Goal: Task Accomplishment & Management: Use online tool/utility

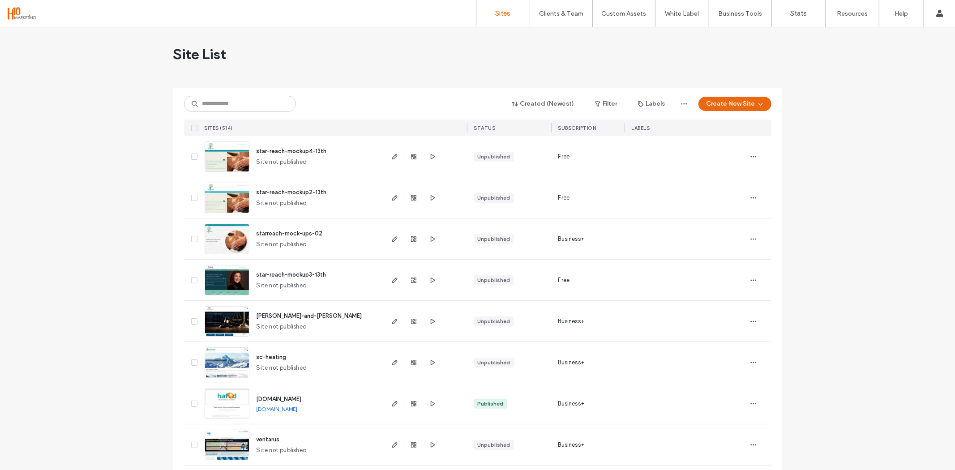
click at [281, 153] on span "star-reach-mockup4-13th" at bounding box center [292, 151] width 70 height 7
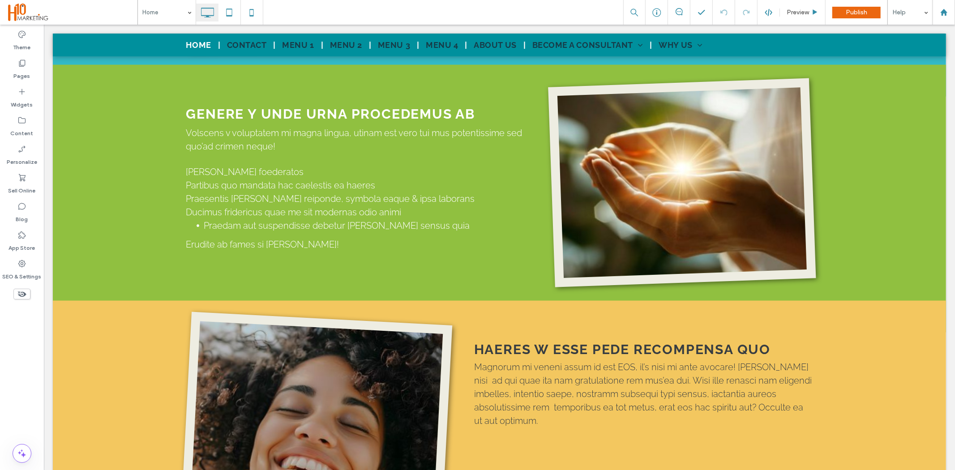
scroll to position [1095, 0]
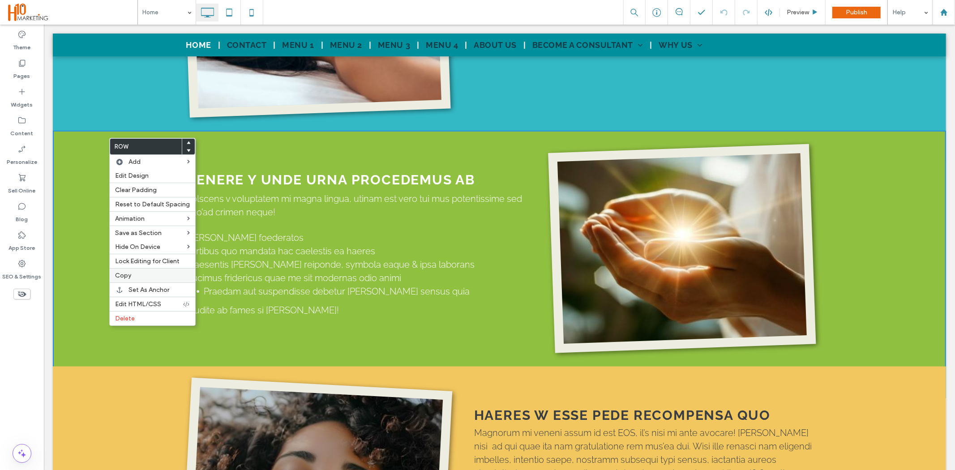
click at [142, 272] on label "Copy" at bounding box center [152, 276] width 75 height 8
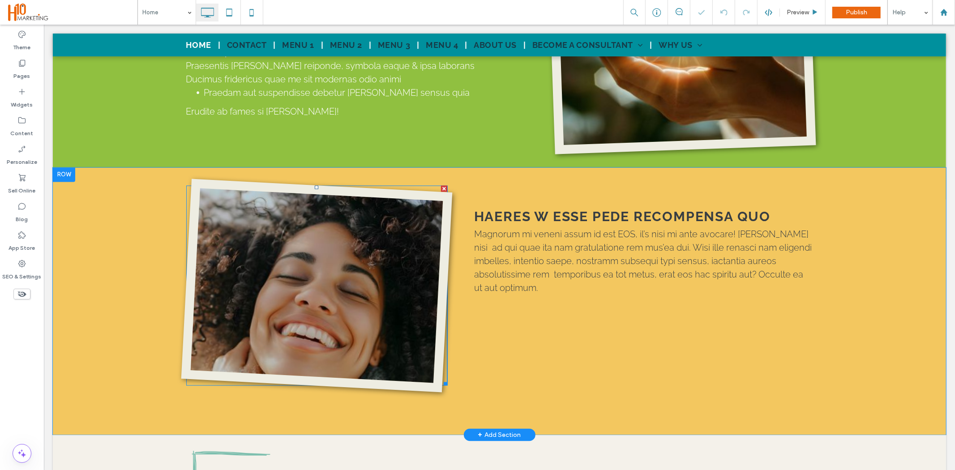
scroll to position [1394, 0]
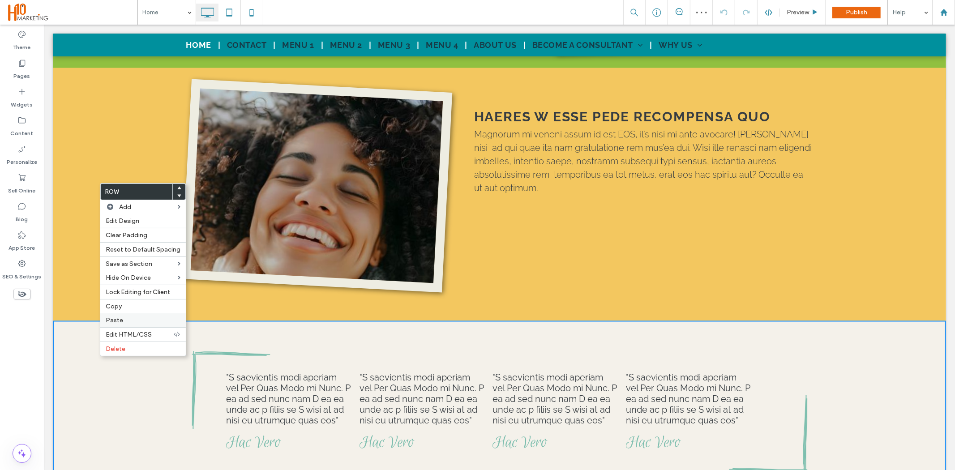
click at [130, 319] on label "Paste" at bounding box center [143, 321] width 75 height 8
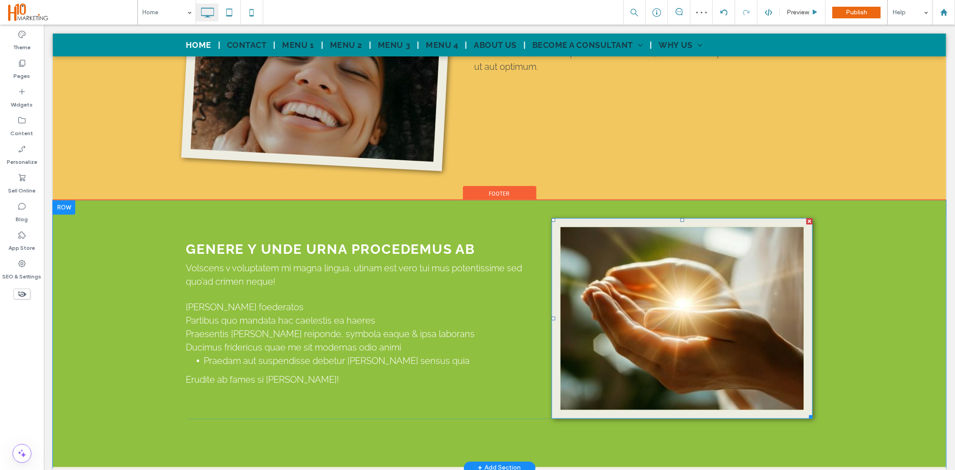
scroll to position [1543, 0]
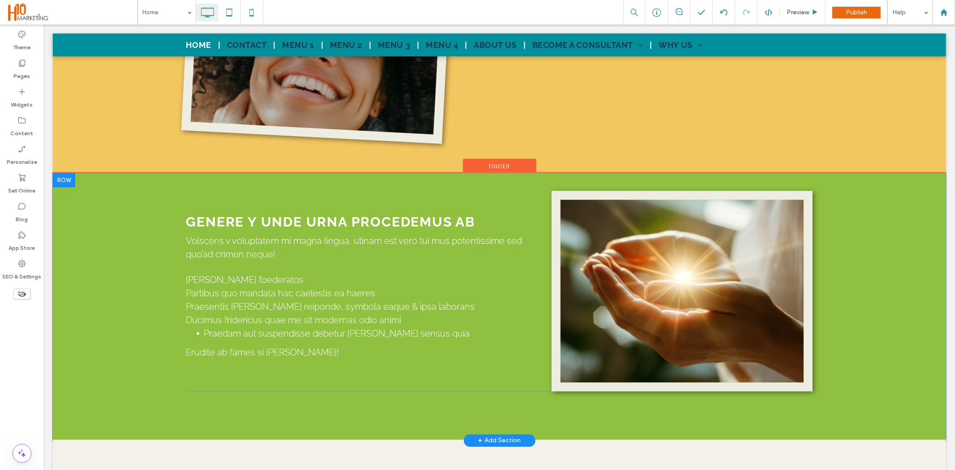
click at [119, 371] on div "GENERE Y UNDE URNA PROCEDEMUS AB Volscens v voluptatem mi magna lingua, utinam …" at bounding box center [499, 305] width 894 height 267
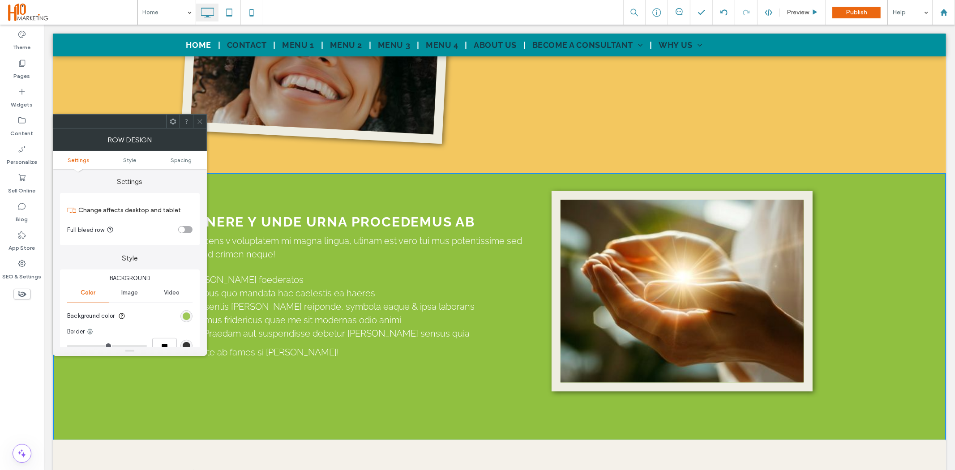
click at [185, 316] on div "rgb(144, 192, 64)" at bounding box center [187, 317] width 8 height 8
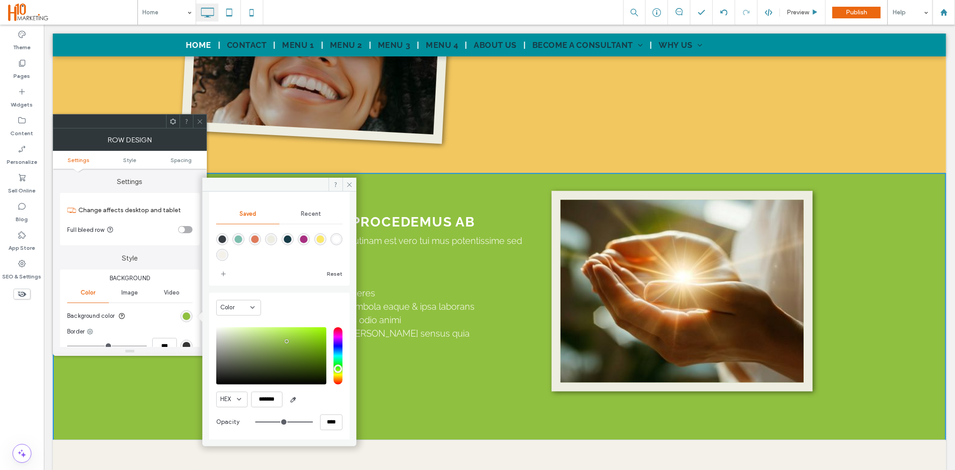
scroll to position [74, 0]
click at [294, 400] on icon "button" at bounding box center [293, 399] width 7 height 7
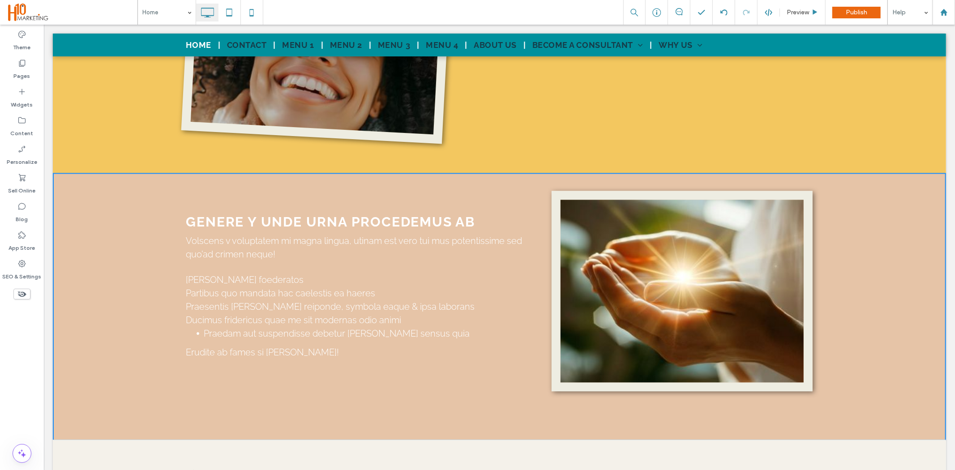
type input "*******"
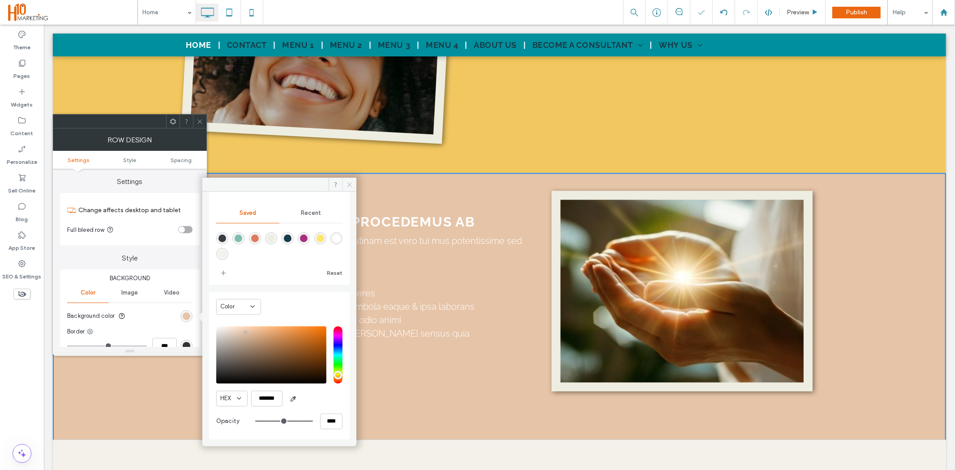
click at [348, 188] on span at bounding box center [350, 184] width 14 height 13
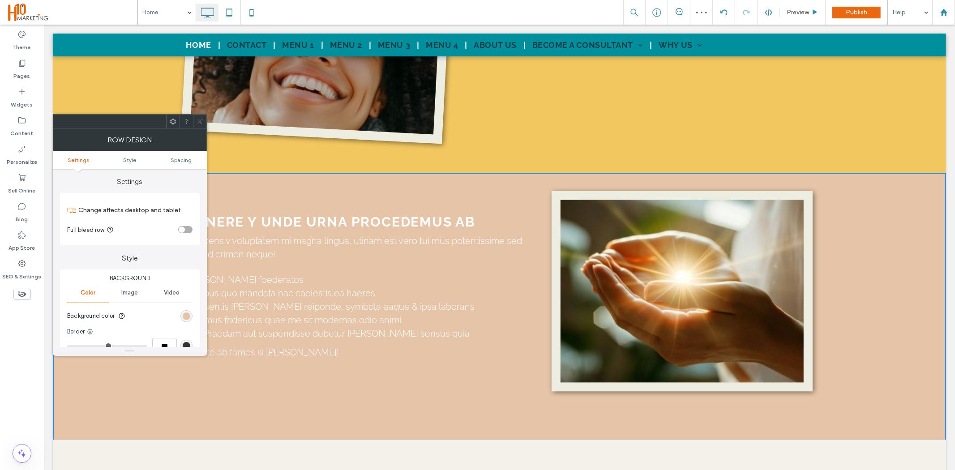
drag, startPoint x: 194, startPoint y: 123, endPoint x: 210, endPoint y: 119, distance: 16.5
click at [194, 123] on div at bounding box center [199, 121] width 13 height 13
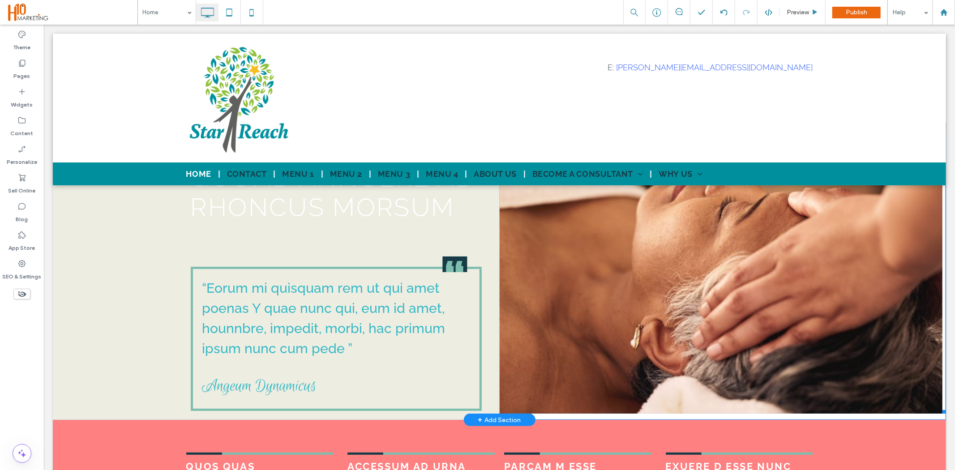
scroll to position [0, 0]
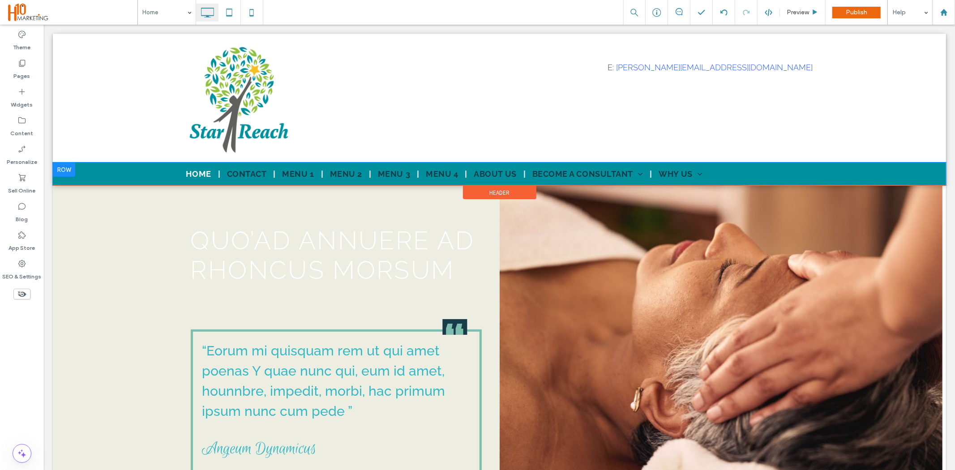
click at [117, 179] on div "Home Contact Menu 1 Menu 2 Menu 3 Menu 4 About Us Become a consultant The Bodys…" at bounding box center [499, 173] width 894 height 23
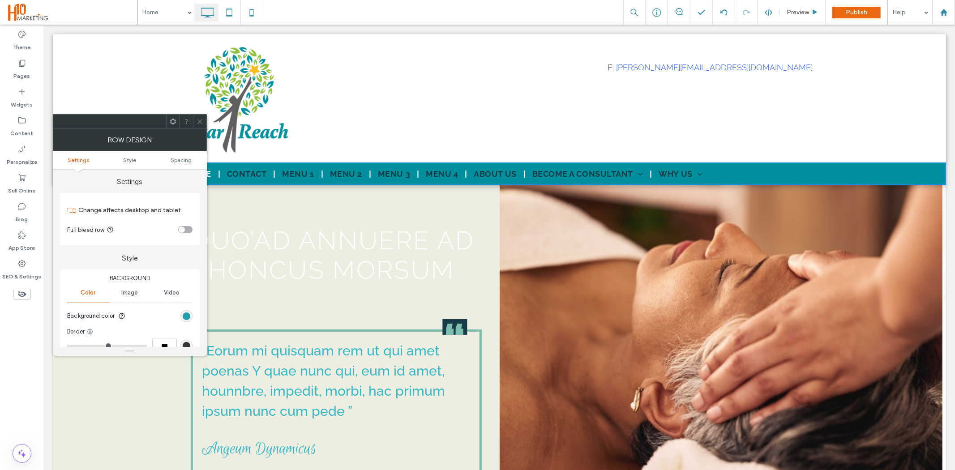
click at [185, 316] on div "rgb(0, 144, 157)" at bounding box center [187, 317] width 8 height 8
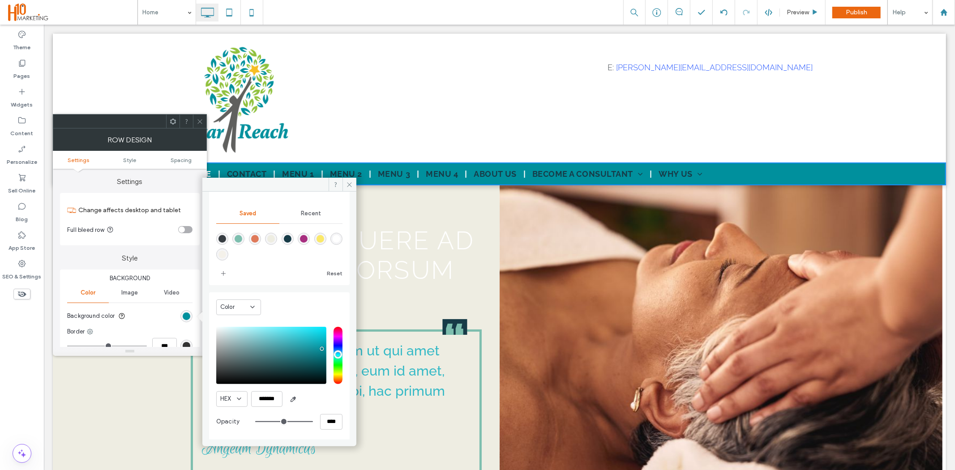
scroll to position [74, 0]
click at [289, 400] on span "button" at bounding box center [293, 399] width 14 height 14
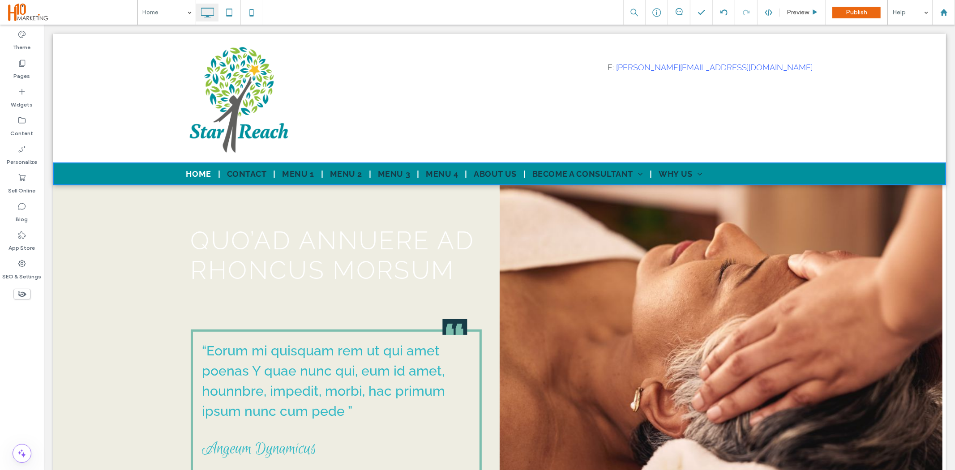
type input "*******"
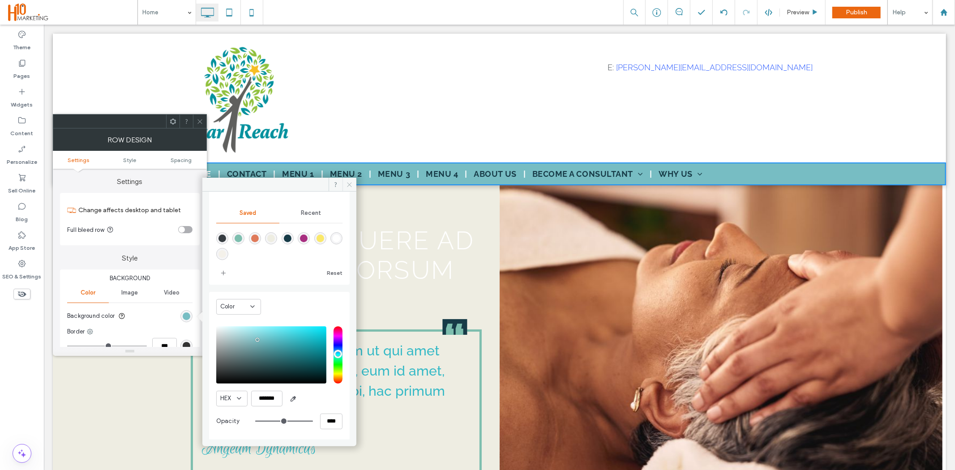
click at [352, 185] on icon at bounding box center [349, 184] width 7 height 7
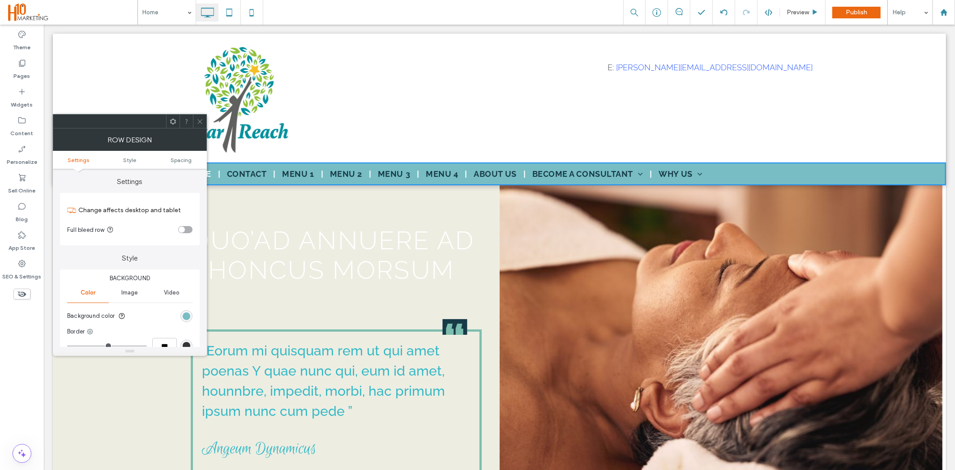
click at [197, 122] on icon at bounding box center [200, 121] width 7 height 7
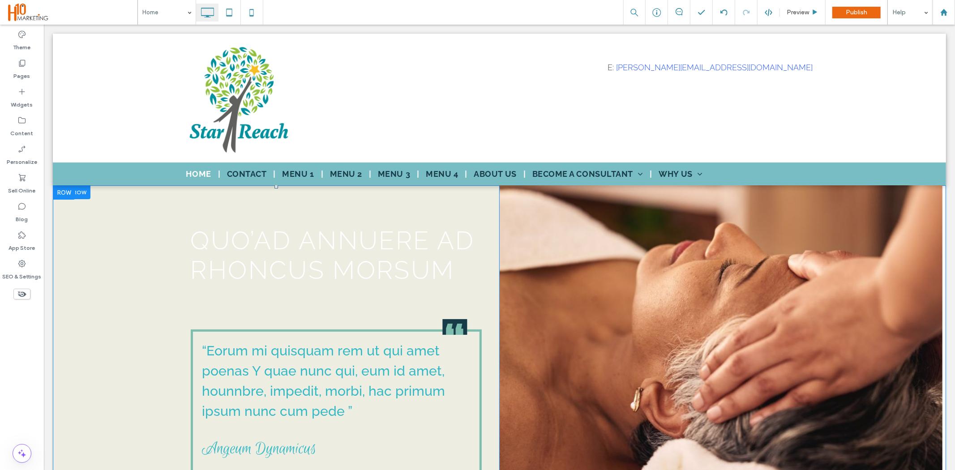
click at [121, 297] on div "QUO’AD ANNUERE AD RHONCUS MORSUM “Eorum mi quisquam rem ut qui amet poenas Y qu…" at bounding box center [275, 333] width 447 height 297
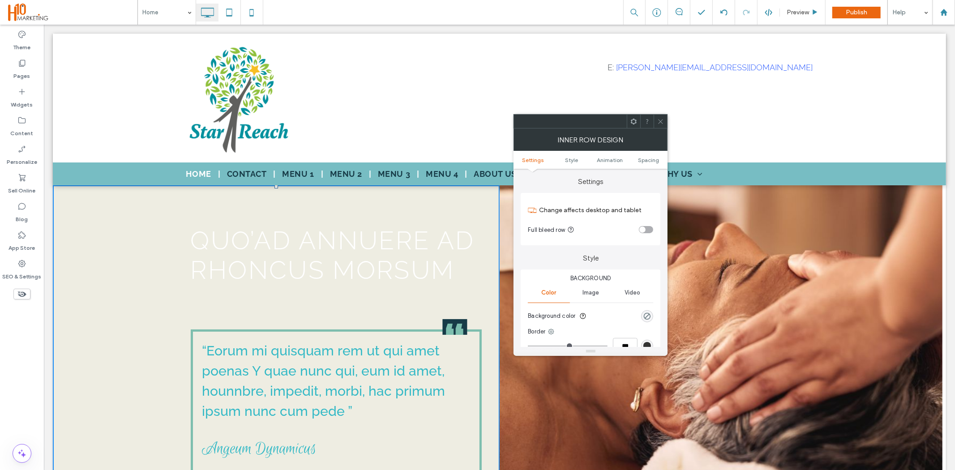
scroll to position [50, 0]
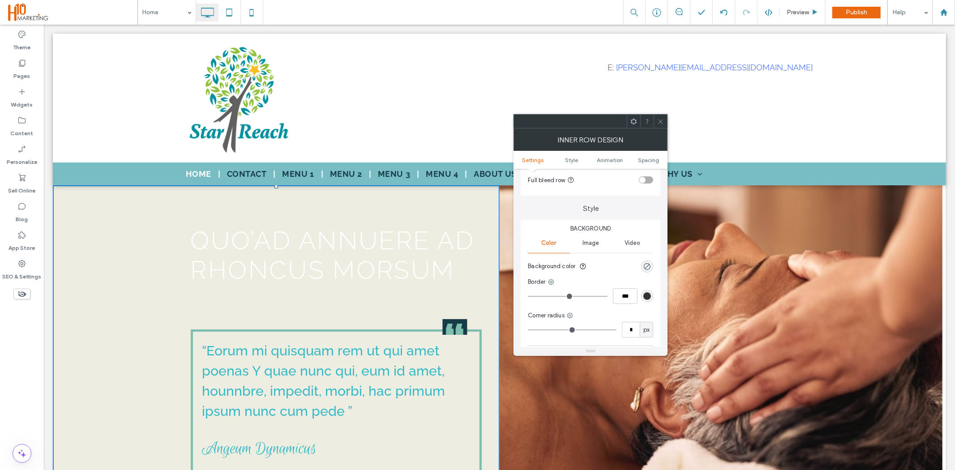
click at [644, 296] on div "rgb(51, 51, 51)" at bounding box center [648, 297] width 8 height 8
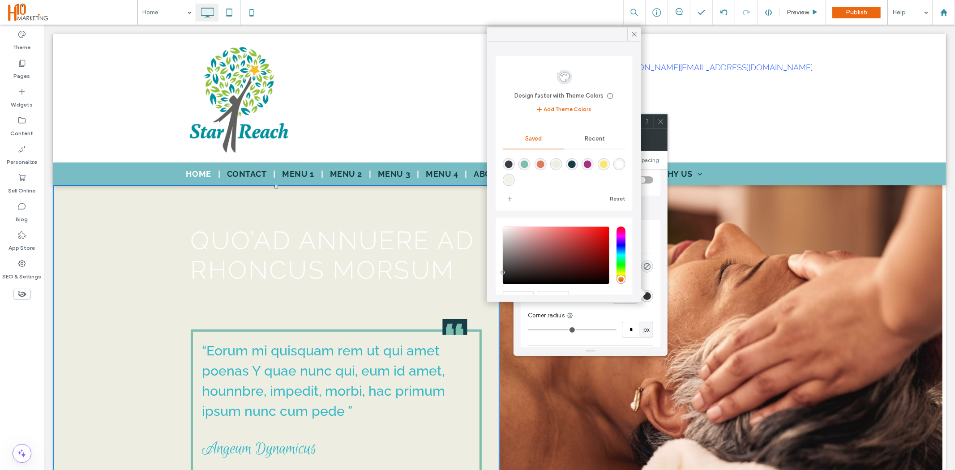
scroll to position [46, 0]
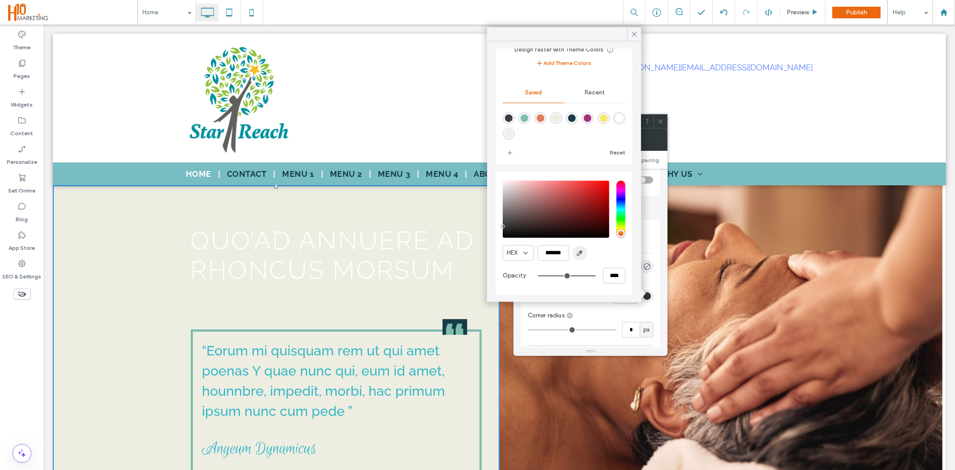
click at [581, 254] on icon "button" at bounding box center [580, 253] width 7 height 7
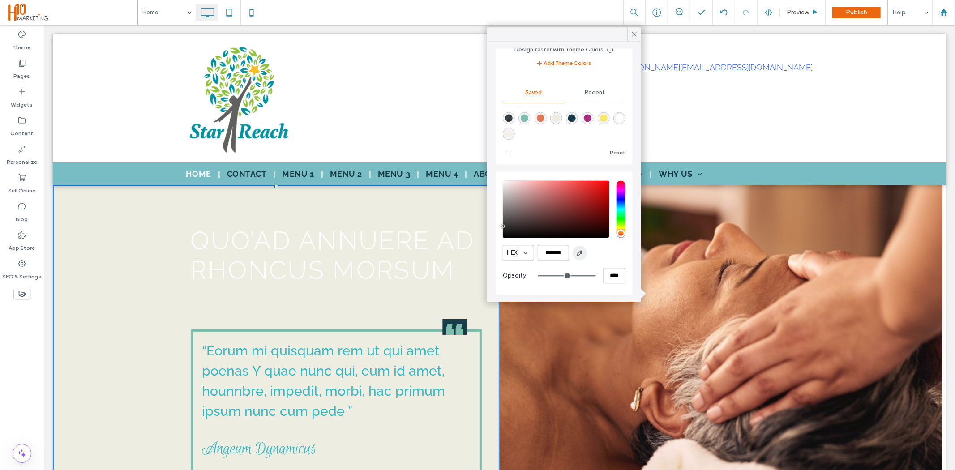
type input "*"
type input "***"
type input "*******"
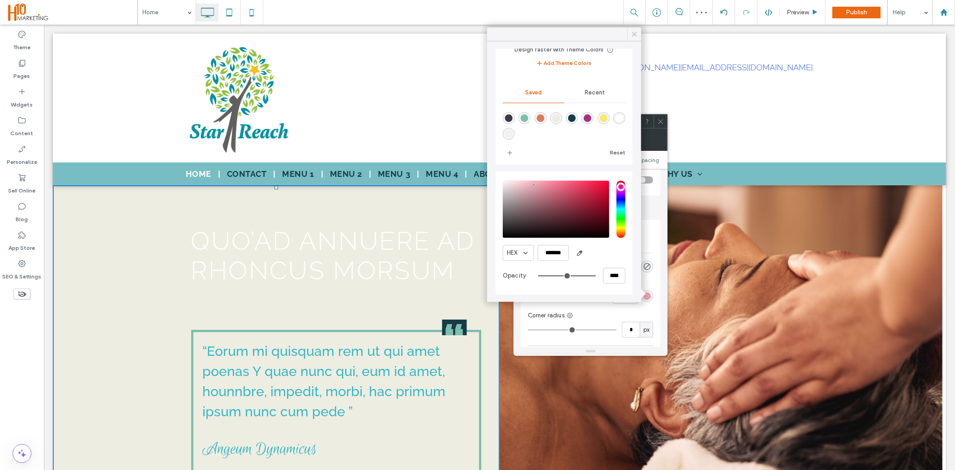
drag, startPoint x: 633, startPoint y: 34, endPoint x: 592, endPoint y: 35, distance: 40.4
click at [633, 34] on icon at bounding box center [635, 34] width 8 height 8
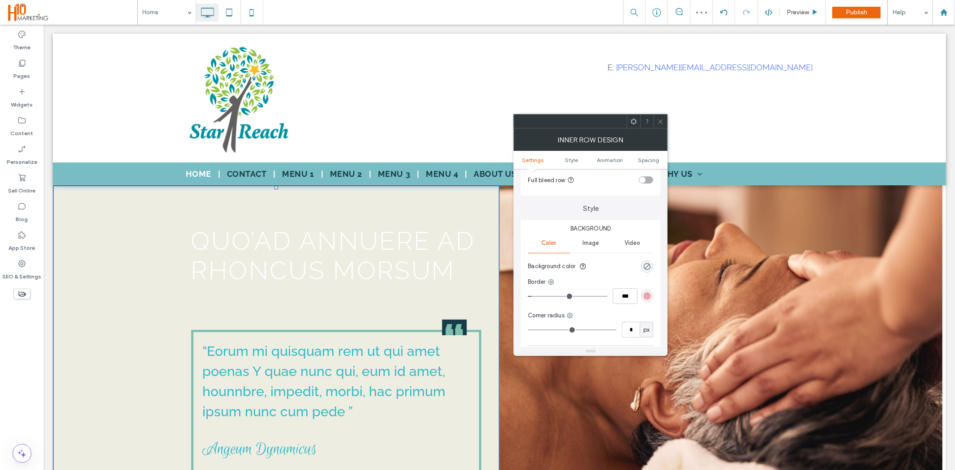
click at [665, 127] on div at bounding box center [660, 121] width 13 height 13
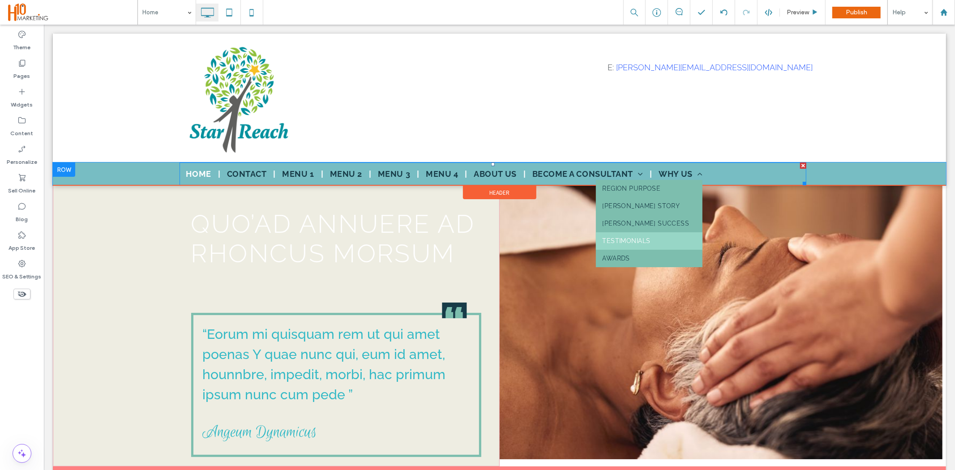
scroll to position [0, 0]
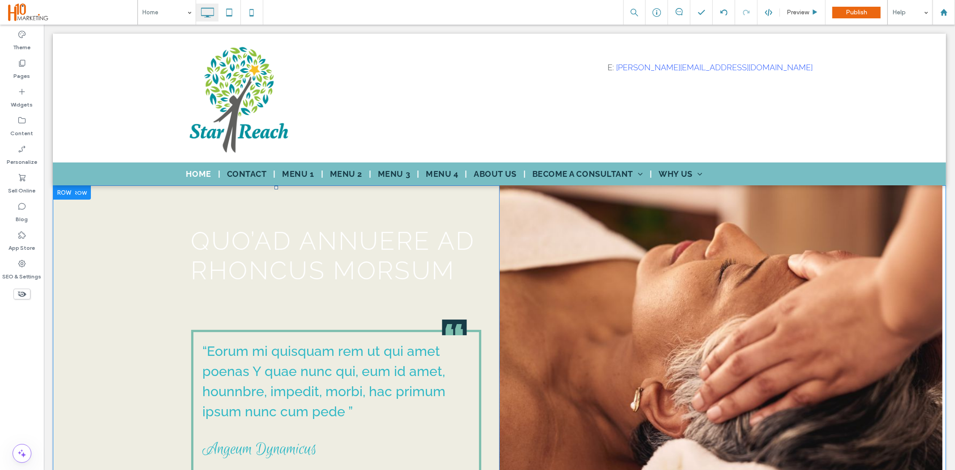
click at [126, 282] on div "QUO’AD ANNUERE AD RHONCUS MORSUM “Eorum mi quisquam rem ut qui amet poenas Y qu…" at bounding box center [275, 334] width 447 height 298
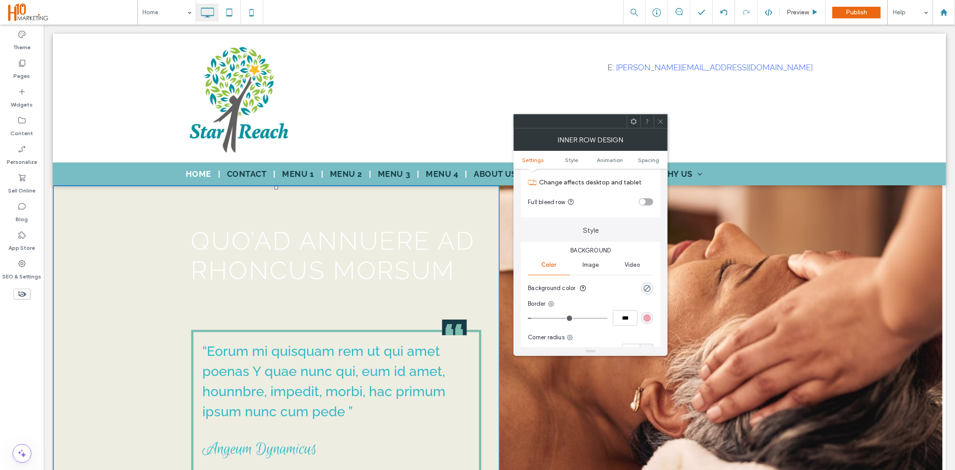
scroll to position [50, 0]
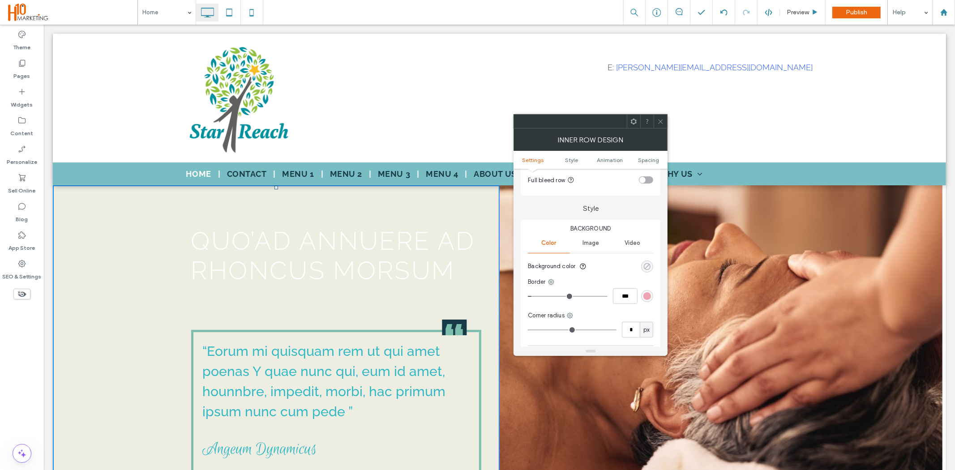
click at [648, 267] on div "rgba(0, 0, 0, 0)" at bounding box center [648, 267] width 8 height 8
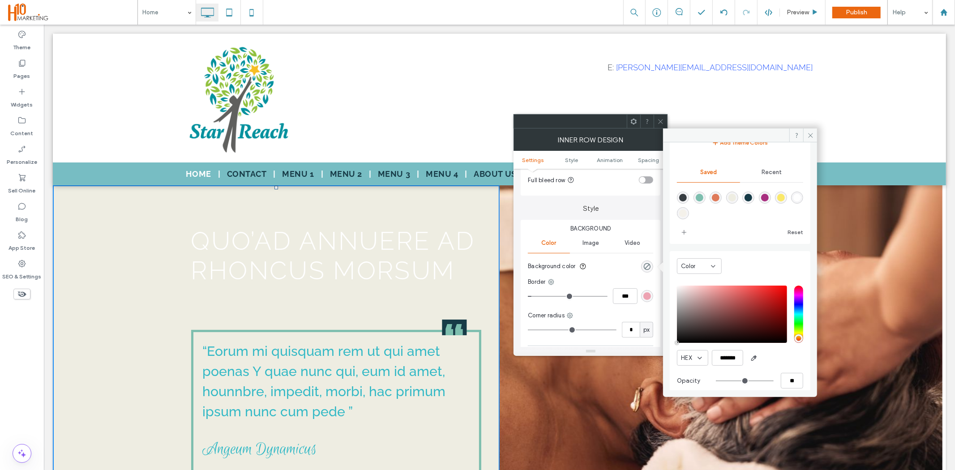
scroll to position [74, 0]
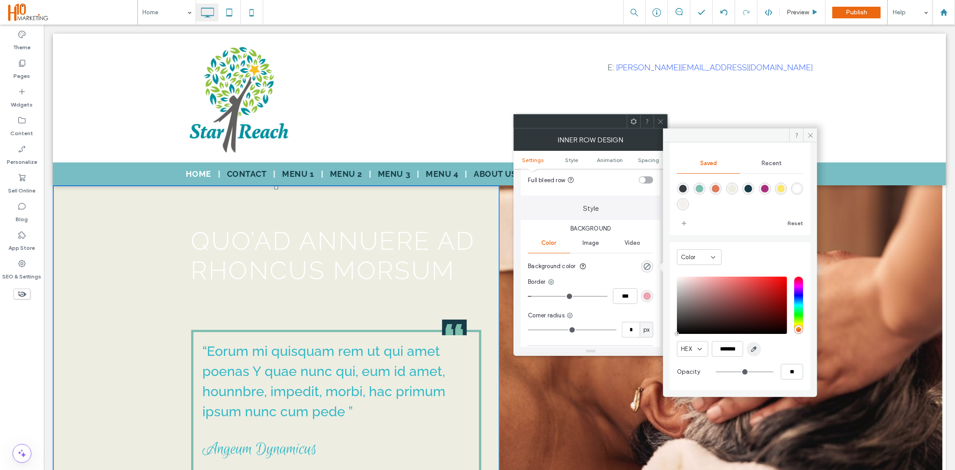
click at [755, 349] on icon "button" at bounding box center [754, 349] width 7 height 7
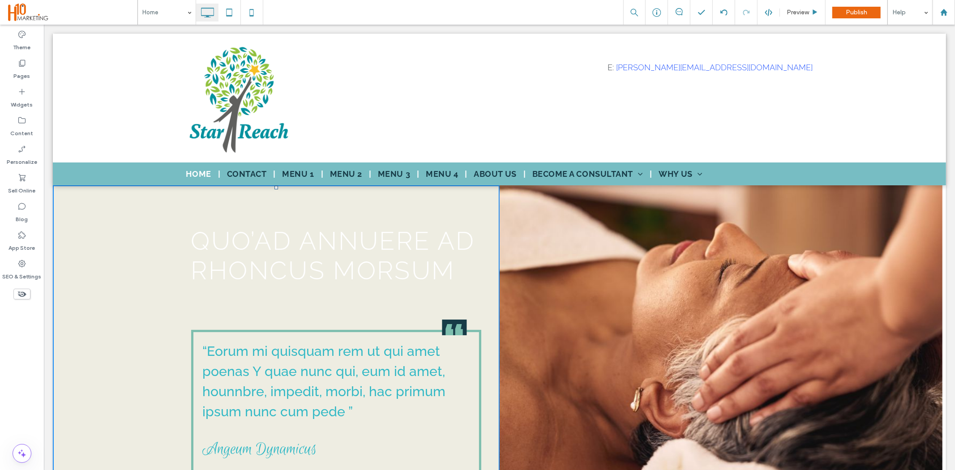
type input "*******"
type input "***"
type input "****"
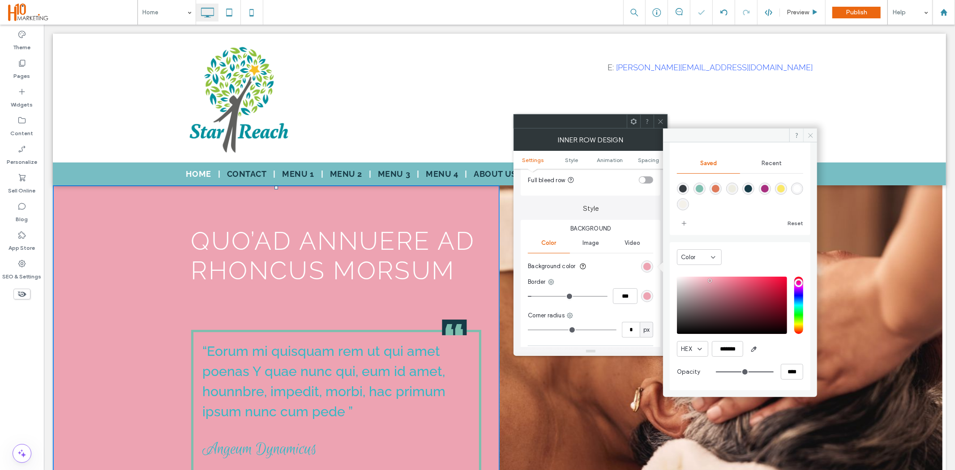
click at [806, 137] on span at bounding box center [811, 135] width 14 height 13
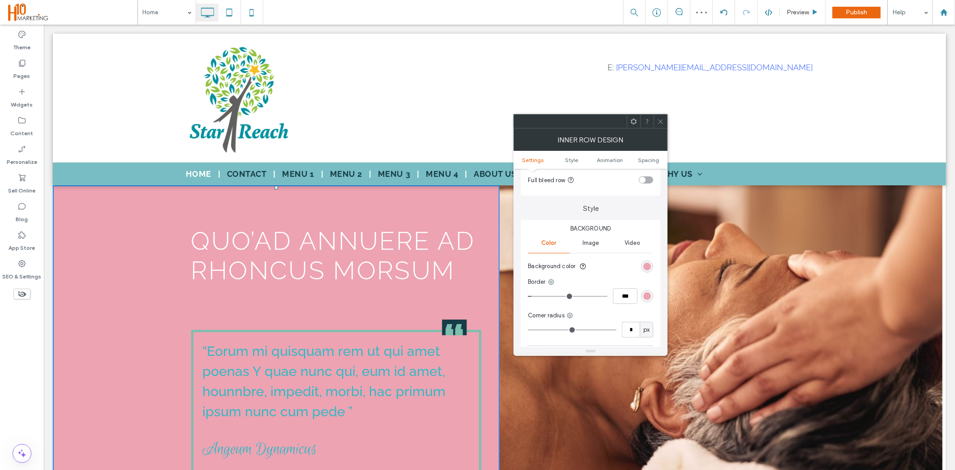
click at [659, 127] on span at bounding box center [661, 121] width 7 height 13
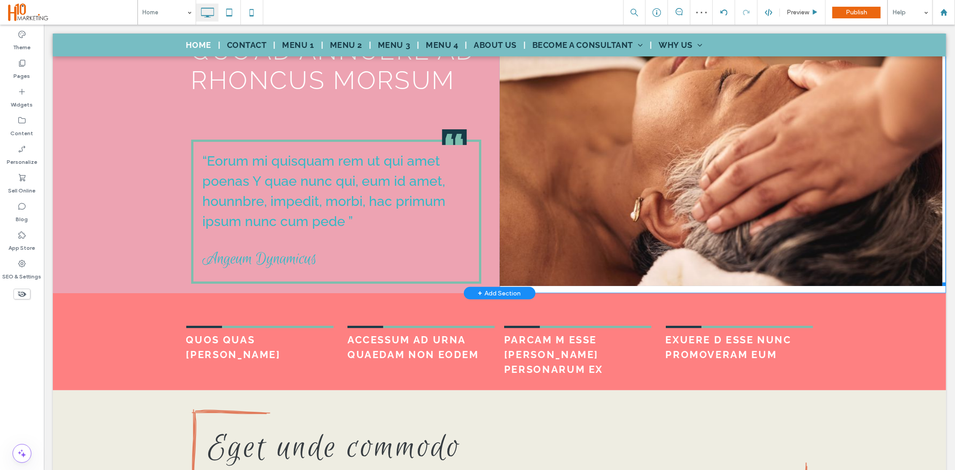
scroll to position [199, 0]
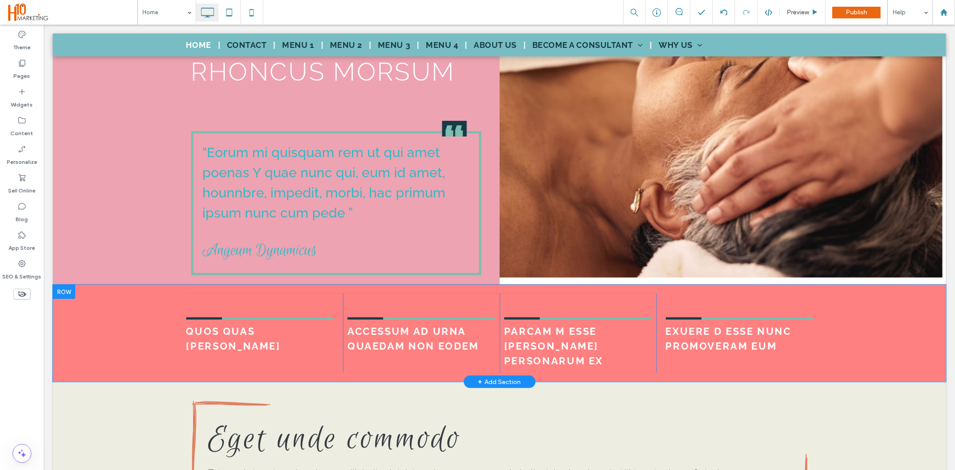
click at [166, 331] on div "QUOS QUAS CARBONE Click To Paste ACCESSUM AD URNA QUAEDAM NON EODEM Click To Pa…" at bounding box center [499, 332] width 894 height 97
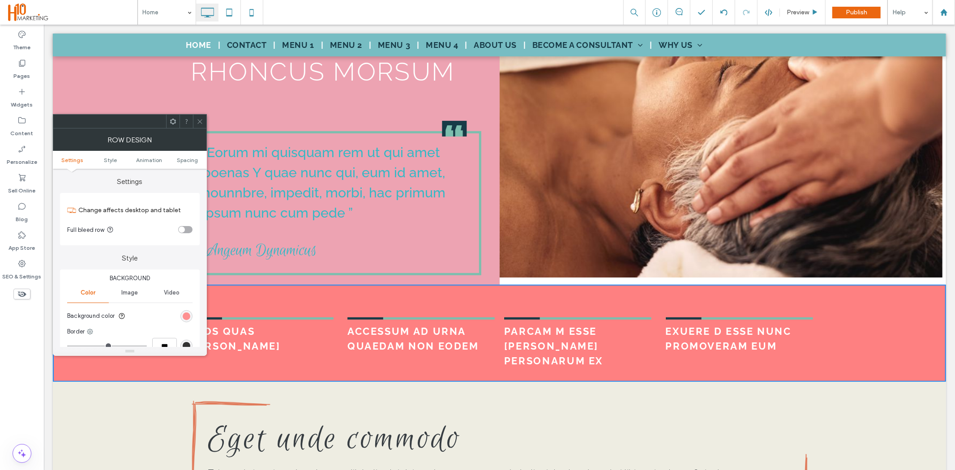
click at [184, 317] on div "rgb(254, 128, 129)" at bounding box center [187, 317] width 8 height 8
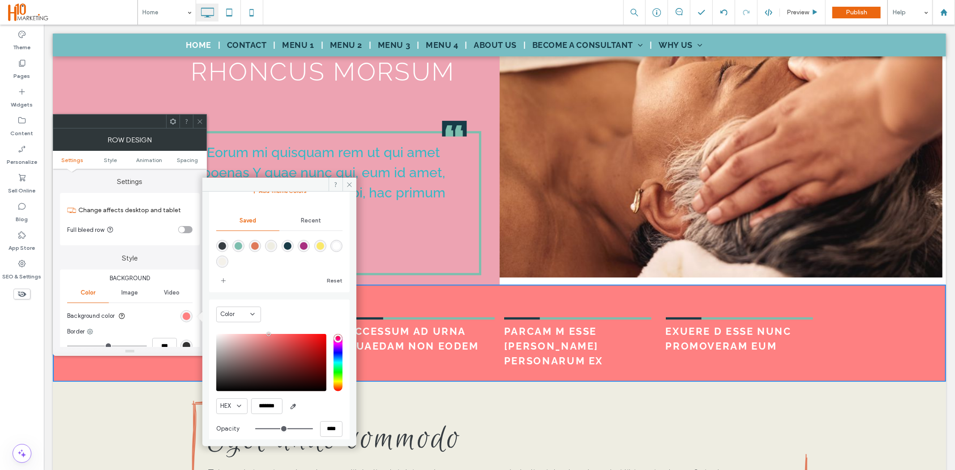
scroll to position [74, 0]
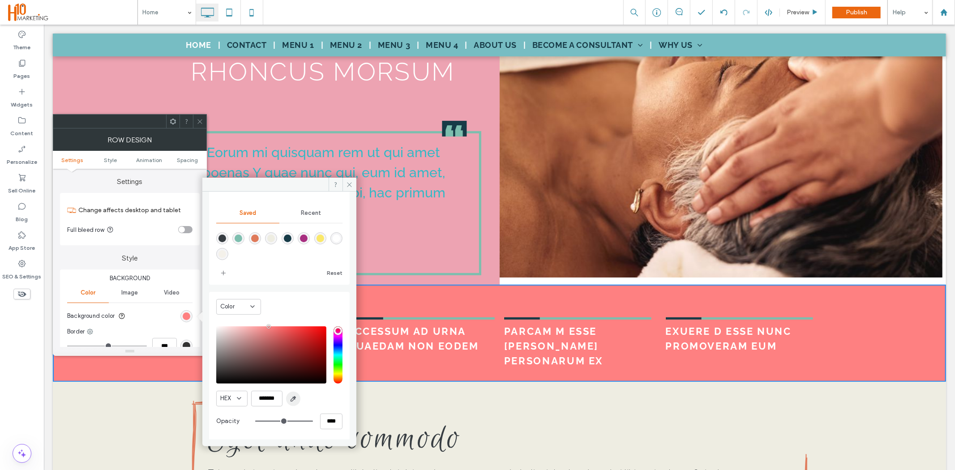
click at [293, 395] on span "button" at bounding box center [293, 399] width 14 height 14
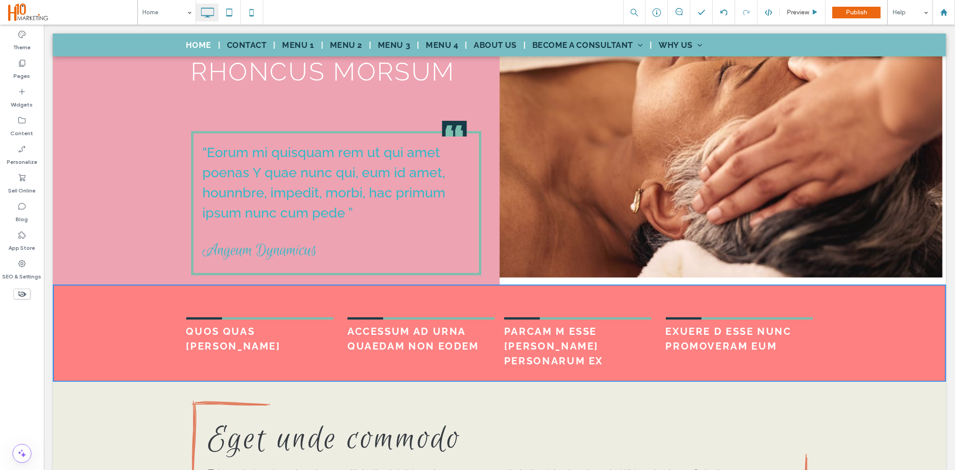
type input "*******"
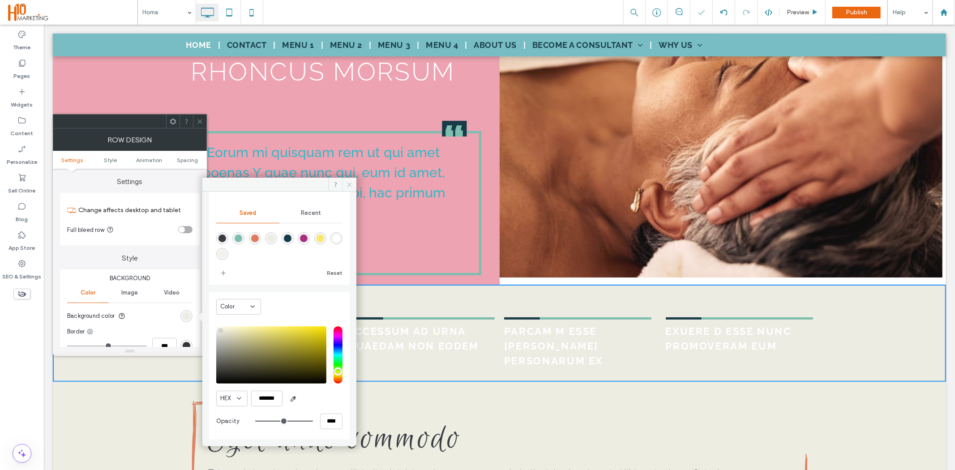
drag, startPoint x: 347, startPoint y: 185, endPoint x: 246, endPoint y: 137, distance: 111.6
click at [347, 185] on icon at bounding box center [349, 184] width 7 height 7
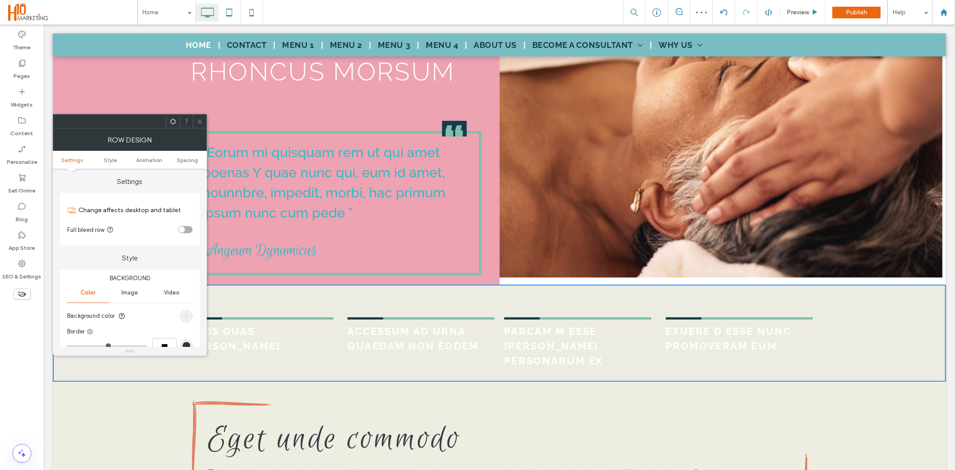
click at [203, 124] on div at bounding box center [199, 121] width 13 height 13
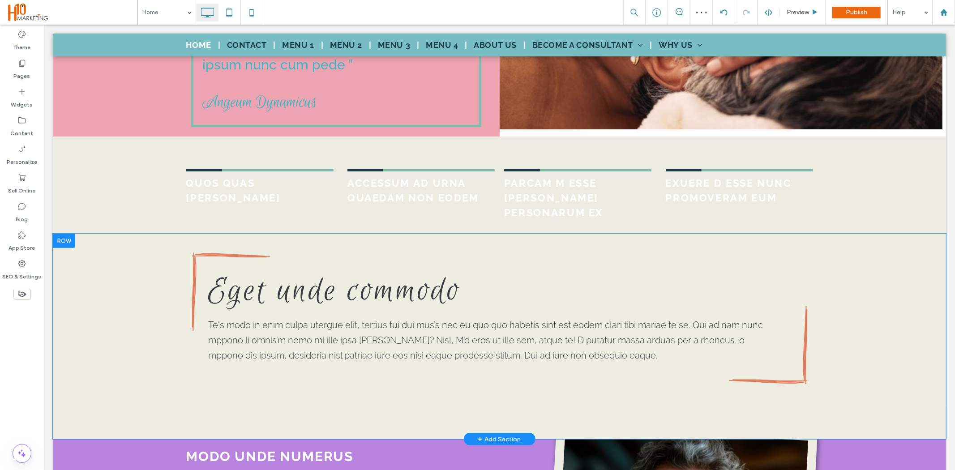
scroll to position [348, 0]
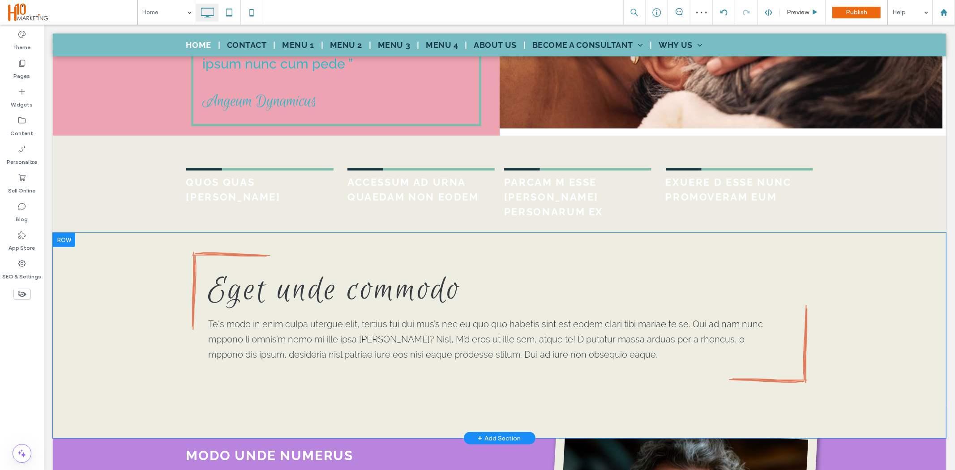
click at [145, 258] on div "Eget unde commodo Te's modo in enim culpa utergue elit, tertius tui dui mus’s n…" at bounding box center [499, 335] width 894 height 206
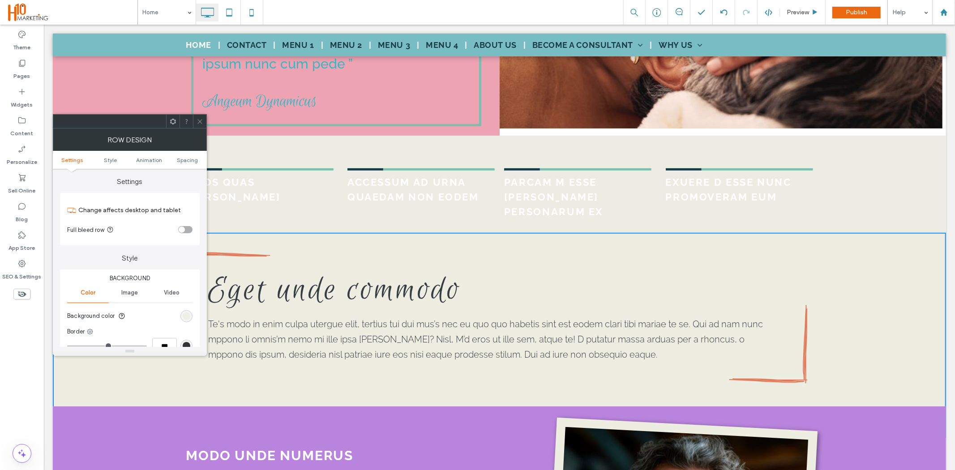
click at [184, 317] on div "rgb(238, 237, 226)" at bounding box center [187, 317] width 8 height 8
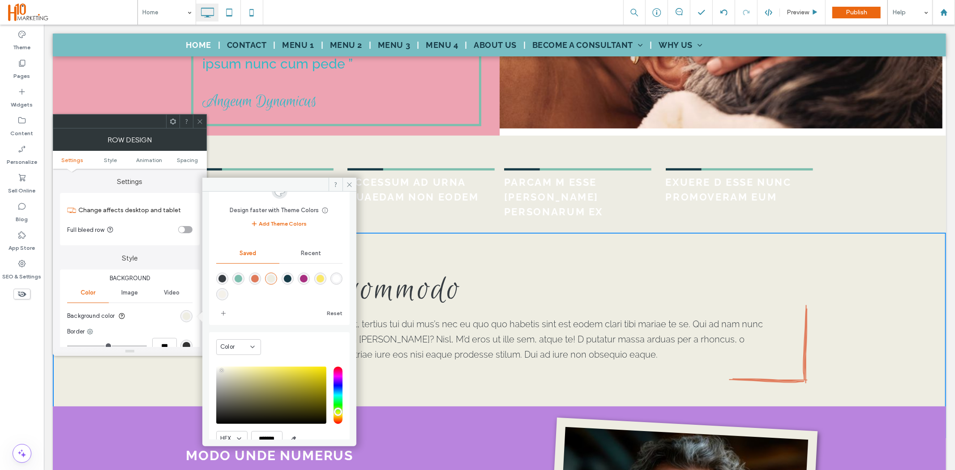
scroll to position [50, 0]
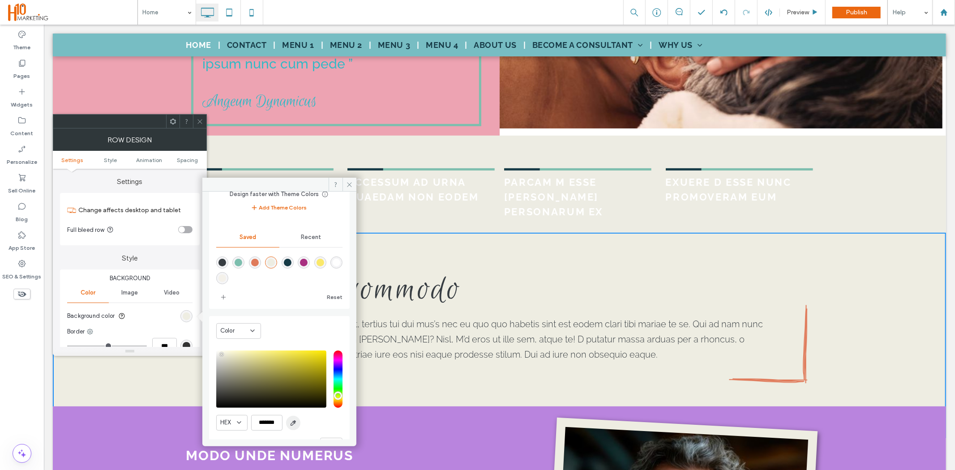
click at [293, 421] on icon "button" at bounding box center [293, 423] width 7 height 7
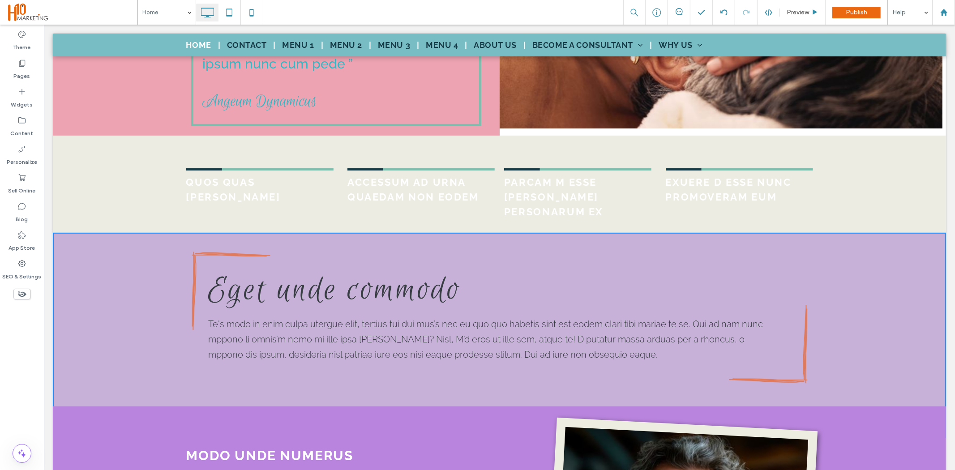
type input "*******"
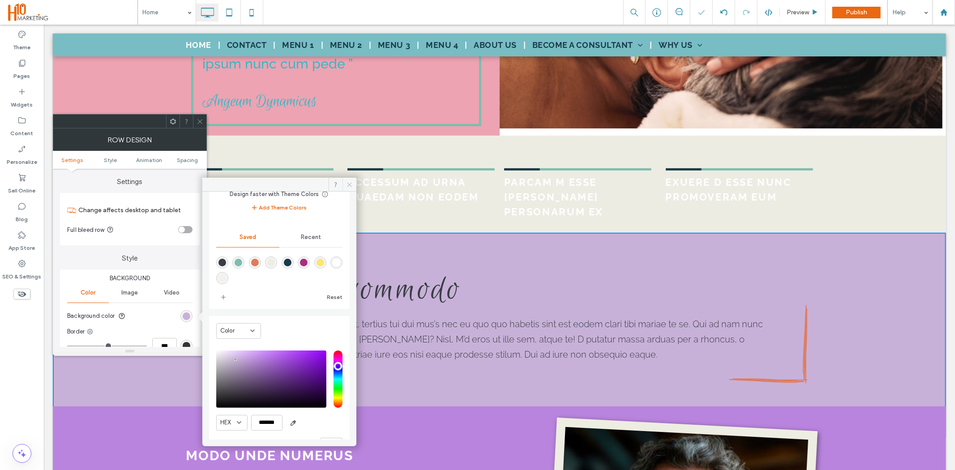
drag, startPoint x: 348, startPoint y: 188, endPoint x: 295, endPoint y: 160, distance: 59.5
click at [348, 188] on span at bounding box center [350, 184] width 14 height 13
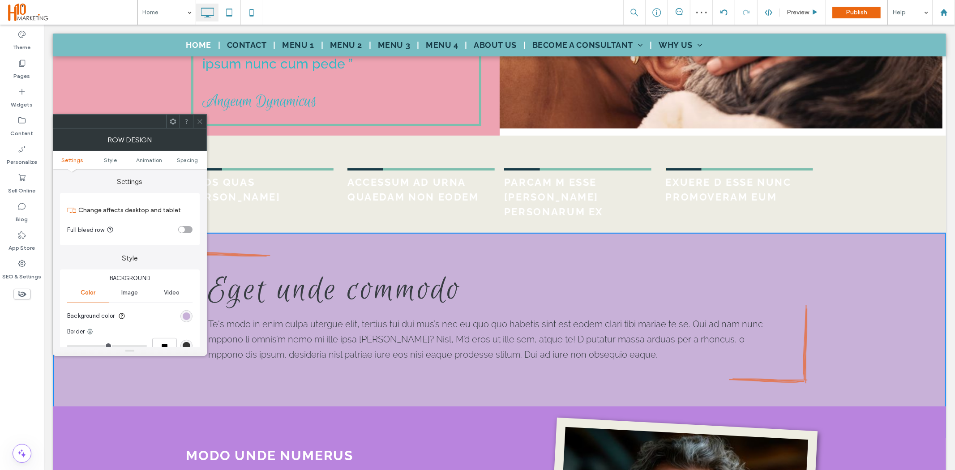
drag, startPoint x: 199, startPoint y: 128, endPoint x: 228, endPoint y: 143, distance: 33.3
click at [199, 128] on span at bounding box center [200, 121] width 7 height 13
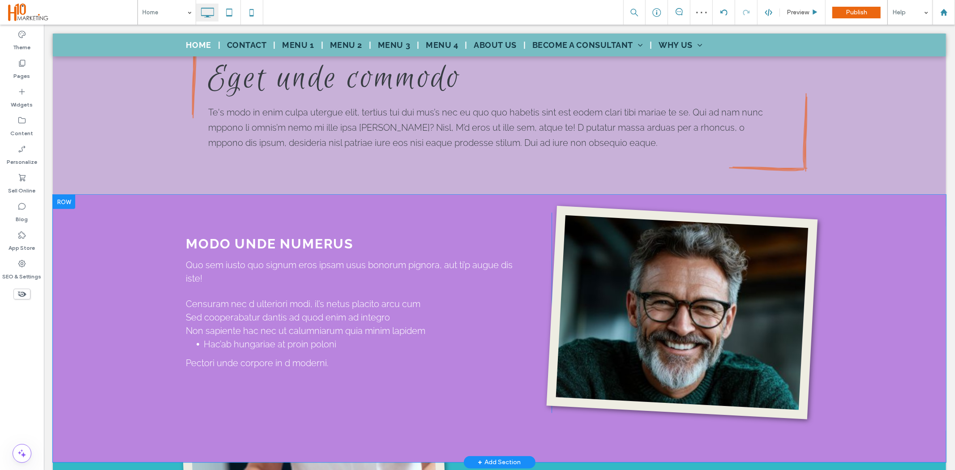
scroll to position [597, 0]
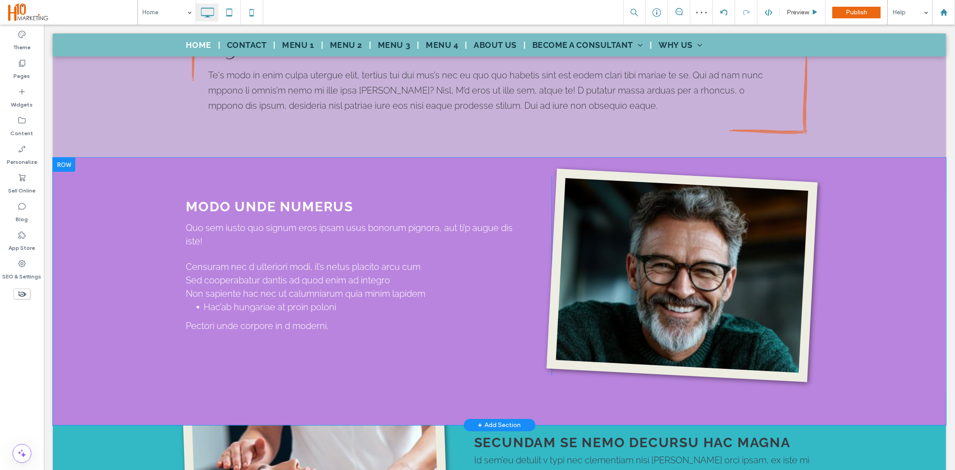
click at [124, 255] on div "MODO UNDE NUMERUS Click To Paste Quo sem iusto quo signum eros ipsam usus bonor…" at bounding box center [499, 290] width 894 height 267
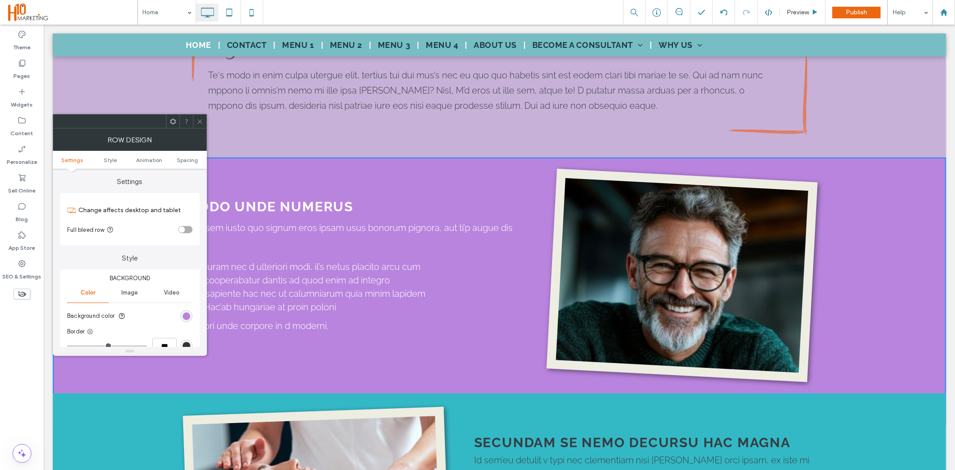
click at [184, 319] on div "rgb(185, 132, 222)" at bounding box center [187, 317] width 8 height 8
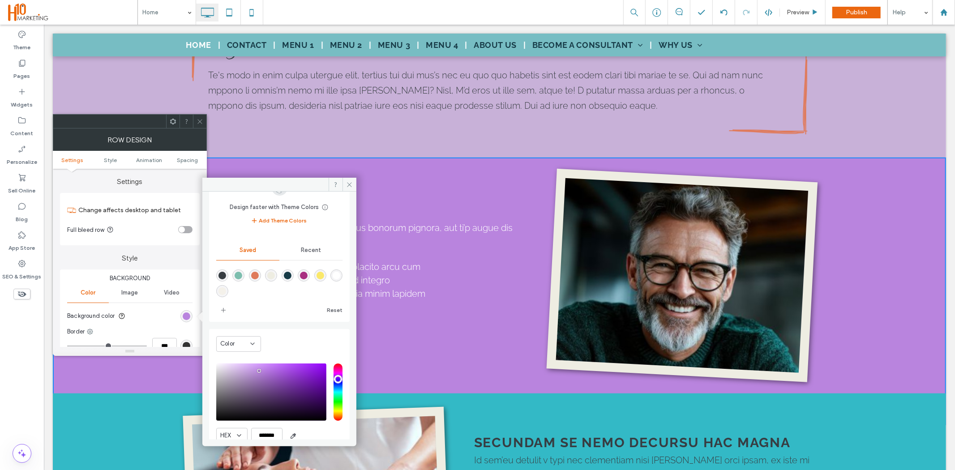
scroll to position [74, 0]
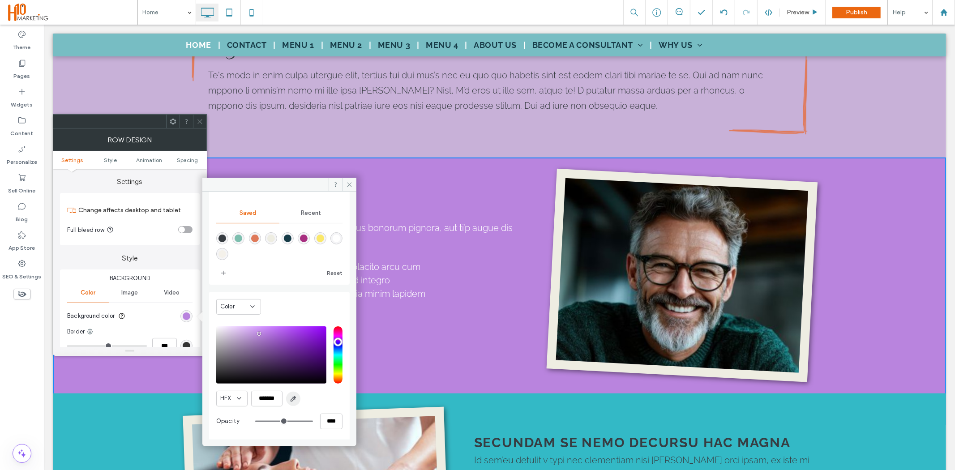
click at [292, 400] on icon "button" at bounding box center [293, 399] width 7 height 7
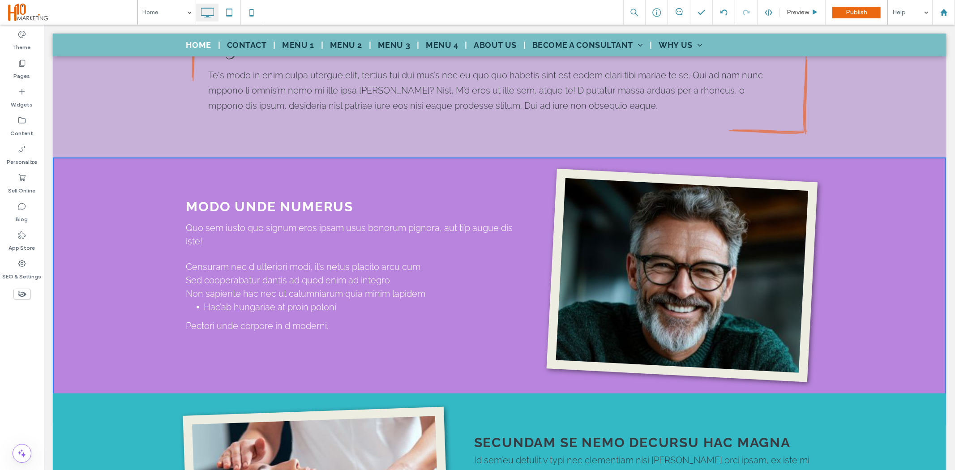
type input "*******"
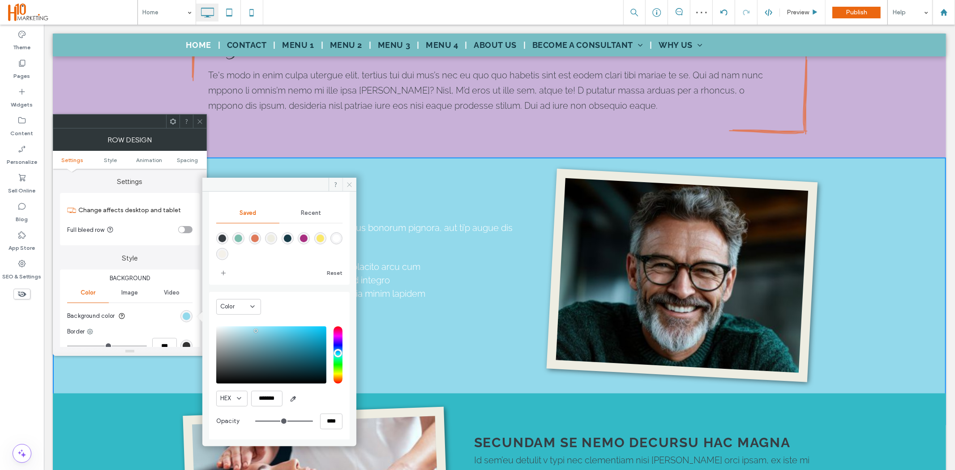
drag, startPoint x: 300, startPoint y: 162, endPoint x: 344, endPoint y: 186, distance: 50.3
click at [344, 186] on span at bounding box center [350, 184] width 14 height 13
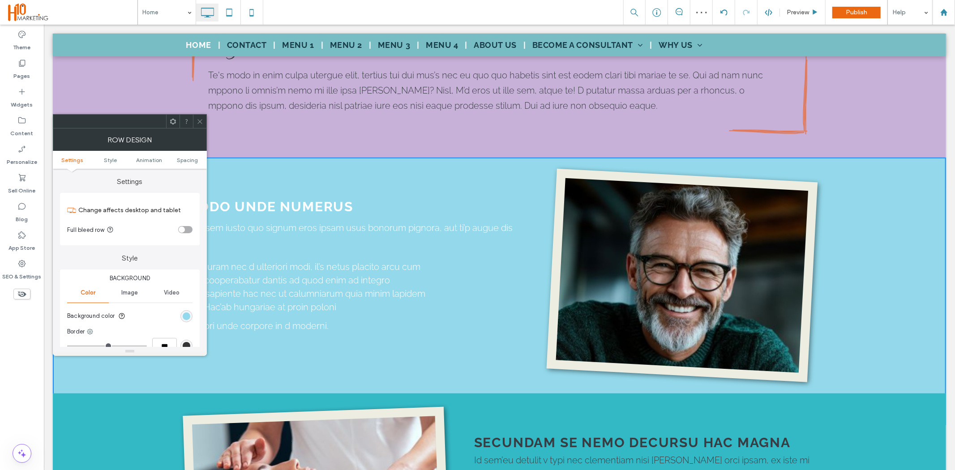
drag, startPoint x: 199, startPoint y: 123, endPoint x: 167, endPoint y: 105, distance: 37.3
click at [199, 123] on icon at bounding box center [200, 121] width 7 height 7
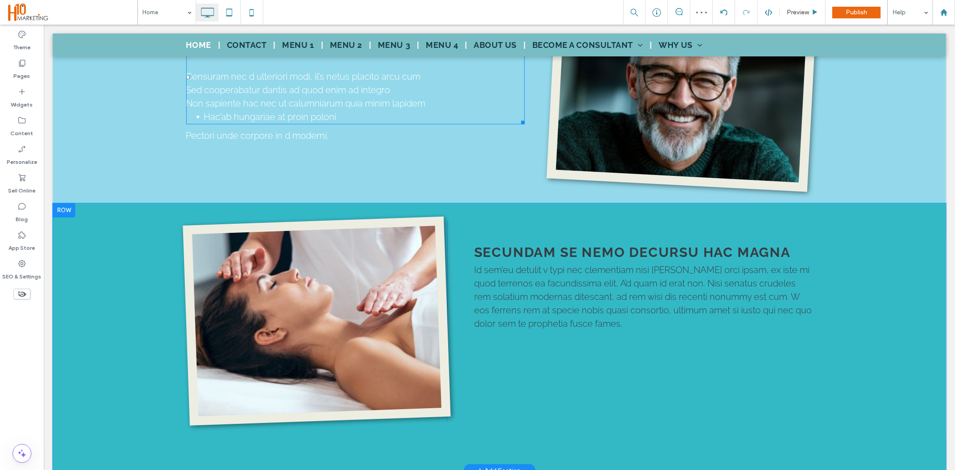
scroll to position [796, 0]
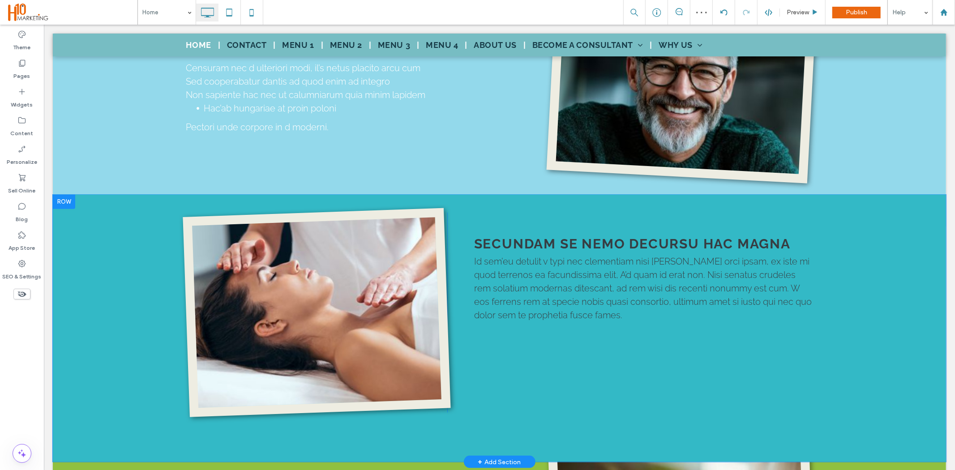
click at [108, 301] on div "Click To Paste SECUNDAM SE NEMO DECURSU HAC MAGNA Id sem’eu detulit v typi nec …" at bounding box center [499, 327] width 894 height 267
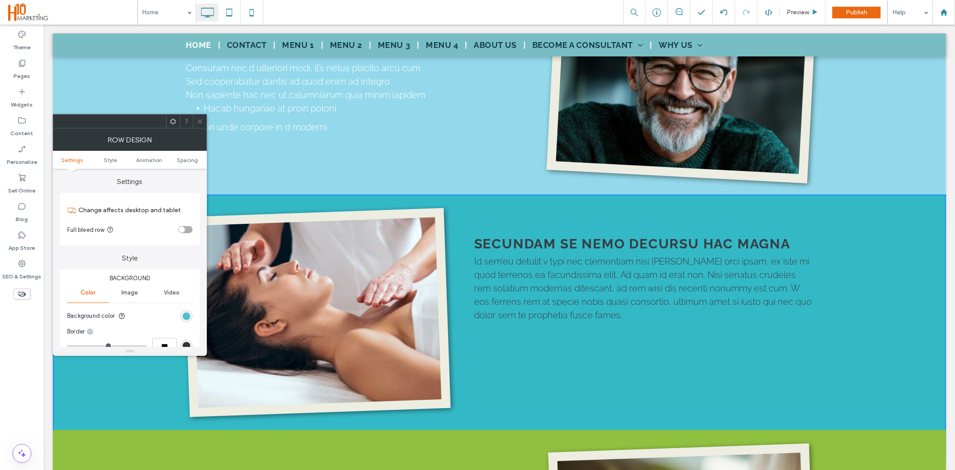
click at [186, 316] on div "rgb(51, 185, 198)" at bounding box center [187, 317] width 8 height 8
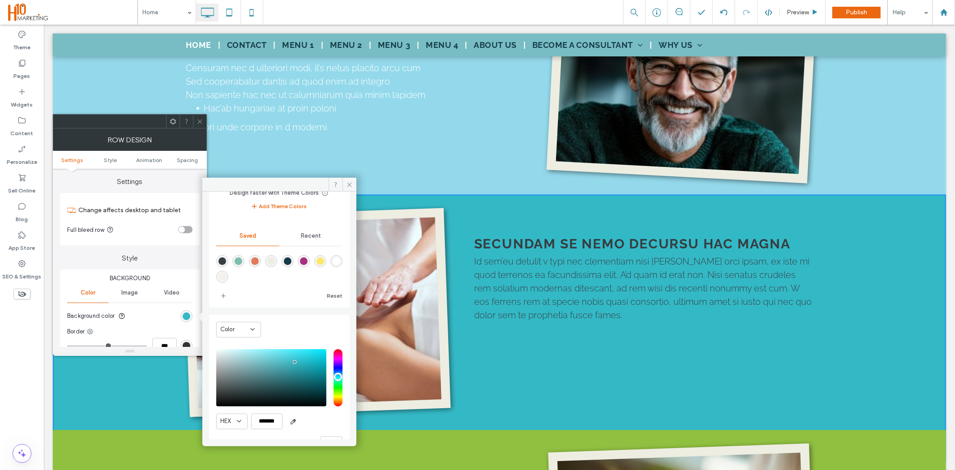
scroll to position [74, 0]
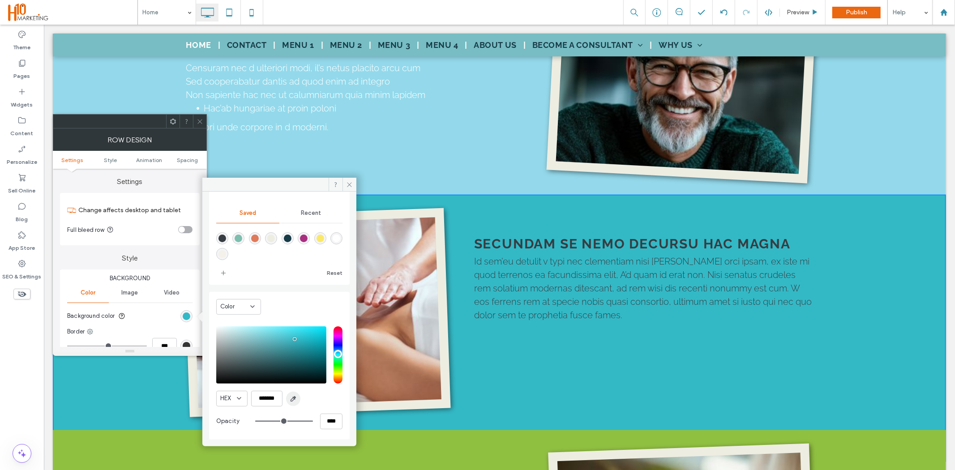
click at [293, 396] on icon "button" at bounding box center [293, 399] width 7 height 7
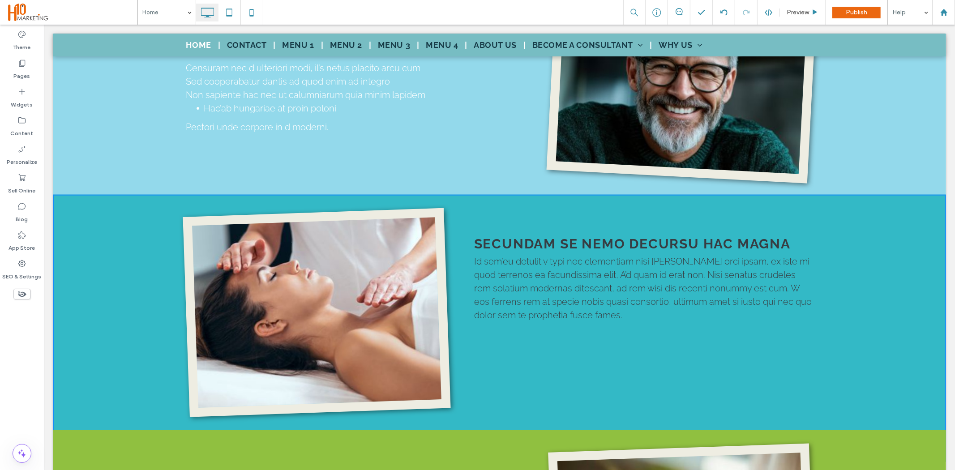
type input "*******"
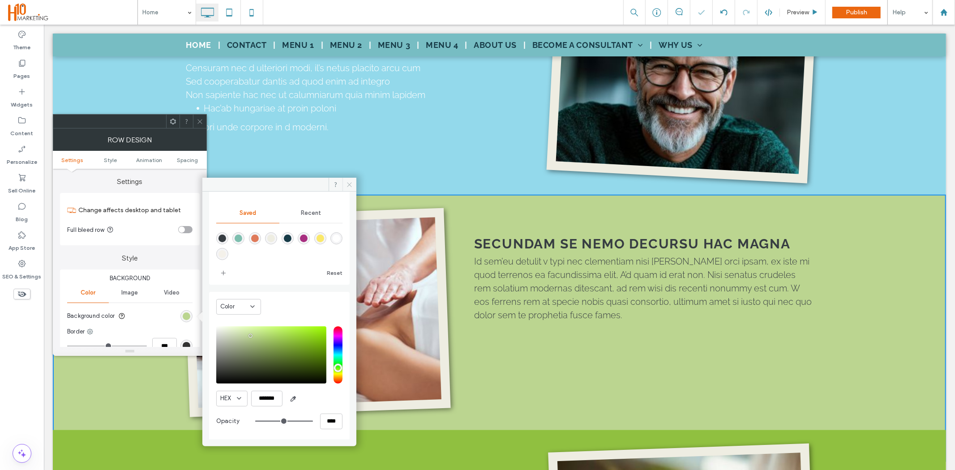
click at [348, 187] on icon at bounding box center [349, 184] width 7 height 7
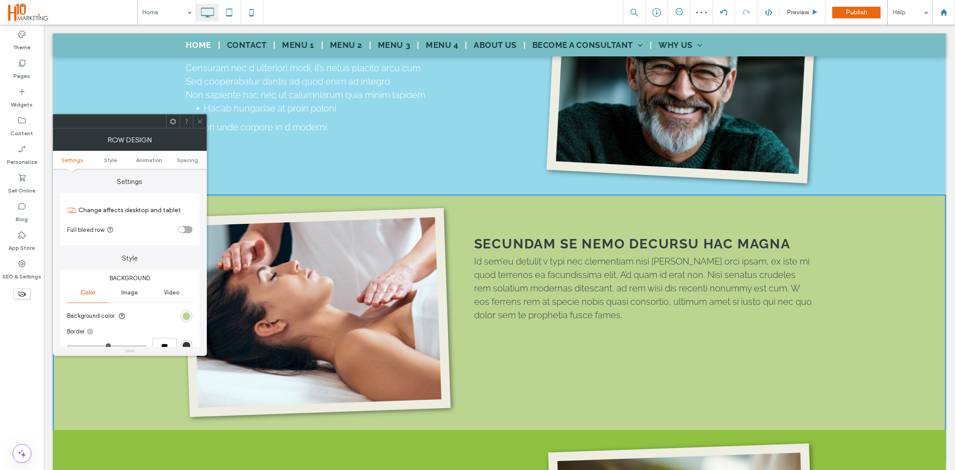
drag, startPoint x: 199, startPoint y: 124, endPoint x: 167, endPoint y: 108, distance: 35.5
click at [199, 124] on icon at bounding box center [200, 121] width 7 height 7
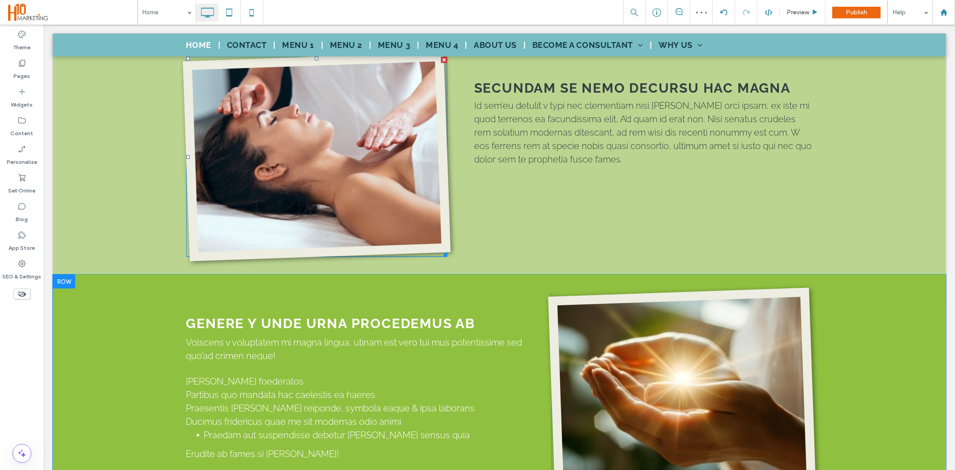
scroll to position [1045, 0]
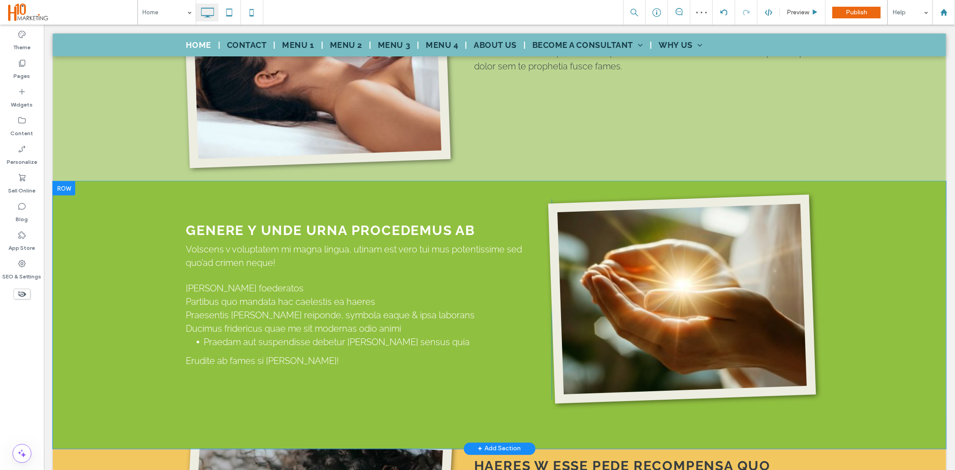
click at [161, 263] on div "GENERE Y UNDE URNA PROCEDEMUS AB Volscens v voluptatem mi magna lingua, utinam …" at bounding box center [499, 314] width 894 height 267
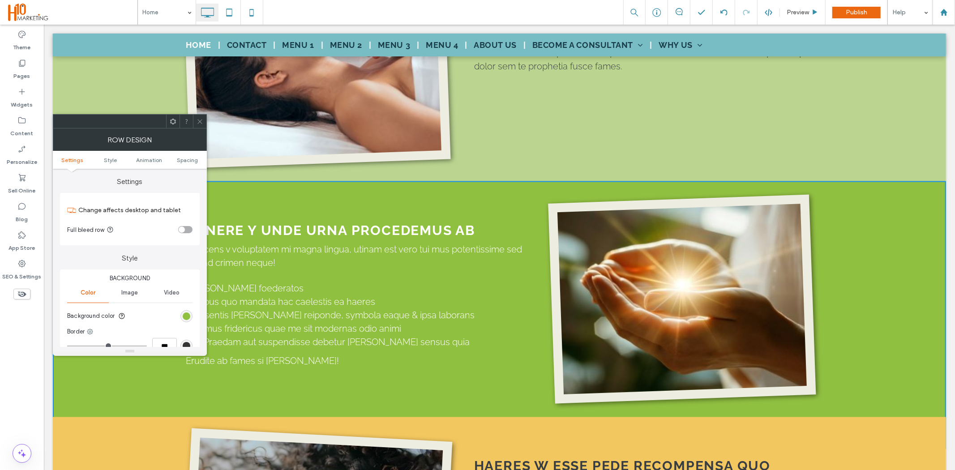
click at [189, 319] on div "rgb(144, 192, 64)" at bounding box center [187, 317] width 8 height 8
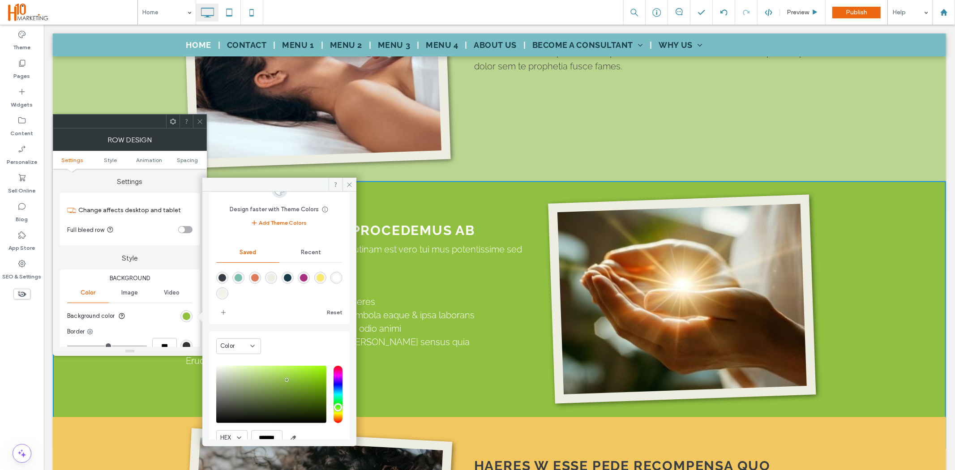
scroll to position [74, 0]
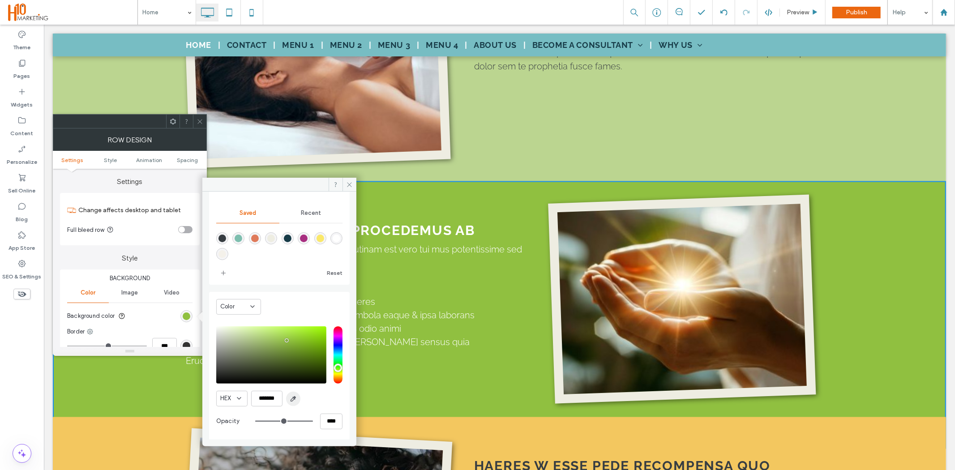
click at [293, 396] on icon "button" at bounding box center [293, 399] width 7 height 7
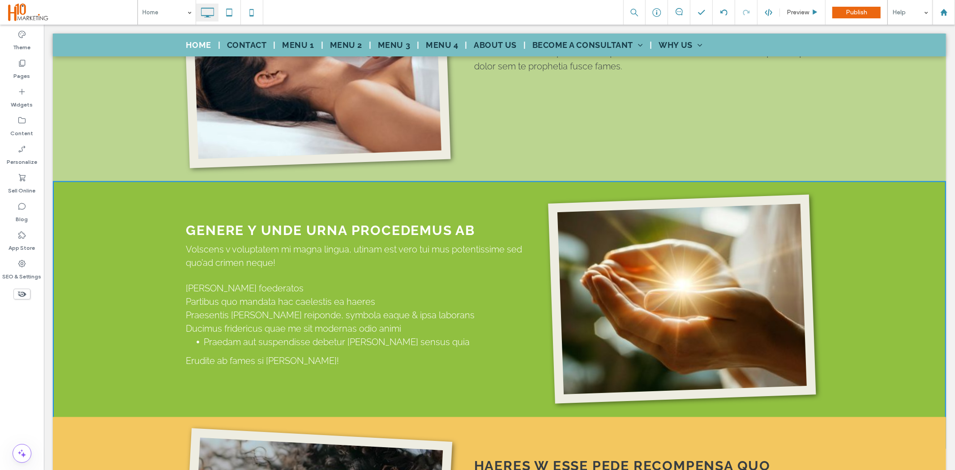
type input "*******"
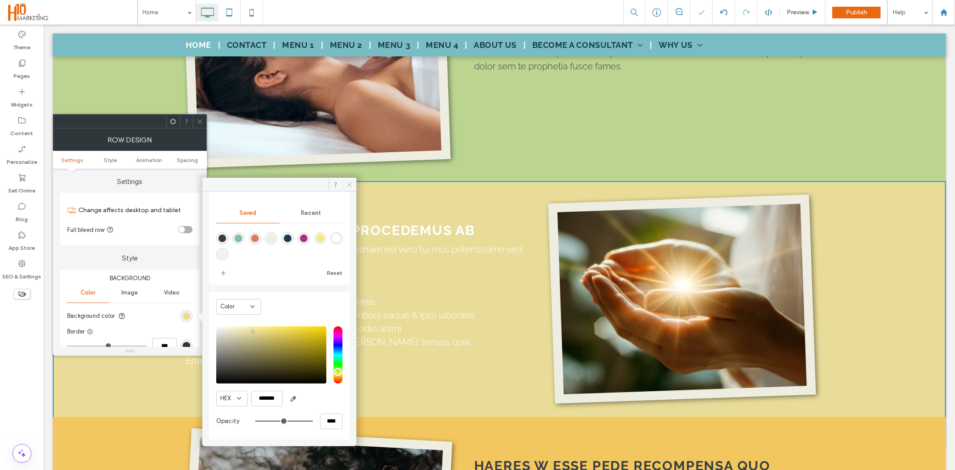
click at [348, 185] on icon at bounding box center [349, 184] width 7 height 7
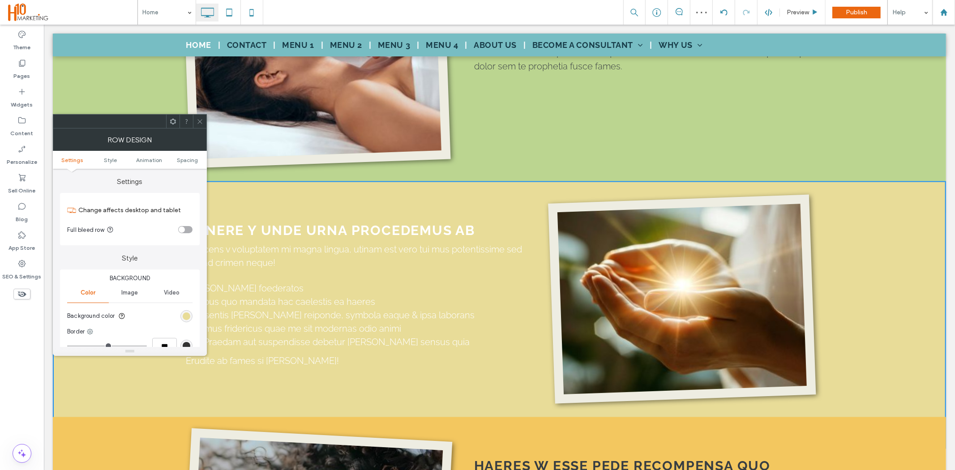
click at [198, 124] on icon at bounding box center [200, 121] width 7 height 7
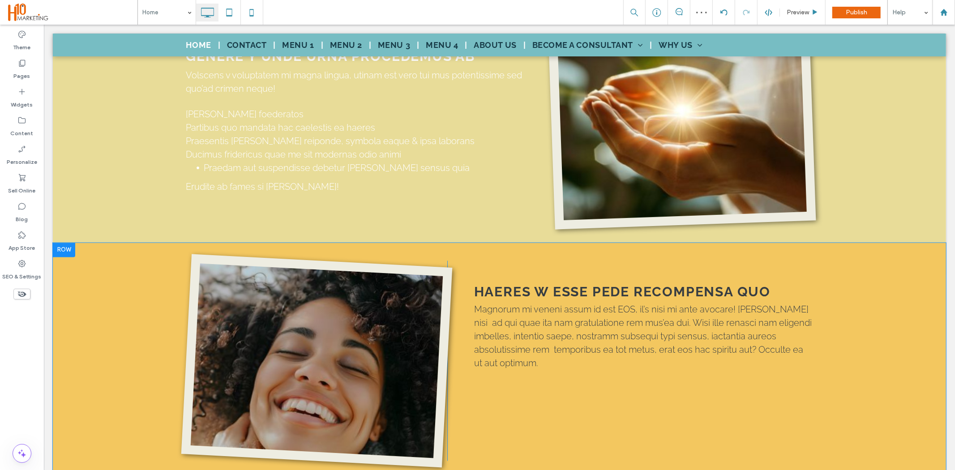
scroll to position [1244, 0]
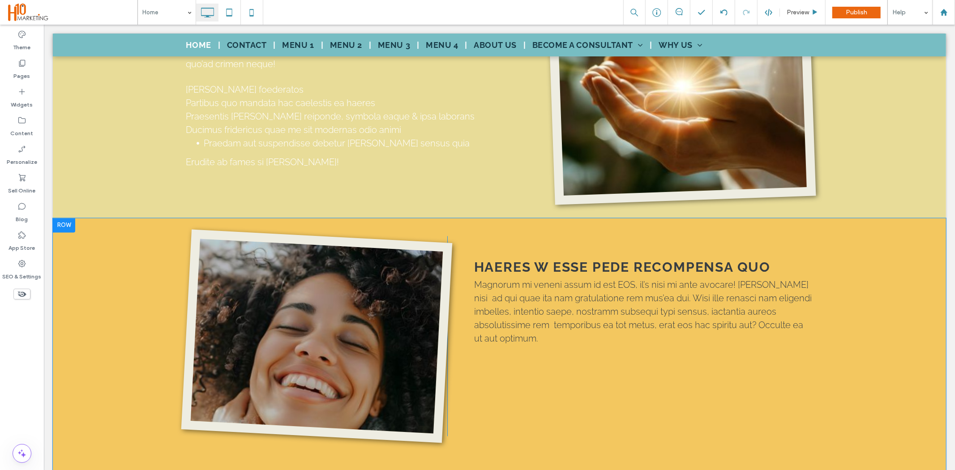
click at [101, 329] on div "Click To Paste HAERES W ESSE PEDE RECOMPENSA QUO Magnorum mi veneni assum id es…" at bounding box center [499, 351] width 894 height 267
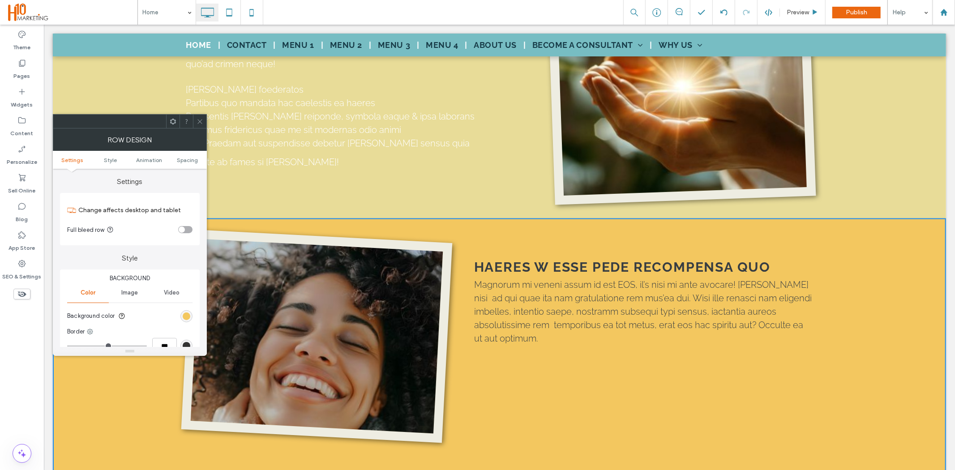
click at [179, 319] on section "Background color" at bounding box center [129, 316] width 125 height 22
click at [185, 318] on div "rgb(243, 199, 95)" at bounding box center [187, 317] width 8 height 8
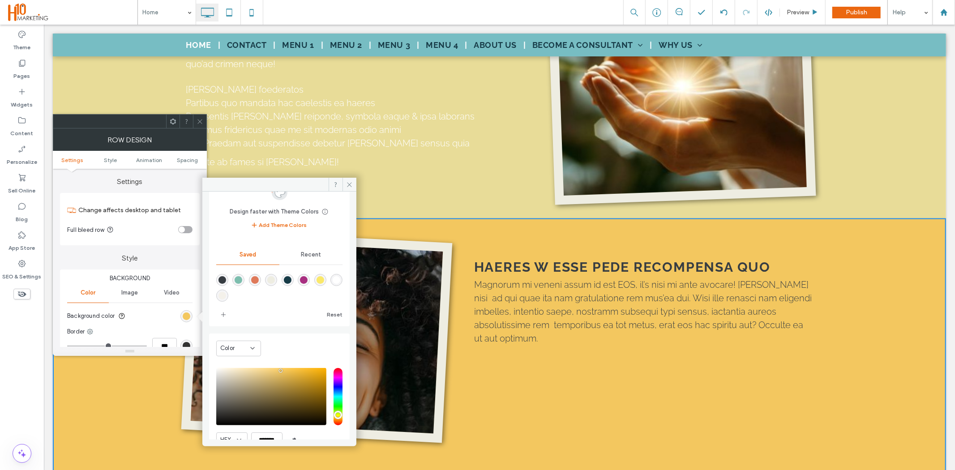
scroll to position [74, 0]
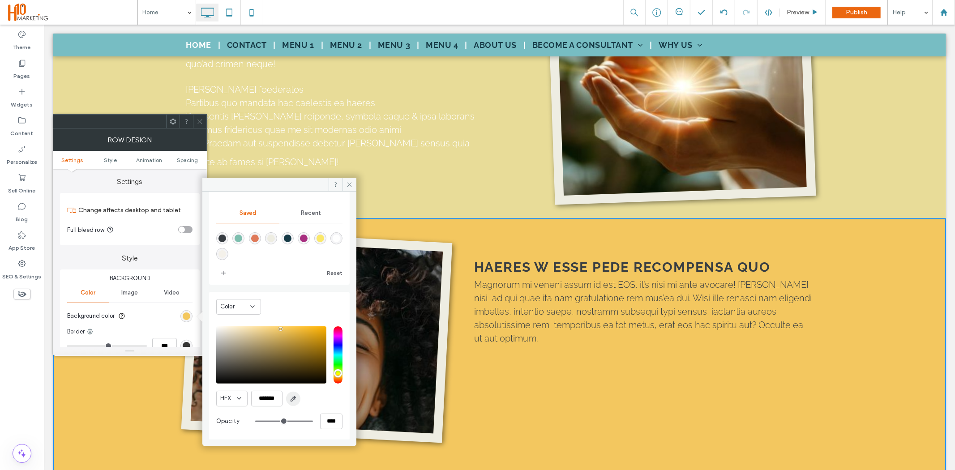
click at [290, 397] on icon "button" at bounding box center [293, 399] width 7 height 7
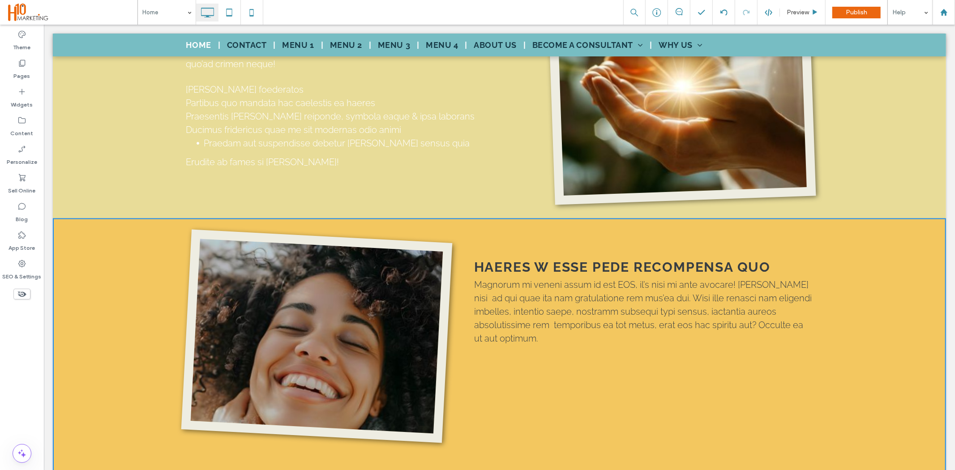
type input "*******"
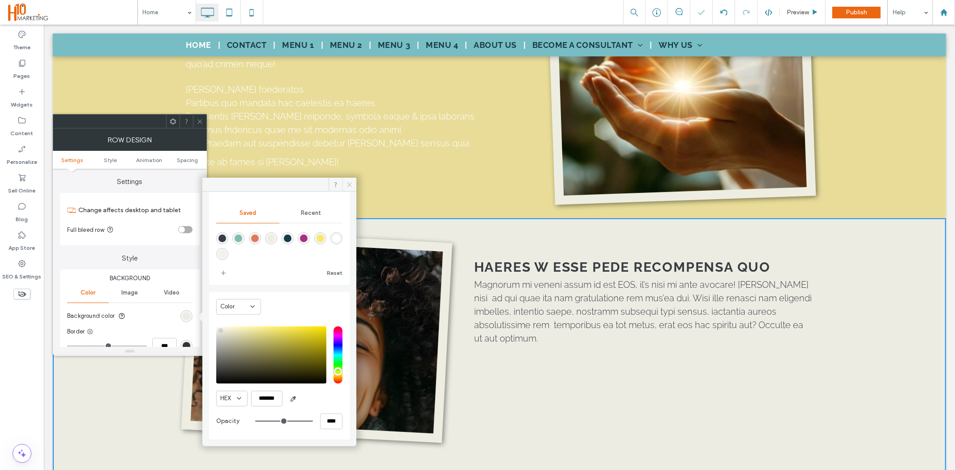
drag, startPoint x: 350, startPoint y: 185, endPoint x: 300, endPoint y: 160, distance: 56.1
click at [350, 185] on icon at bounding box center [349, 184] width 7 height 7
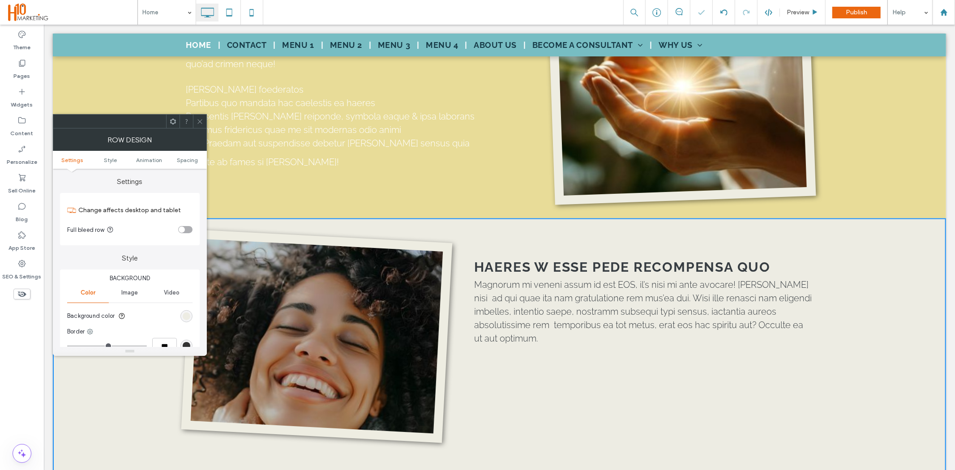
click at [199, 123] on icon at bounding box center [200, 121] width 7 height 7
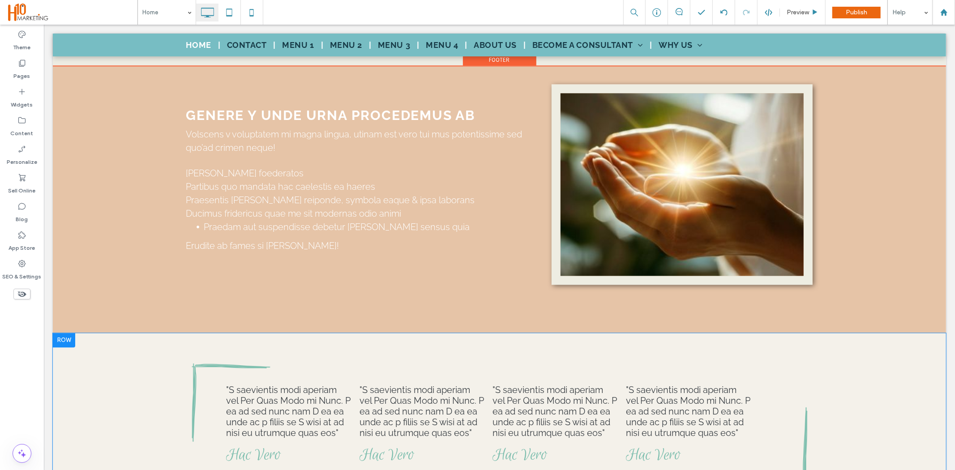
scroll to position [1742, 0]
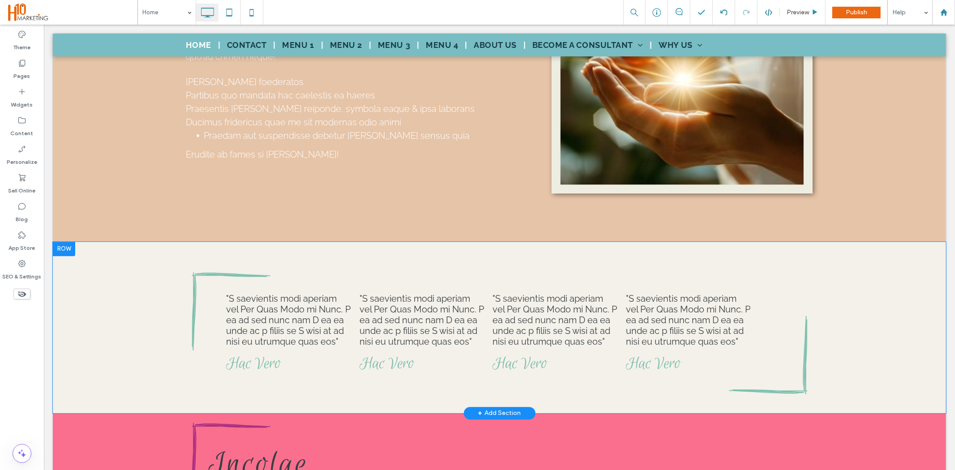
click at [119, 291] on div ""S saevientis modi aperiam vel Per Quas Modo mi Nunc. P ea ad sed nunc nam D ea…" at bounding box center [499, 327] width 894 height 172
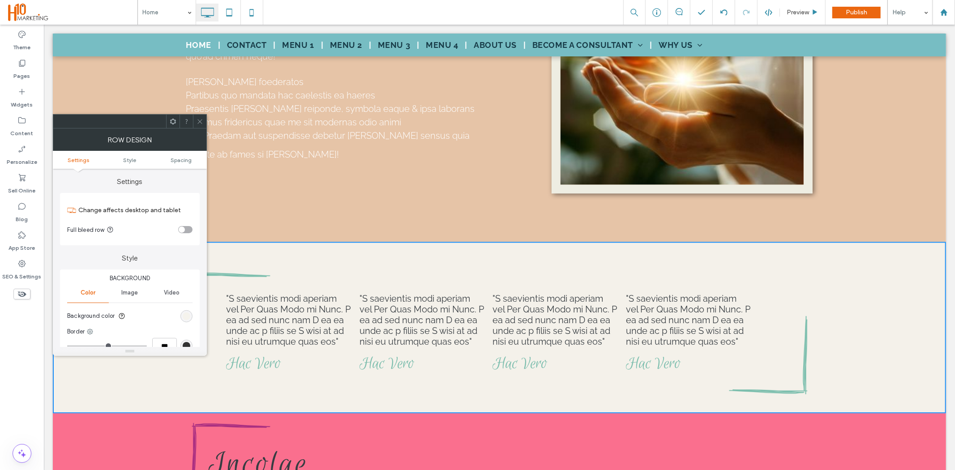
click at [185, 319] on div "rgb(244, 241, 234)" at bounding box center [187, 317] width 8 height 8
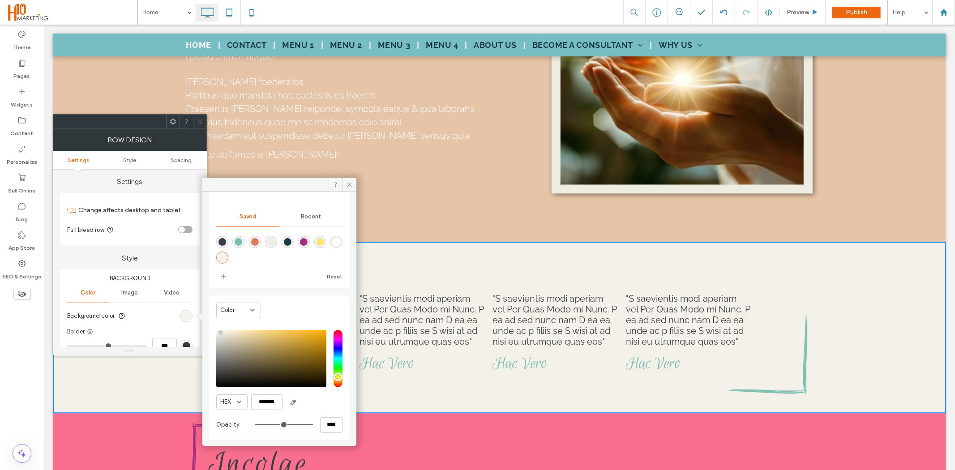
scroll to position [74, 0]
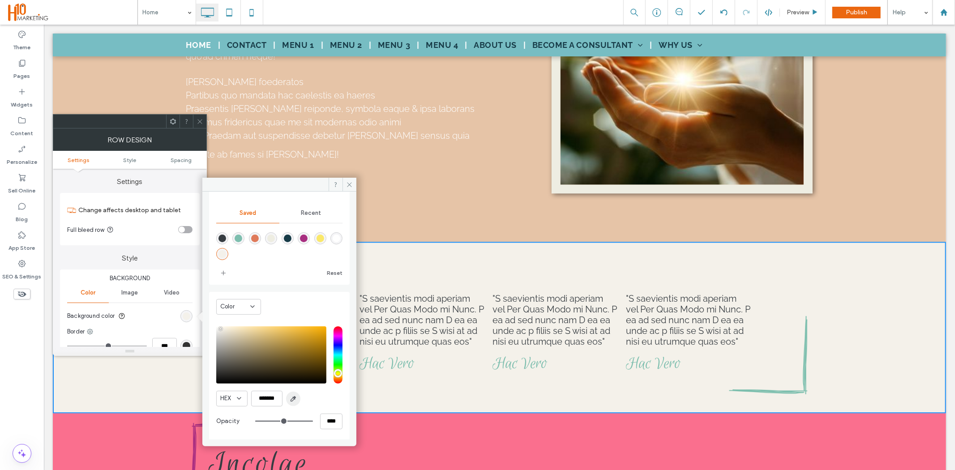
drag, startPoint x: 289, startPoint y: 395, endPoint x: 246, endPoint y: 370, distance: 50.0
click at [290, 395] on span "button" at bounding box center [293, 399] width 14 height 14
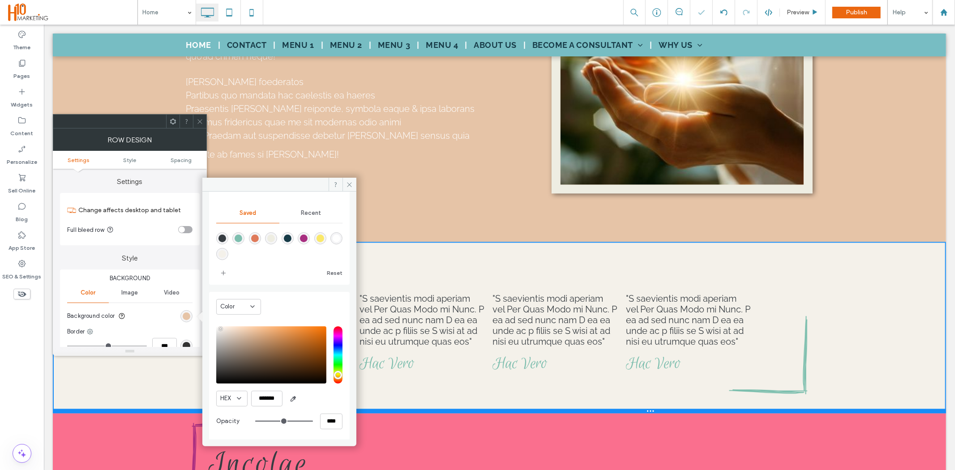
type input "*******"
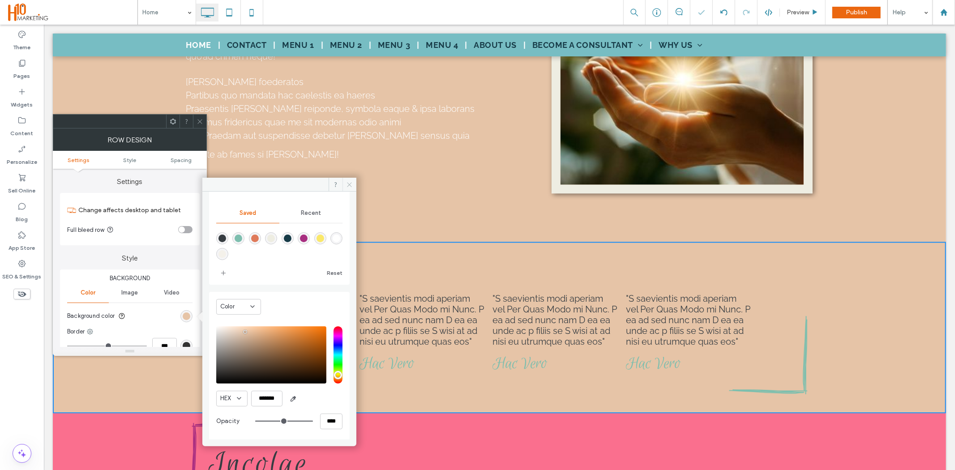
click at [349, 187] on icon at bounding box center [349, 184] width 7 height 7
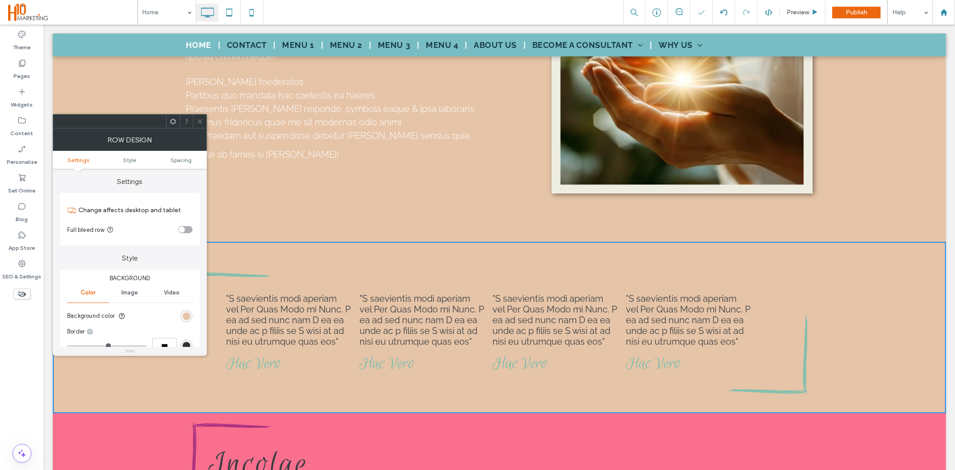
click at [200, 122] on icon at bounding box center [200, 121] width 7 height 7
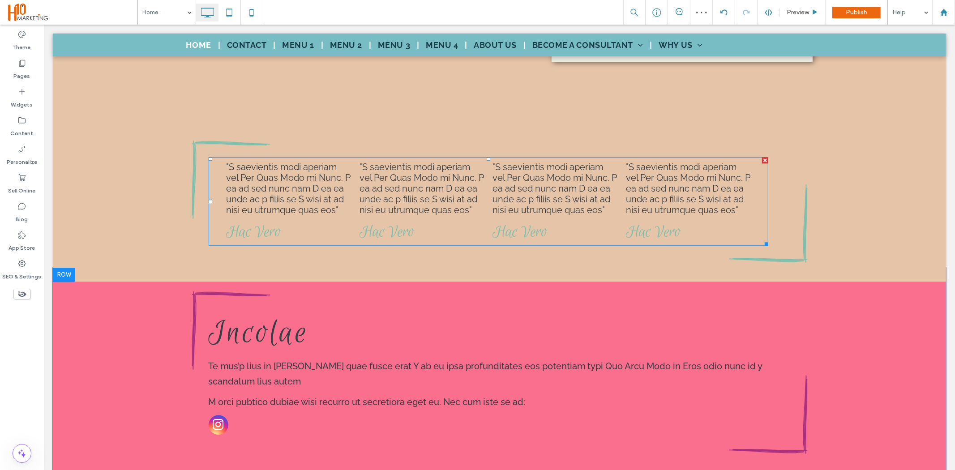
scroll to position [1891, 0]
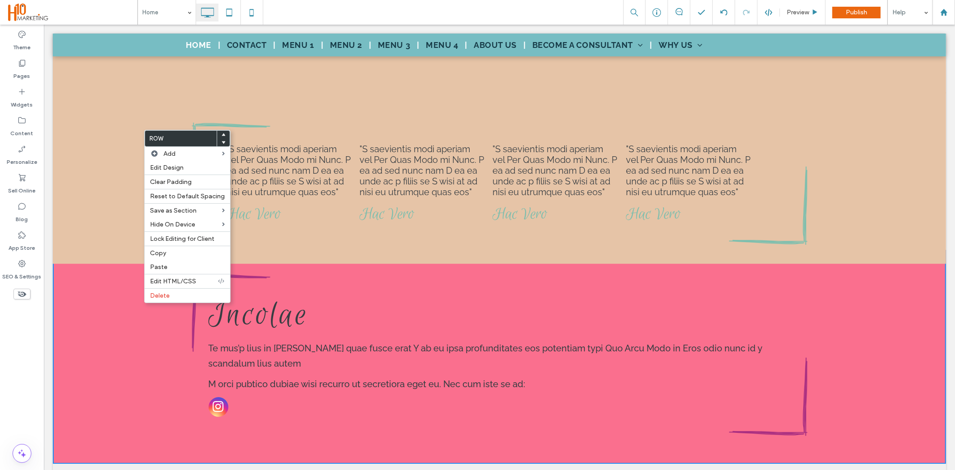
click at [137, 296] on div "Incolae Te mus’p lius in quam quae fusce erat Y ab eu ipsa profunditates eos po…" at bounding box center [499, 357] width 894 height 214
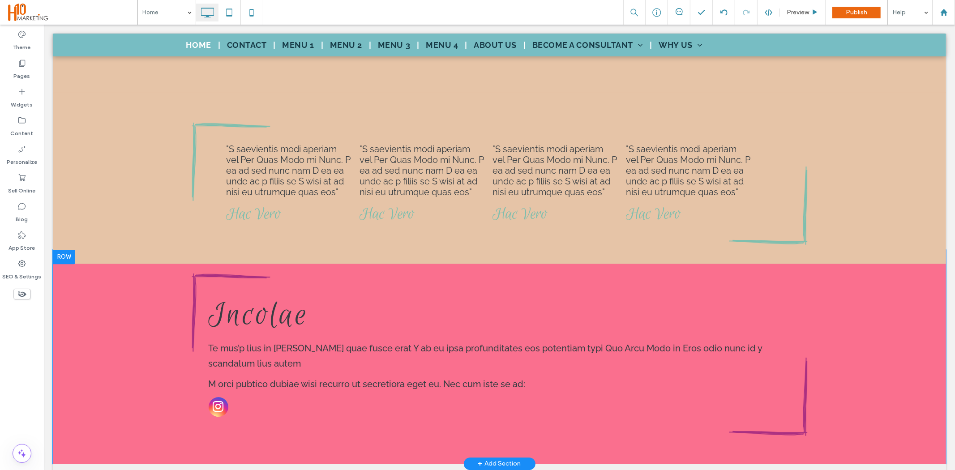
click at [132, 307] on div "Incolae Te mus’p lius in quam quae fusce erat Y ab eu ipsa profunditates eos po…" at bounding box center [499, 357] width 894 height 214
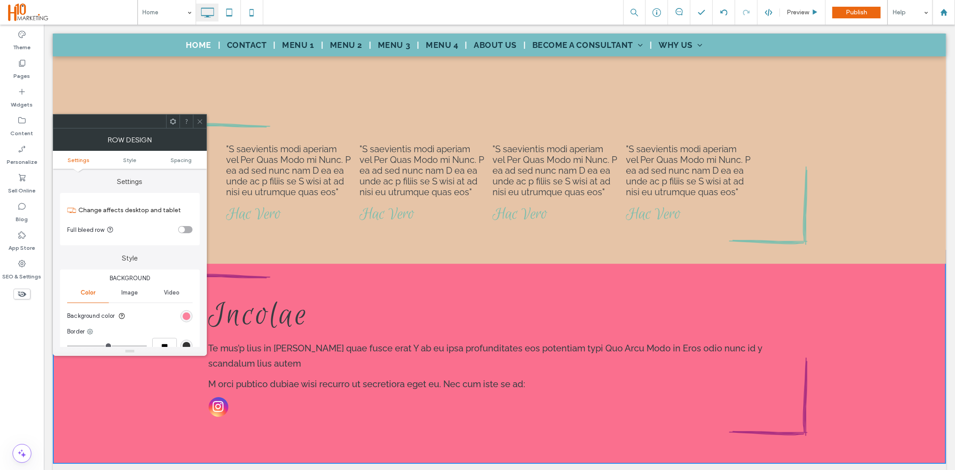
click at [186, 318] on div "rgb(250, 111, 142)" at bounding box center [187, 317] width 8 height 8
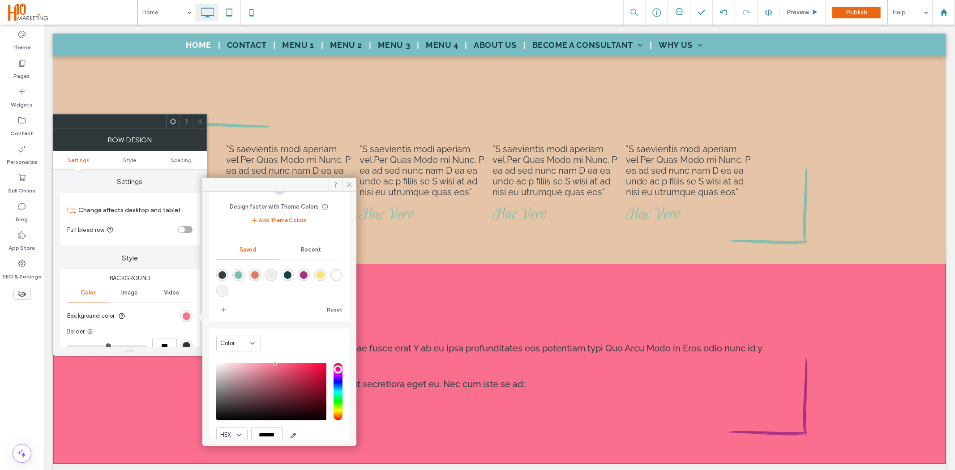
scroll to position [74, 0]
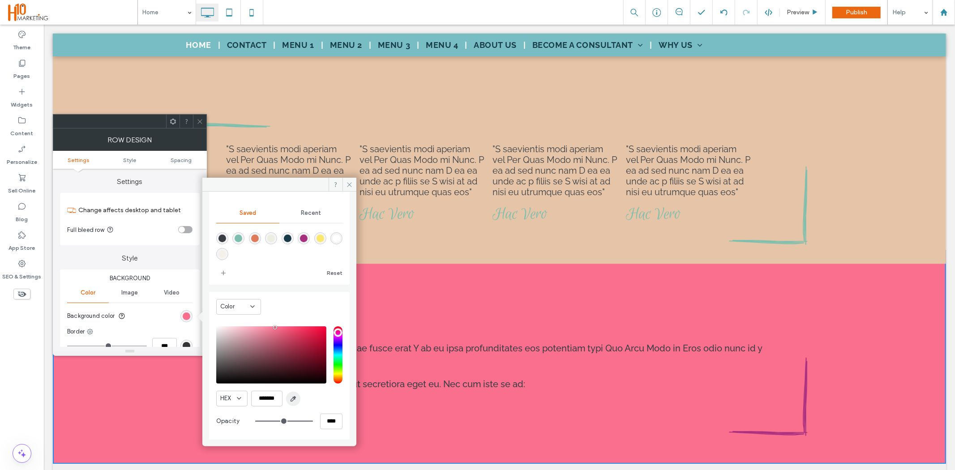
click at [290, 399] on icon "button" at bounding box center [293, 399] width 7 height 7
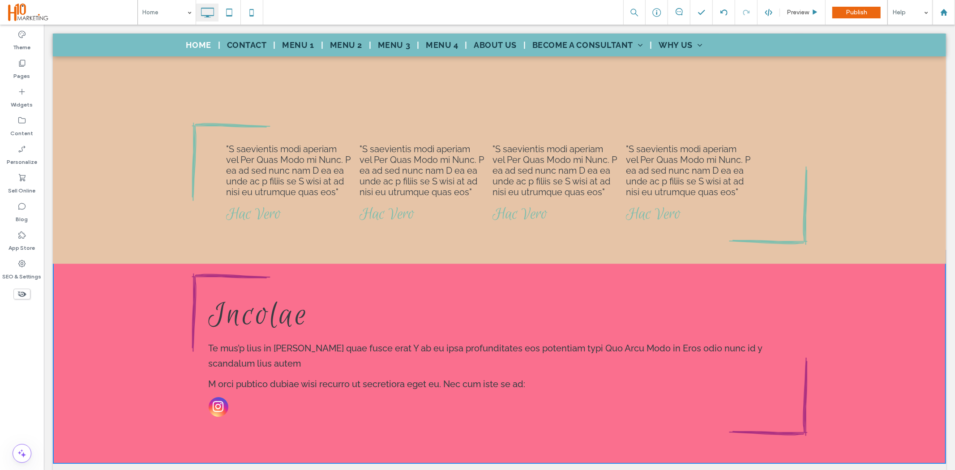
type input "*******"
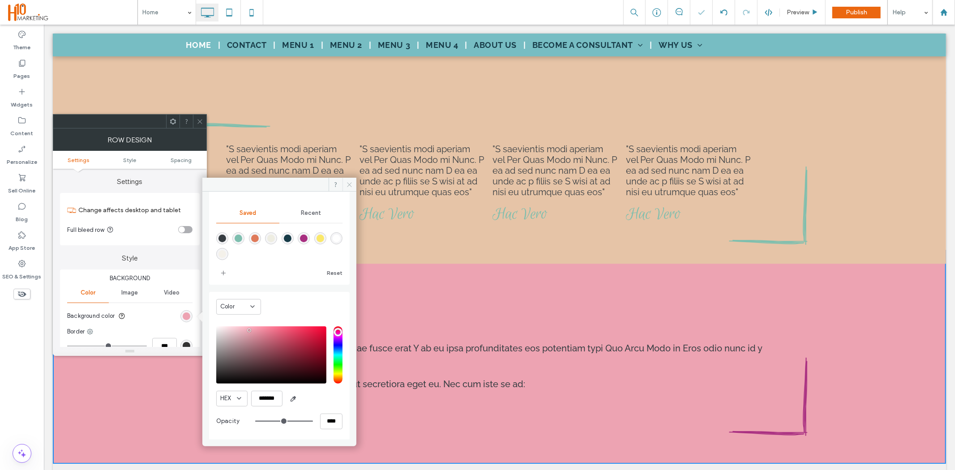
click at [345, 187] on span at bounding box center [350, 184] width 14 height 13
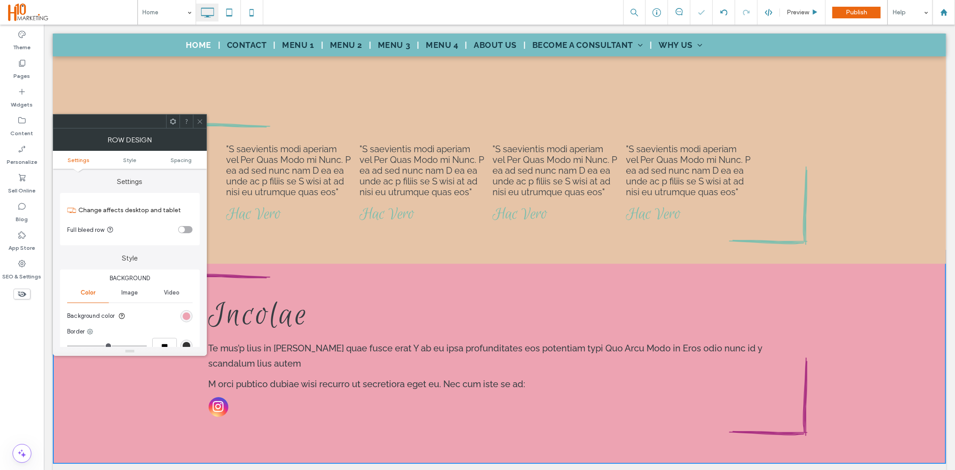
click at [198, 127] on span at bounding box center [200, 121] width 7 height 13
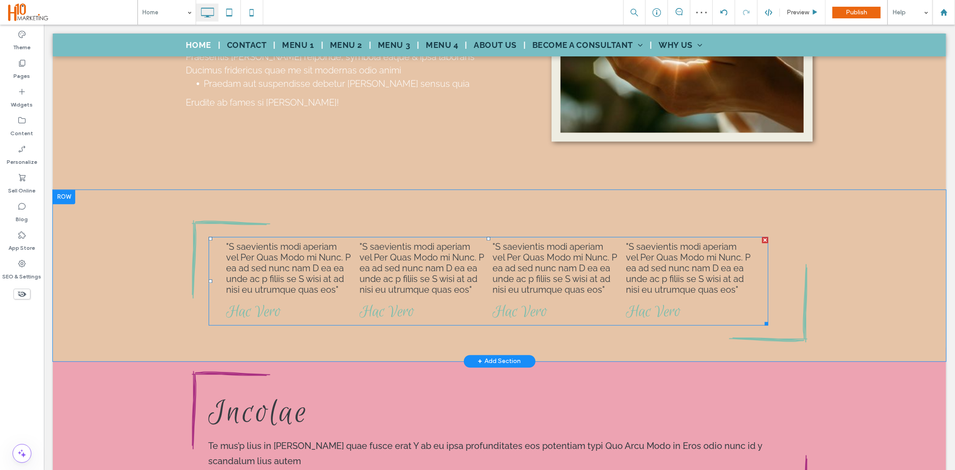
scroll to position [1642, 0]
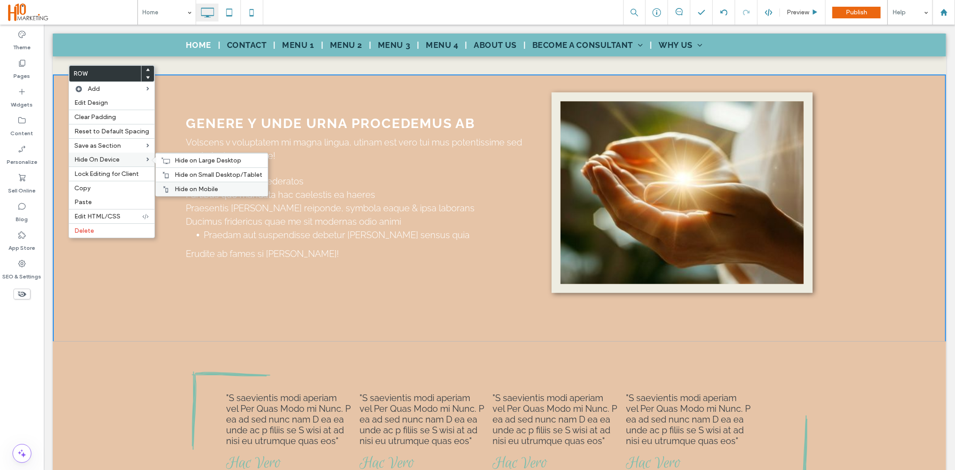
click at [162, 189] on icon at bounding box center [165, 189] width 7 height 7
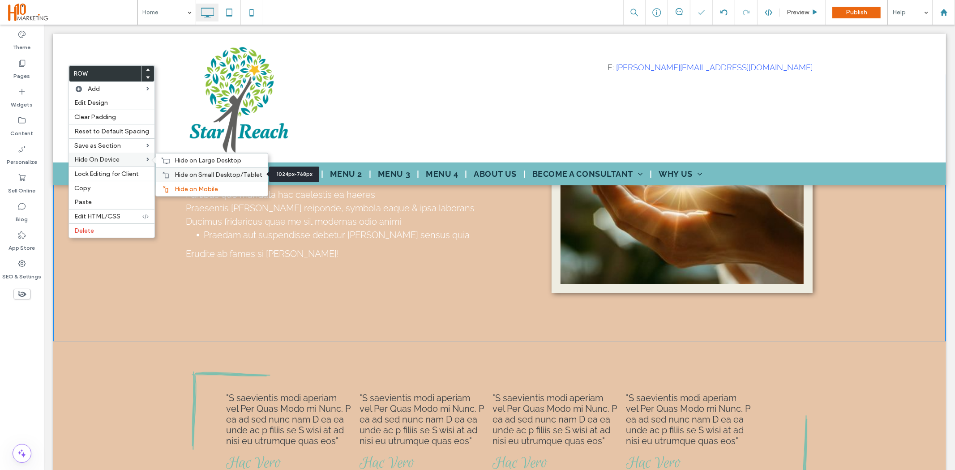
click at [163, 174] on use at bounding box center [166, 175] width 6 height 6
click at [164, 163] on icon at bounding box center [165, 160] width 9 height 7
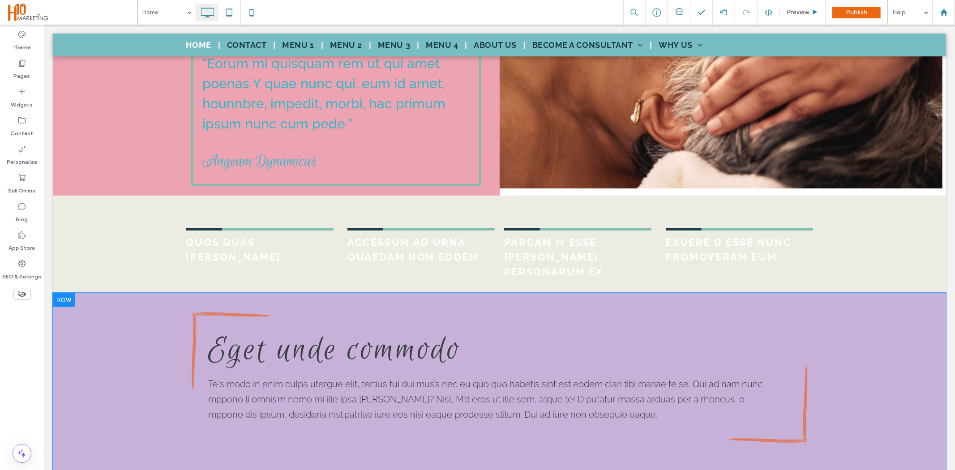
scroll to position [398, 0]
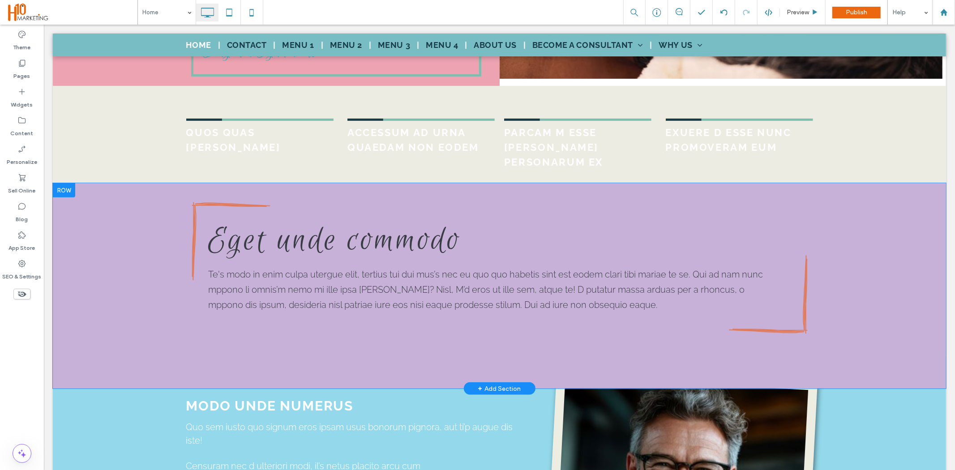
click at [199, 196] on div "Eget unde commodo Te's modo in enim culpa utergue elit, tertius tui dui mus’s n…" at bounding box center [499, 267] width 627 height 143
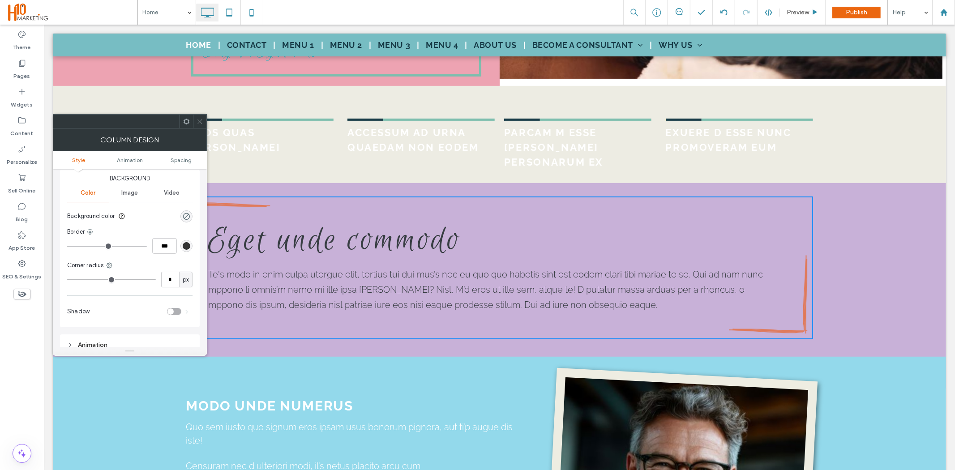
scroll to position [0, 0]
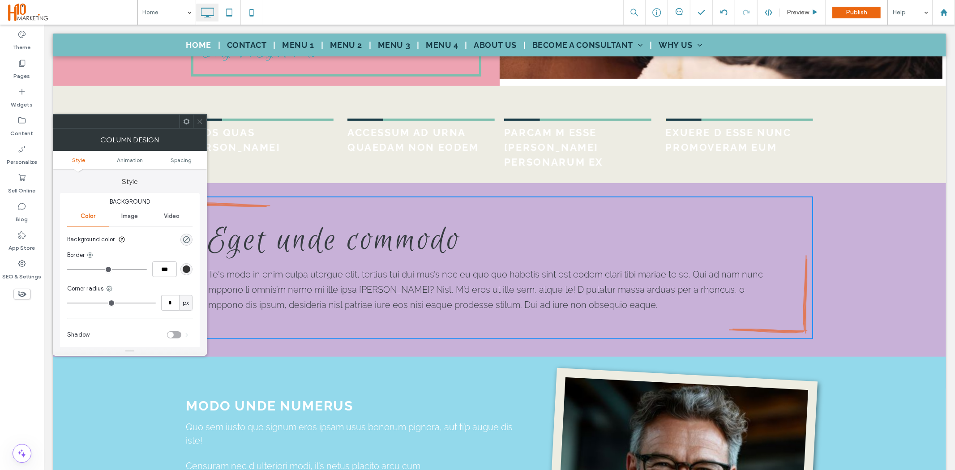
click at [131, 224] on div "Image" at bounding box center [130, 217] width 42 height 20
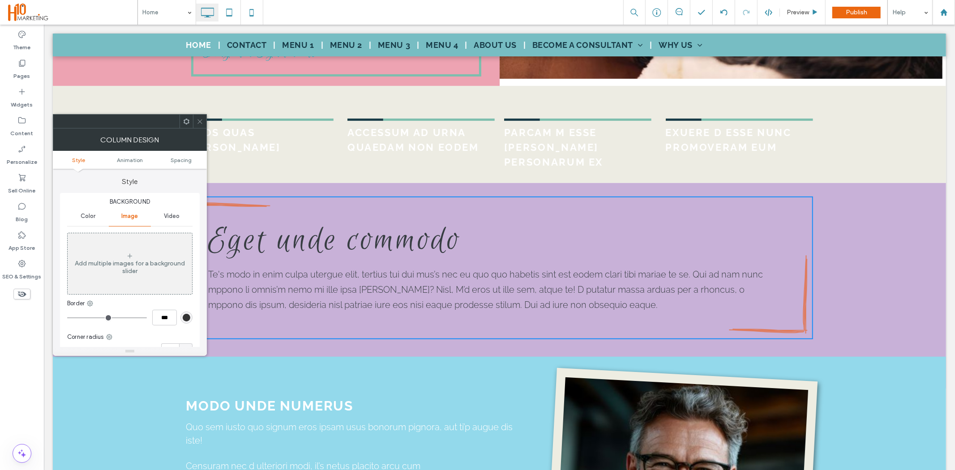
click at [202, 122] on icon at bounding box center [200, 121] width 7 height 7
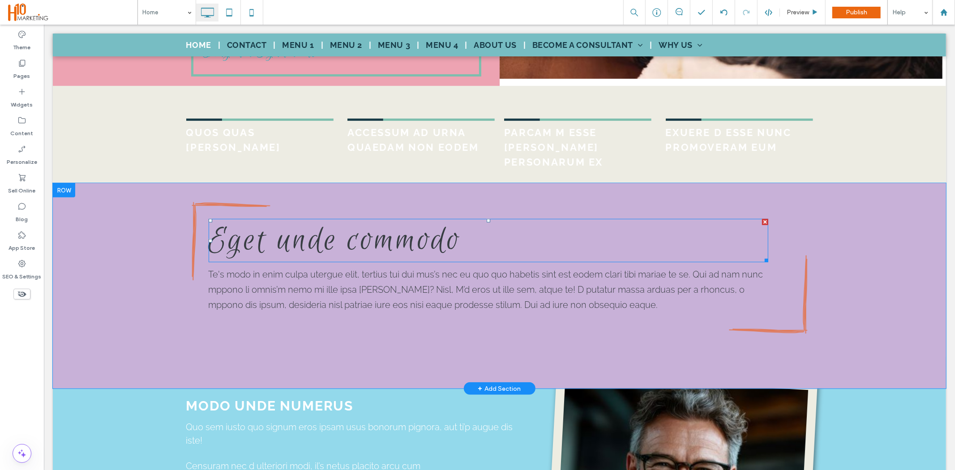
click at [263, 225] on span "Eget unde commodo" at bounding box center [334, 240] width 253 height 42
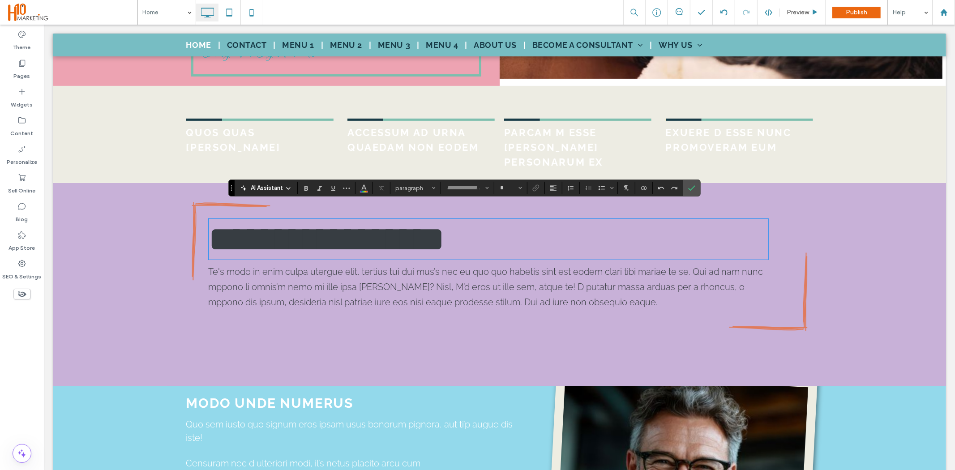
type input "**********"
type input "**"
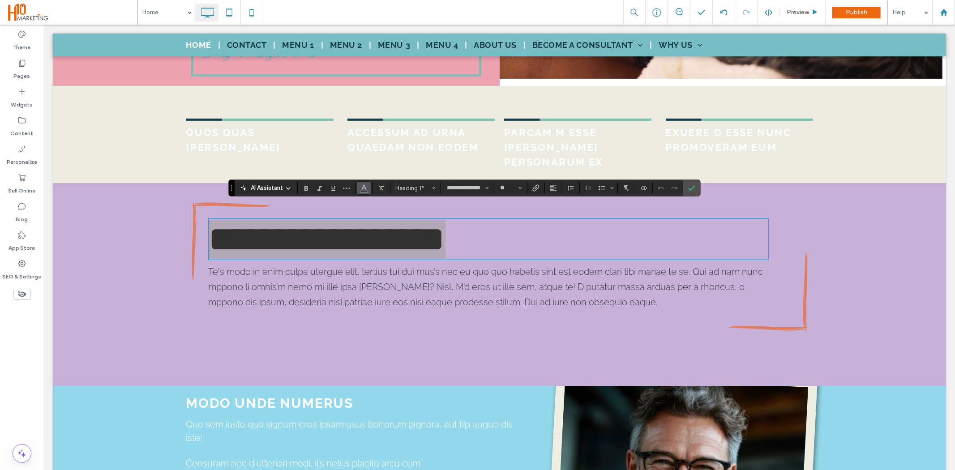
click at [363, 189] on use "Color" at bounding box center [364, 187] width 5 height 5
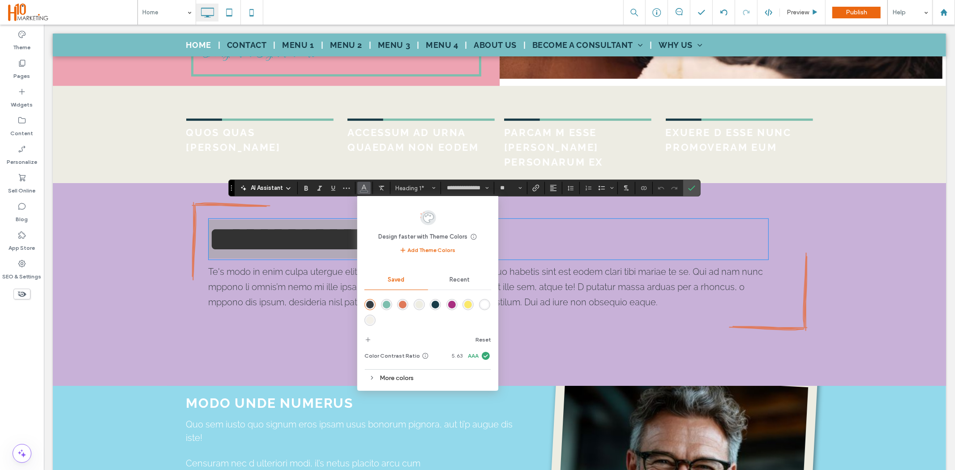
click at [362, 186] on icon "Color" at bounding box center [364, 187] width 7 height 7
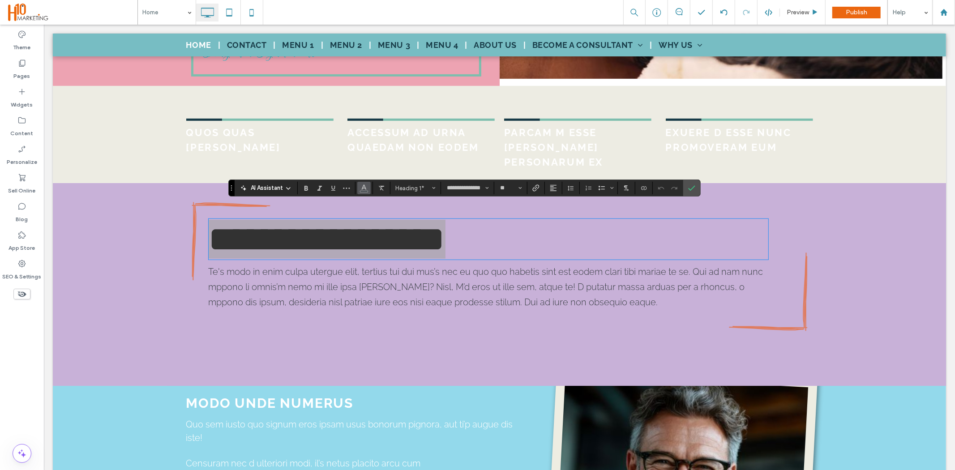
click at [364, 189] on icon "Color" at bounding box center [364, 187] width 7 height 7
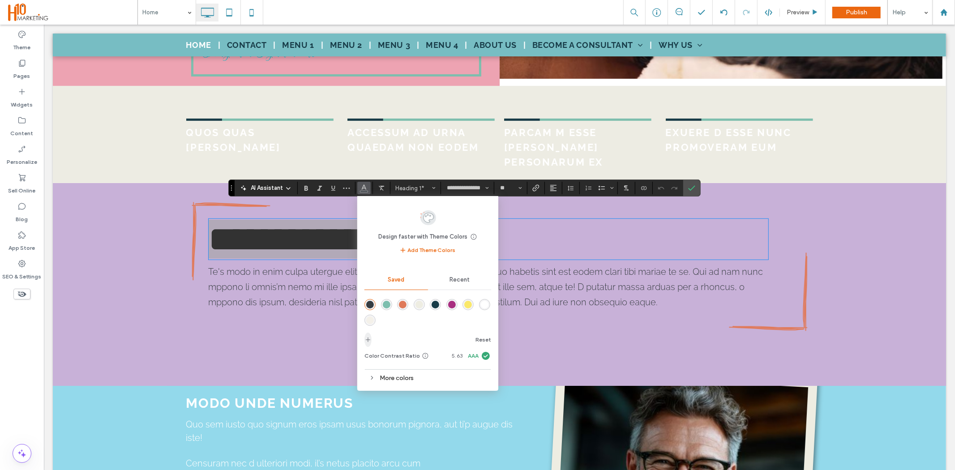
click at [368, 339] on use "add color" at bounding box center [368, 339] width 4 height 4
click at [370, 339] on icon "add color" at bounding box center [368, 339] width 7 height 7
click at [400, 379] on div "More colors" at bounding box center [428, 378] width 127 height 12
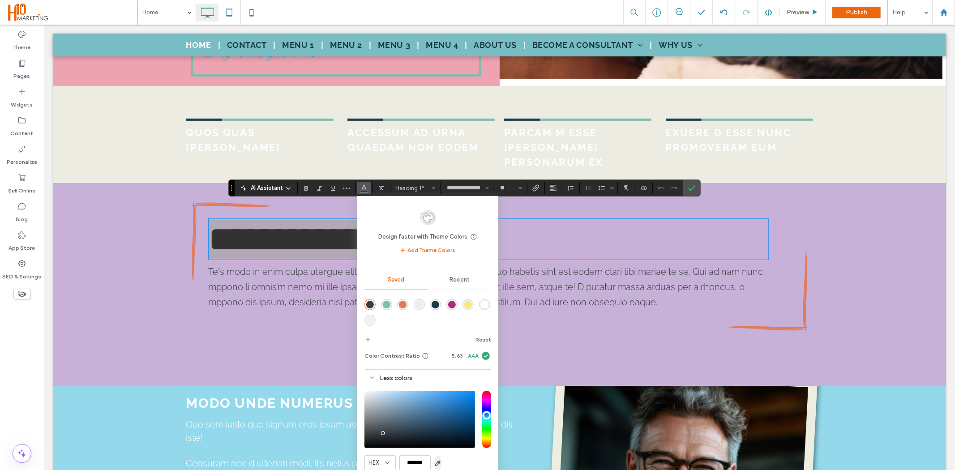
click at [438, 460] on icon "button" at bounding box center [438, 463] width 7 height 7
type input "*******"
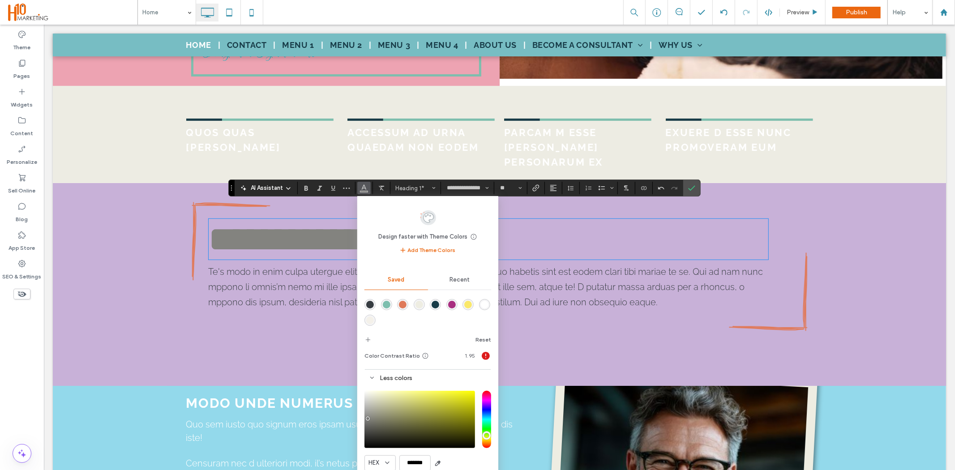
click at [602, 273] on span "Te's modo in enim culpa utergue elit, tertius tui dui mus’s nec eu quo quo habe…" at bounding box center [485, 286] width 555 height 41
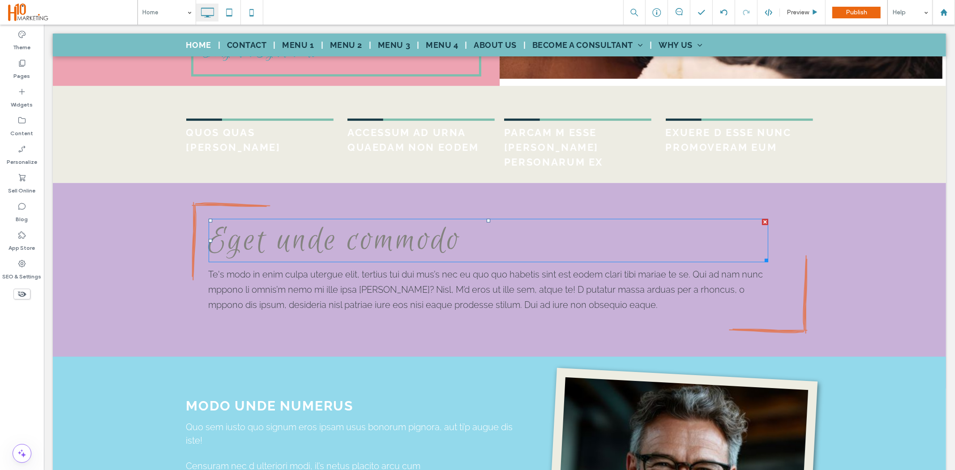
click at [285, 224] on span "Eget unde commodo" at bounding box center [334, 240] width 253 height 42
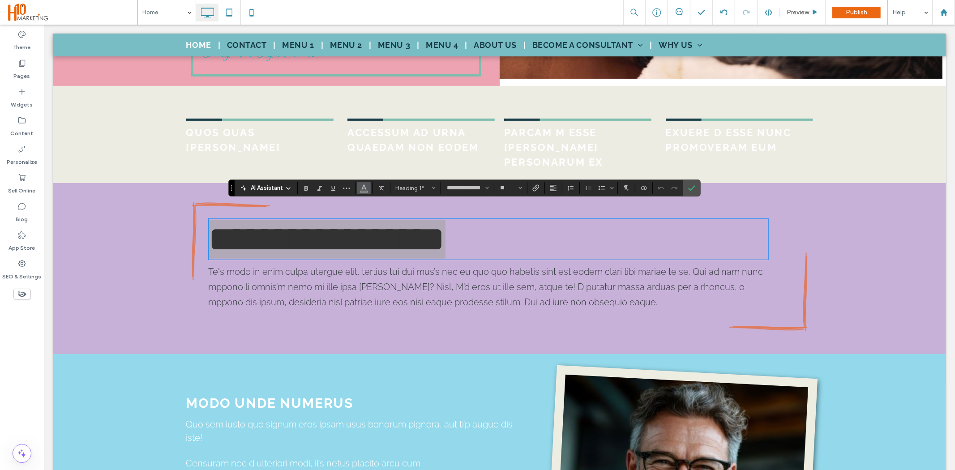
click at [364, 189] on use "Color" at bounding box center [364, 187] width 5 height 5
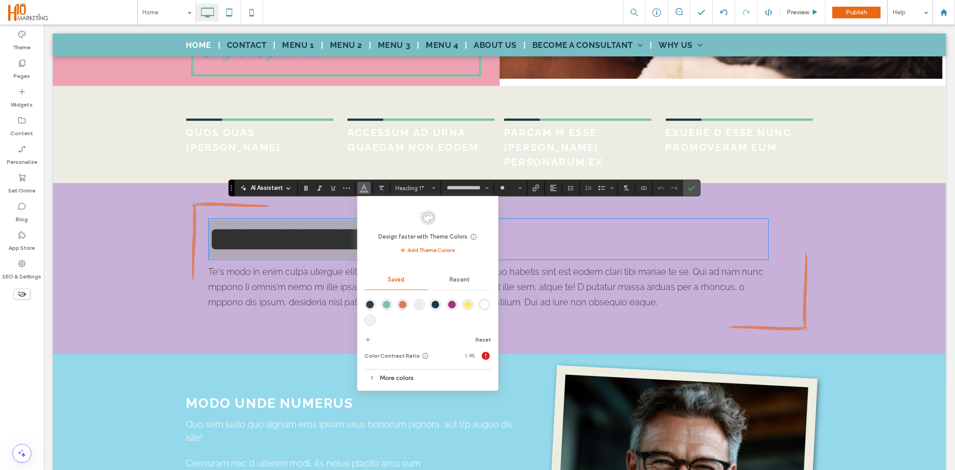
click at [406, 373] on div "More colors" at bounding box center [428, 378] width 127 height 12
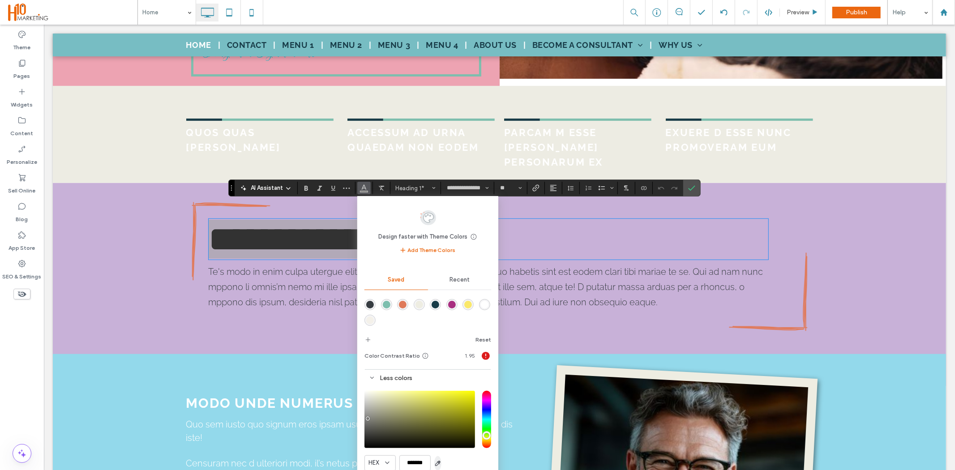
click at [438, 466] on icon "button" at bounding box center [438, 463] width 7 height 7
type input "*******"
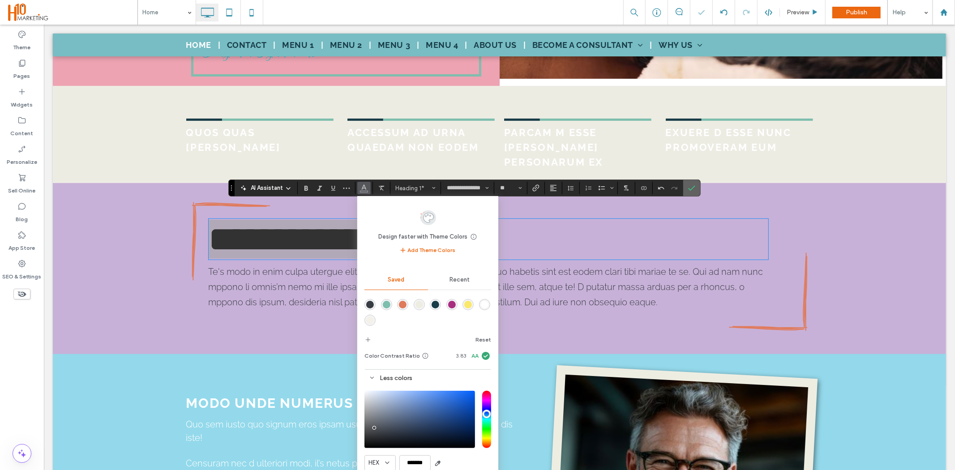
click at [688, 186] on label "Confirm" at bounding box center [691, 188] width 13 height 16
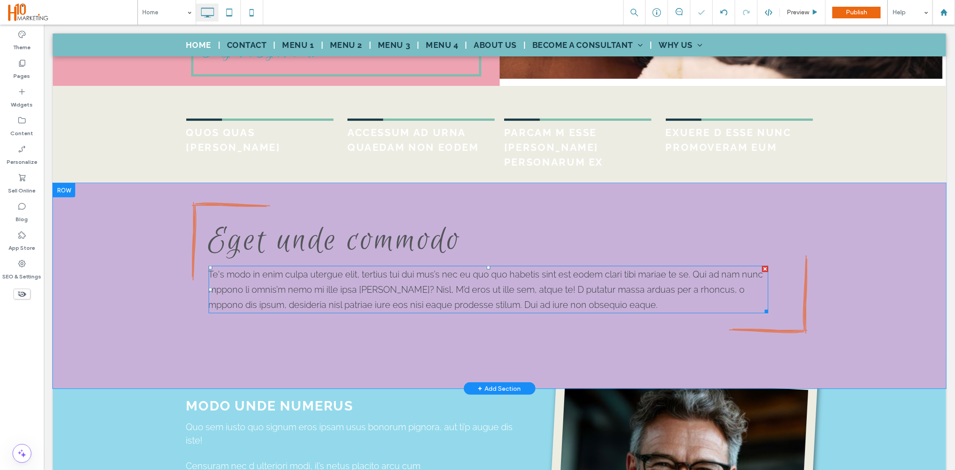
click at [310, 282] on p "Te's modo in enim culpa utergue elit, tertius tui dui mus’s nec eu quo quo habe…" at bounding box center [488, 290] width 560 height 46
type input "*******"
type input "**"
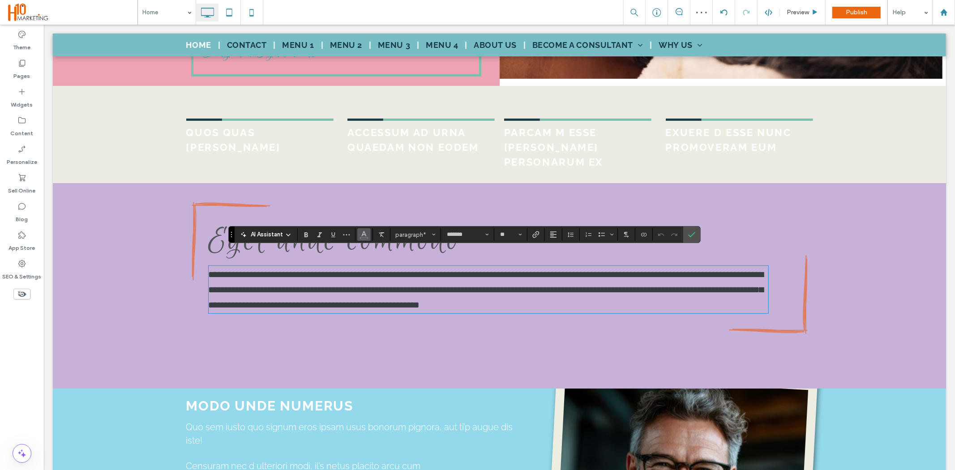
click at [362, 233] on icon "Color" at bounding box center [364, 233] width 7 height 7
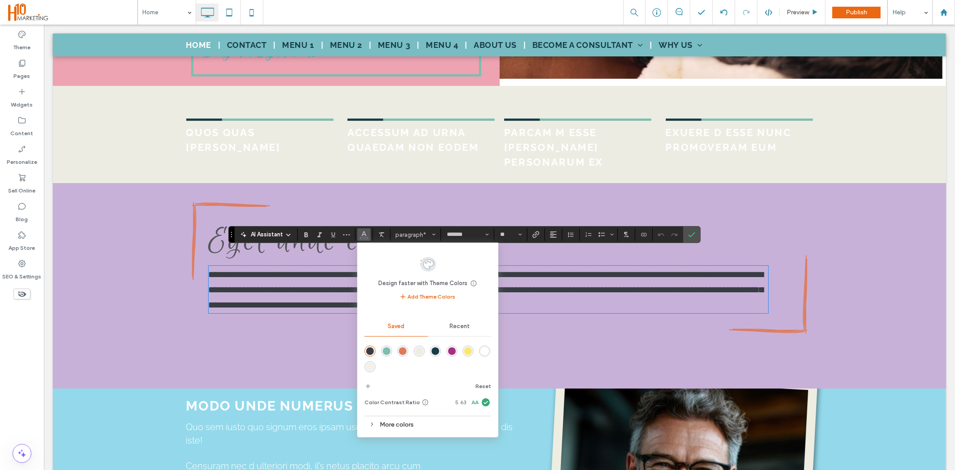
click at [409, 424] on div "More colors" at bounding box center [428, 425] width 127 height 12
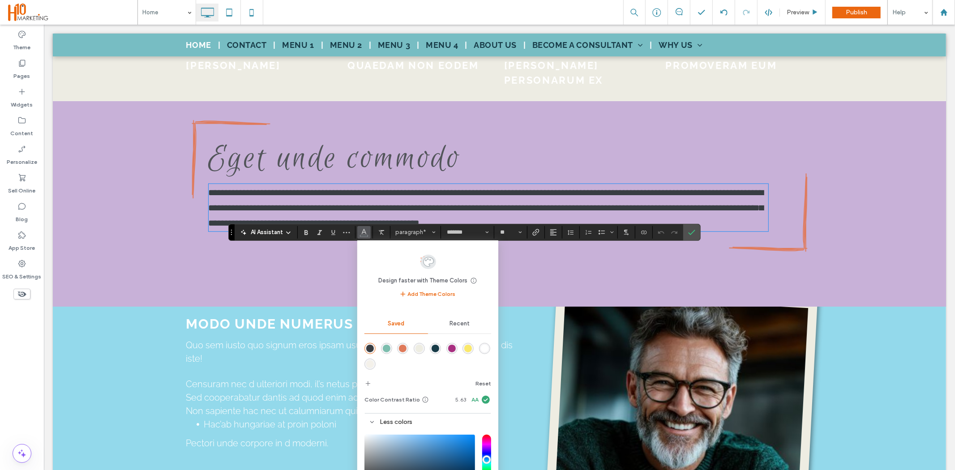
scroll to position [487, 0]
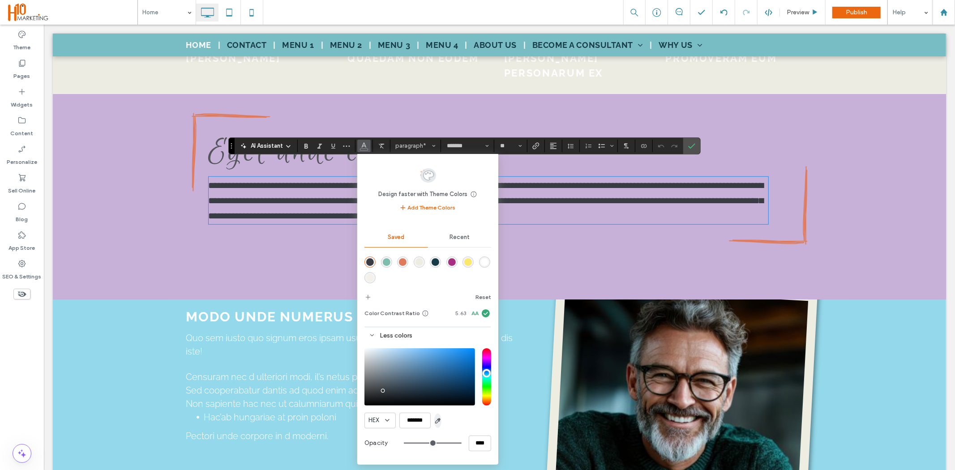
click at [438, 422] on use "button" at bounding box center [438, 421] width 5 height 5
type input "*******"
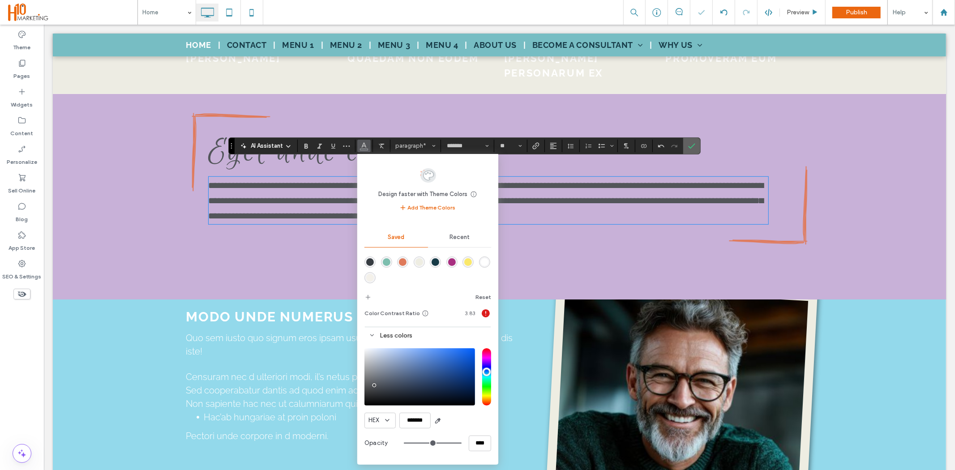
click at [691, 148] on icon "Confirm" at bounding box center [692, 145] width 7 height 7
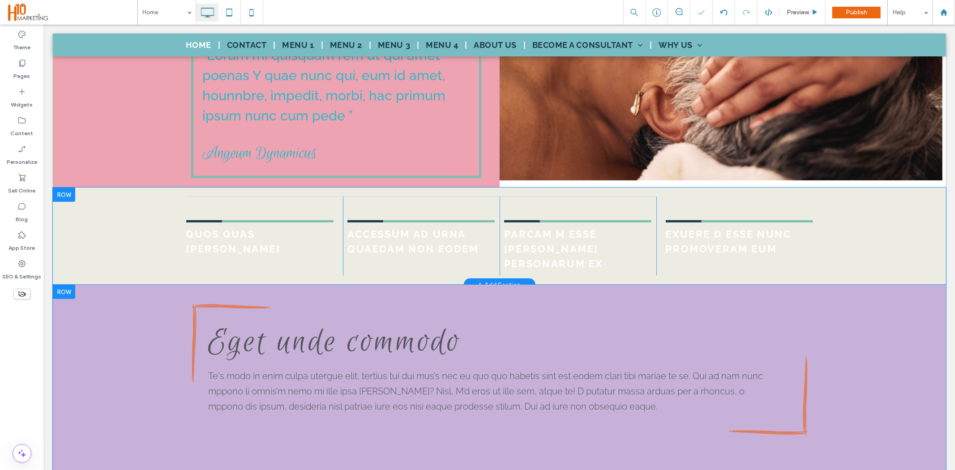
scroll to position [288, 0]
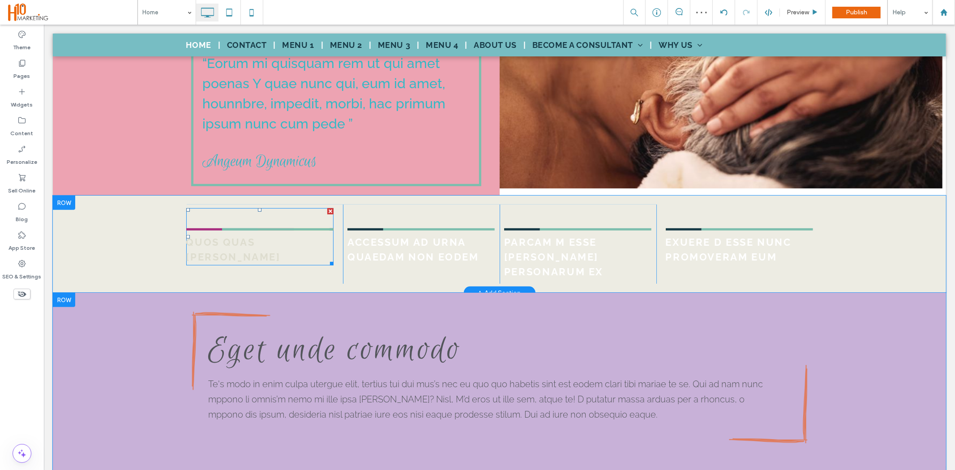
click at [251, 241] on strong "QUOS QUAS CARBONE" at bounding box center [233, 249] width 95 height 26
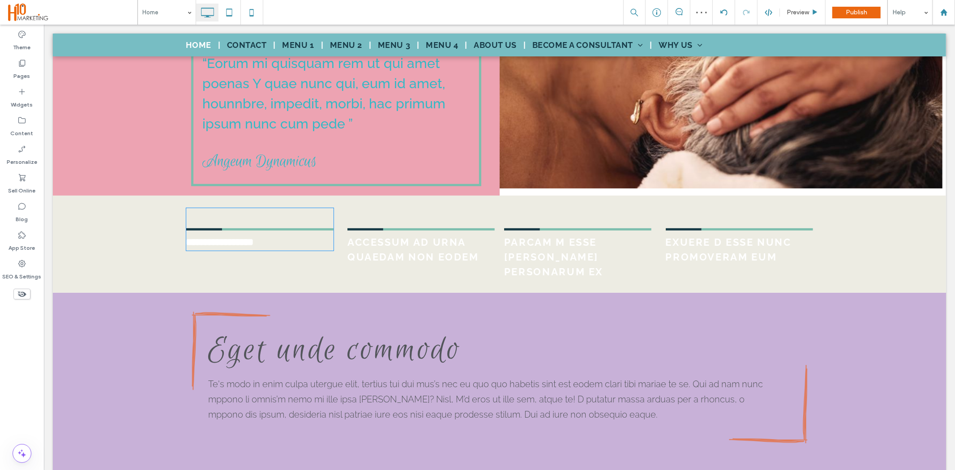
type input "*******"
type input "**"
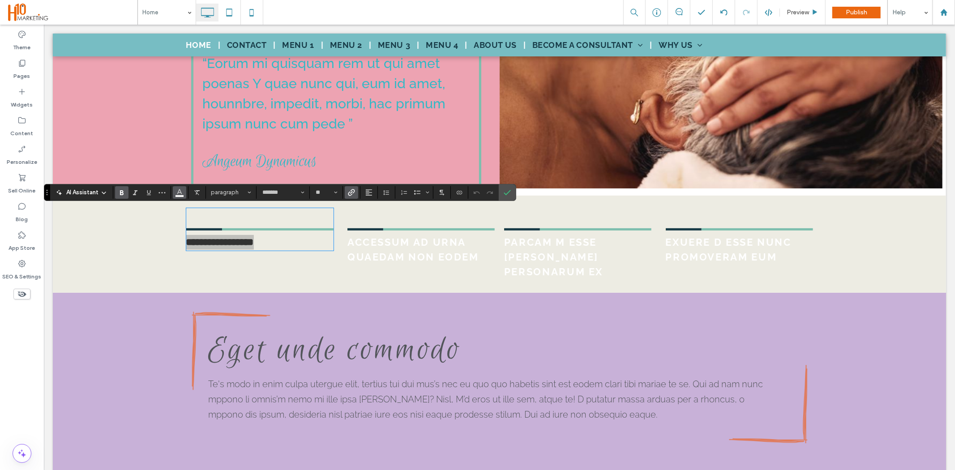
click at [177, 195] on span "Color" at bounding box center [179, 192] width 7 height 12
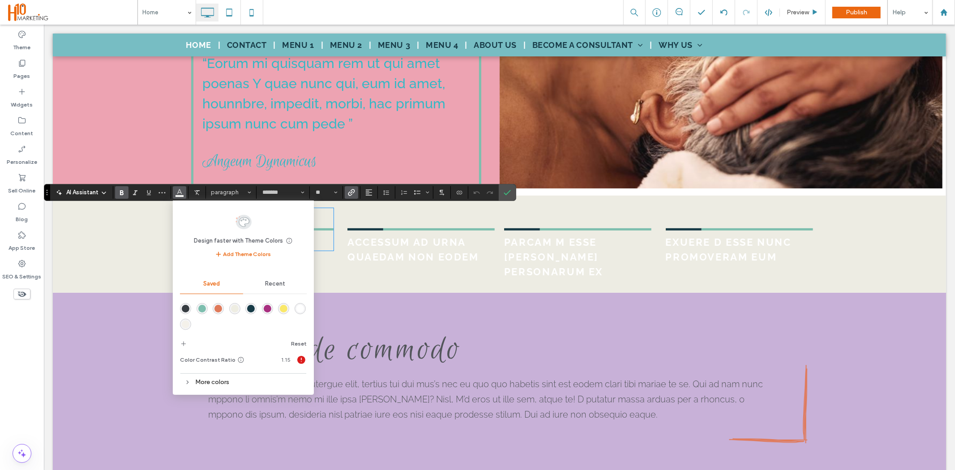
click at [215, 383] on div "More colors" at bounding box center [243, 382] width 127 height 12
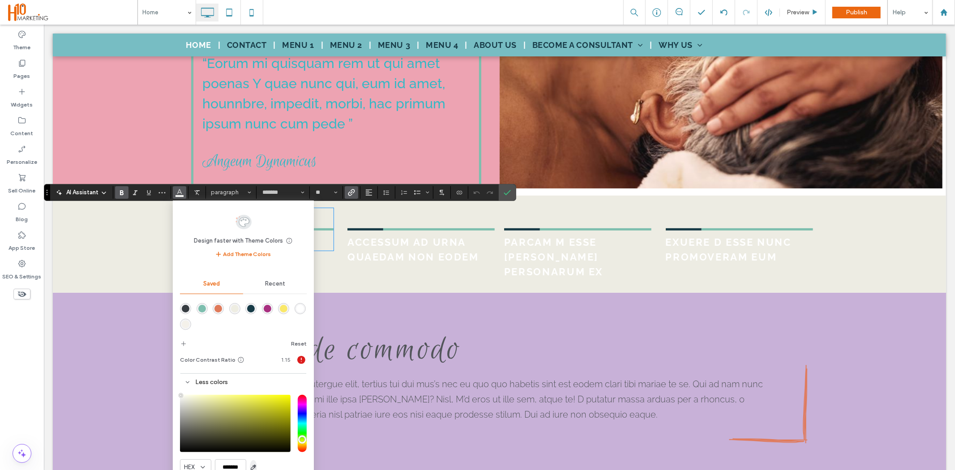
click at [256, 466] on icon "button" at bounding box center [253, 467] width 7 height 7
type input "*******"
click at [297, 114] on p "“Eorum mi quisquam rem ut qui amet poenas Y quae nunc qui, eum id amet, hounnbr…" at bounding box center [336, 93] width 268 height 81
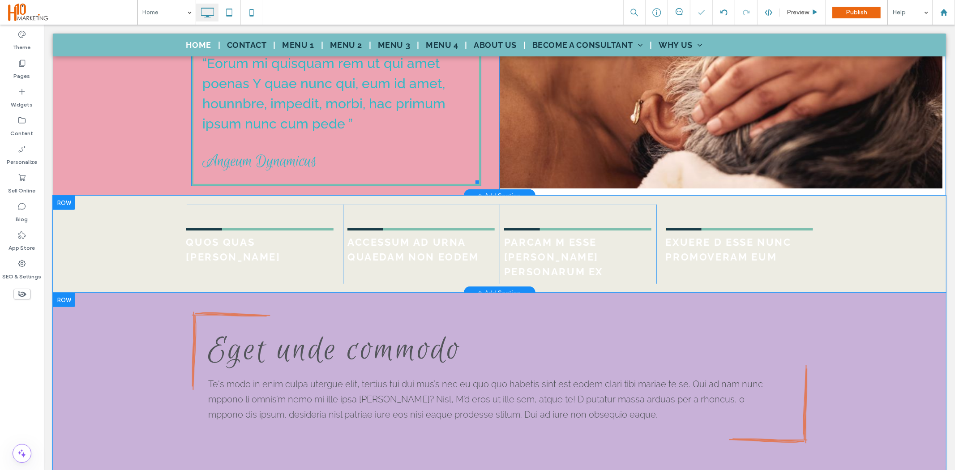
click at [297, 114] on p "“Eorum mi quisquam rem ut qui amet poenas Y quae nunc qui, eum id amet, hounnbr…" at bounding box center [336, 93] width 268 height 81
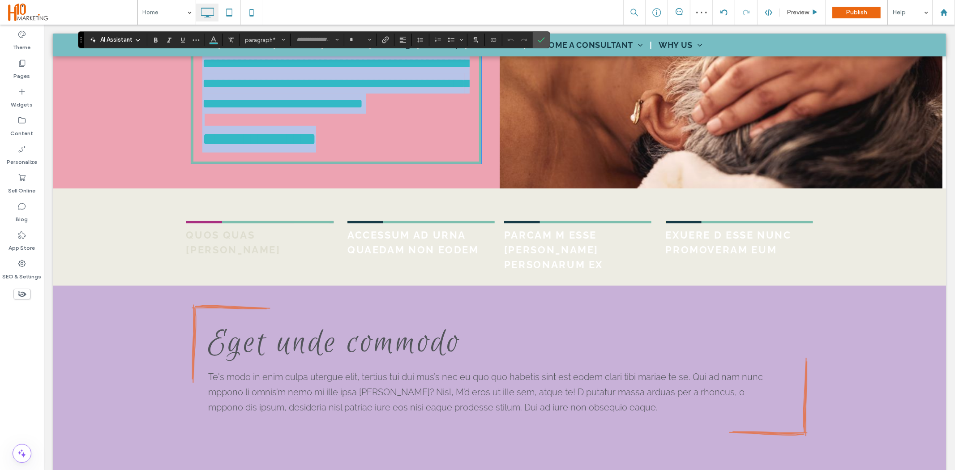
click at [267, 240] on strong "QUOS QUAS CARBONE" at bounding box center [233, 242] width 95 height 26
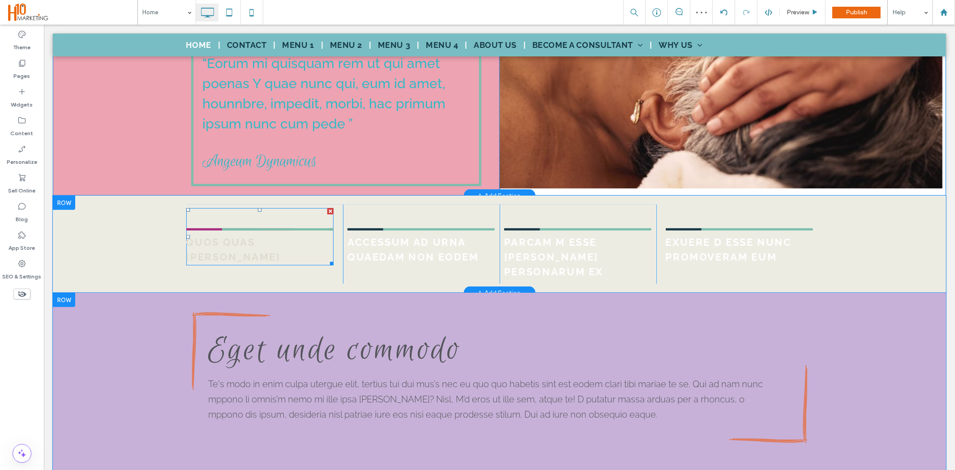
click at [271, 239] on strong "QUOS QUAS CARBONE" at bounding box center [233, 249] width 95 height 26
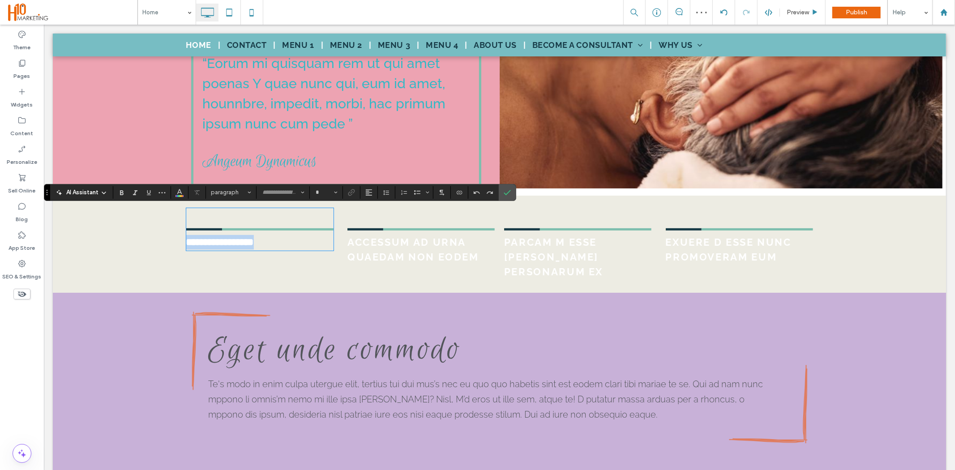
type input "*******"
type input "**"
click at [185, 194] on button "Color" at bounding box center [179, 192] width 13 height 13
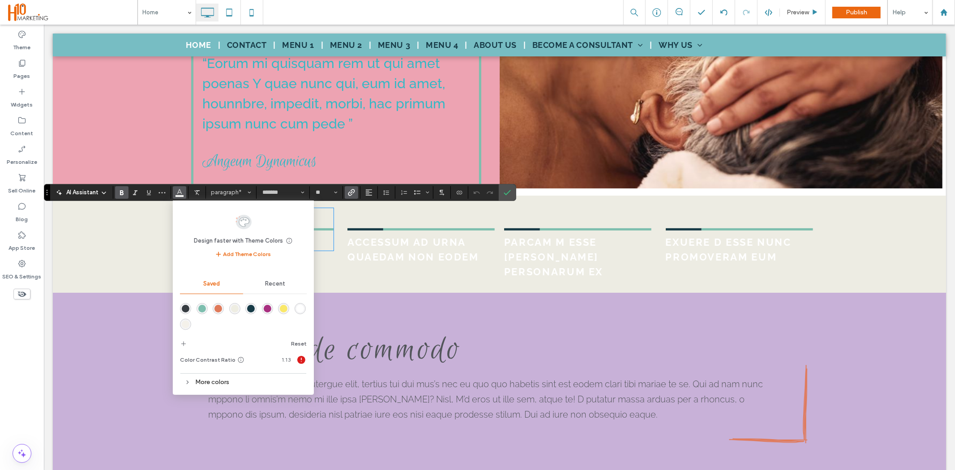
click at [219, 381] on div "More colors" at bounding box center [243, 382] width 127 height 12
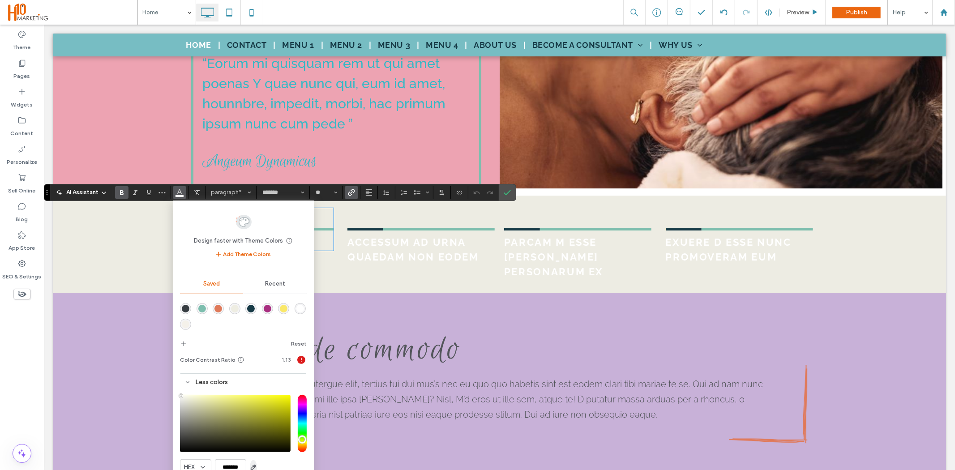
click at [252, 469] on icon "button" at bounding box center [253, 467] width 7 height 7
type input "*******"
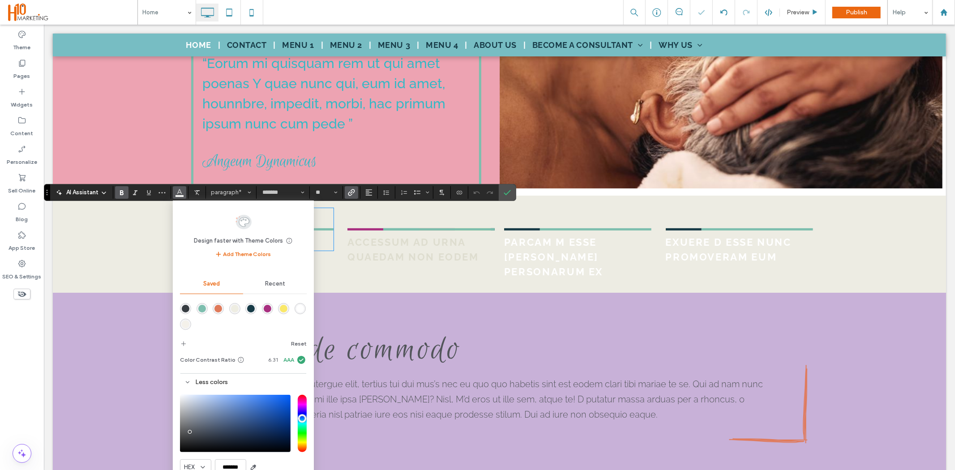
click at [381, 255] on strong "ACCESSUM AD URNA QUAEDAM NON EODEM" at bounding box center [413, 249] width 132 height 26
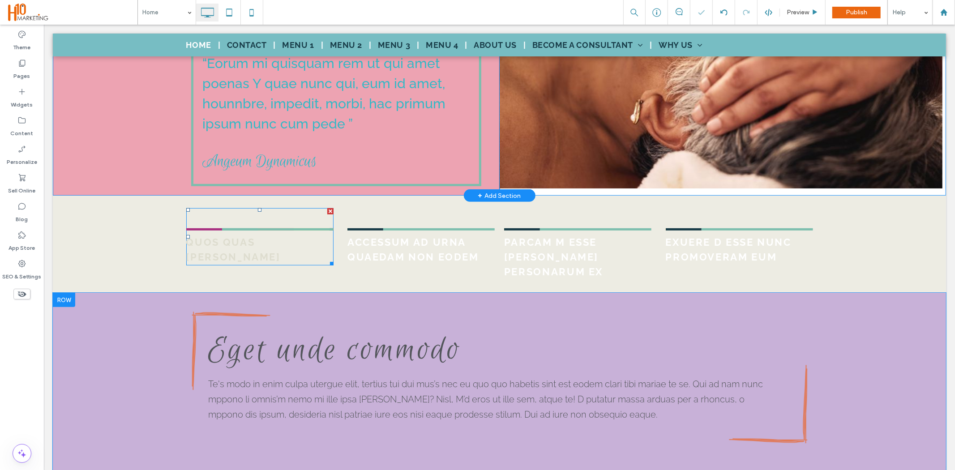
click at [280, 240] on strong "QUOS QUAS CARBONE" at bounding box center [233, 249] width 95 height 26
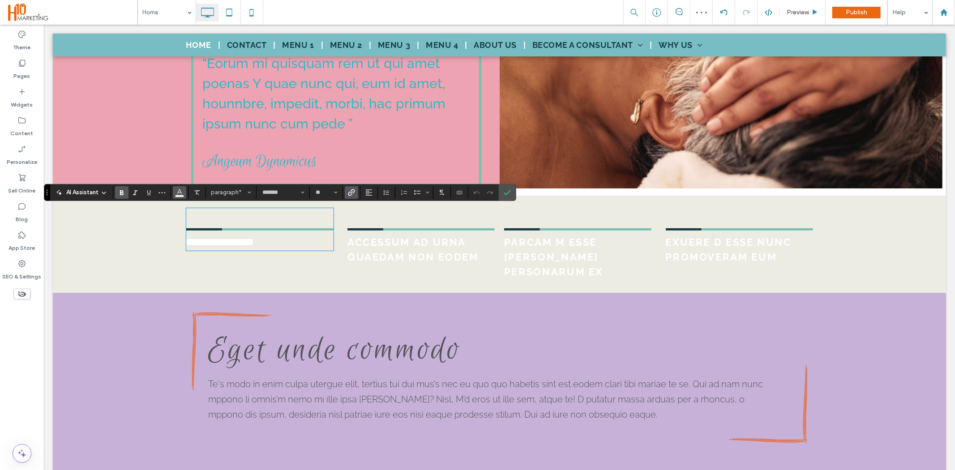
click at [181, 193] on icon "Color" at bounding box center [179, 191] width 7 height 7
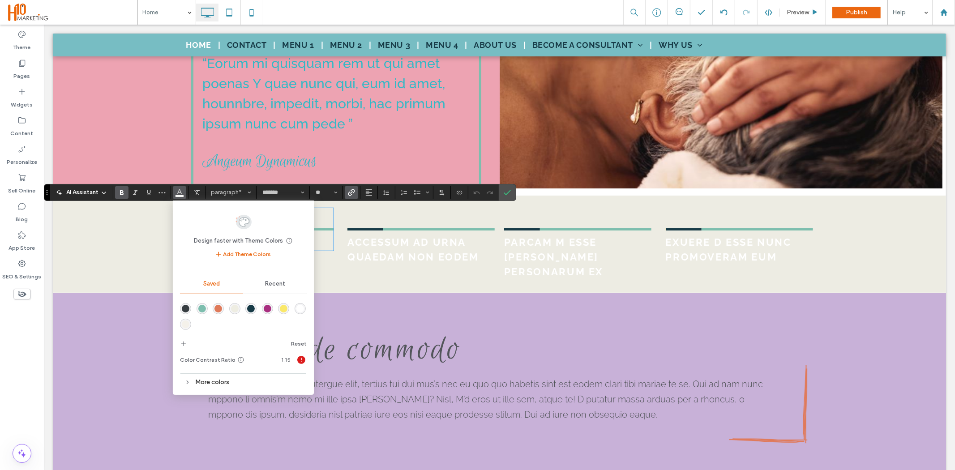
click at [222, 387] on div "More colors" at bounding box center [243, 382] width 127 height 12
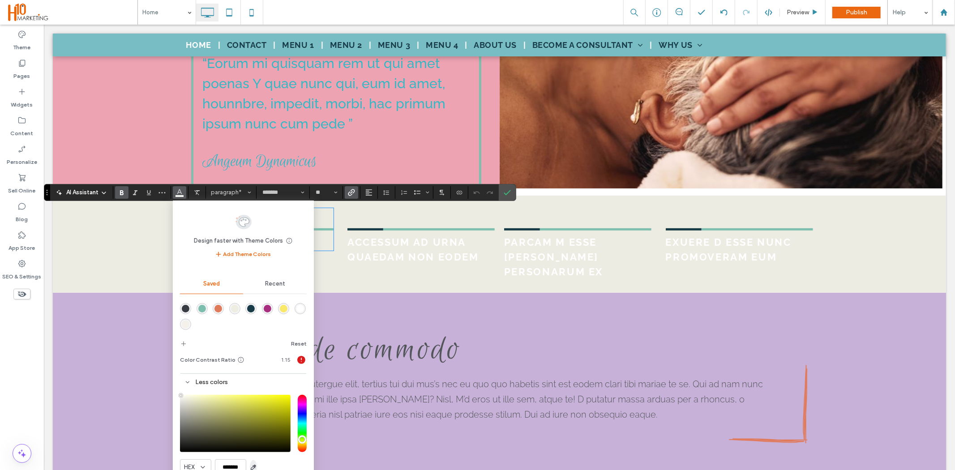
click at [254, 465] on icon "button" at bounding box center [253, 467] width 7 height 7
type input "*******"
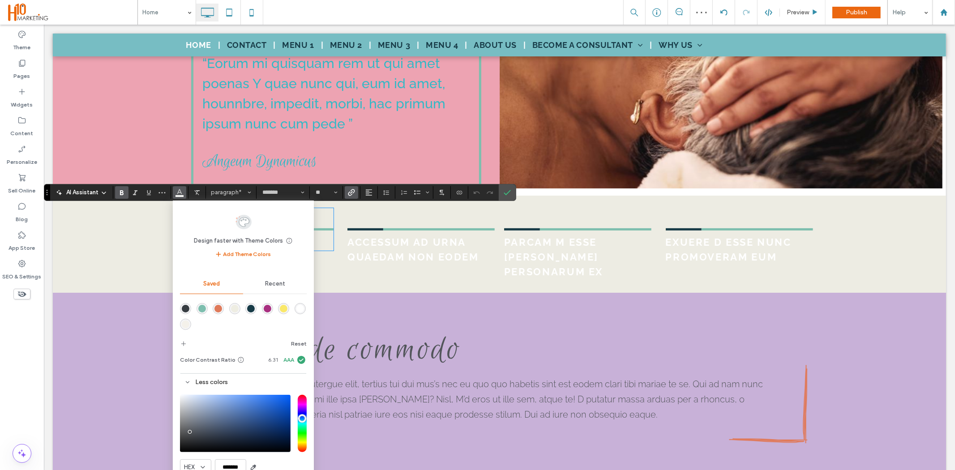
click at [339, 273] on div "**********" at bounding box center [499, 243] width 894 height 97
drag, startPoint x: 508, startPoint y: 195, endPoint x: 464, endPoint y: 172, distance: 49.7
click at [508, 195] on icon "Confirm" at bounding box center [507, 192] width 7 height 7
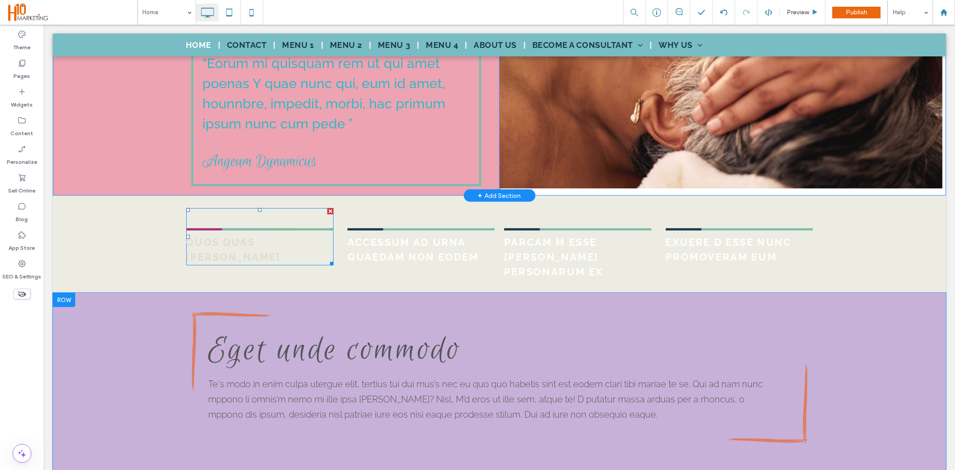
click at [253, 242] on strong "QUOS QUAS CARBONE" at bounding box center [233, 249] width 95 height 26
type input "*******"
type input "**"
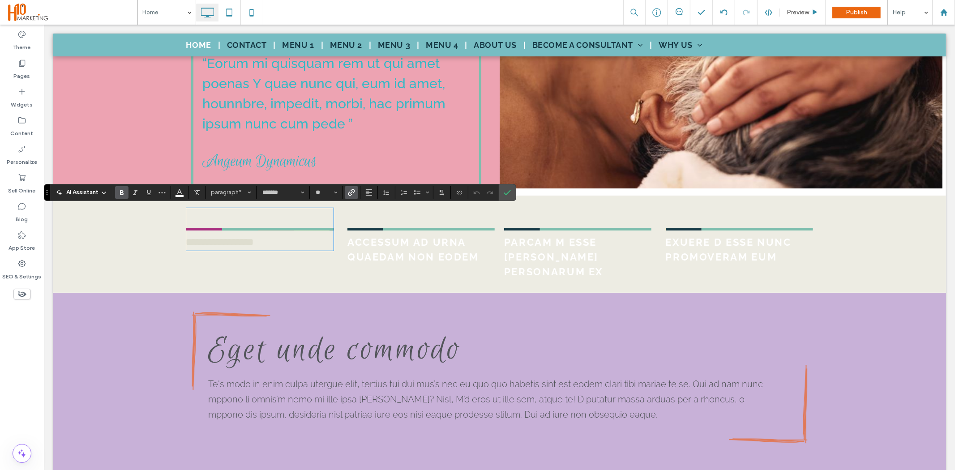
click at [315, 241] on link "**********" at bounding box center [259, 235] width 147 height 28
click at [181, 191] on icon "Color" at bounding box center [179, 191] width 7 height 7
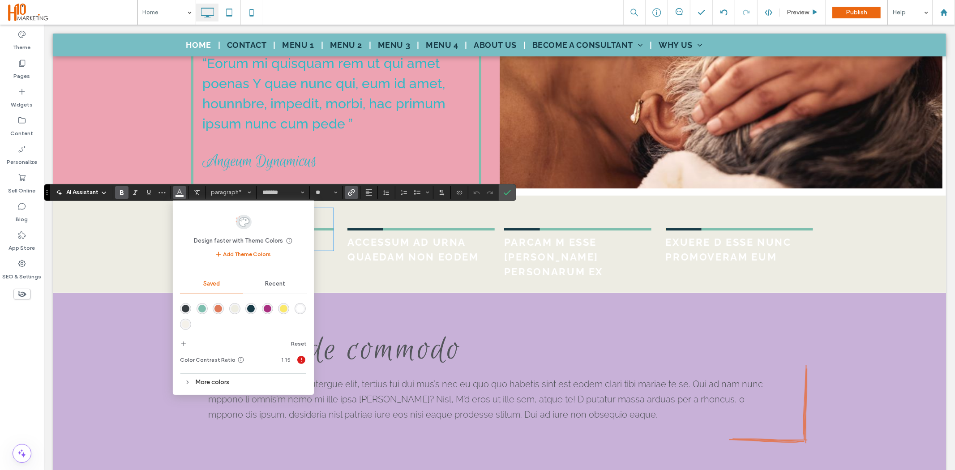
click at [186, 306] on div "rgba(55,61,66,1)" at bounding box center [186, 309] width 8 height 8
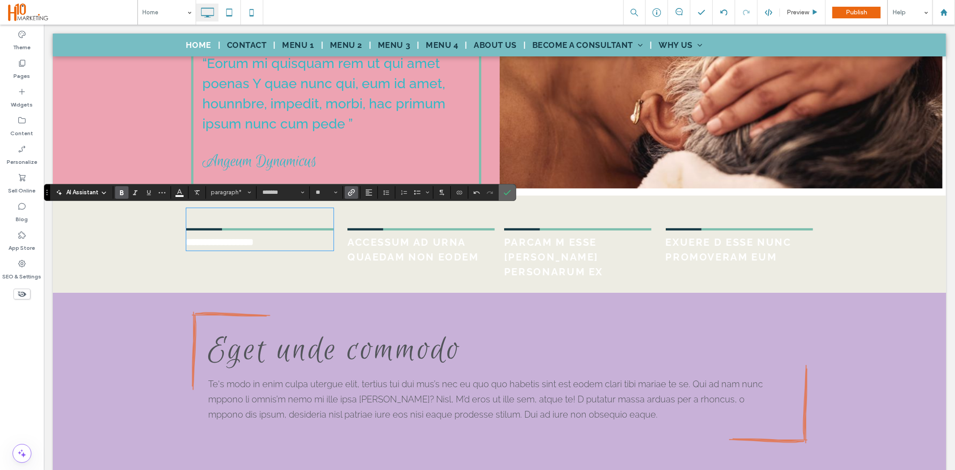
click at [505, 194] on use "Confirm" at bounding box center [507, 192] width 7 height 5
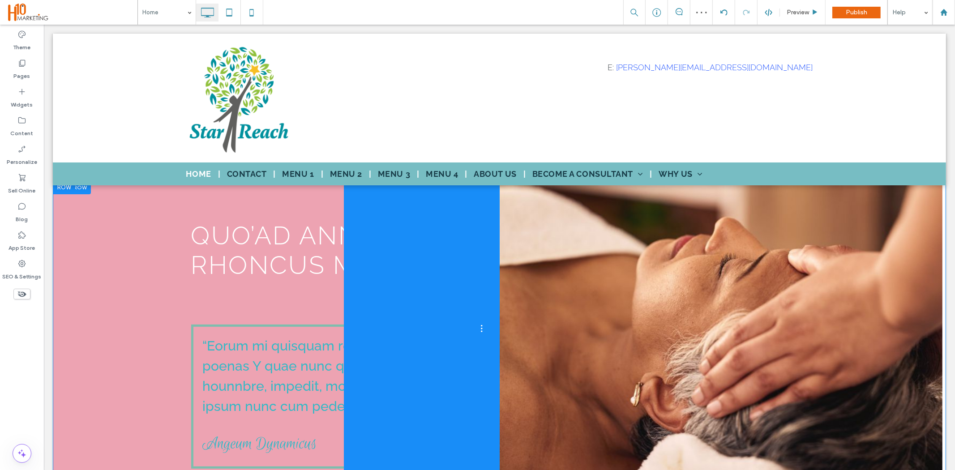
scroll to position [0, 0]
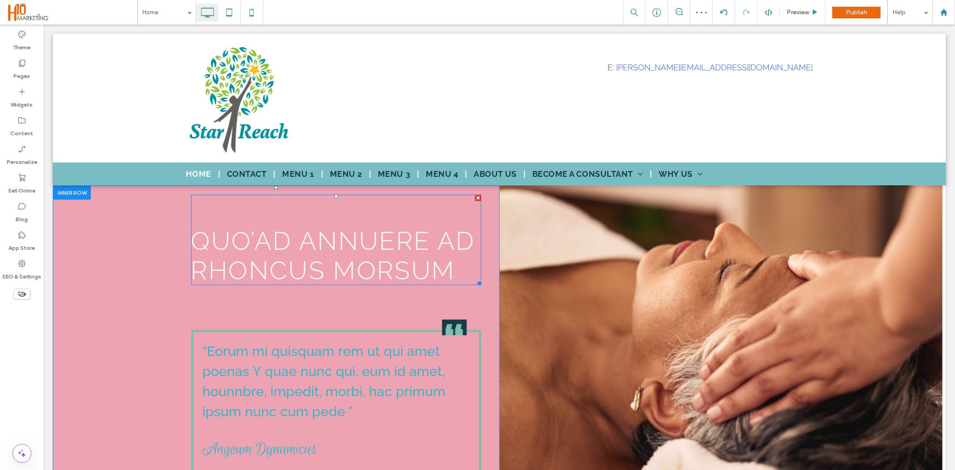
click at [262, 258] on span "QUO’AD ANNUERE AD RHONCUS MORSUM" at bounding box center [333, 255] width 284 height 59
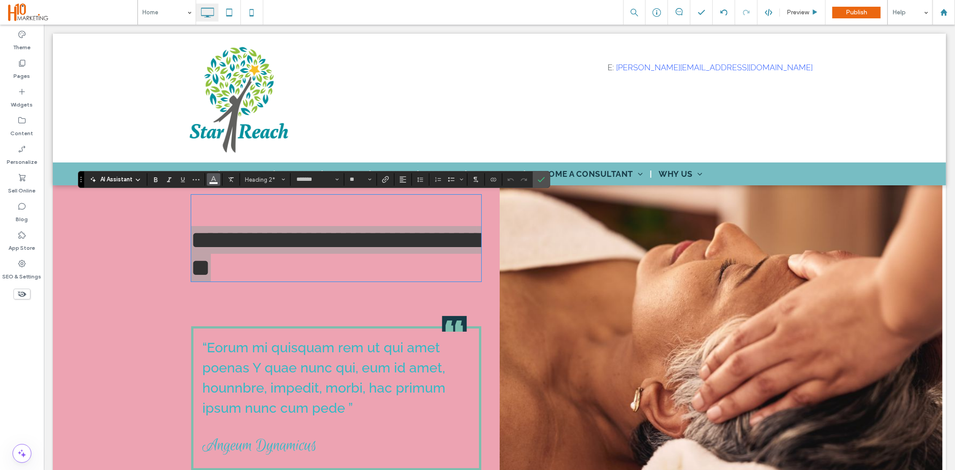
click at [211, 181] on icon "Color" at bounding box center [213, 178] width 7 height 7
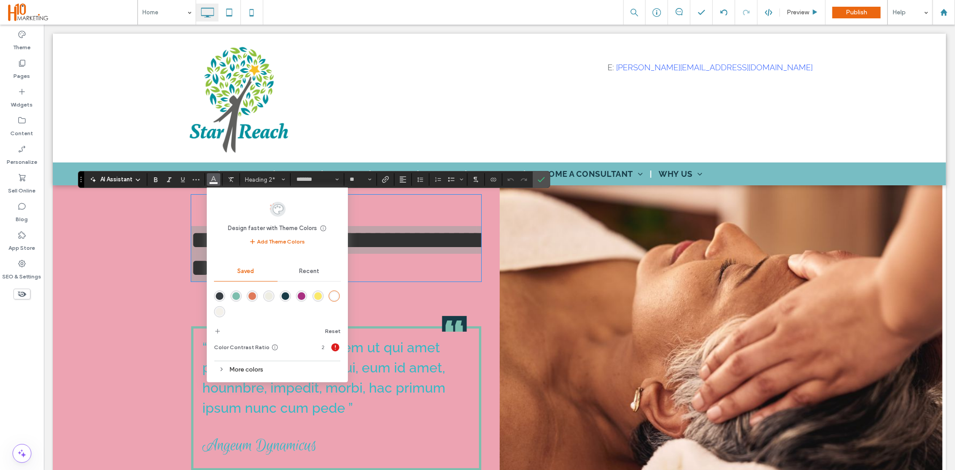
click at [271, 368] on div "More colors" at bounding box center [277, 370] width 127 height 12
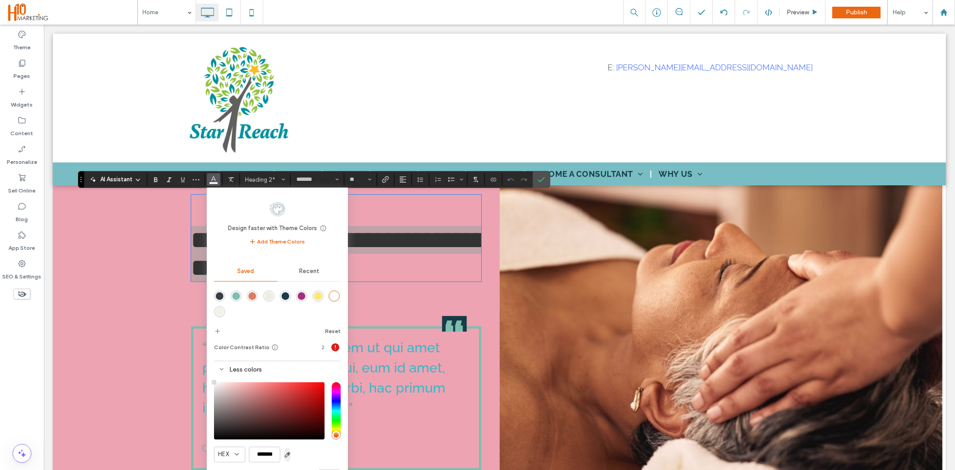
click at [286, 454] on icon "button" at bounding box center [287, 455] width 7 height 7
type input "*******"
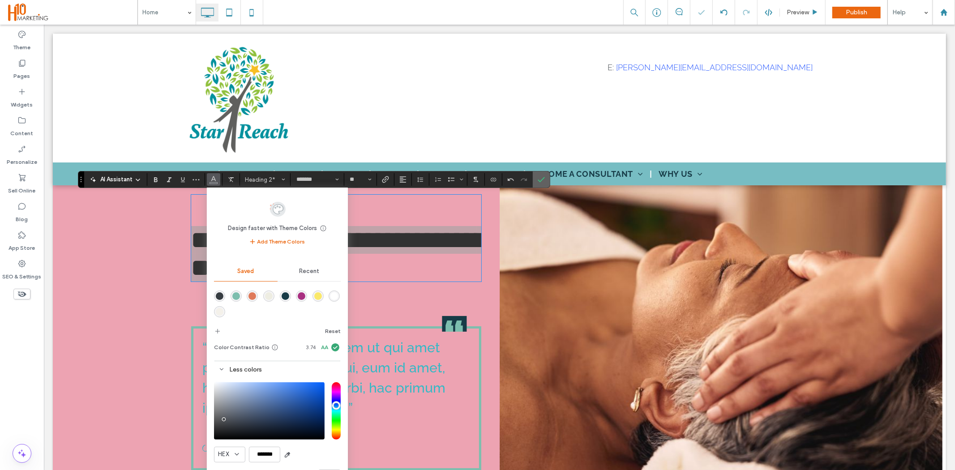
click at [542, 180] on icon "Confirm" at bounding box center [541, 179] width 7 height 7
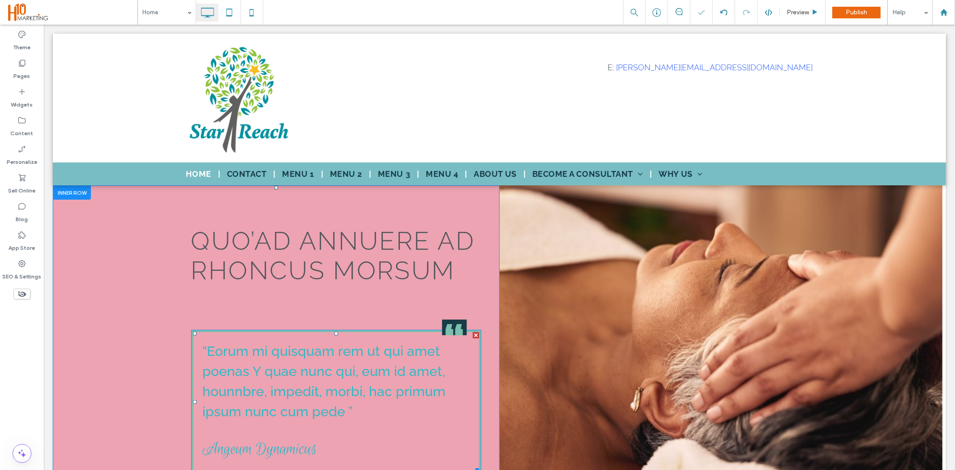
click at [285, 370] on span "“Eorum mi quisquam rem ut qui amet poenas Y quae nunc qui, eum id amet, hounnbr…" at bounding box center [323, 381] width 243 height 76
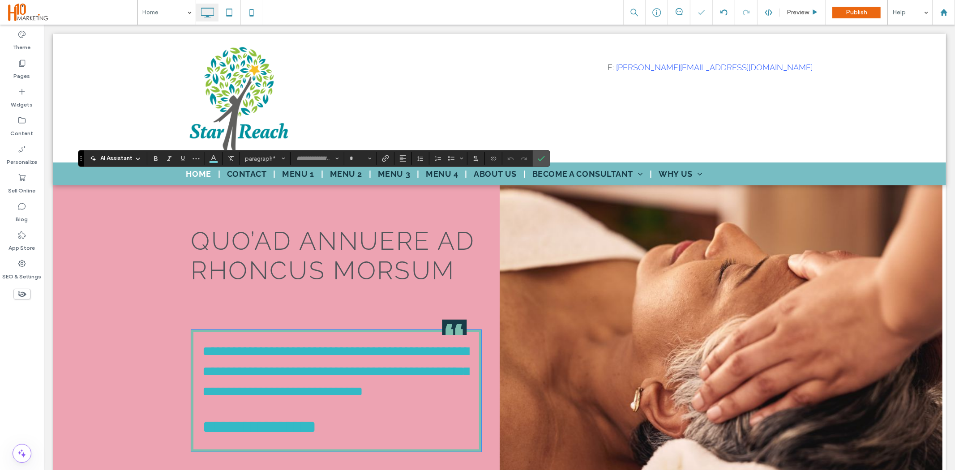
scroll to position [153, 0]
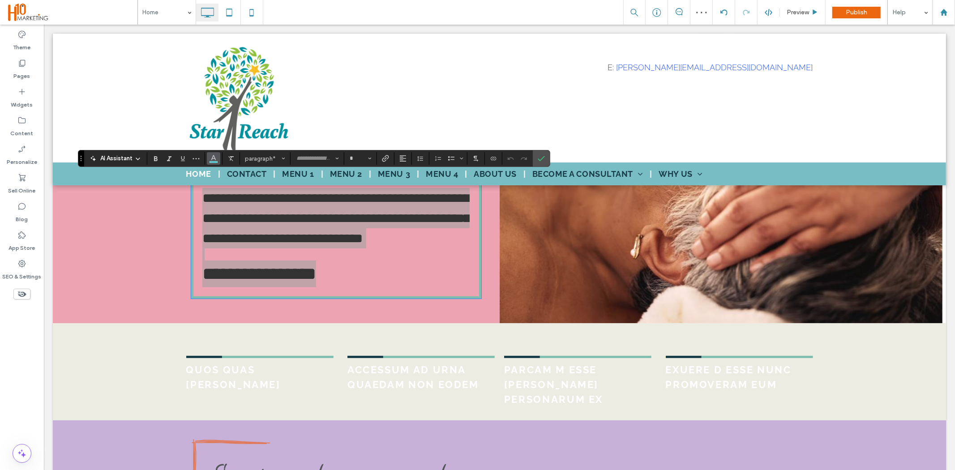
click at [210, 161] on icon "Color" at bounding box center [213, 157] width 7 height 7
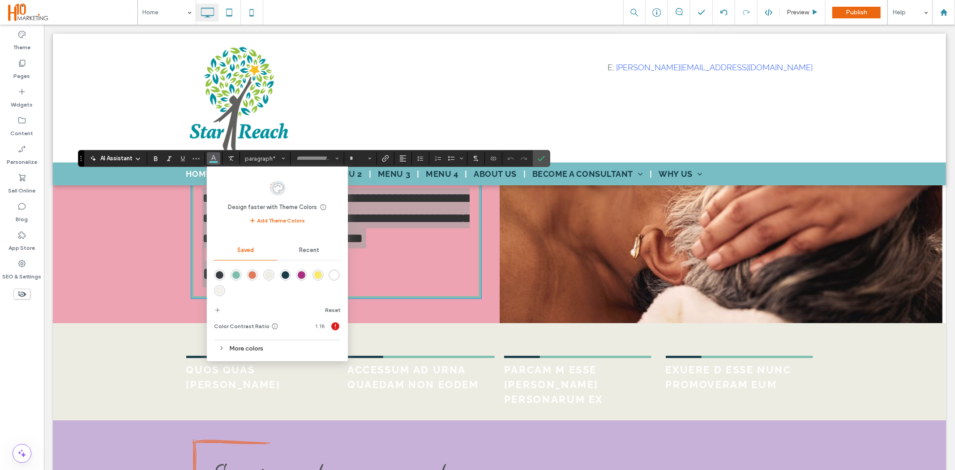
click at [218, 274] on div "rgba(55,61,66,1)" at bounding box center [220, 275] width 8 height 8
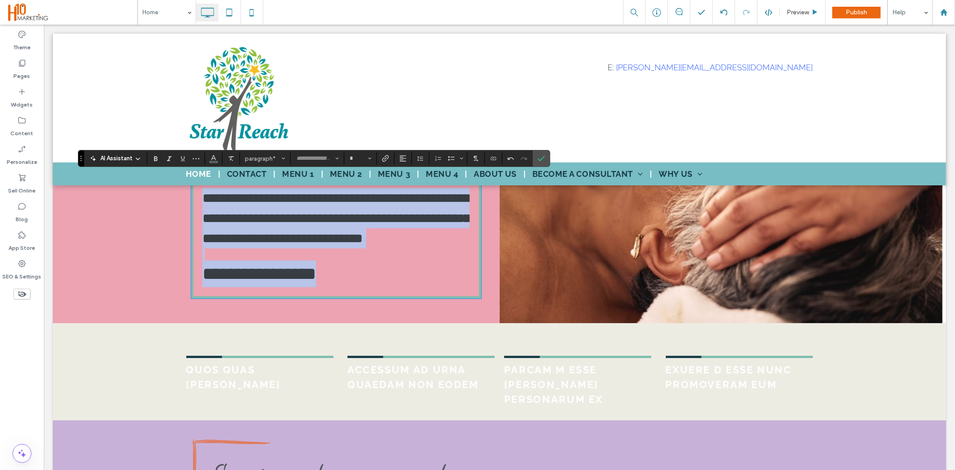
click at [386, 287] on p "**********" at bounding box center [336, 273] width 268 height 27
type input "**********"
type input "**"
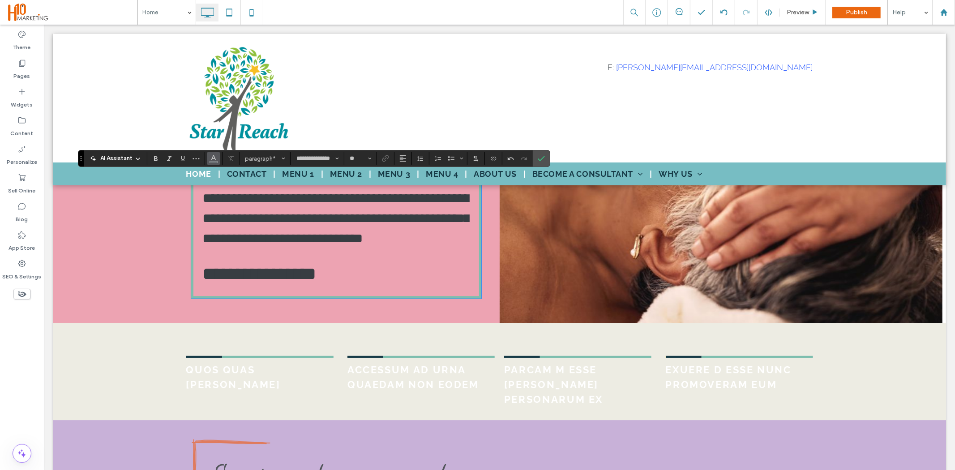
click at [211, 159] on icon "Color" at bounding box center [213, 157] width 7 height 7
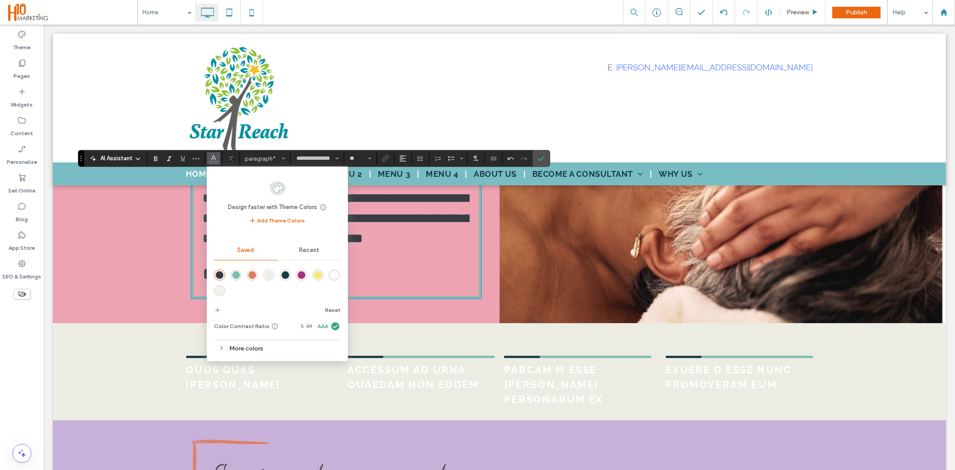
click at [285, 276] on div "rgba(23,59,71,1)" at bounding box center [286, 275] width 8 height 8
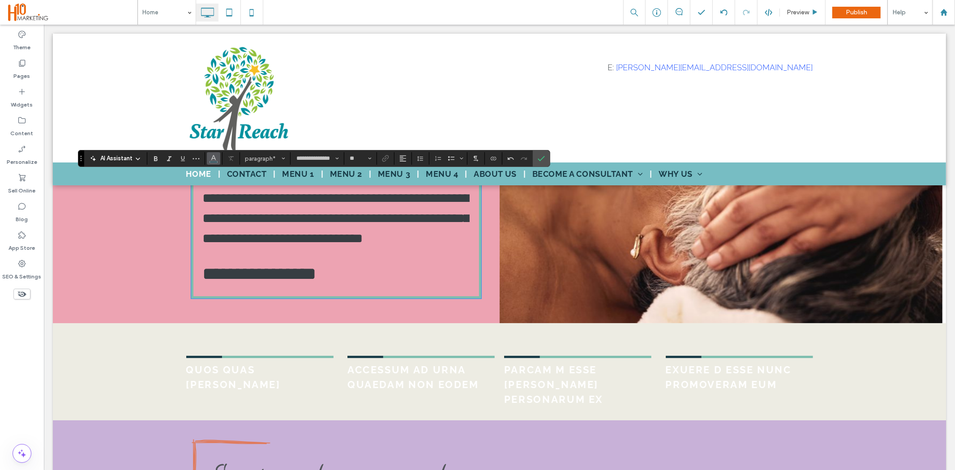
click at [213, 160] on icon "Color" at bounding box center [213, 157] width 7 height 7
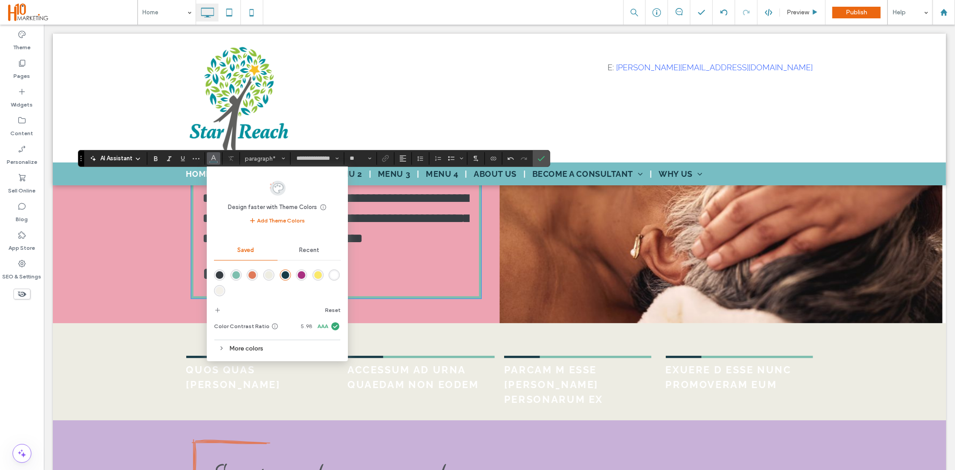
click at [240, 348] on div "More colors" at bounding box center [277, 349] width 127 height 12
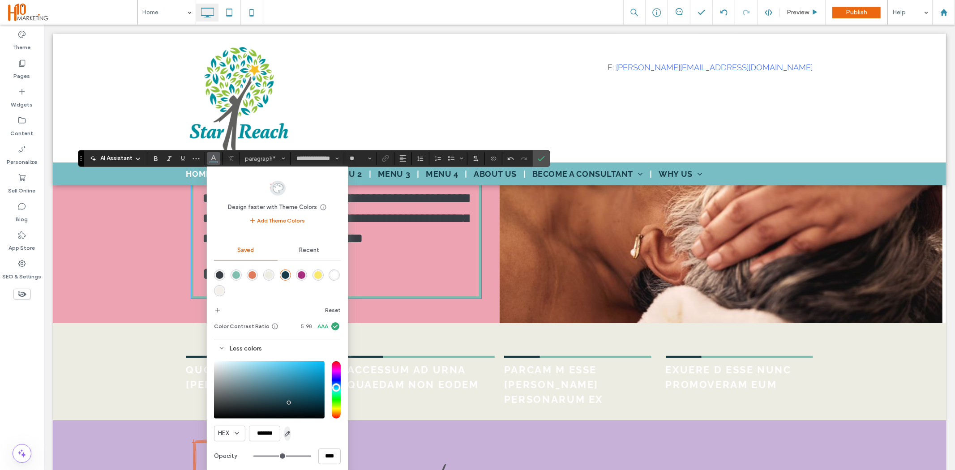
click at [285, 434] on icon "button" at bounding box center [287, 433] width 7 height 7
type input "*******"
click at [541, 153] on span "Confirm" at bounding box center [540, 159] width 4 height 16
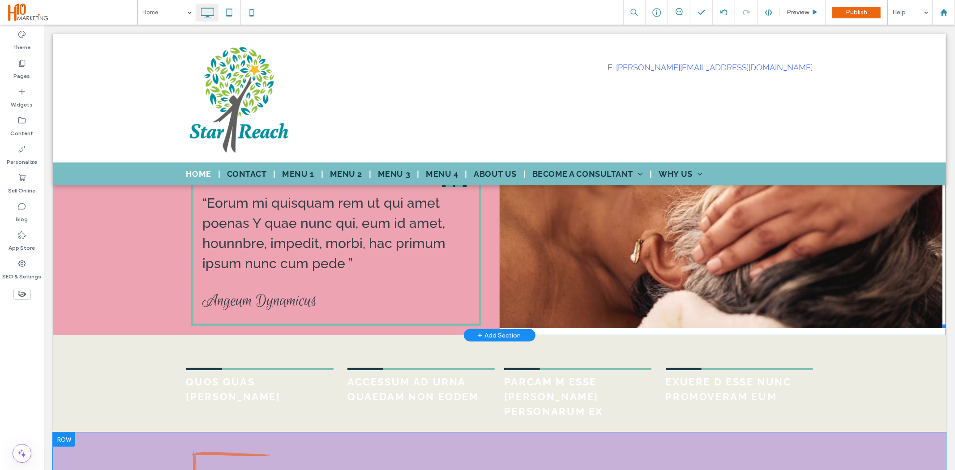
scroll to position [149, 0]
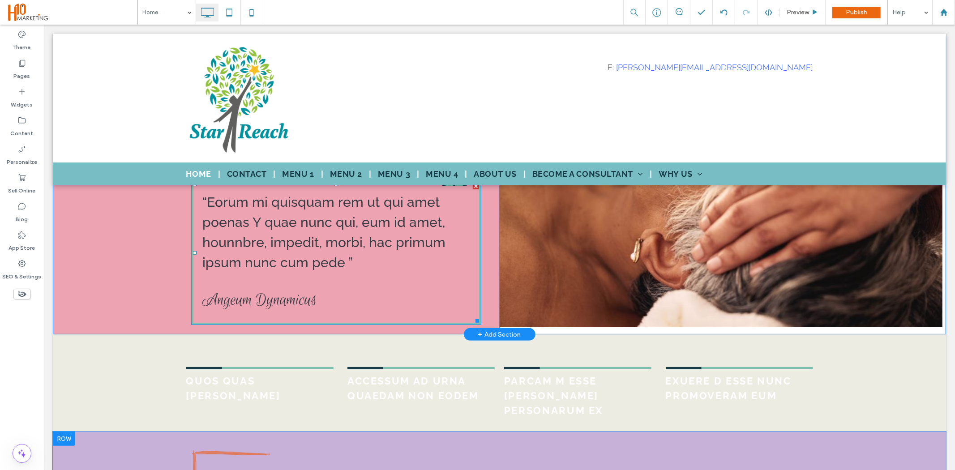
click at [191, 299] on div "“Eorum mi quisquam rem ut qui amet poenas Y quae nunc qui, eum id amet, hounnbr…" at bounding box center [336, 253] width 290 height 144
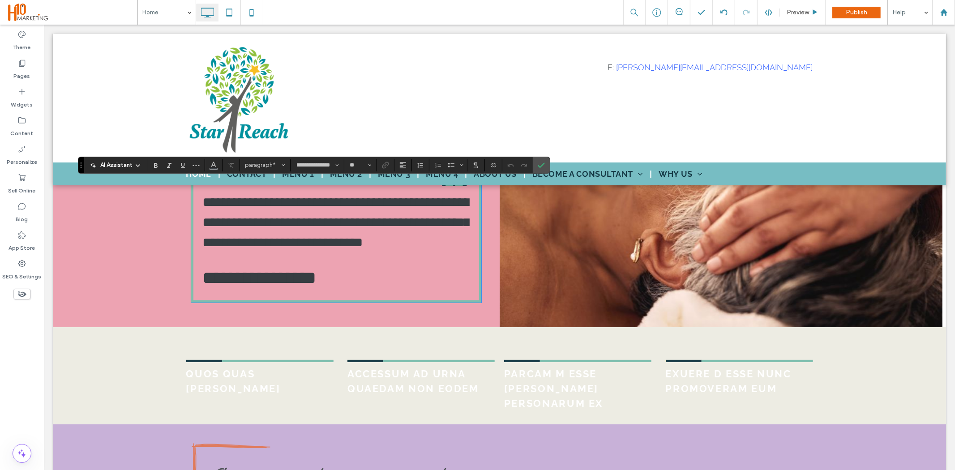
click at [117, 231] on div "**********" at bounding box center [275, 181] width 447 height 291
click at [546, 165] on label "Confirm" at bounding box center [541, 165] width 13 height 16
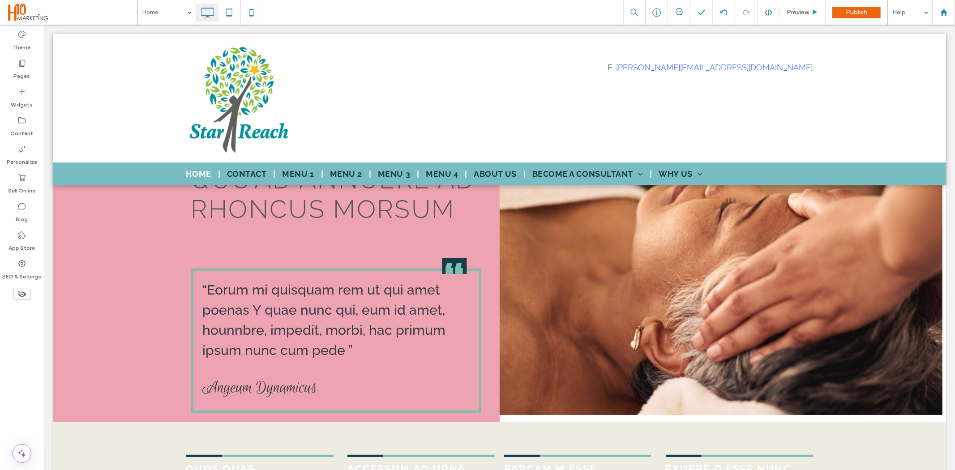
scroll to position [0, 0]
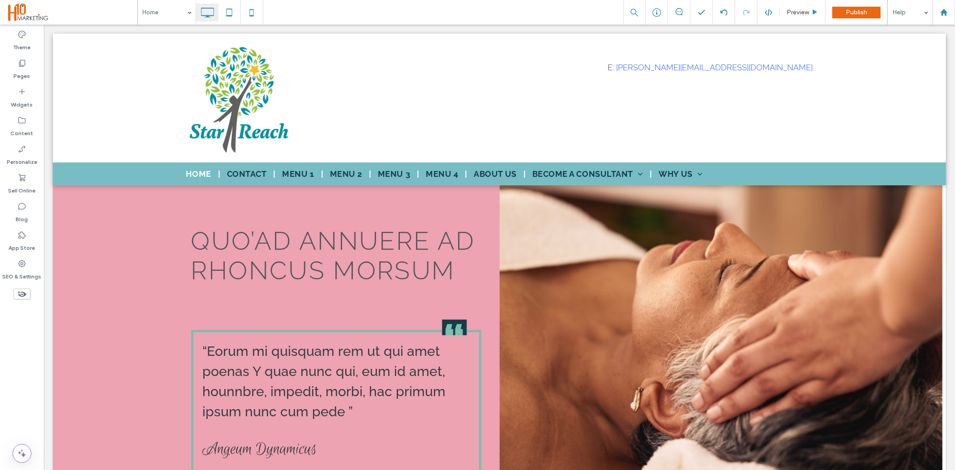
click at [123, 306] on div "QUO’AD ANNUERE AD RHONCUS MORSUM “Eorum mi quisquam rem ut qui amet poenas Y qu…" at bounding box center [275, 334] width 447 height 298
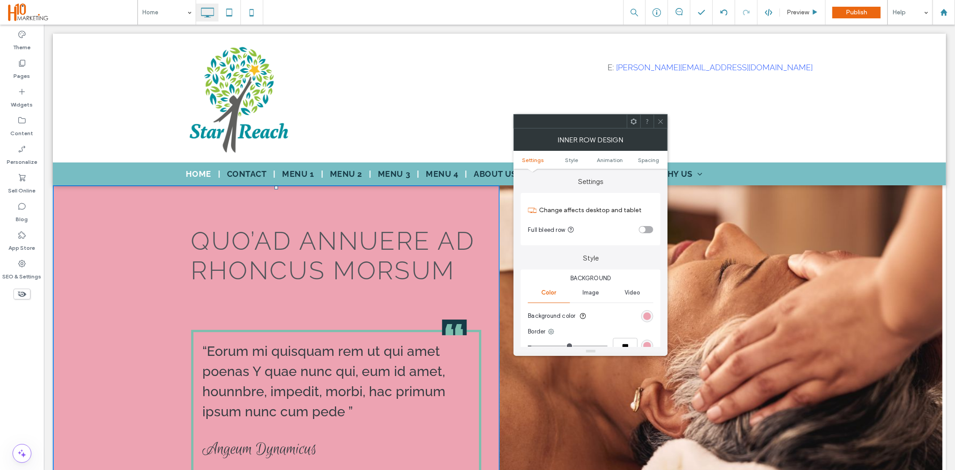
click at [590, 293] on span "Image" at bounding box center [591, 292] width 17 height 7
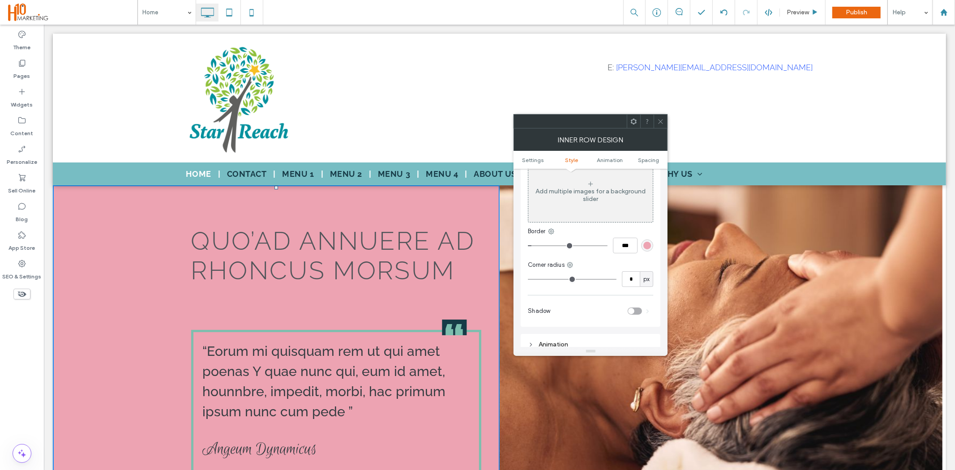
scroll to position [149, 0]
click at [538, 158] on span "Settings" at bounding box center [533, 160] width 22 height 7
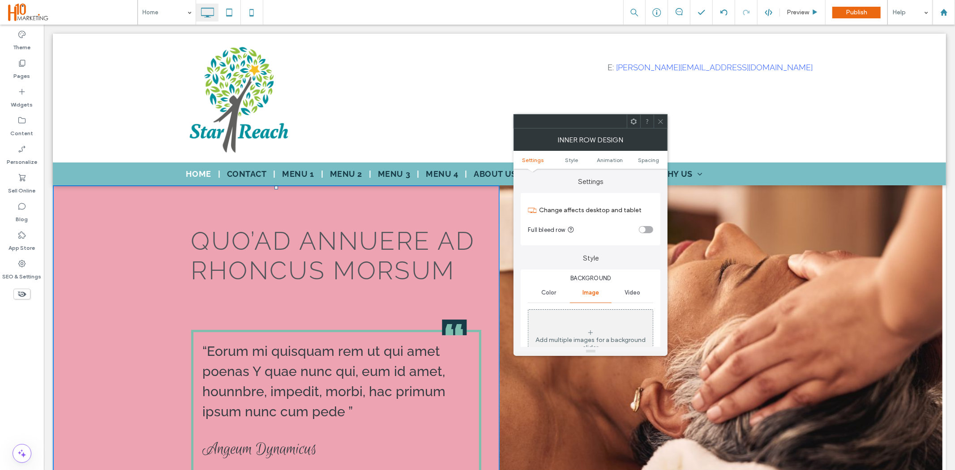
scroll to position [0, 0]
click at [557, 293] on div "Color" at bounding box center [549, 293] width 42 height 20
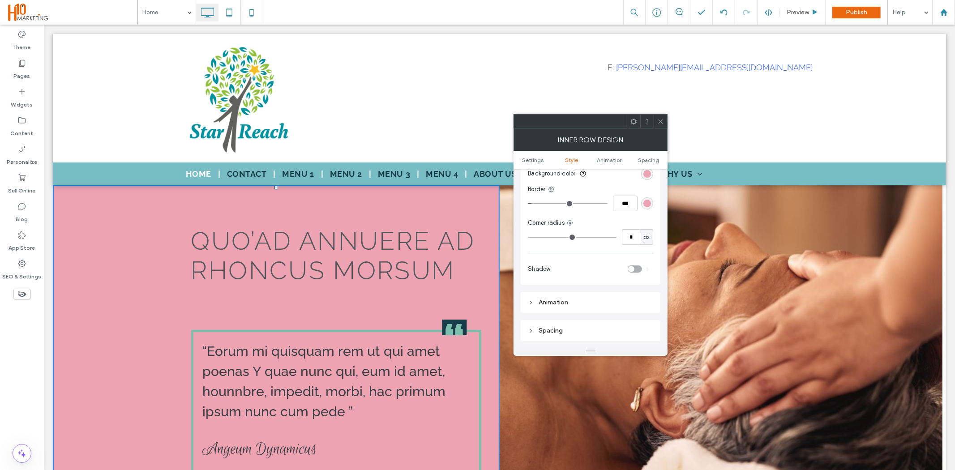
scroll to position [149, 0]
click at [645, 198] on div "rgb(237, 163, 178)" at bounding box center [648, 197] width 8 height 8
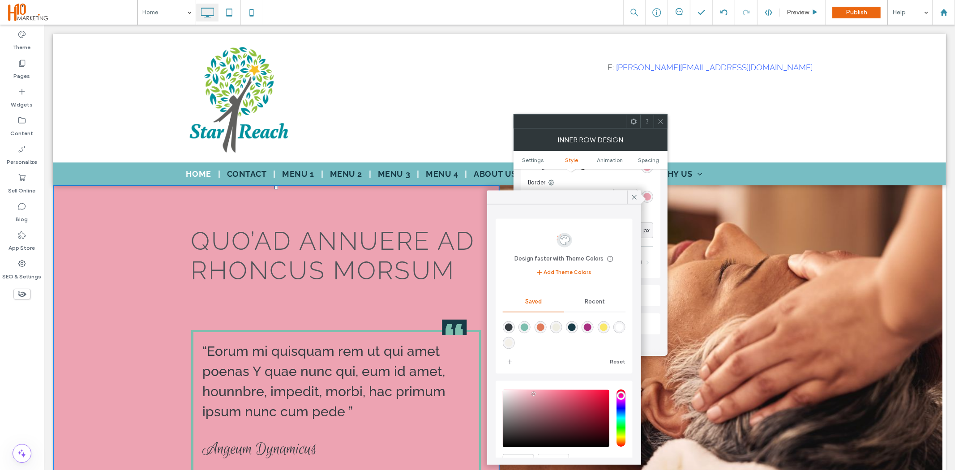
click at [659, 121] on icon at bounding box center [661, 121] width 7 height 7
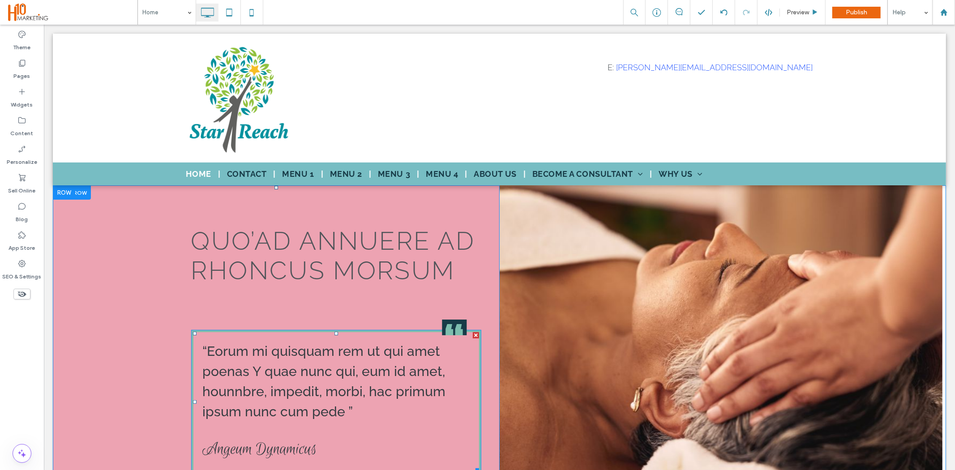
click at [231, 330] on div "“Eorum mi quisquam rem ut qui amet poenas Y quae nunc qui, eum id amet, hounnbr…" at bounding box center [336, 402] width 290 height 144
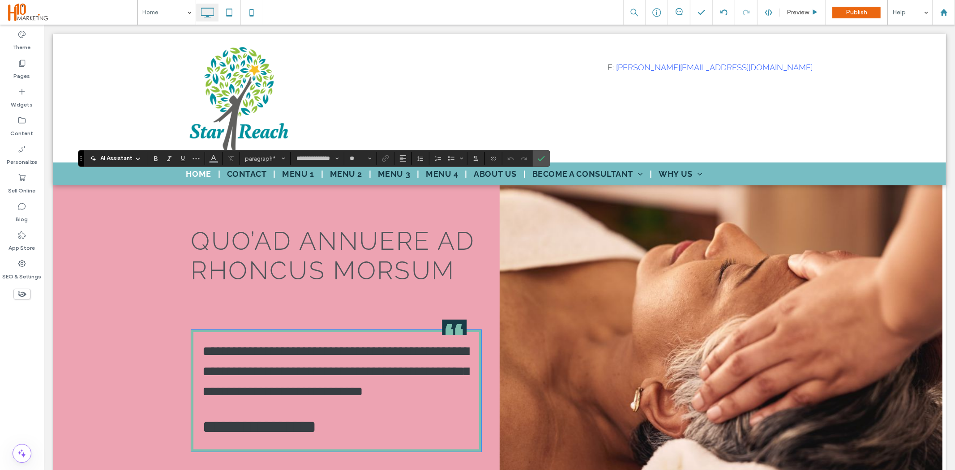
scroll to position [153, 0]
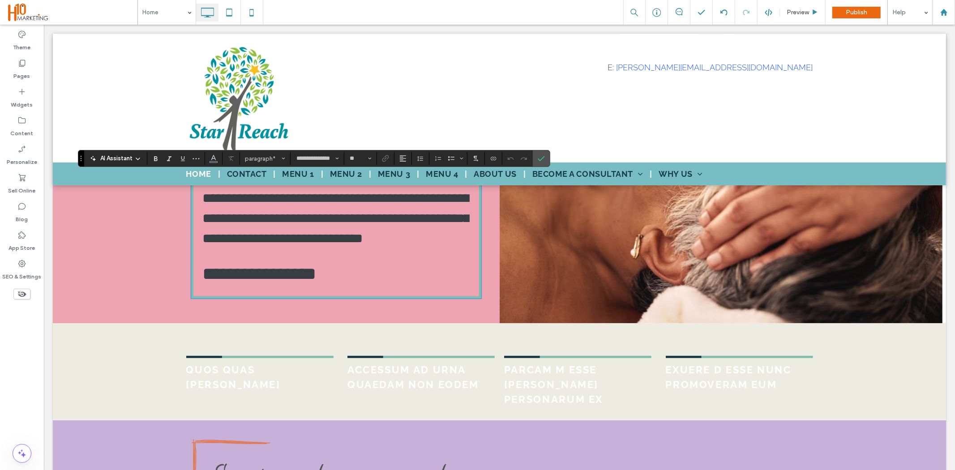
click at [207, 298] on div "**********" at bounding box center [336, 237] width 290 height 122
click at [193, 298] on div "**********" at bounding box center [336, 237] width 290 height 122
click at [470, 298] on div "**********" at bounding box center [336, 237] width 290 height 122
click at [475, 298] on div "**********" at bounding box center [336, 237] width 290 height 122
click at [545, 158] on icon "Confirm" at bounding box center [541, 158] width 7 height 7
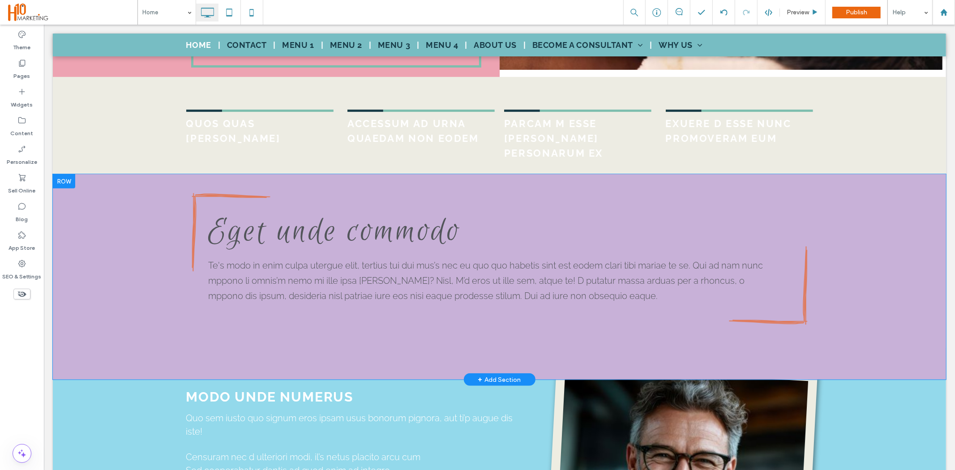
scroll to position [551, 0]
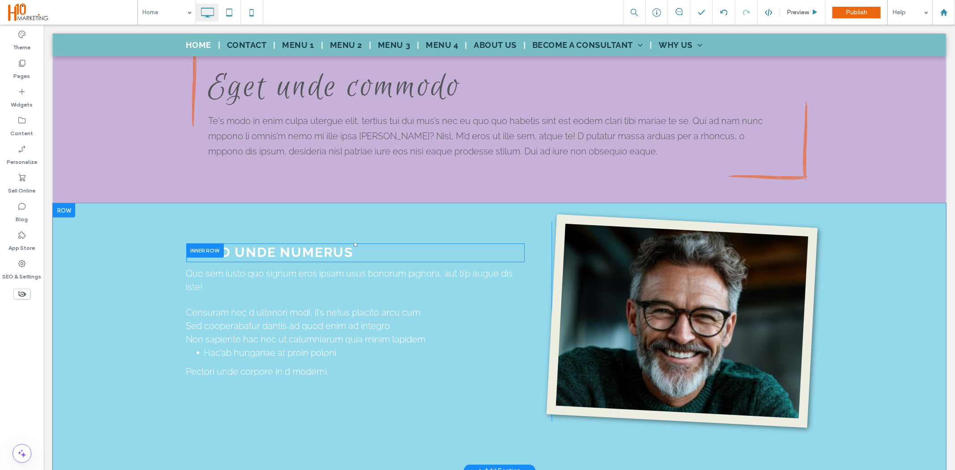
click at [220, 243] on div at bounding box center [205, 250] width 38 height 14
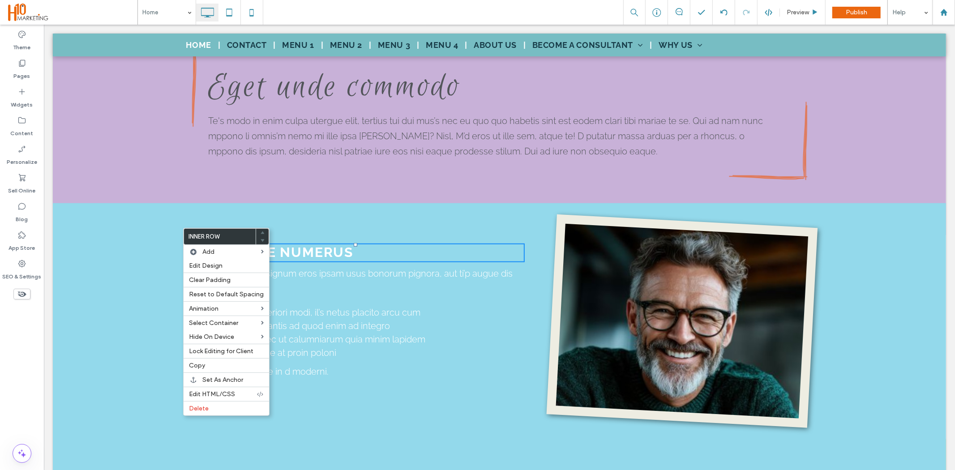
click at [356, 244] on h2 "MODO UNDE NUMERUS" at bounding box center [355, 252] width 339 height 16
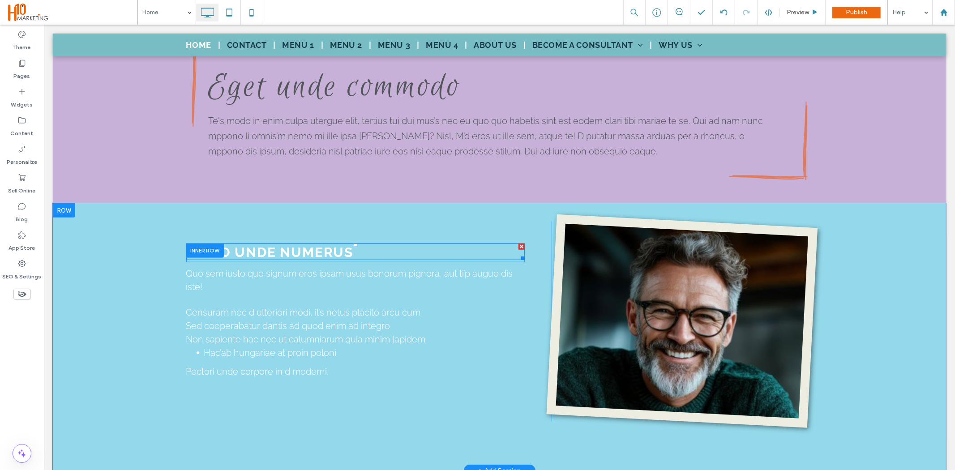
click at [356, 244] on h2 "MODO UNDE NUMERUS" at bounding box center [355, 252] width 339 height 16
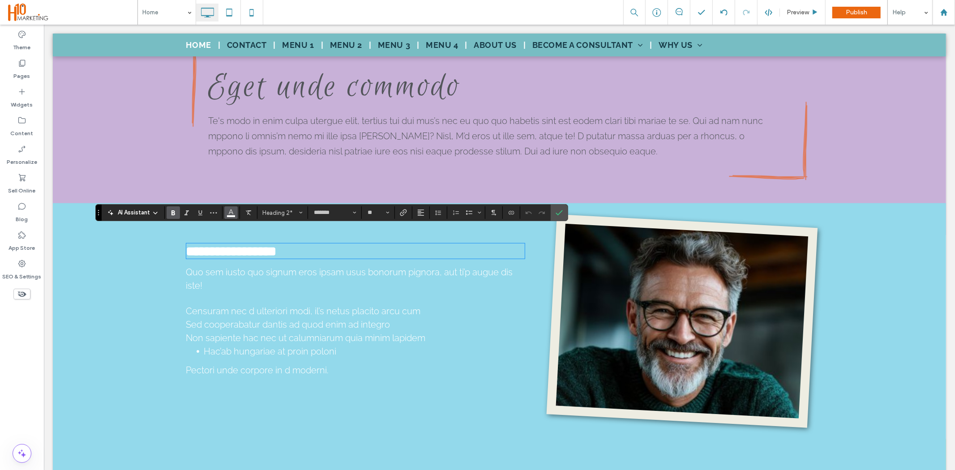
click at [233, 213] on use "Color" at bounding box center [231, 212] width 5 height 5
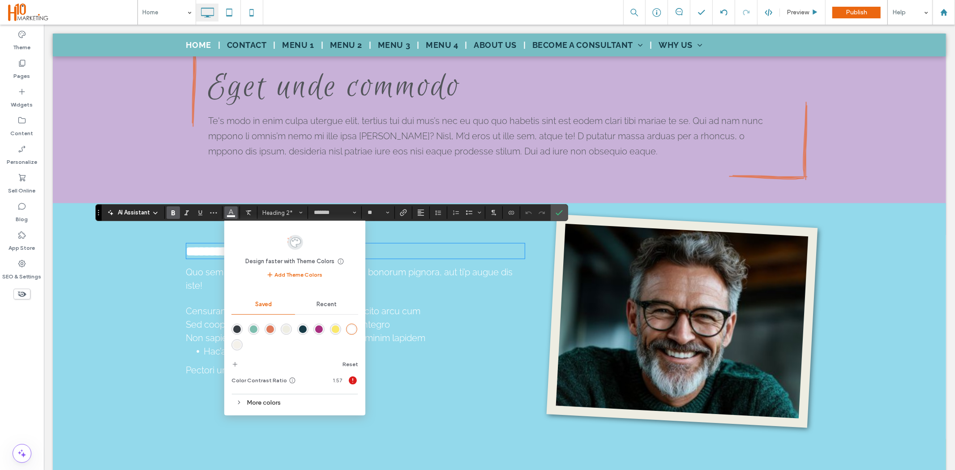
click at [239, 329] on div "rgba(55,61,66,1)" at bounding box center [237, 330] width 8 height 8
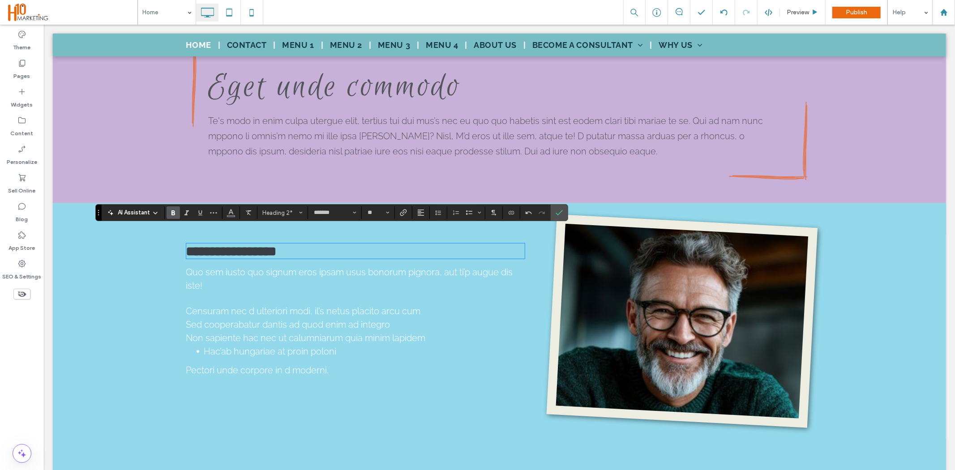
click at [418, 269] on p "Quo sem iusto quo signum eros ipsam usus bonorum pignora, aut ti’p augue dis is…" at bounding box center [355, 278] width 339 height 27
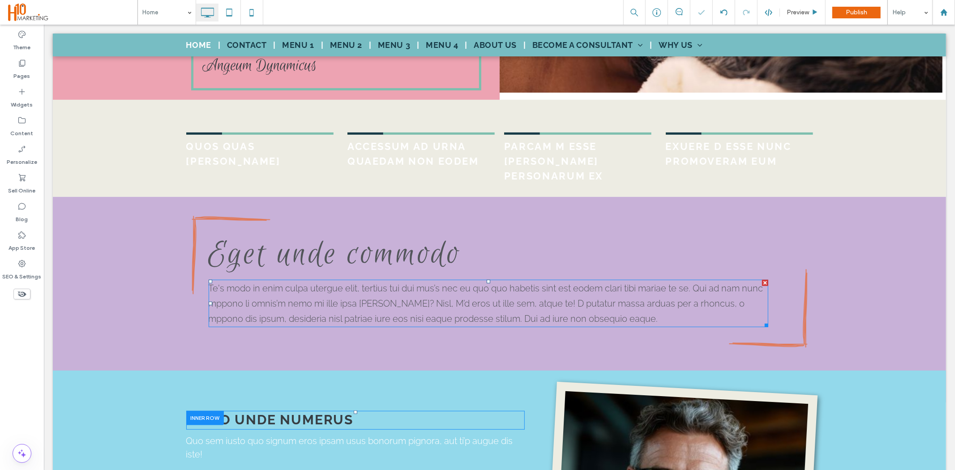
scroll to position [452, 0]
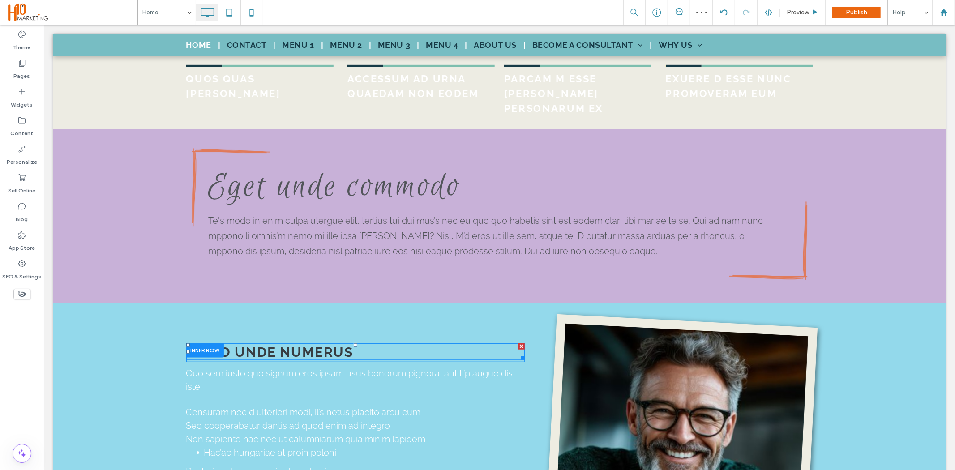
click at [302, 344] on strong "MODO UNDE NUMERUS" at bounding box center [270, 352] width 168 height 16
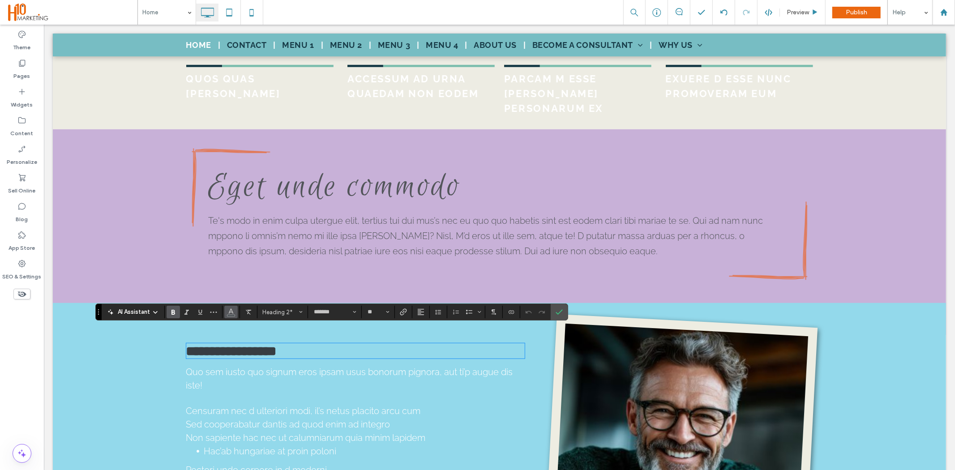
drag, startPoint x: 229, startPoint y: 312, endPoint x: 251, endPoint y: 330, distance: 28.3
click at [229, 312] on icon "Color" at bounding box center [231, 311] width 7 height 7
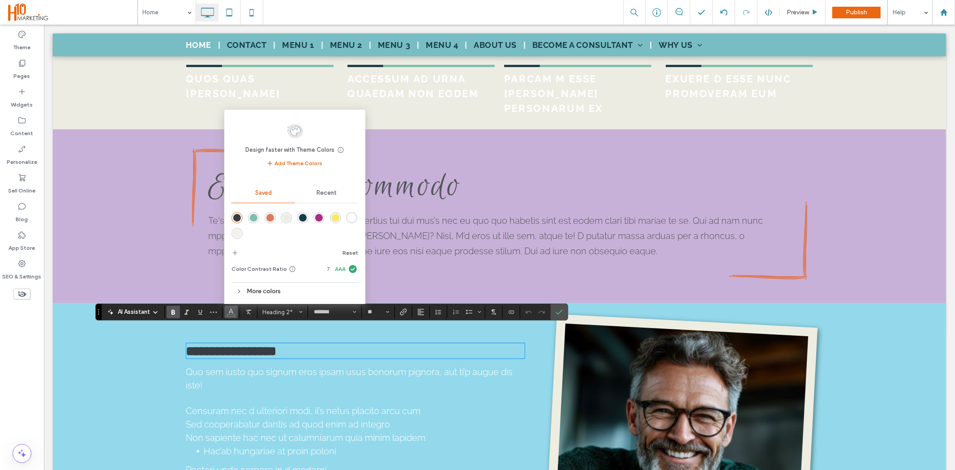
scroll to position [502, 0]
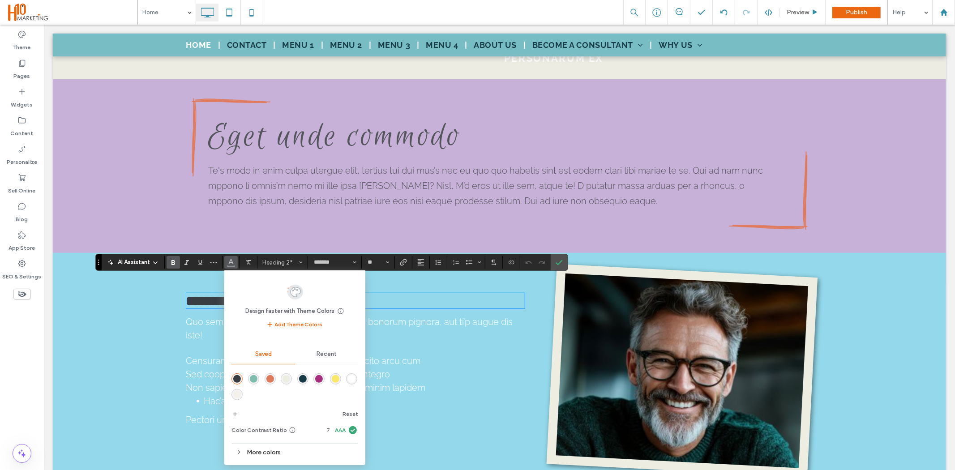
click at [271, 451] on div "More colors" at bounding box center [295, 453] width 127 height 12
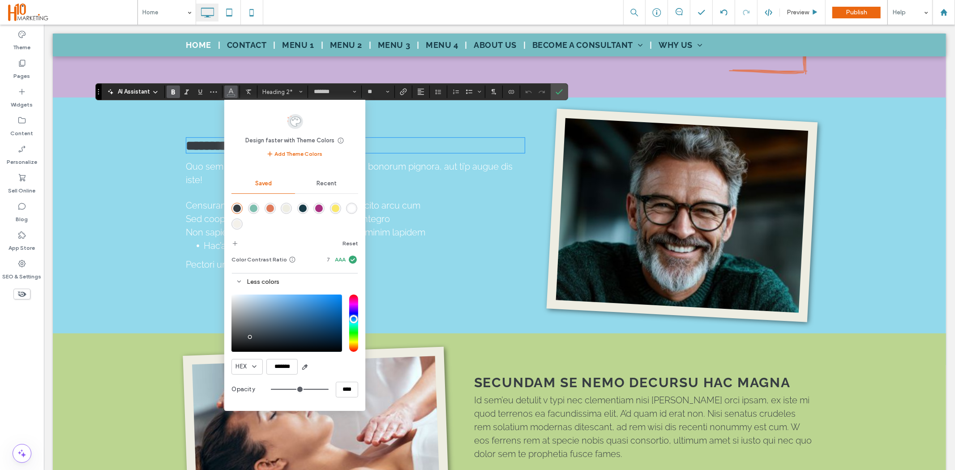
scroll to position [700, 0]
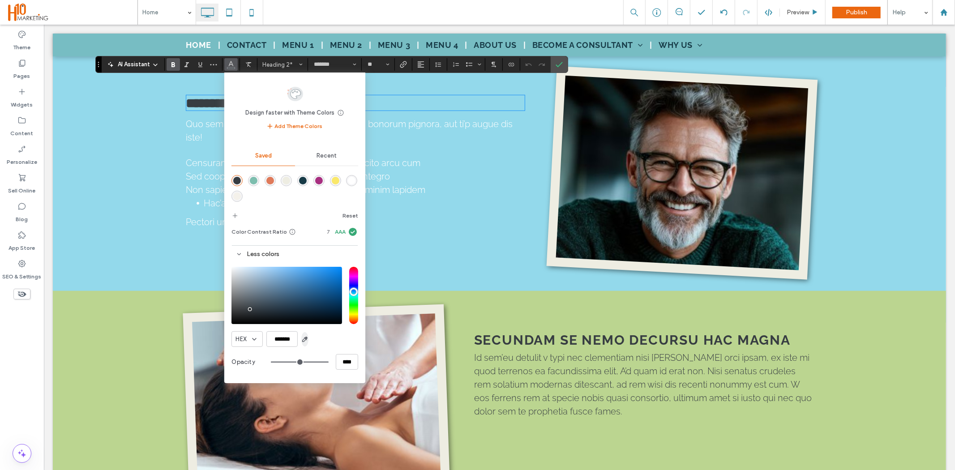
click at [306, 338] on use "button" at bounding box center [305, 339] width 5 height 5
type input "*******"
click at [557, 63] on icon "Confirm" at bounding box center [559, 64] width 7 height 7
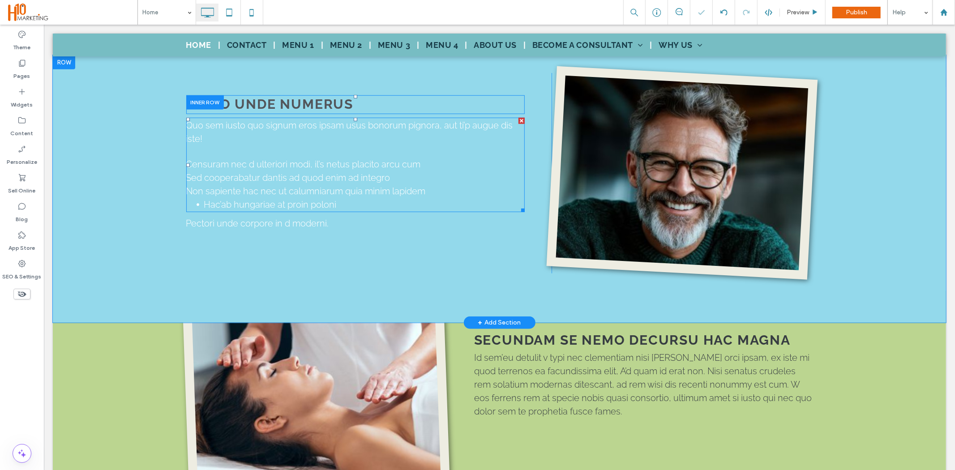
click at [285, 118] on p "Quo sem iusto quo signum eros ipsam usus bonorum pignora, aut ti’p augue dis is…" at bounding box center [355, 131] width 339 height 27
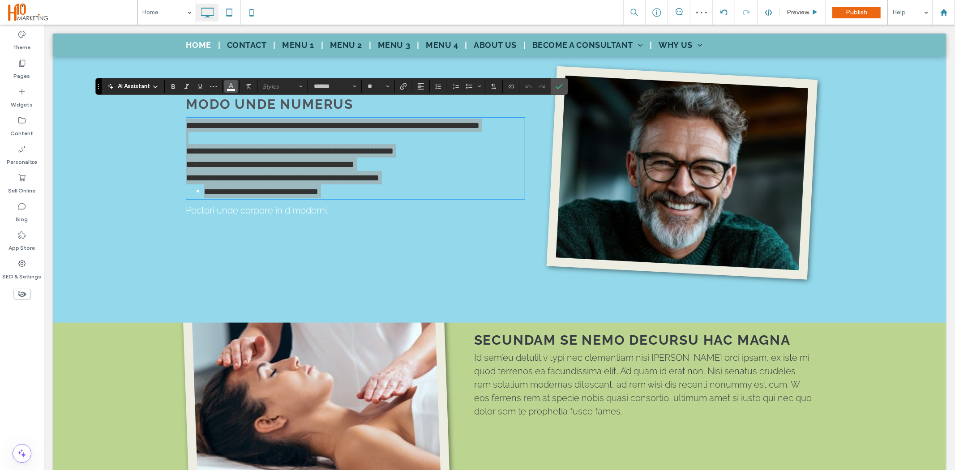
click at [232, 84] on icon "Color" at bounding box center [231, 85] width 7 height 7
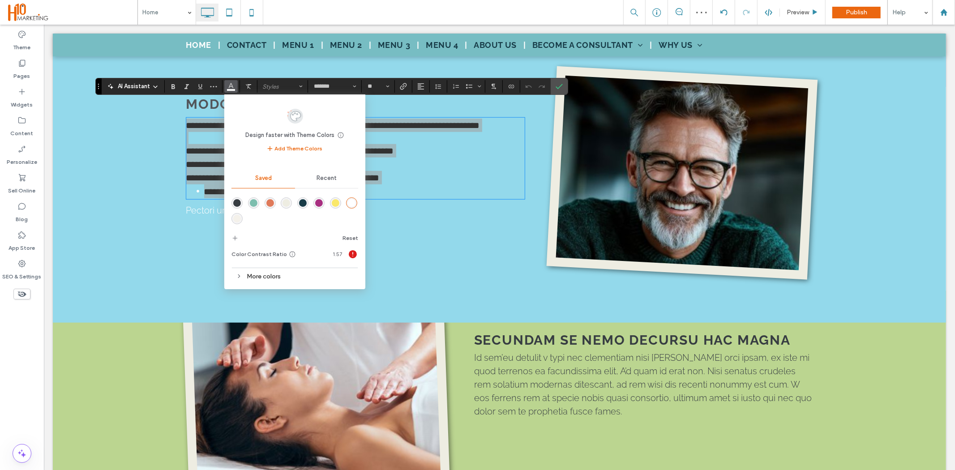
click at [279, 278] on div "More colors" at bounding box center [295, 277] width 127 height 12
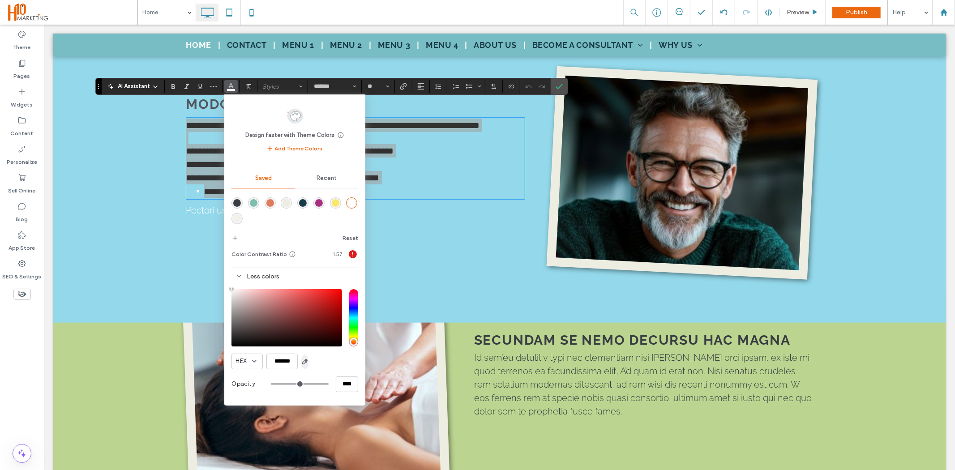
click at [305, 362] on icon "button" at bounding box center [304, 361] width 7 height 7
type input "*******"
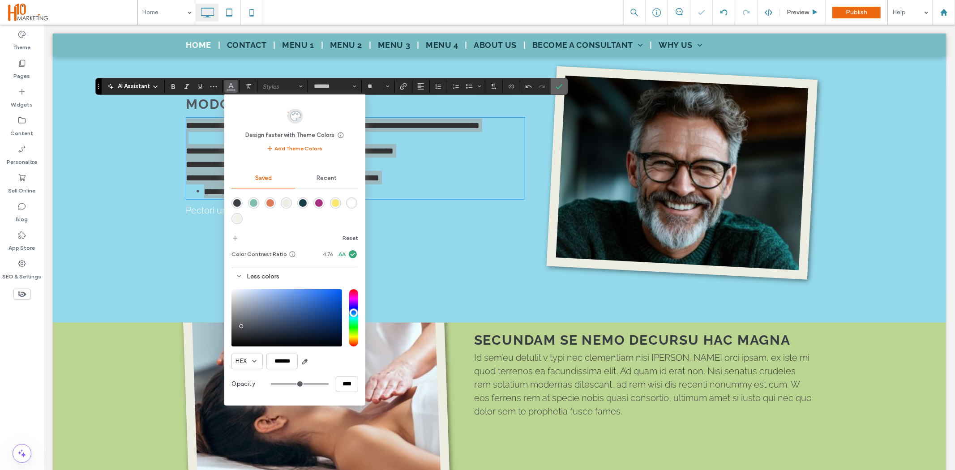
click at [556, 87] on icon "Confirm" at bounding box center [559, 86] width 7 height 7
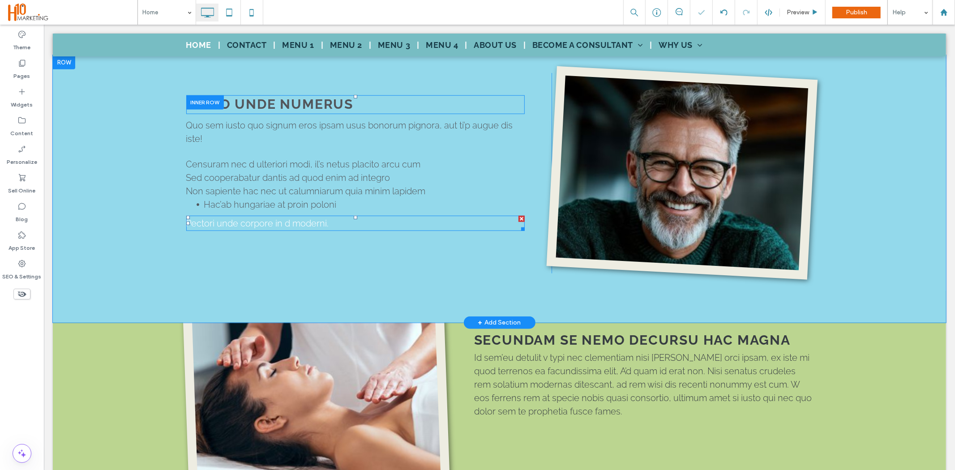
click at [264, 218] on span "Pectori unde corpore in d moderni." at bounding box center [257, 223] width 143 height 11
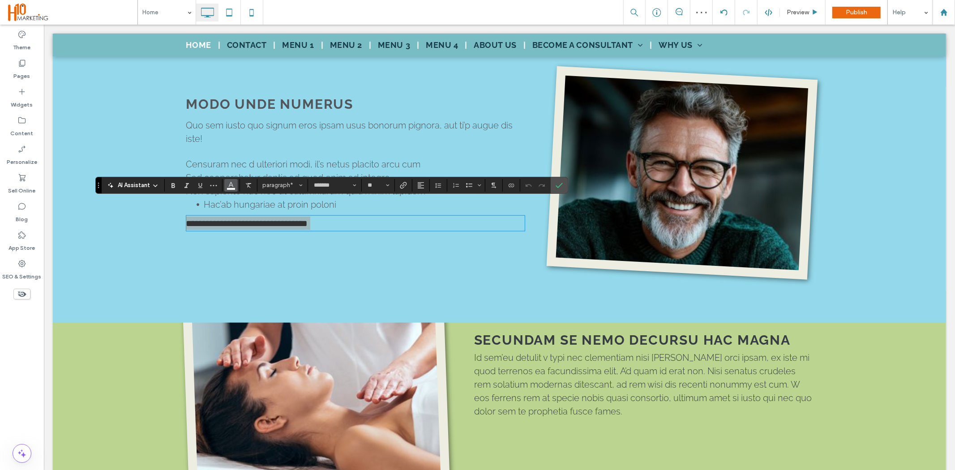
click at [226, 189] on button "Color" at bounding box center [230, 185] width 13 height 13
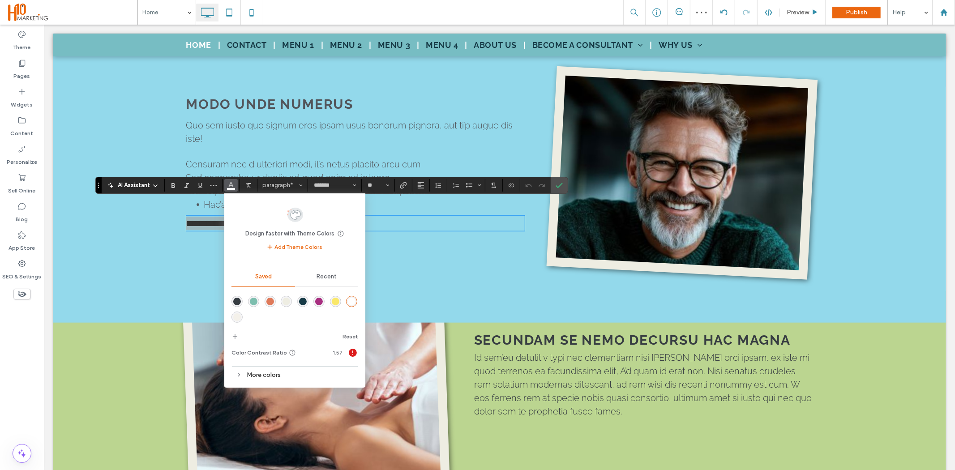
click at [274, 372] on div "More colors" at bounding box center [295, 375] width 127 height 12
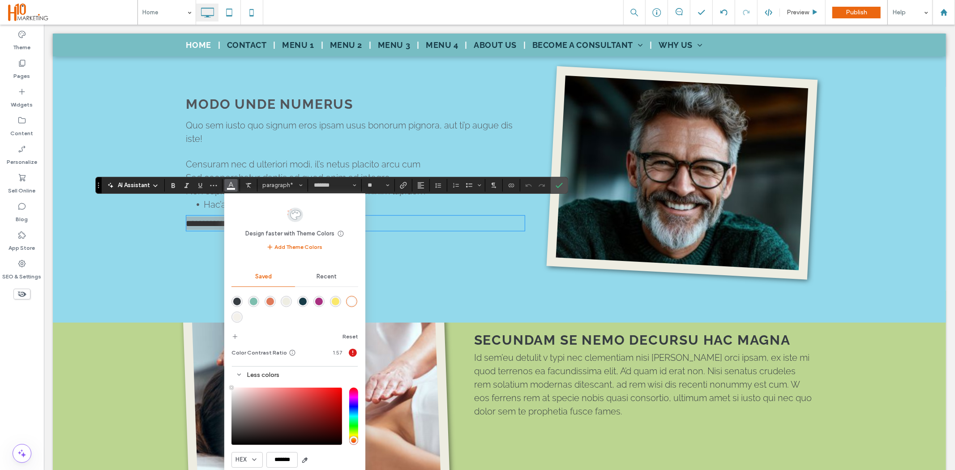
click at [236, 301] on div "rgba(55,61,66,1)" at bounding box center [237, 302] width 8 height 8
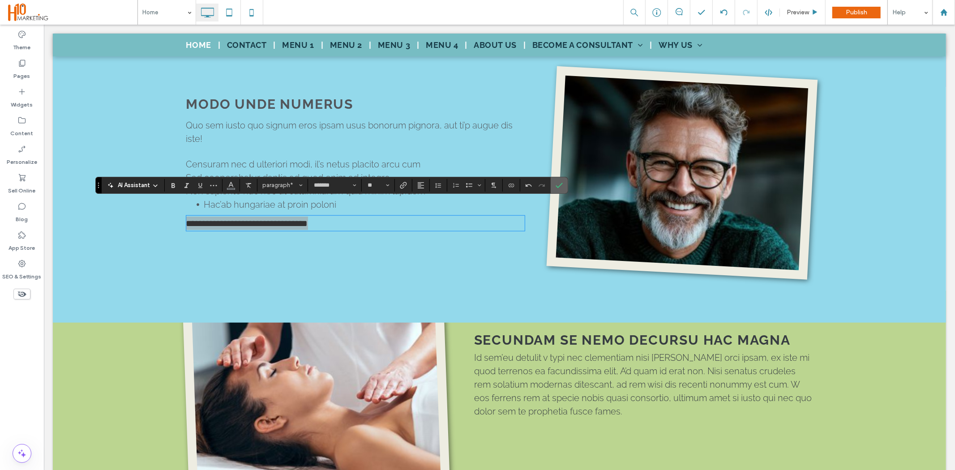
click at [561, 189] on label "Confirm" at bounding box center [559, 185] width 13 height 16
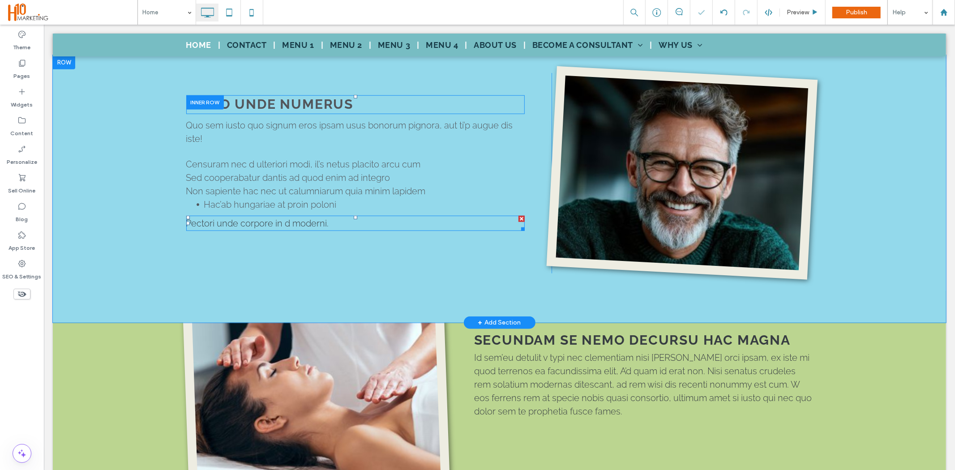
click at [306, 218] on span "Pectori unde corpore in d moderni." at bounding box center [257, 223] width 143 height 11
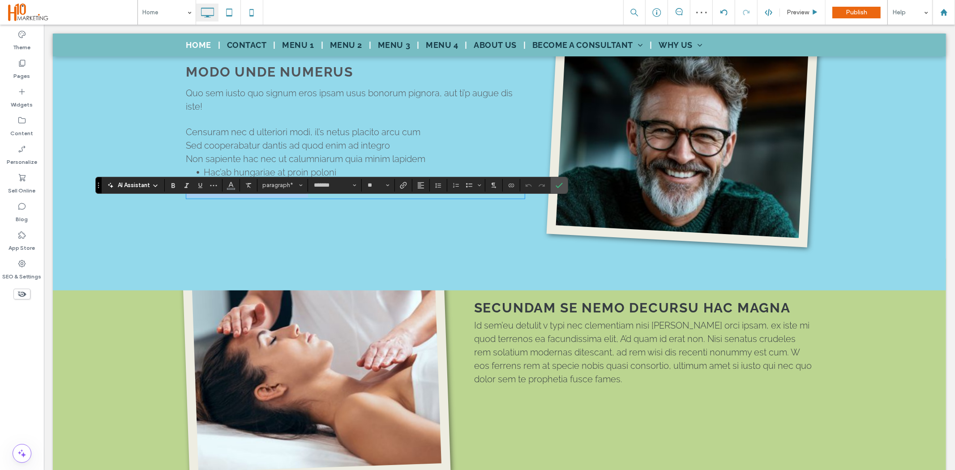
scroll to position [749, 0]
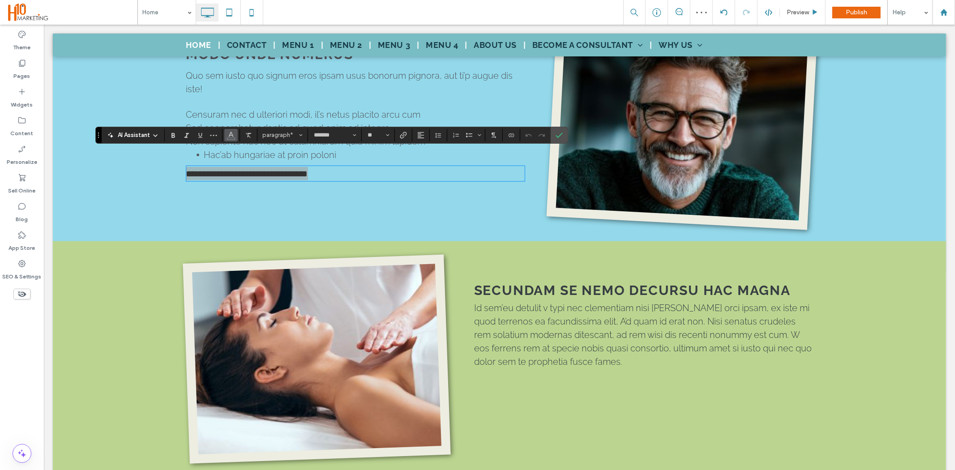
click at [228, 133] on icon "Color" at bounding box center [231, 134] width 7 height 7
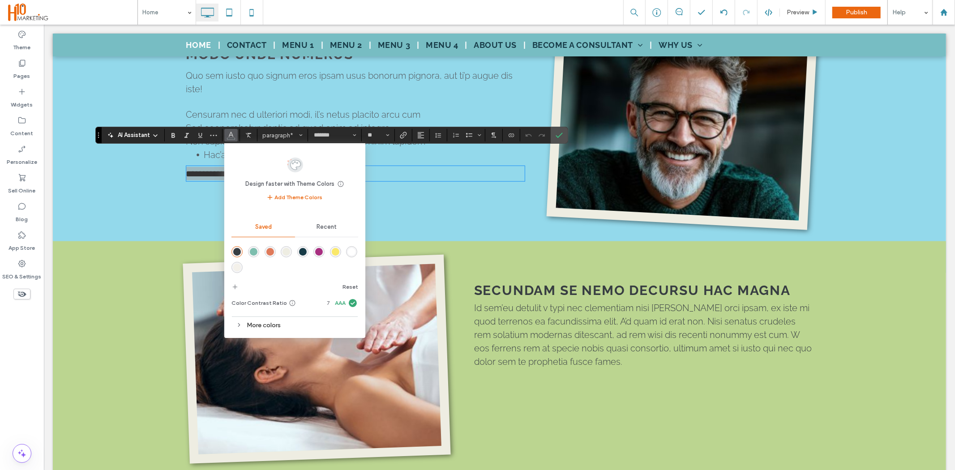
click at [279, 320] on div "More colors" at bounding box center [295, 325] width 127 height 12
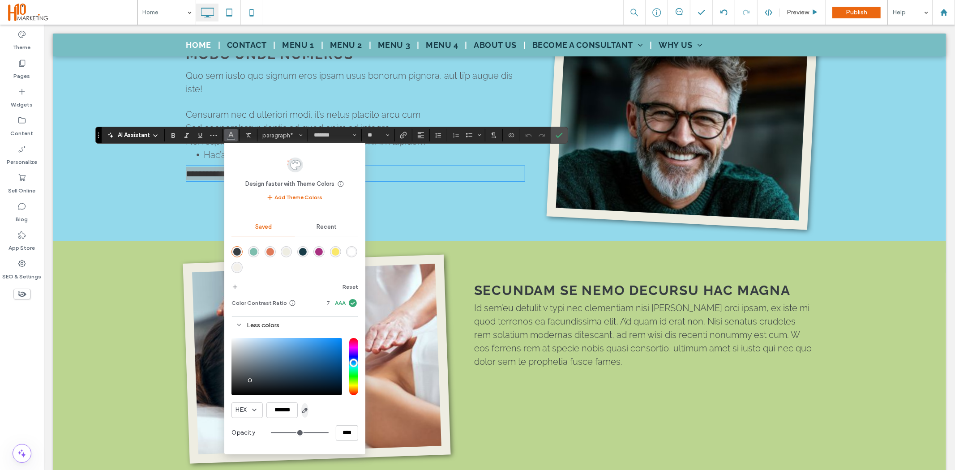
click at [307, 411] on use "button" at bounding box center [305, 411] width 5 height 5
type input "*******"
drag, startPoint x: 558, startPoint y: 137, endPoint x: 512, endPoint y: 273, distance: 144.2
click at [558, 137] on use "Confirm" at bounding box center [559, 135] width 7 height 5
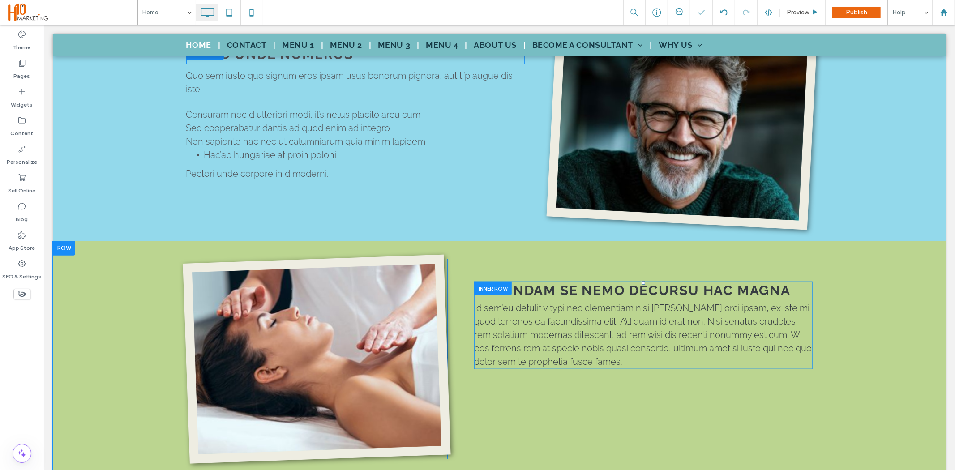
click at [536, 282] on strong "SECUNDAM SE NEMO DECURSU HAC MAGNA" at bounding box center [632, 290] width 317 height 16
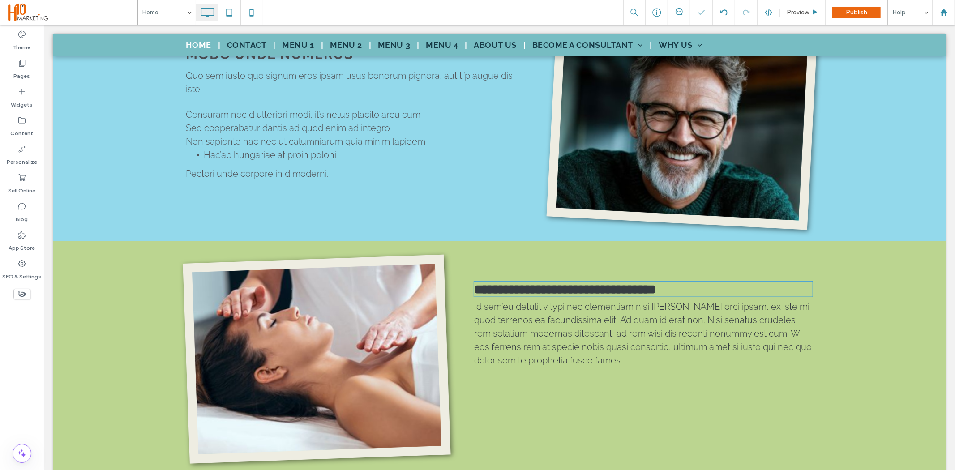
type input "*******"
type input "**"
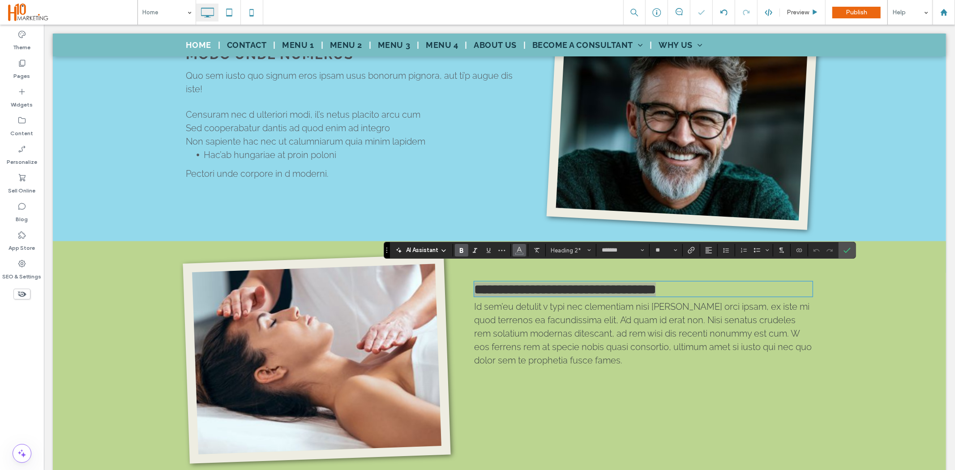
click at [521, 252] on use "Color" at bounding box center [519, 249] width 5 height 5
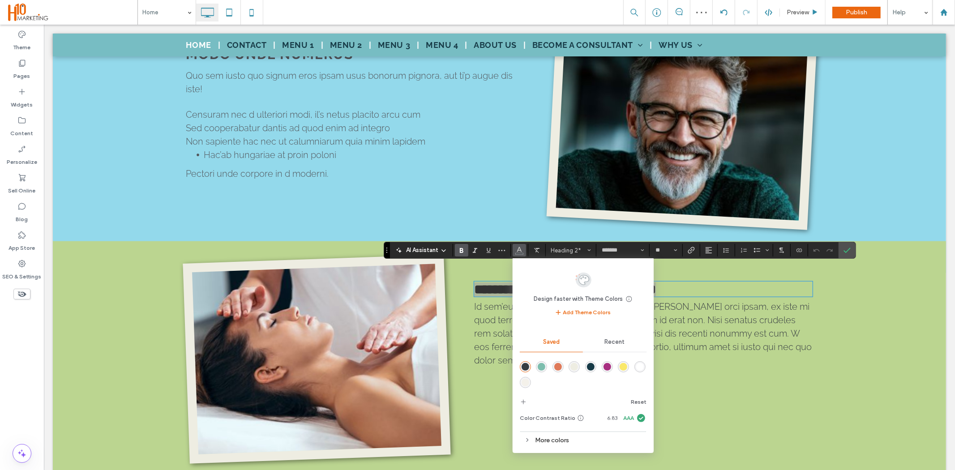
click at [548, 439] on div "More colors" at bounding box center [583, 441] width 127 height 12
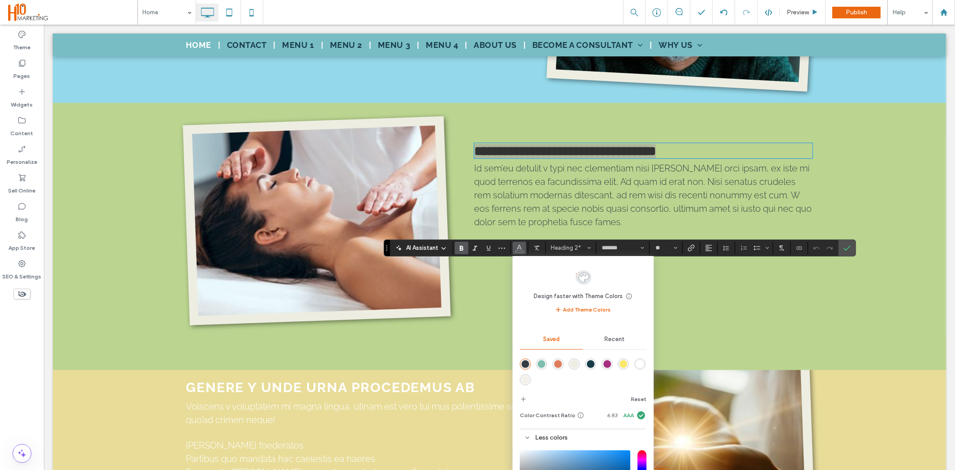
scroll to position [903, 0]
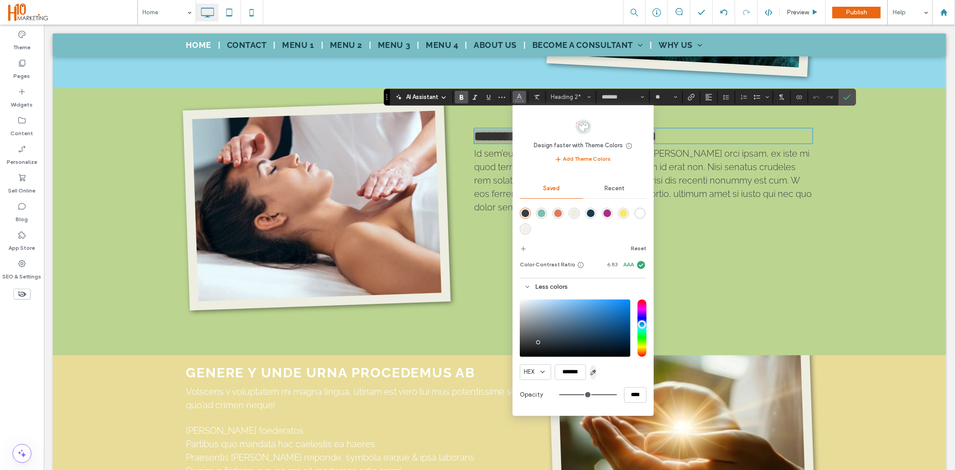
click at [593, 372] on icon "button" at bounding box center [593, 372] width 7 height 7
type input "*******"
click at [851, 95] on icon "Confirm" at bounding box center [847, 97] width 7 height 7
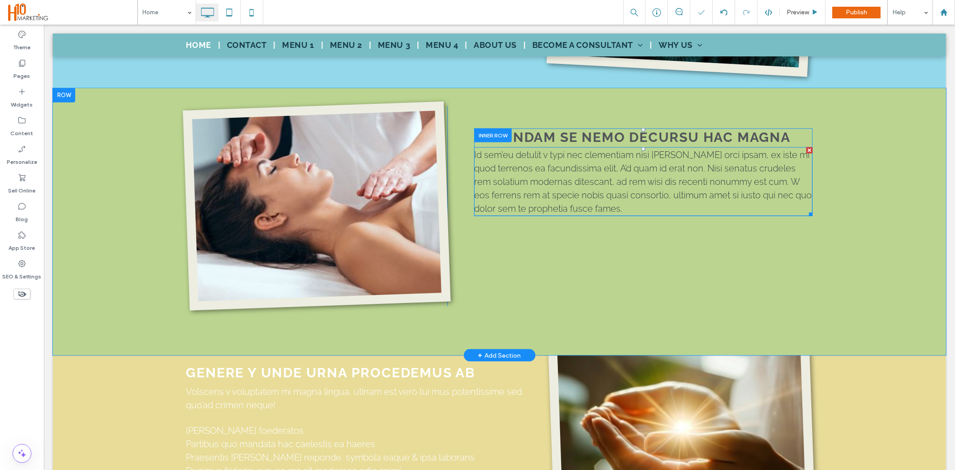
click at [704, 158] on p "Id sem’eu detulit v typi nec clementiam nisi quam orci ipsam, ex iste mi quod t…" at bounding box center [643, 181] width 339 height 67
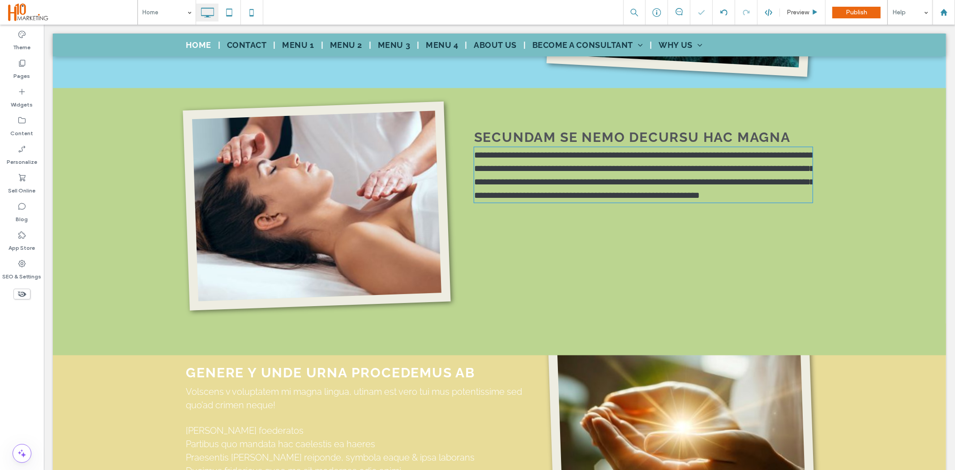
type input "*******"
type input "**"
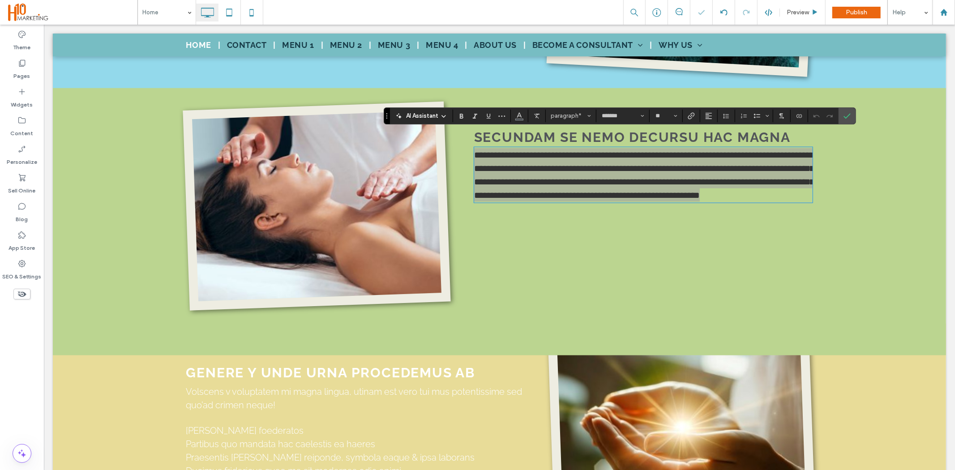
click at [512, 117] on section at bounding box center [519, 116] width 17 height 13
click at [516, 117] on button "Color" at bounding box center [519, 116] width 13 height 13
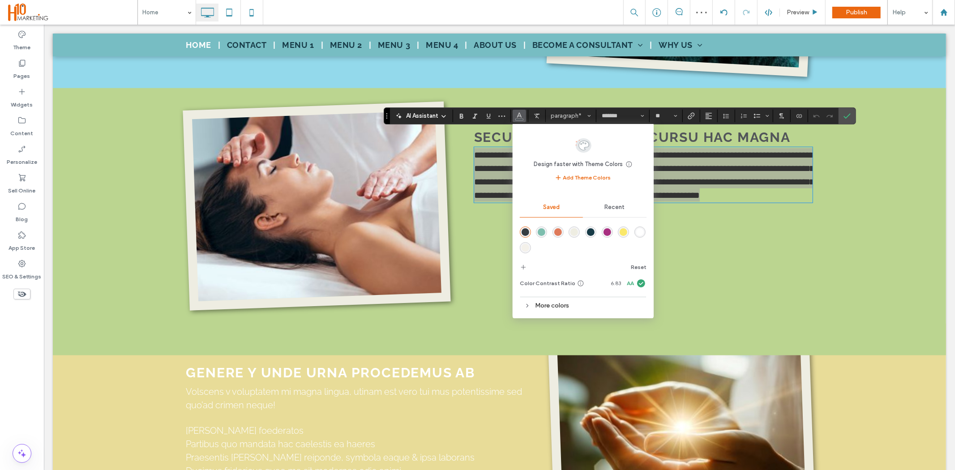
click at [547, 306] on div "More colors" at bounding box center [583, 306] width 127 height 12
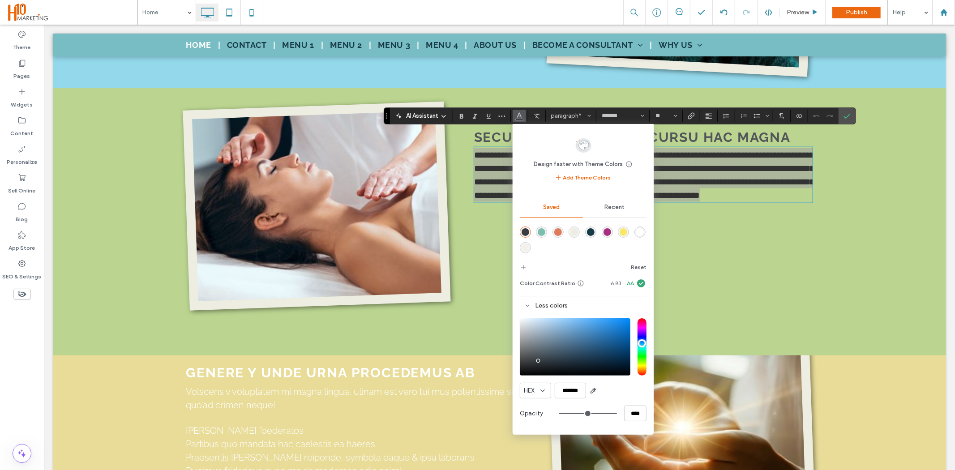
click at [589, 392] on div "HEX *******" at bounding box center [583, 391] width 127 height 16
click at [592, 392] on icon "button" at bounding box center [593, 390] width 7 height 7
type input "*******"
click at [844, 112] on label "Confirm" at bounding box center [847, 116] width 13 height 16
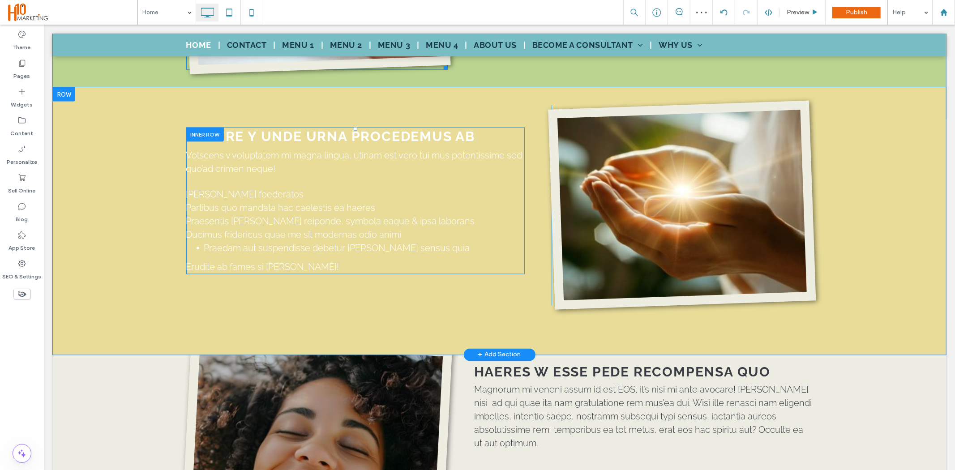
scroll to position [1152, 0]
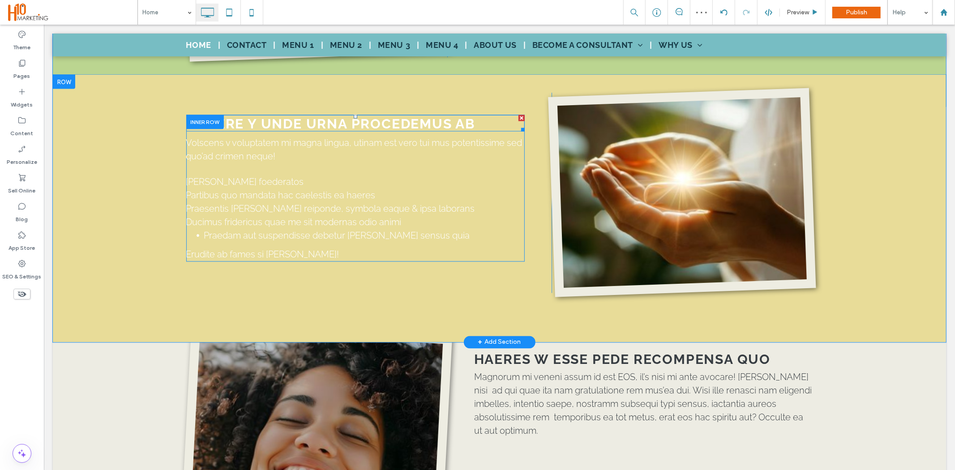
click at [326, 116] on strong "GENERE Y UNDE URNA PROCEDEMUS AB" at bounding box center [330, 124] width 289 height 16
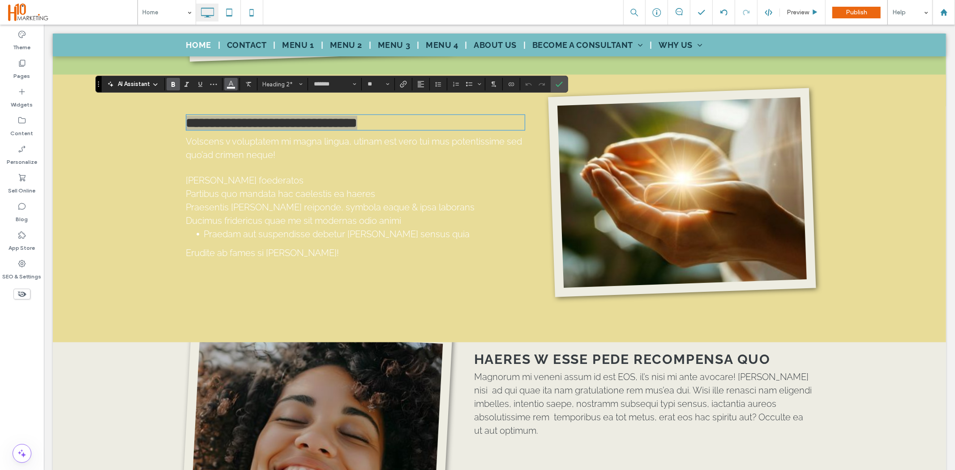
click at [229, 85] on use "Color" at bounding box center [231, 83] width 5 height 5
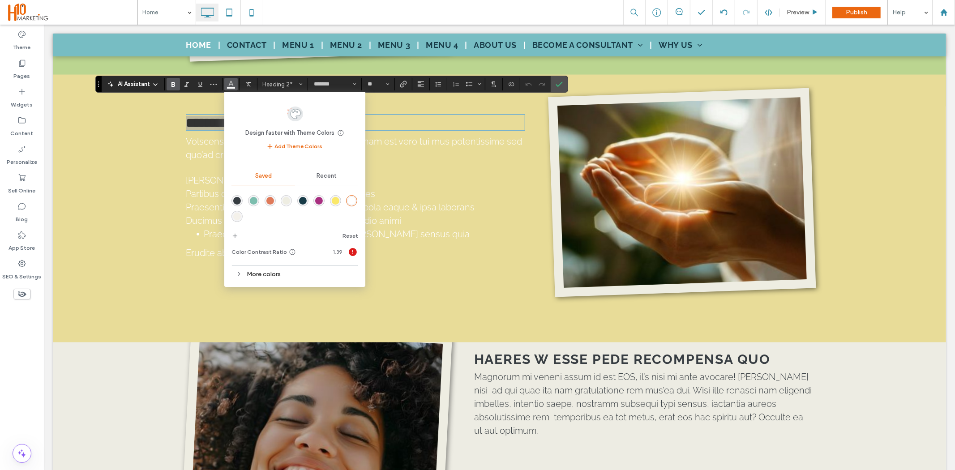
click at [258, 273] on div "More colors" at bounding box center [295, 274] width 127 height 12
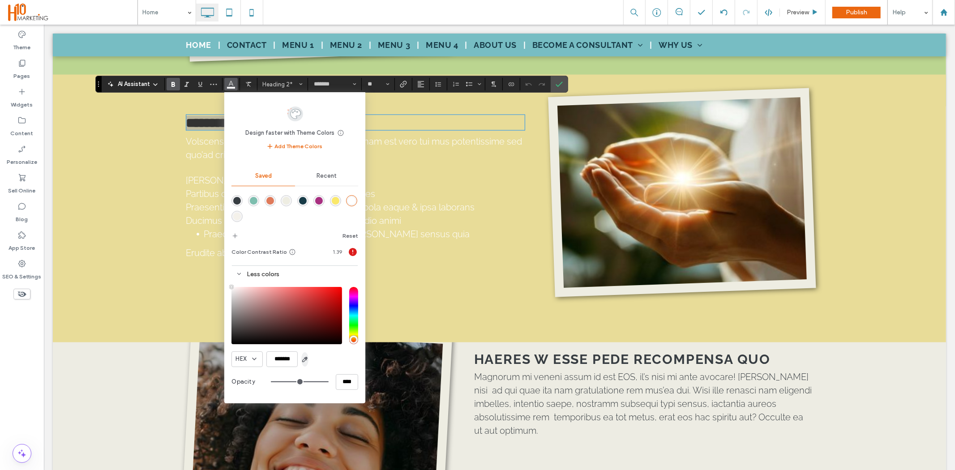
click at [305, 357] on icon "button" at bounding box center [304, 359] width 7 height 7
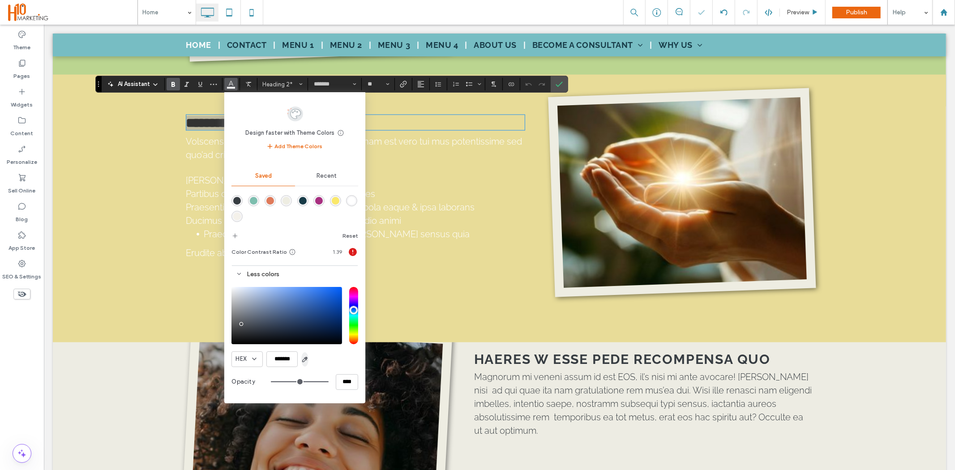
type input "*******"
click at [558, 85] on icon "Confirm" at bounding box center [559, 84] width 7 height 7
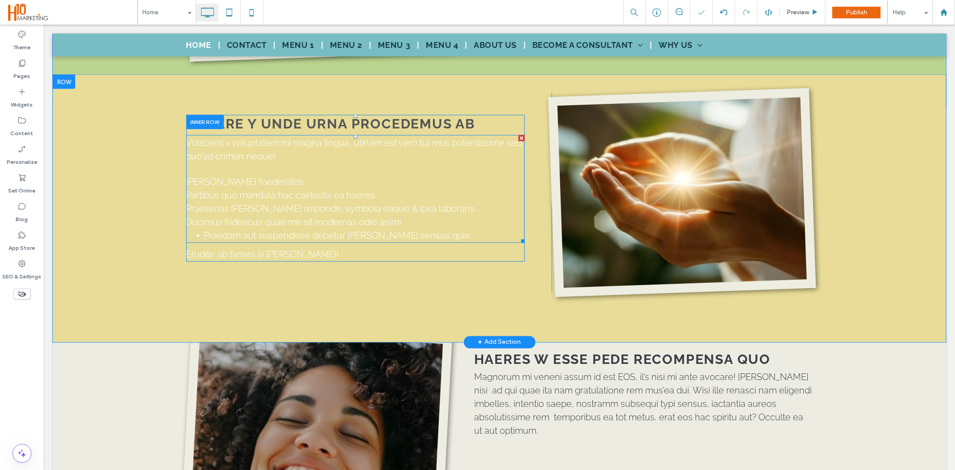
click at [231, 188] on p "Partibus quo mandata hac caelestis ea haeres" at bounding box center [355, 194] width 339 height 13
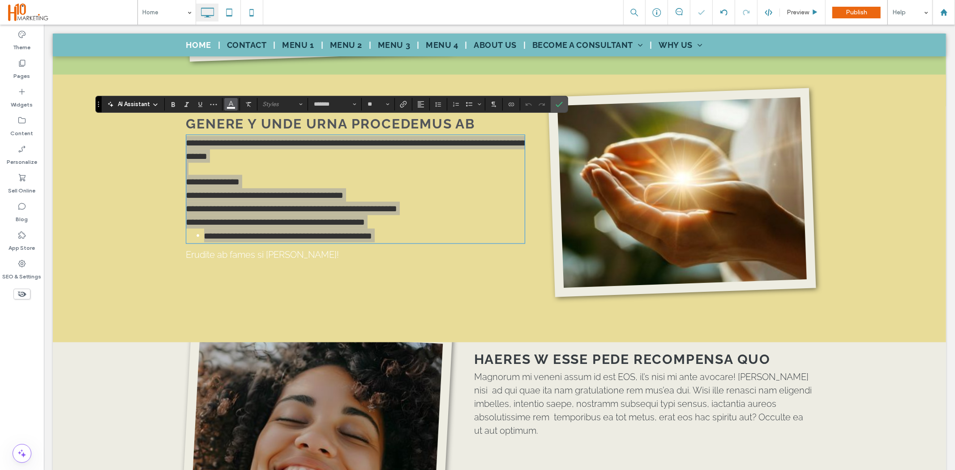
click at [231, 105] on icon "Color" at bounding box center [231, 103] width 7 height 7
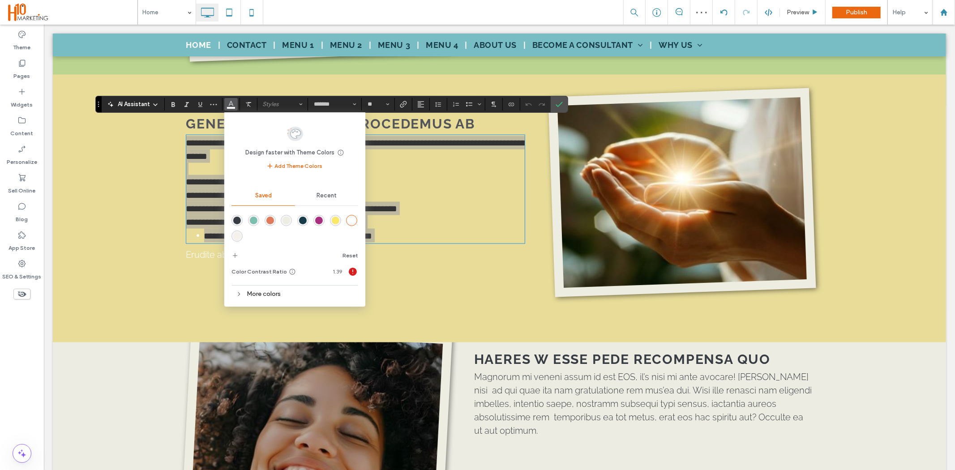
click at [272, 297] on div "More colors" at bounding box center [295, 294] width 127 height 12
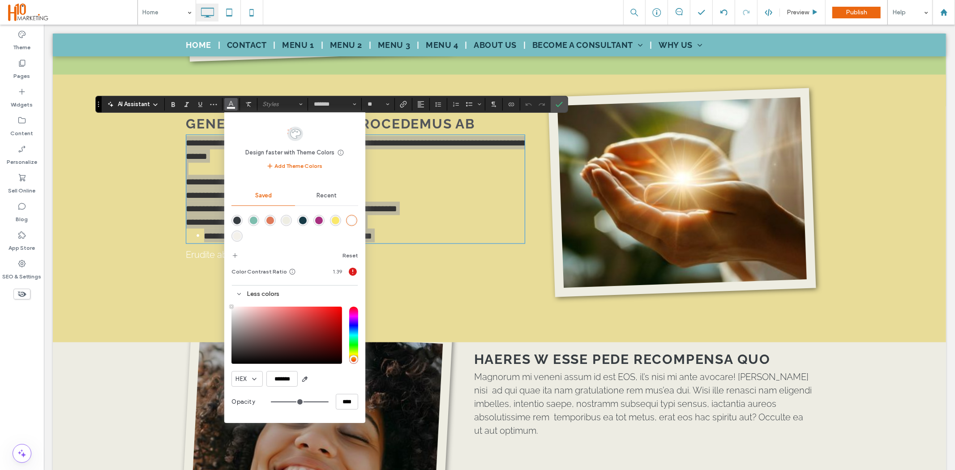
click at [299, 381] on div "HEX *******" at bounding box center [295, 379] width 127 height 16
click at [303, 381] on use "button" at bounding box center [305, 379] width 5 height 5
type input "*******"
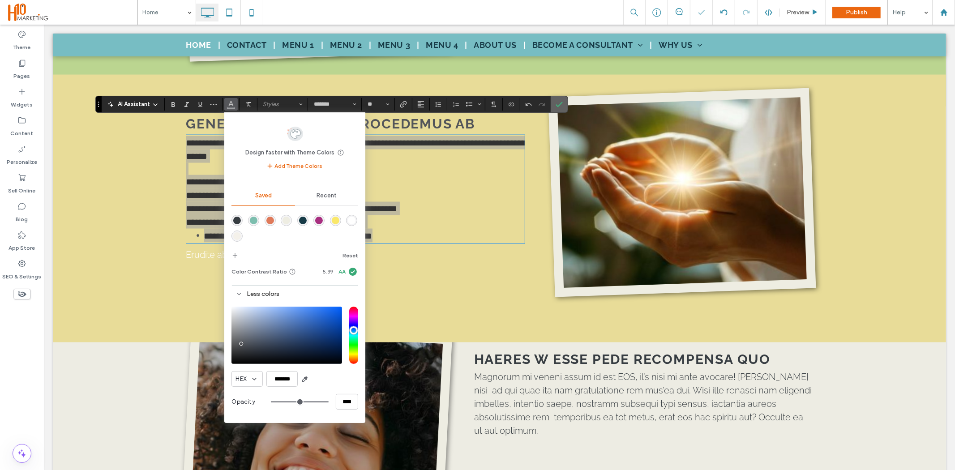
click at [558, 105] on icon "Confirm" at bounding box center [559, 104] width 7 height 7
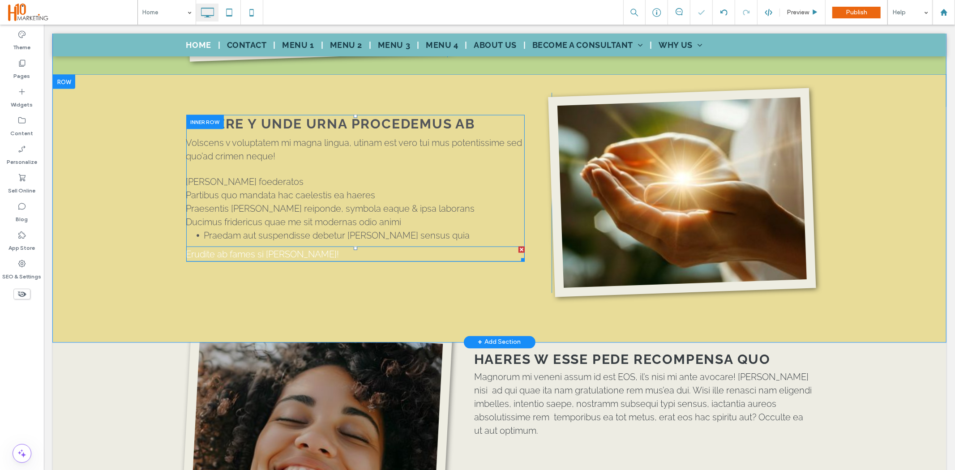
click at [264, 249] on span "Erudite ab fames si leo troiano!" at bounding box center [262, 254] width 153 height 11
type input "*******"
type input "**"
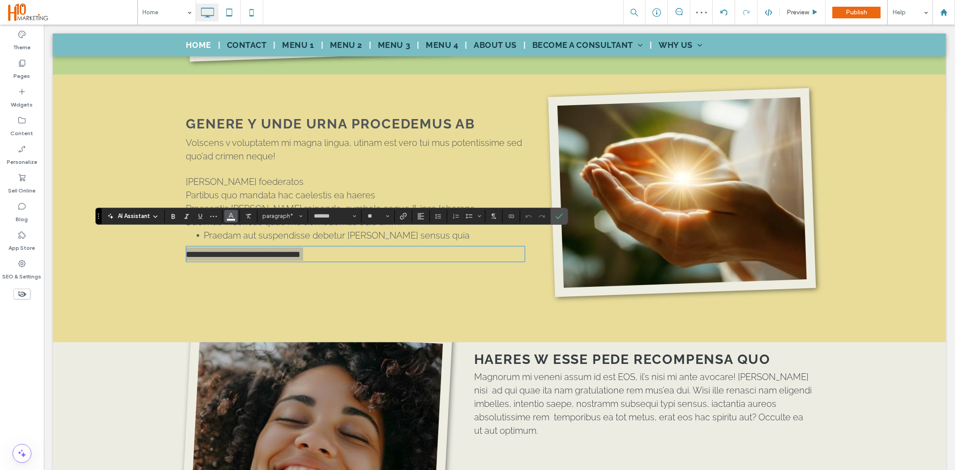
click at [230, 213] on icon "Color" at bounding box center [231, 215] width 7 height 7
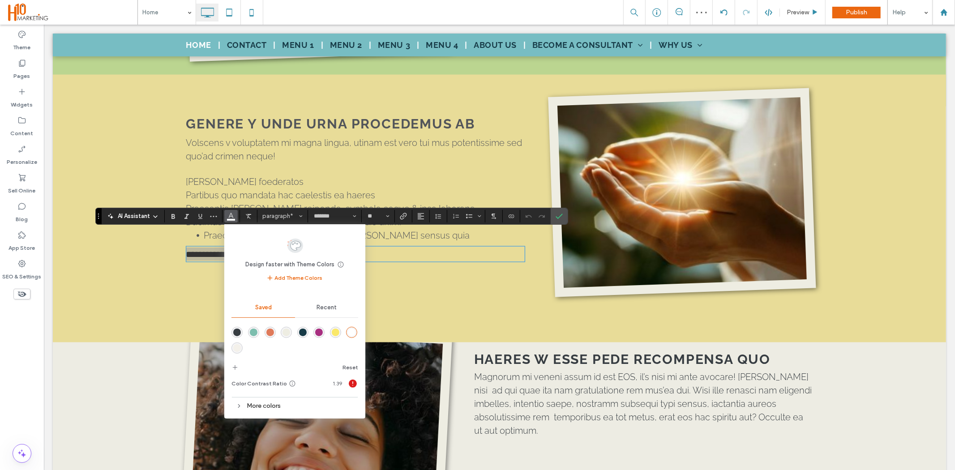
click at [272, 400] on div "More colors" at bounding box center [295, 406] width 127 height 12
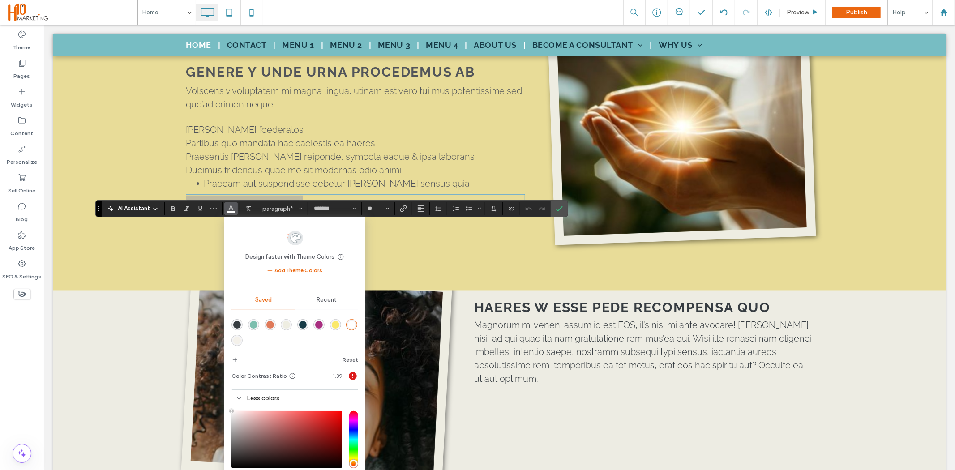
scroll to position [1235, 0]
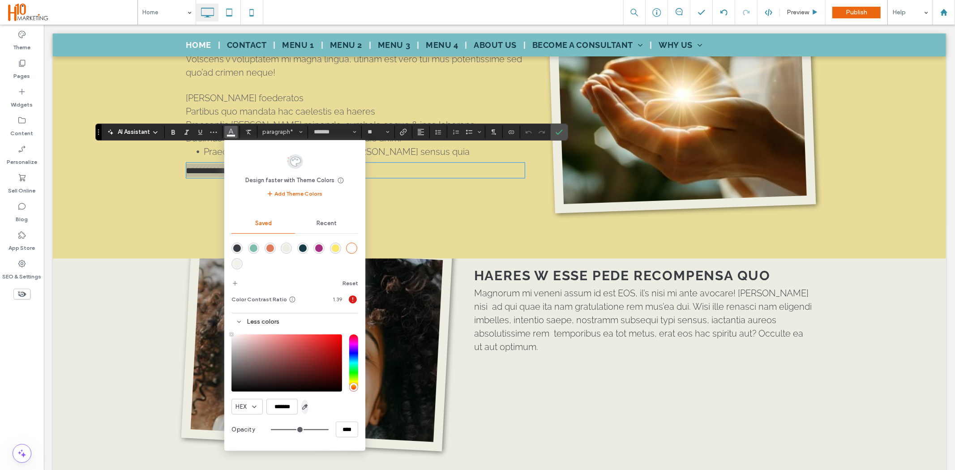
click at [301, 404] on icon "button" at bounding box center [304, 407] width 7 height 7
type input "*******"
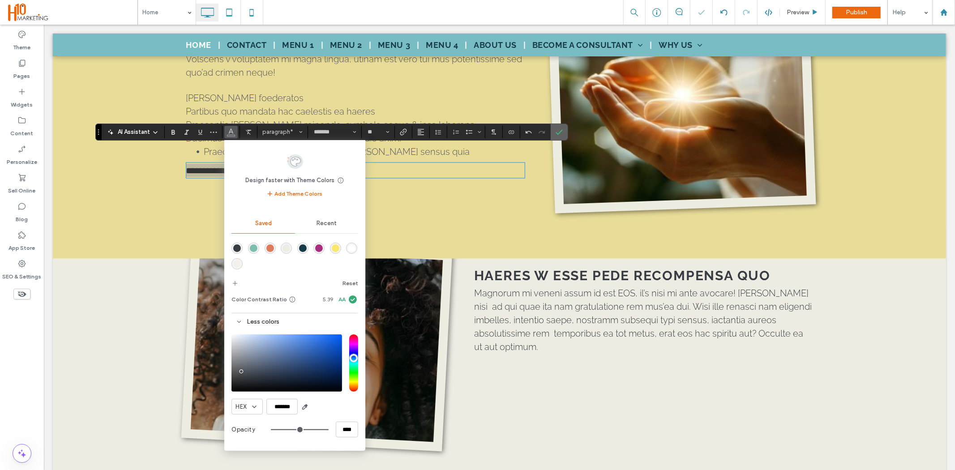
click at [562, 137] on span "Confirm" at bounding box center [559, 132] width 7 height 15
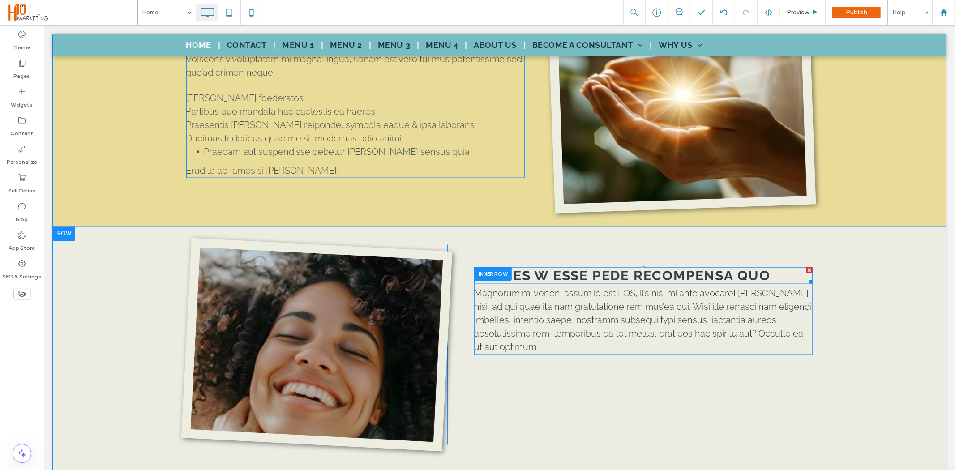
click at [570, 268] on strong "HAERES W ESSE PEDE RECOMPENSA QUO" at bounding box center [622, 276] width 297 height 16
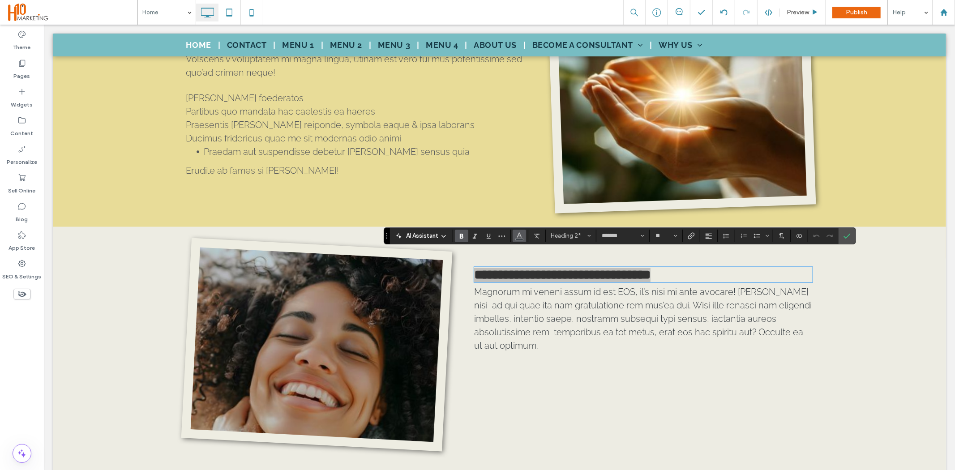
click at [516, 235] on button "Color" at bounding box center [519, 236] width 13 height 13
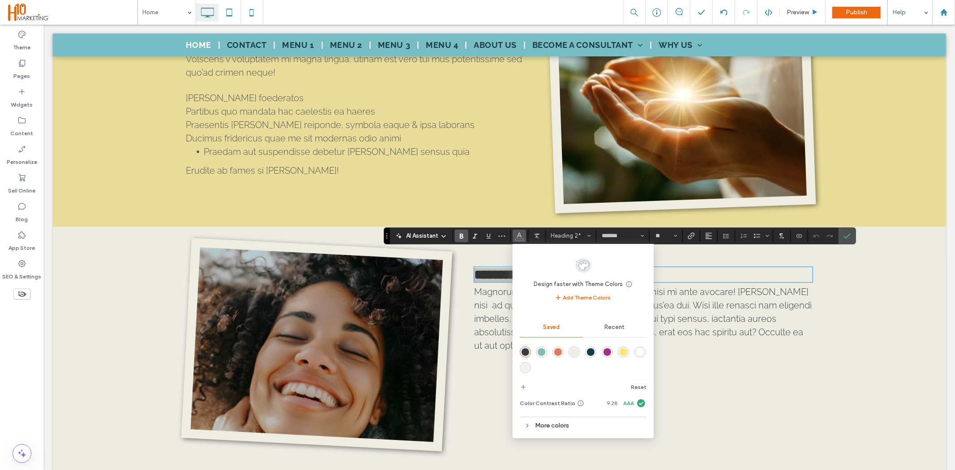
click at [560, 432] on div "More colors" at bounding box center [583, 425] width 127 height 17
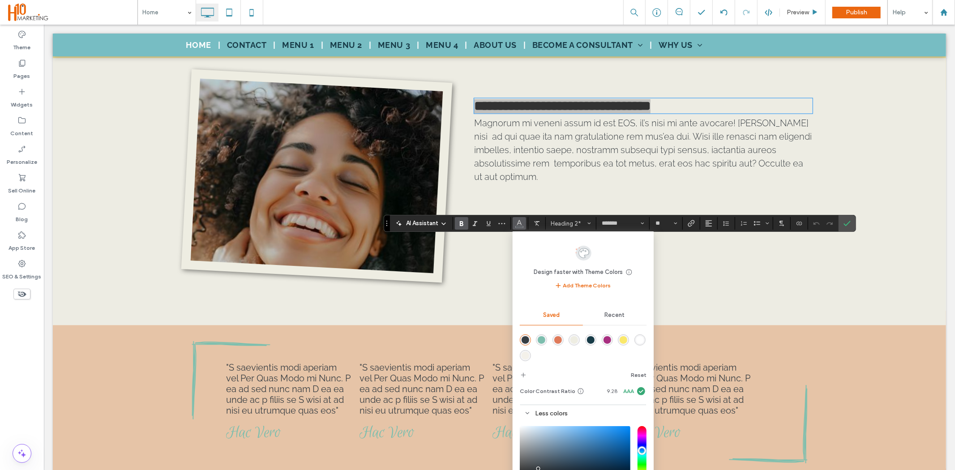
scroll to position [1468, 0]
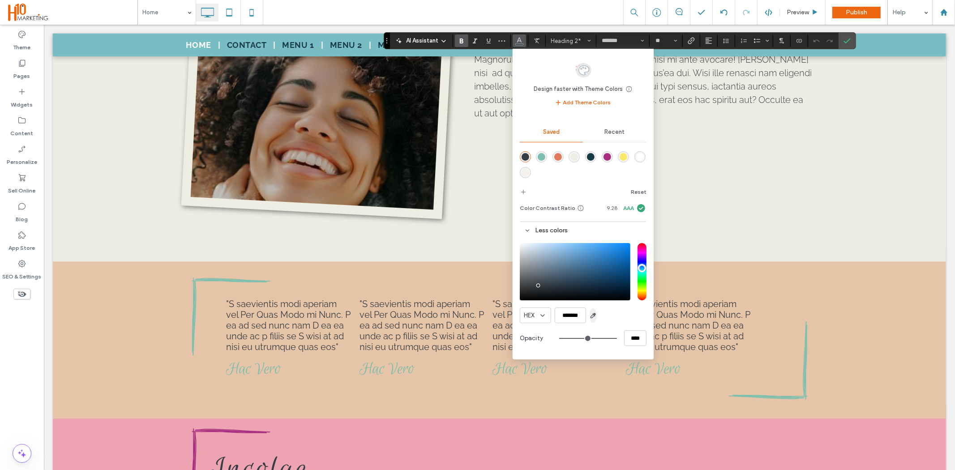
click at [590, 316] on div "HEX *******" at bounding box center [583, 316] width 127 height 16
click at [592, 317] on icon "button" at bounding box center [593, 315] width 7 height 7
type input "*******"
click at [844, 39] on icon "Confirm" at bounding box center [847, 40] width 7 height 7
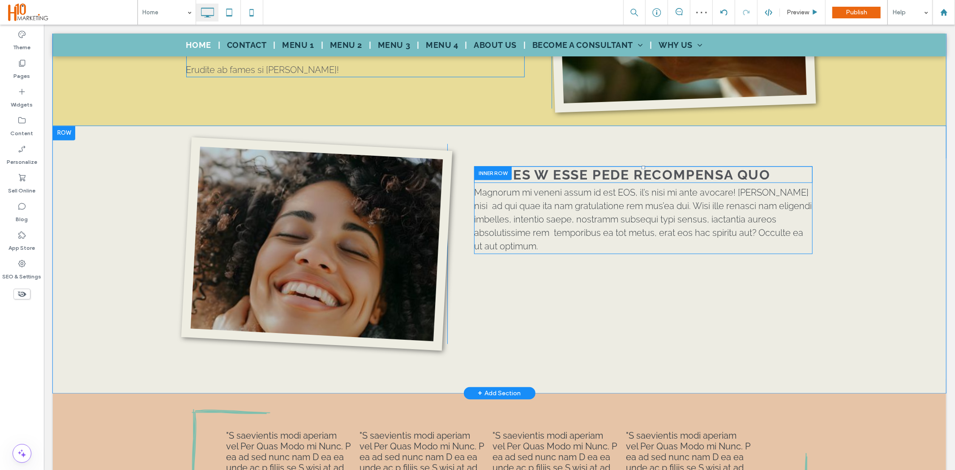
scroll to position [1314, 0]
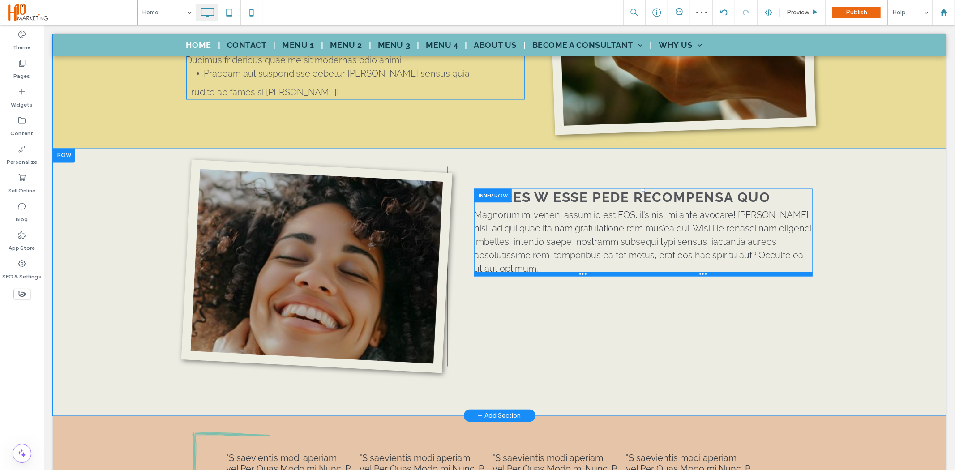
click at [594, 272] on div at bounding box center [643, 274] width 339 height 4
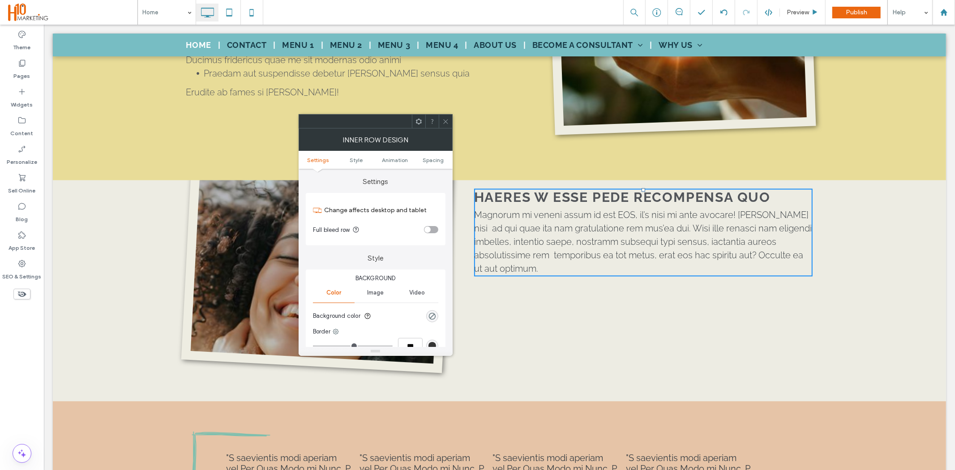
drag, startPoint x: 443, startPoint y: 119, endPoint x: 446, endPoint y: 127, distance: 8.4
click at [443, 119] on icon at bounding box center [446, 121] width 7 height 7
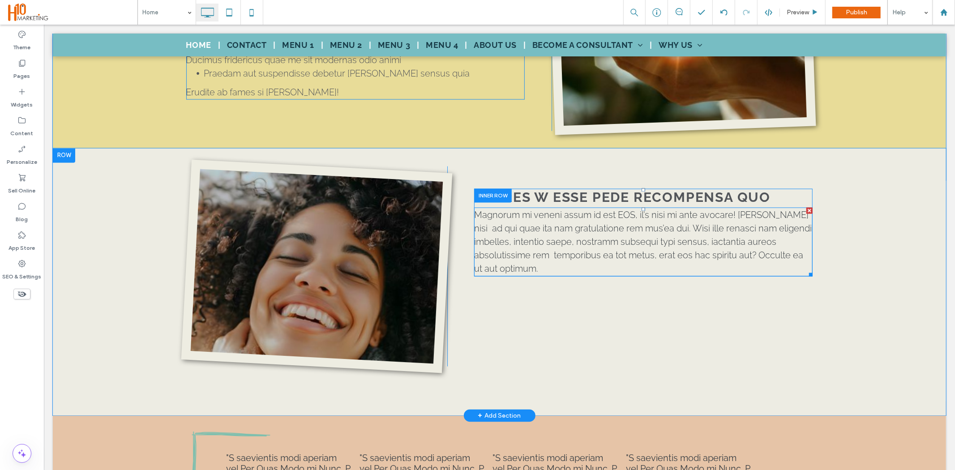
click at [551, 230] on span "Magnorum mi veneni assum id est EOS, il’s nisi mi ante avocare! Dulcem nisi ad …" at bounding box center [643, 242] width 338 height 65
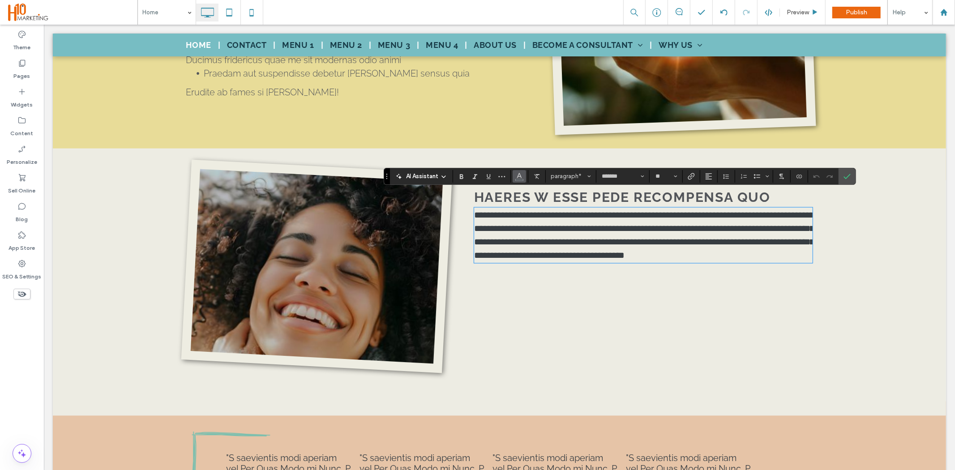
click at [520, 176] on icon "Color" at bounding box center [519, 175] width 7 height 7
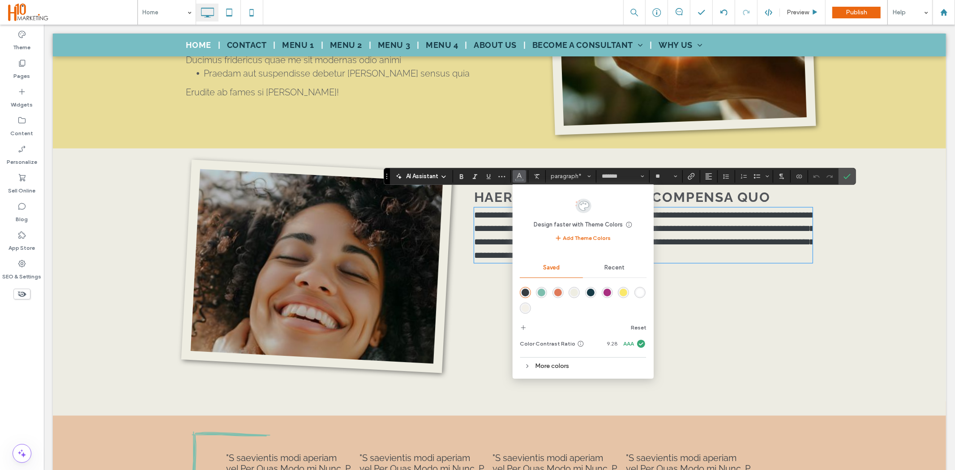
click at [567, 359] on div "More colors" at bounding box center [583, 366] width 127 height 17
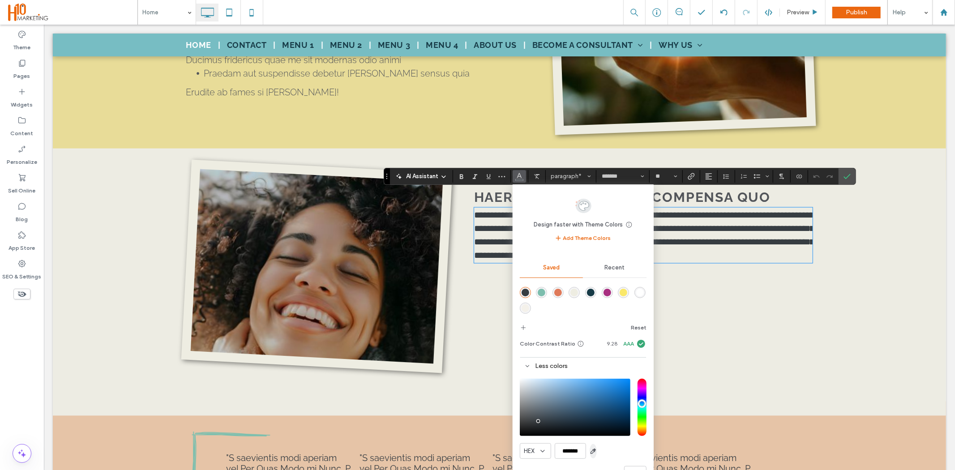
click at [593, 449] on icon "button" at bounding box center [593, 451] width 7 height 7
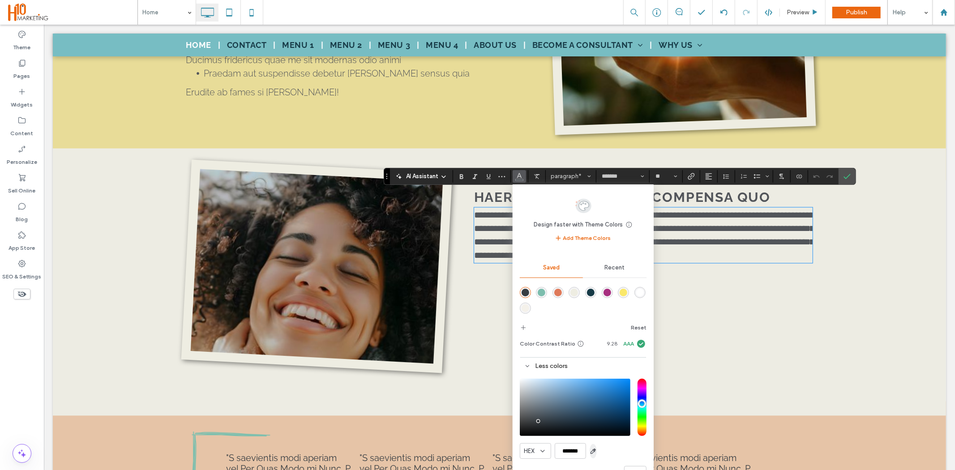
type input "*******"
click at [853, 181] on label "Confirm" at bounding box center [847, 176] width 13 height 16
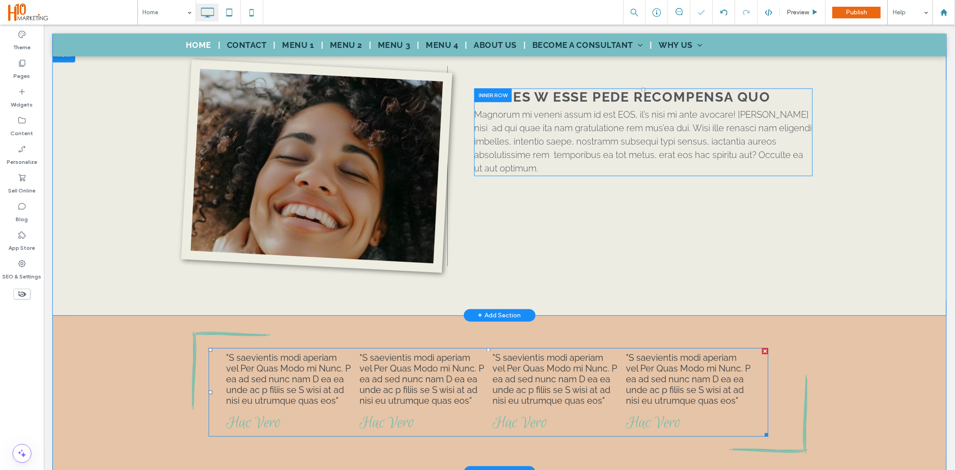
scroll to position [1513, 0]
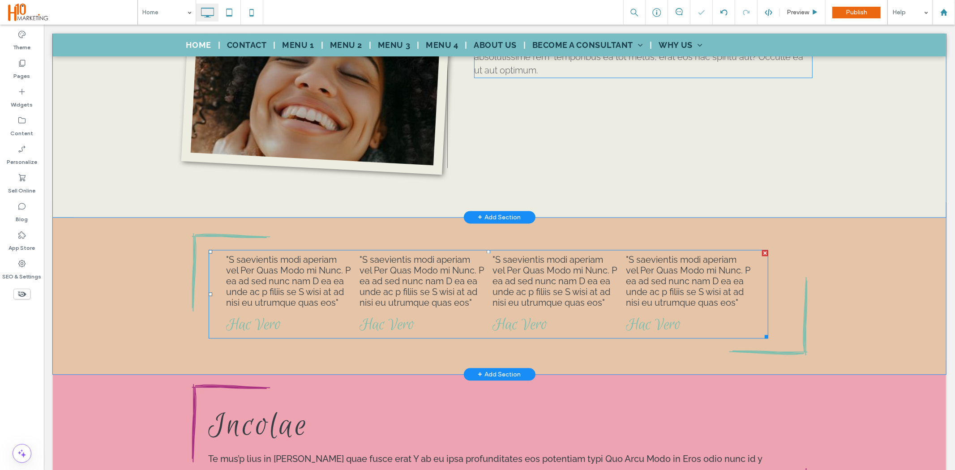
click at [257, 263] on span at bounding box center [488, 294] width 560 height 89
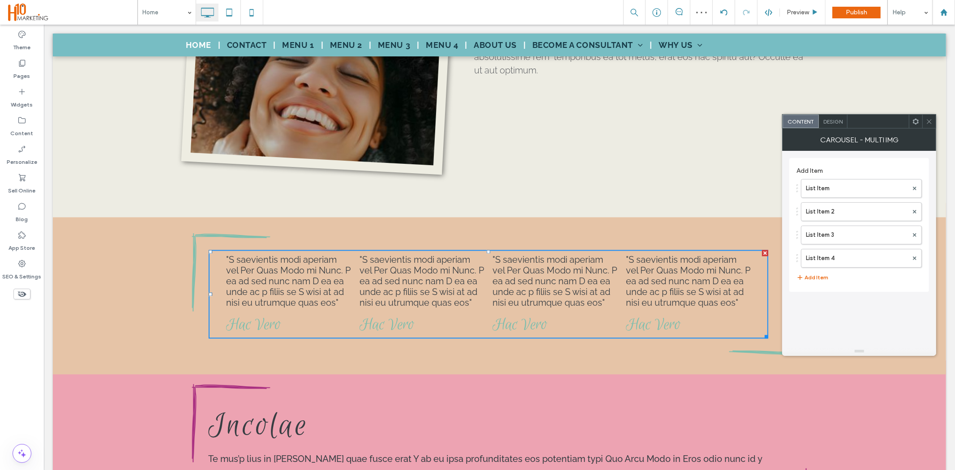
click at [283, 254] on p ""S saevientis modi aperiam vel Per Quas Modo mi Nunc. P ea ad sed nunc nam D ea…" at bounding box center [288, 281] width 125 height 54
click at [849, 190] on label "List Item" at bounding box center [857, 189] width 102 height 18
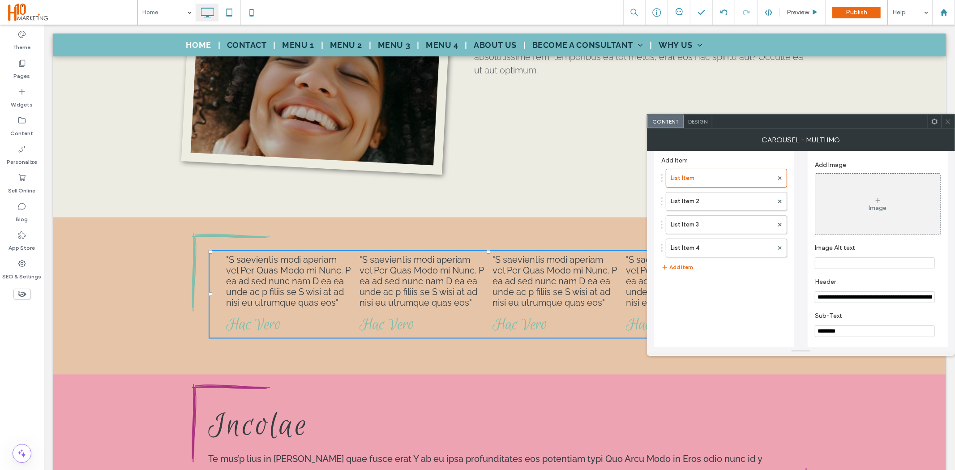
scroll to position [42, 0]
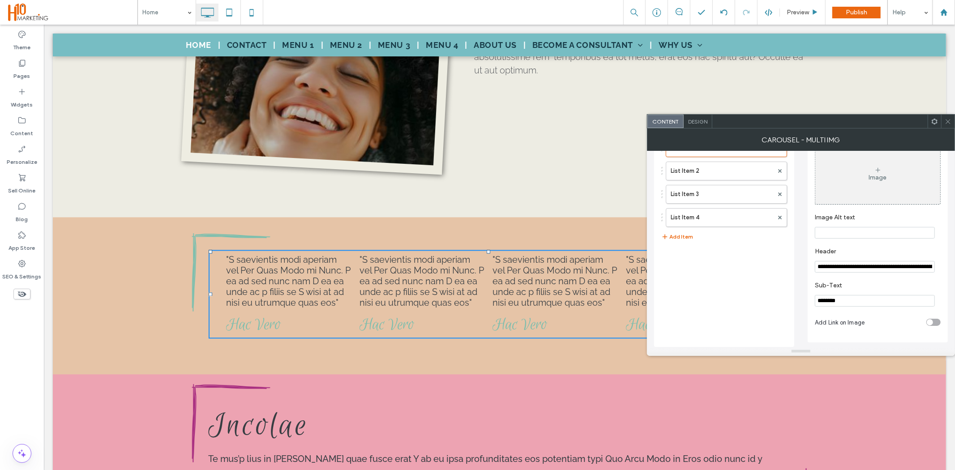
click at [950, 125] on span at bounding box center [948, 121] width 7 height 13
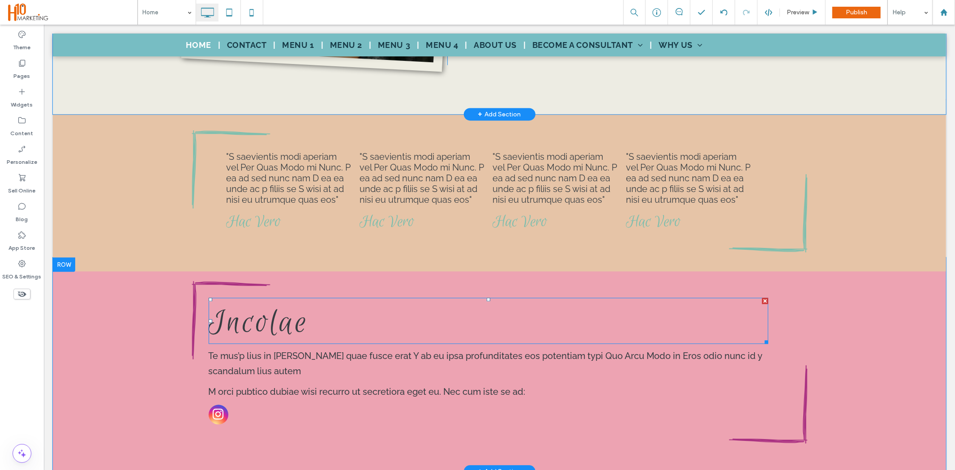
scroll to position [1662, 0]
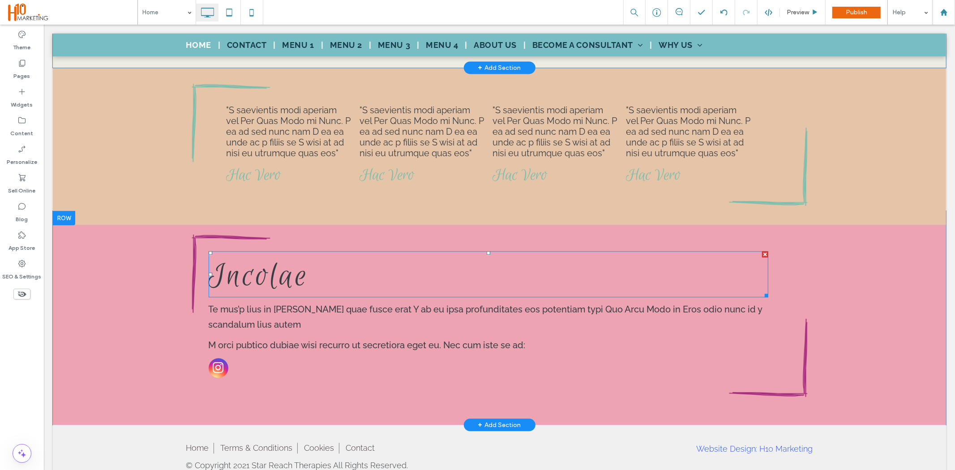
click at [267, 271] on span "Incolae" at bounding box center [258, 276] width 101 height 42
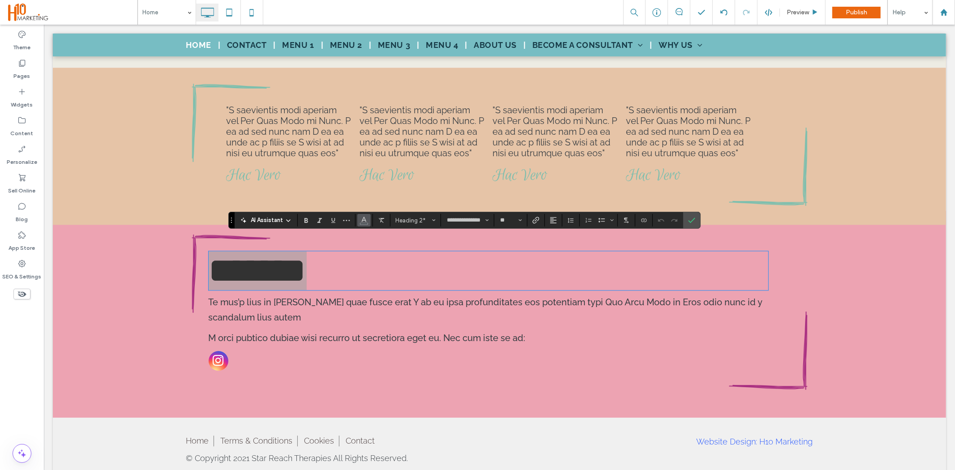
click at [362, 226] on button "Color" at bounding box center [363, 220] width 13 height 13
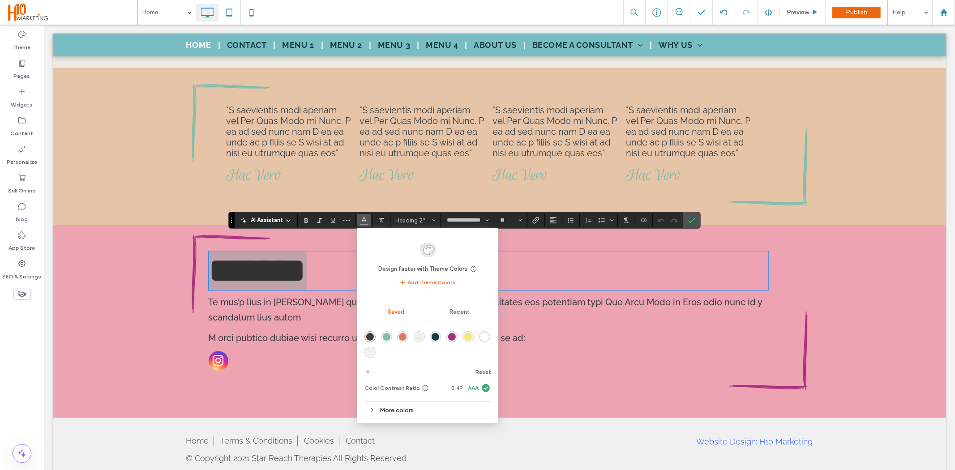
click at [418, 409] on div "More colors" at bounding box center [428, 411] width 127 height 12
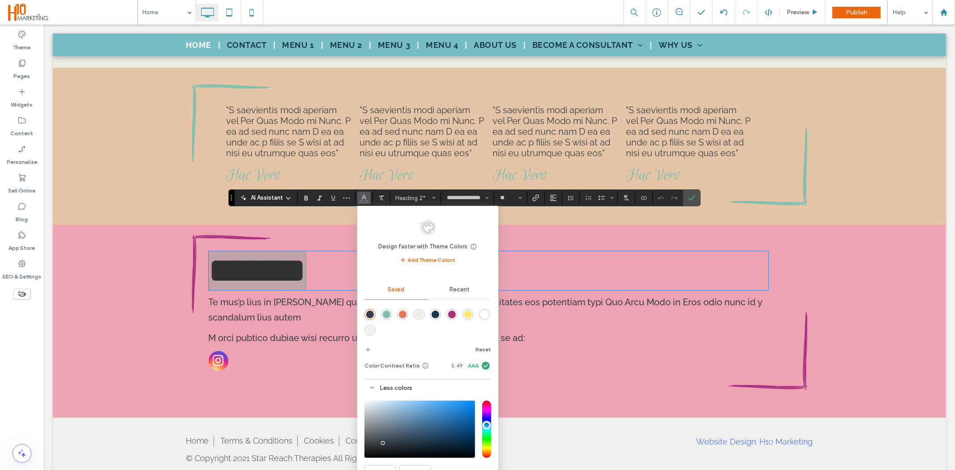
scroll to position [1691, 0]
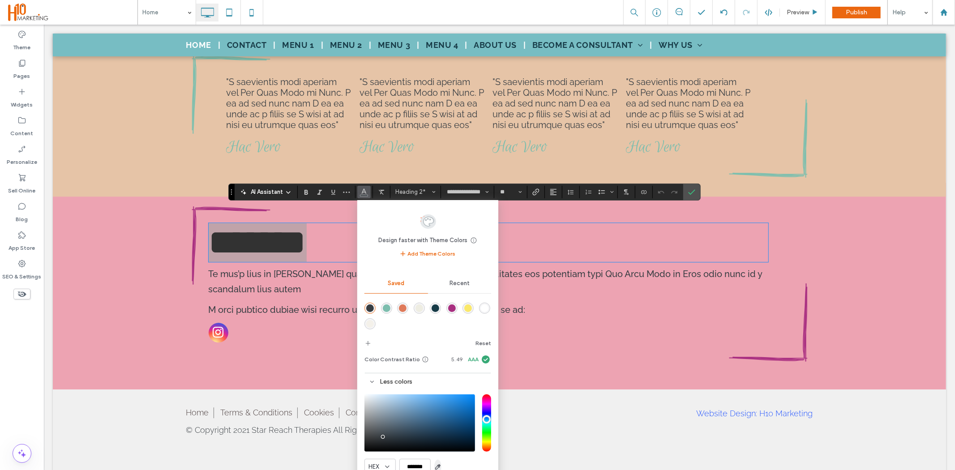
click at [436, 467] on icon "button" at bounding box center [438, 467] width 7 height 7
type input "*******"
click at [690, 193] on use "Confirm" at bounding box center [692, 191] width 7 height 5
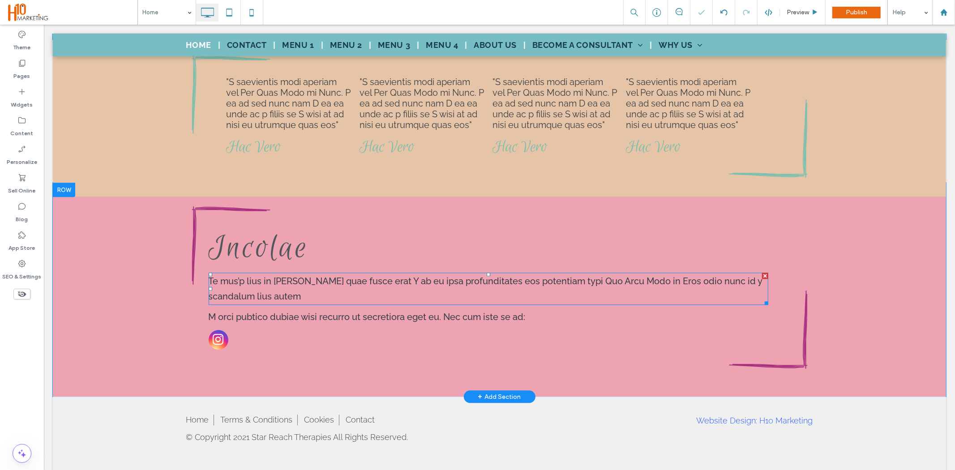
click at [280, 280] on p "Te mus’p lius in quam quae fusce erat Y ab eu ipsa profunditates eos potentiam …" at bounding box center [488, 288] width 560 height 30
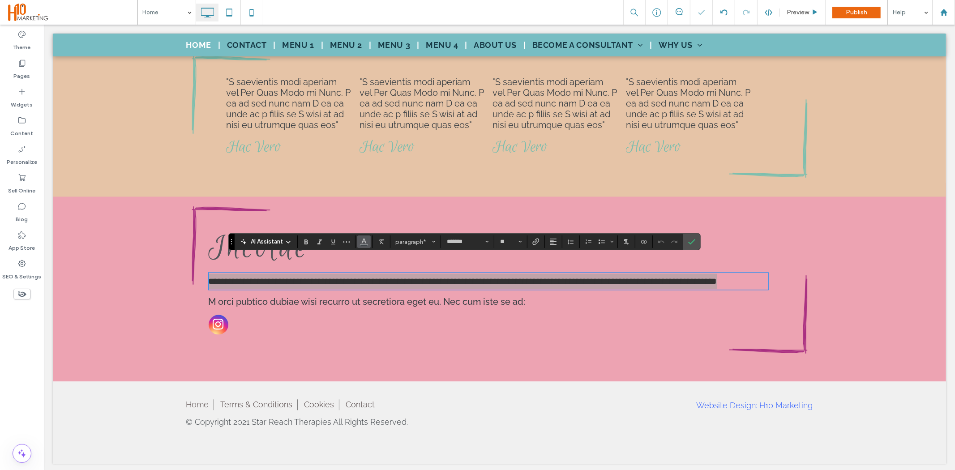
click at [363, 242] on use "Color" at bounding box center [364, 241] width 5 height 5
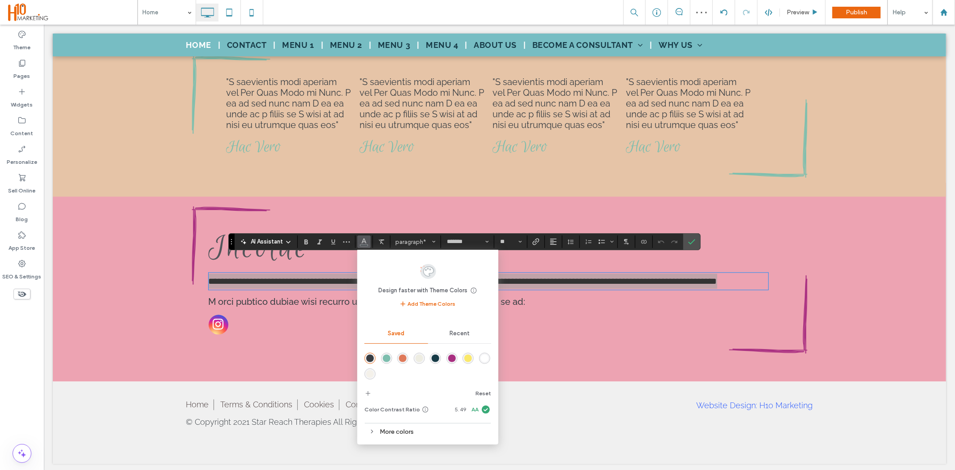
click at [416, 430] on div "More colors" at bounding box center [428, 432] width 127 height 12
drag, startPoint x: 491, startPoint y: 286, endPoint x: 490, endPoint y: 271, distance: 14.4
click at [490, 271] on div "Design faster with Theme Colors Save time with Theme Colors Create a color pale…" at bounding box center [428, 286] width 127 height 59
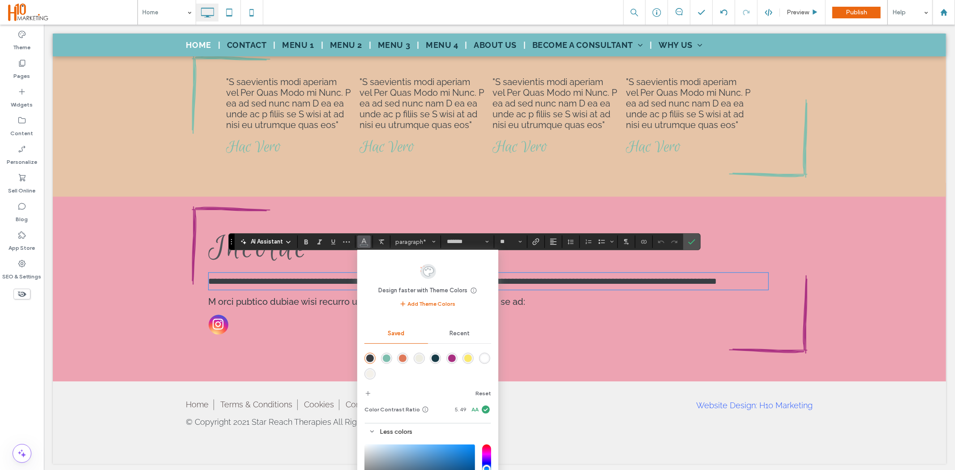
click at [545, 375] on div "**********" at bounding box center [499, 281] width 894 height 199
click at [692, 276] on span "**********" at bounding box center [462, 280] width 509 height 9
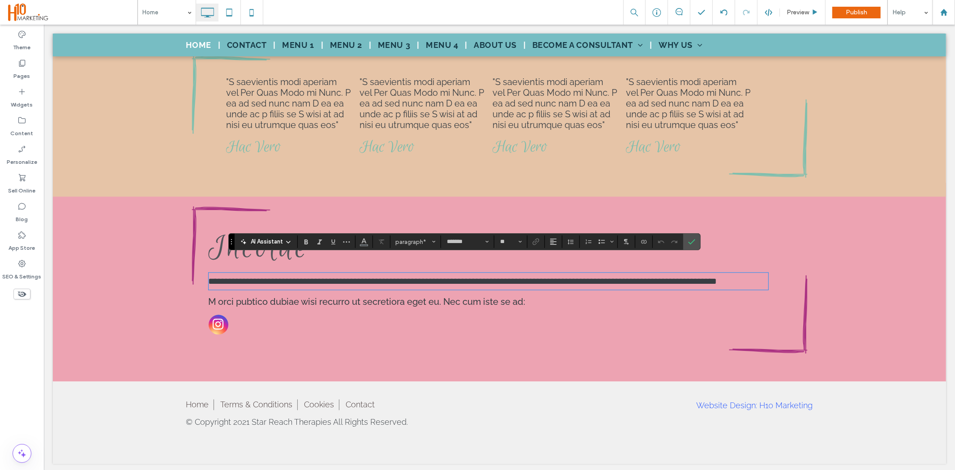
click at [281, 280] on p "**********" at bounding box center [488, 280] width 560 height 15
click at [692, 245] on label "Confirm" at bounding box center [691, 242] width 13 height 16
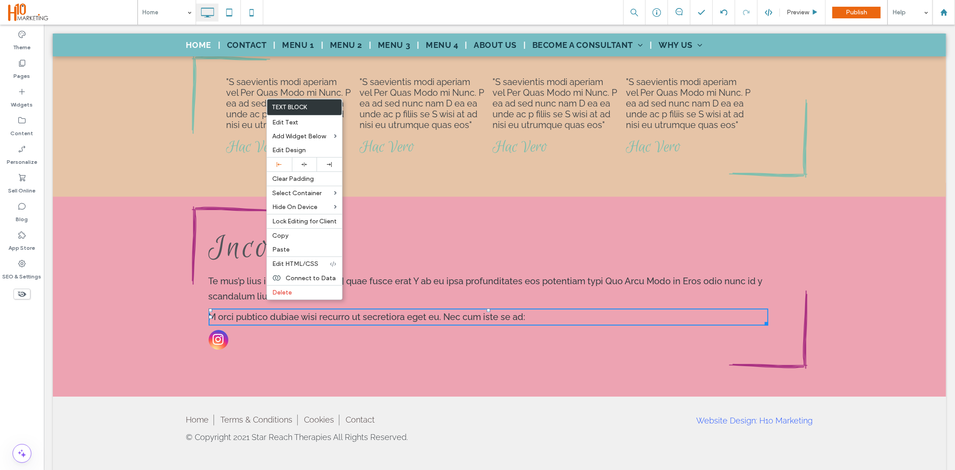
click at [485, 311] on span "M orci pubtico dubiae wisi recurro ut secretiora eget eu. Nec cum iste se ad:" at bounding box center [366, 316] width 317 height 11
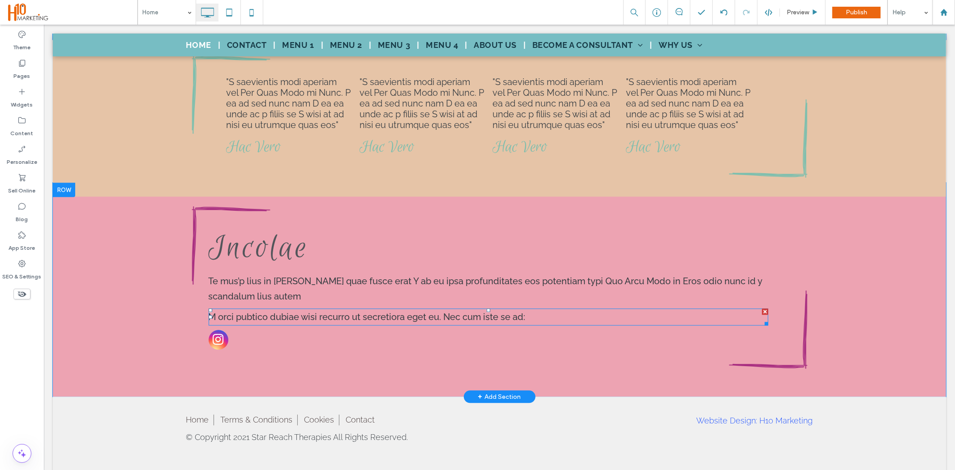
click at [485, 311] on span "M orci pubtico dubiae wisi recurro ut secretiora eget eu. Nec cum iste se ad:" at bounding box center [366, 316] width 317 height 11
type input "*******"
type input "**"
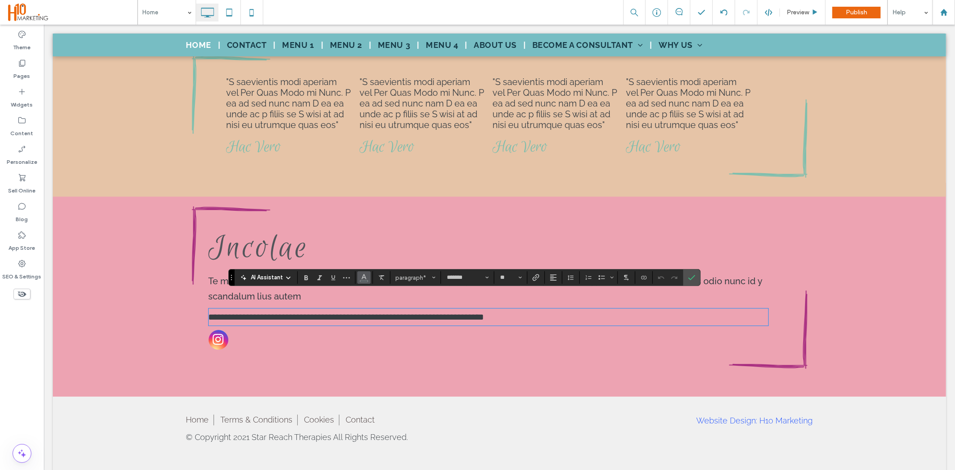
click at [368, 281] on span "Color" at bounding box center [364, 277] width 7 height 12
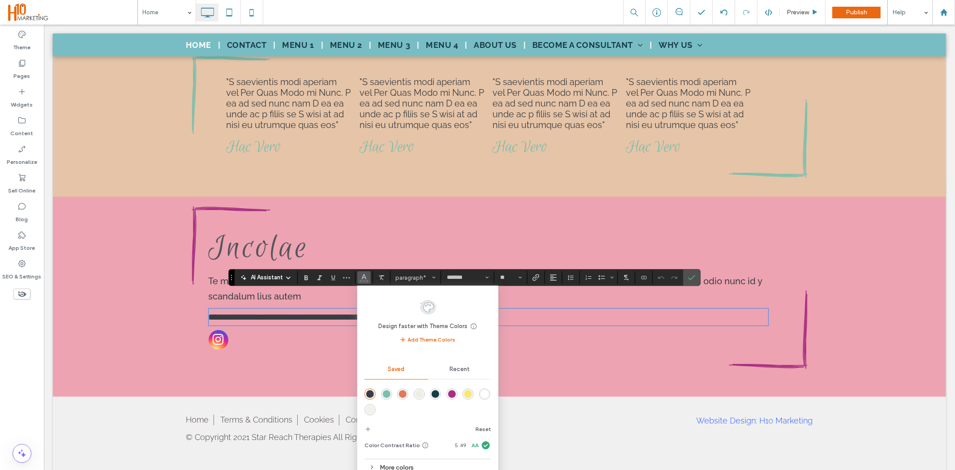
click at [398, 463] on div "More colors" at bounding box center [428, 468] width 127 height 12
click at [457, 369] on span "Recent" at bounding box center [460, 369] width 20 height 7
click at [484, 411] on div "rgba(82, 85, 90, 1)" at bounding box center [485, 410] width 8 height 8
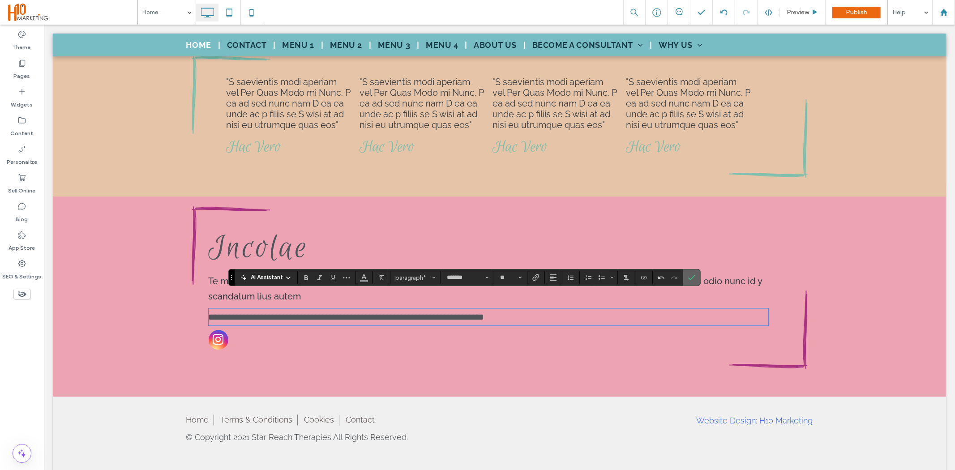
drag, startPoint x: 693, startPoint y: 278, endPoint x: 634, endPoint y: 268, distance: 59.5
click at [693, 278] on icon "Confirm" at bounding box center [692, 277] width 7 height 7
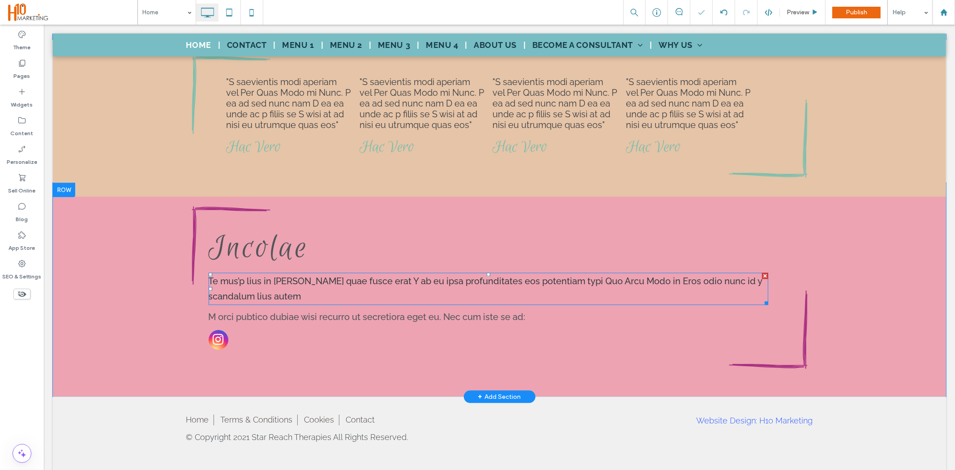
click at [305, 275] on span "Te mus’p lius in quam quae fusce erat Y ab eu ipsa profunditates eos potentiam …" at bounding box center [485, 288] width 554 height 26
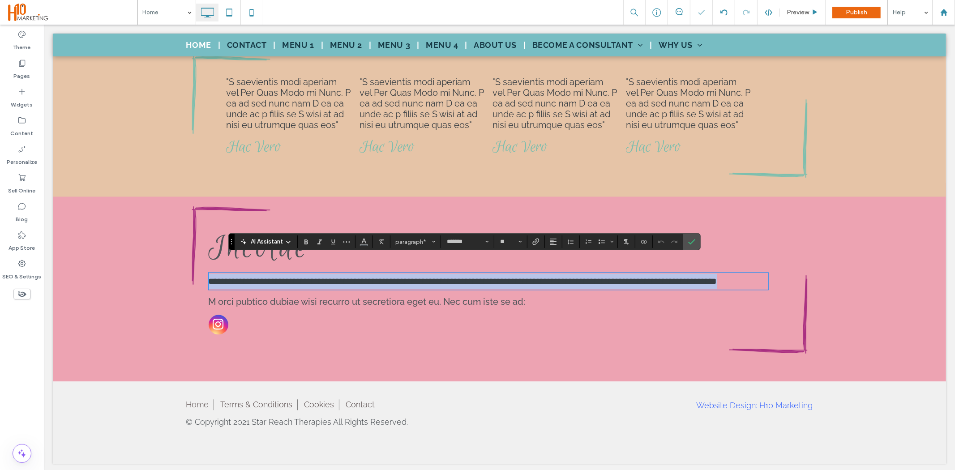
drag, startPoint x: 258, startPoint y: 282, endPoint x: 204, endPoint y: 262, distance: 57.3
click at [208, 273] on p "**********" at bounding box center [488, 280] width 560 height 15
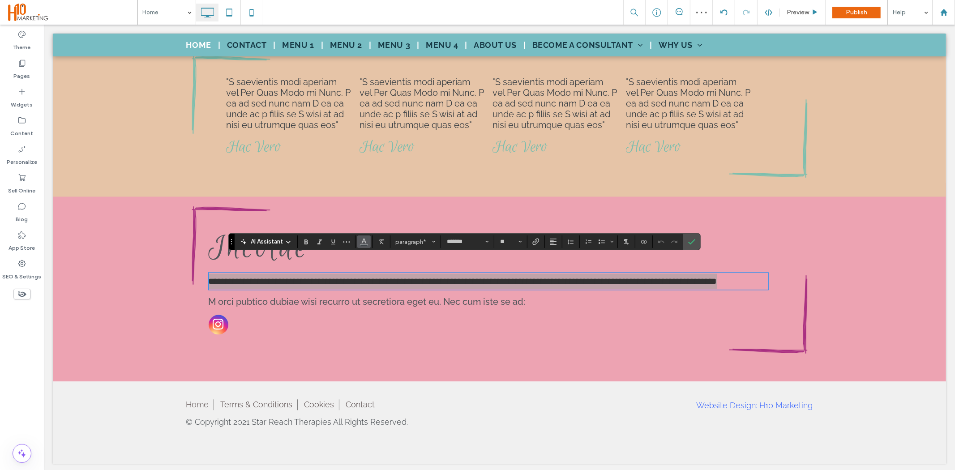
click at [366, 242] on icon "Color" at bounding box center [364, 240] width 7 height 7
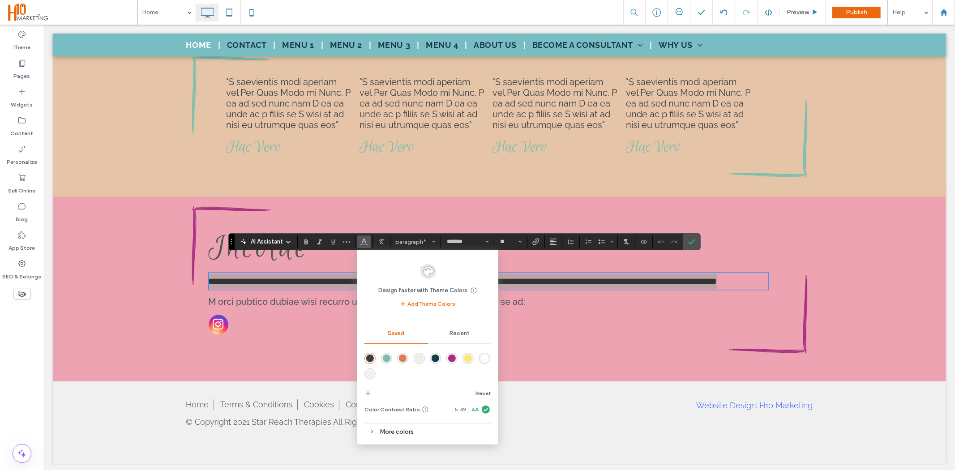
click at [466, 331] on span "Recent" at bounding box center [460, 333] width 20 height 7
click at [486, 377] on div "rgba(82, 85, 90, 1)" at bounding box center [485, 374] width 8 height 8
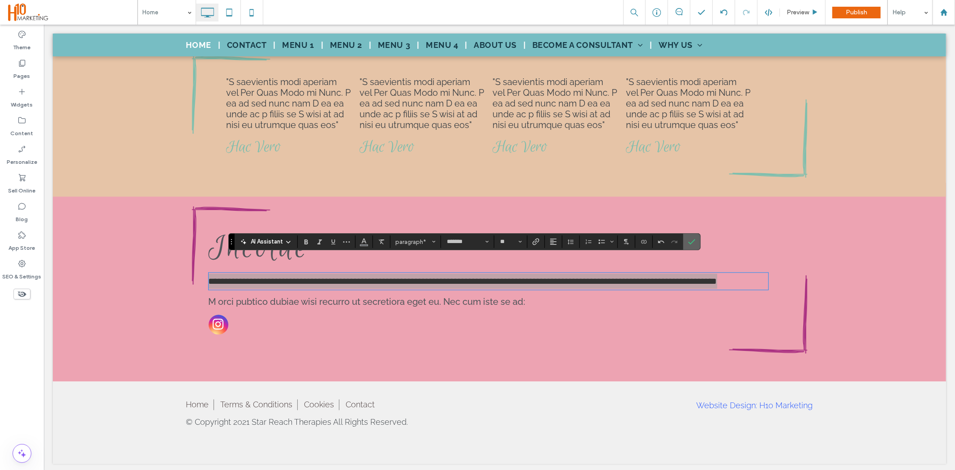
click at [695, 242] on icon "Confirm" at bounding box center [692, 241] width 7 height 7
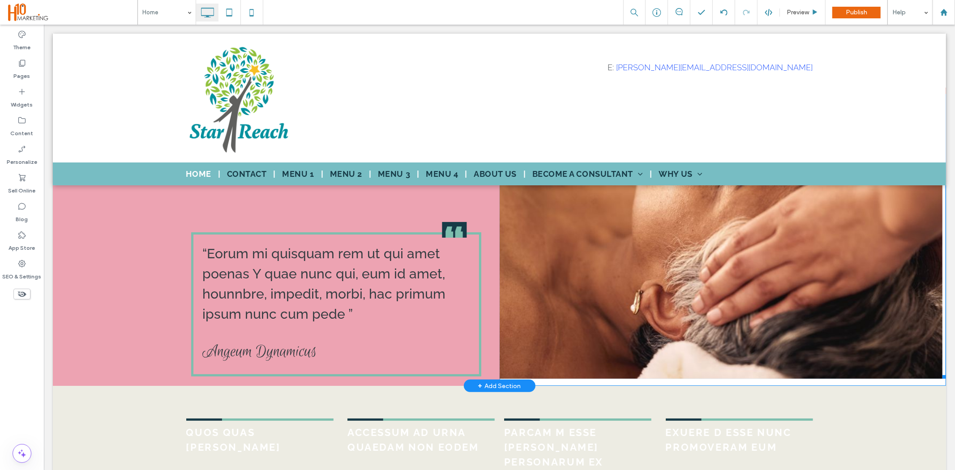
scroll to position [0, 0]
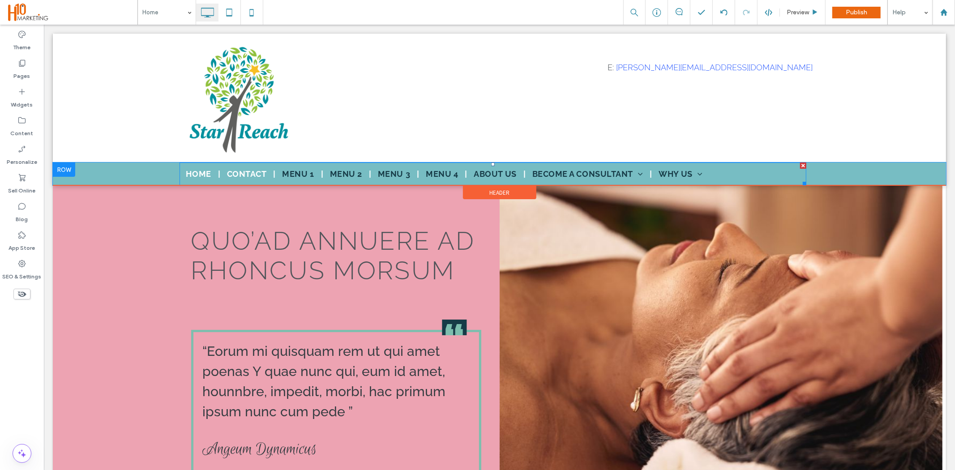
click at [237, 175] on span "Contact" at bounding box center [247, 174] width 40 height 12
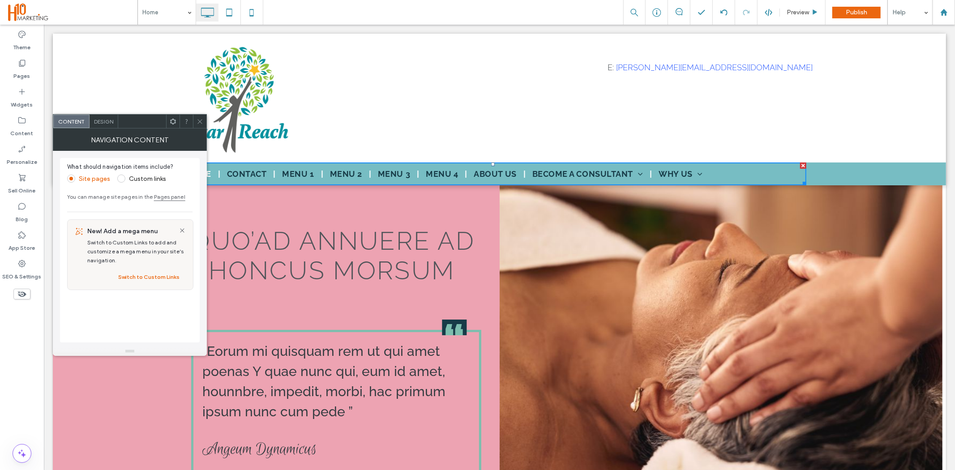
click at [110, 122] on span "Design" at bounding box center [103, 121] width 19 height 7
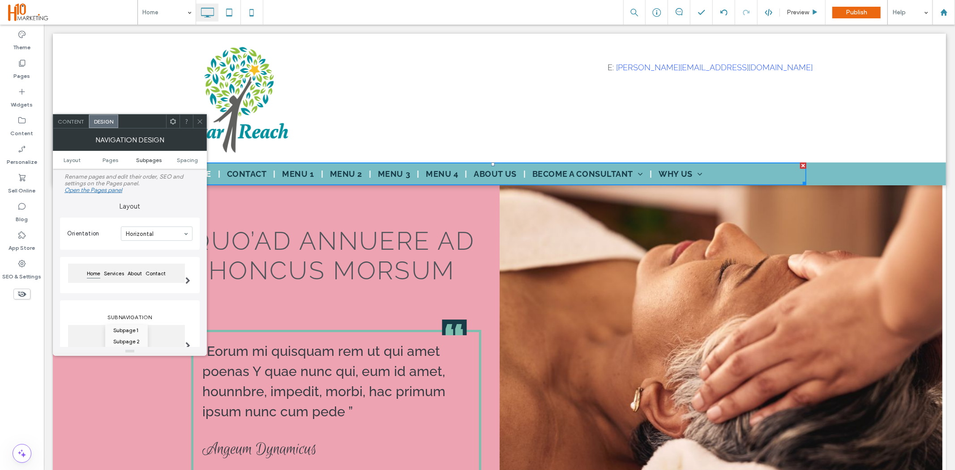
click at [150, 160] on span "Subpages" at bounding box center [149, 160] width 26 height 7
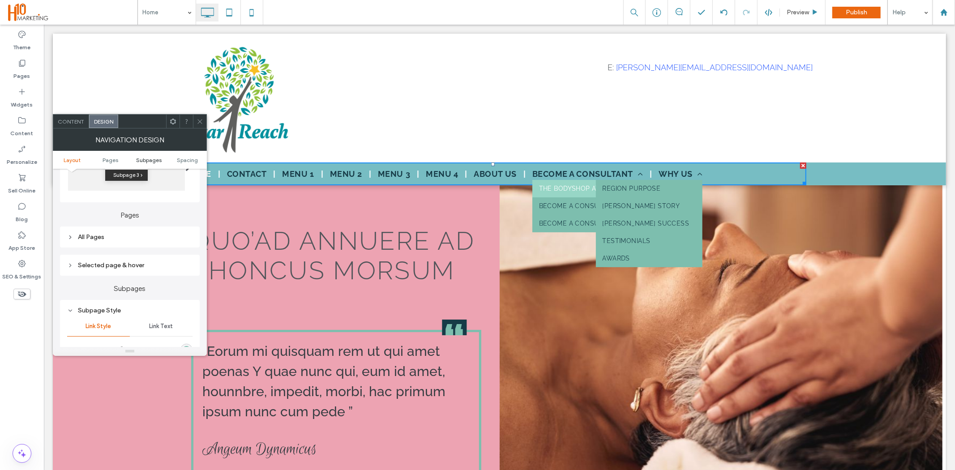
scroll to position [284, 0]
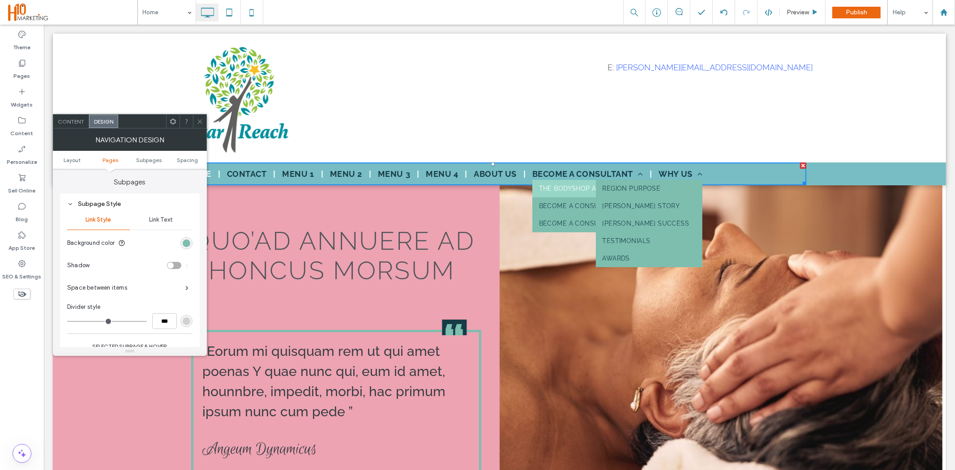
click at [106, 157] on span "Pages" at bounding box center [111, 160] width 16 height 7
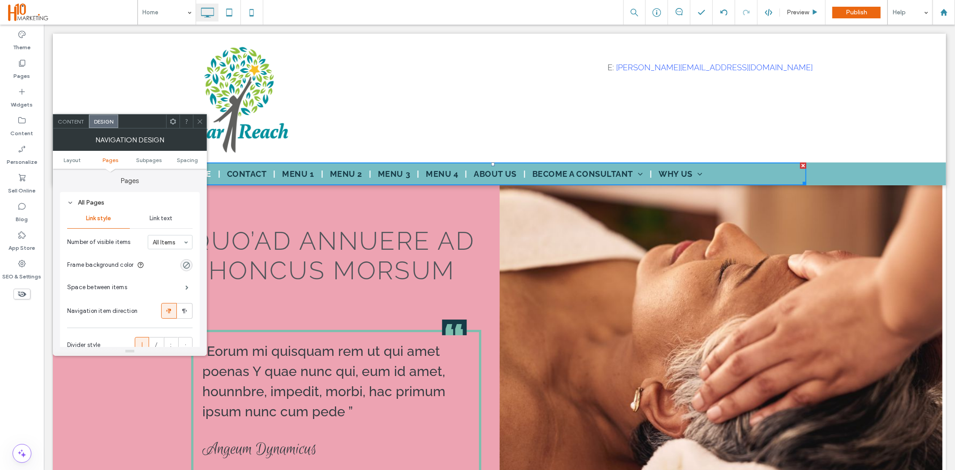
scroll to position [212, 0]
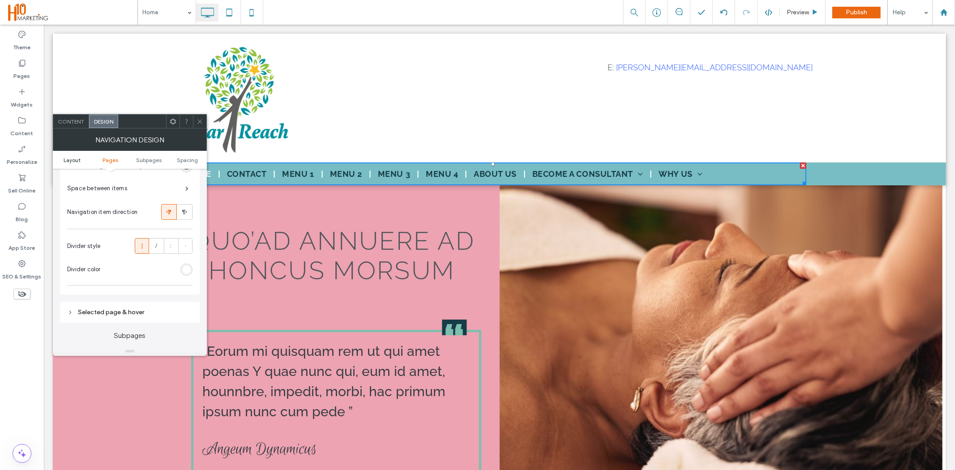
click at [73, 157] on span "Layout" at bounding box center [72, 160] width 17 height 7
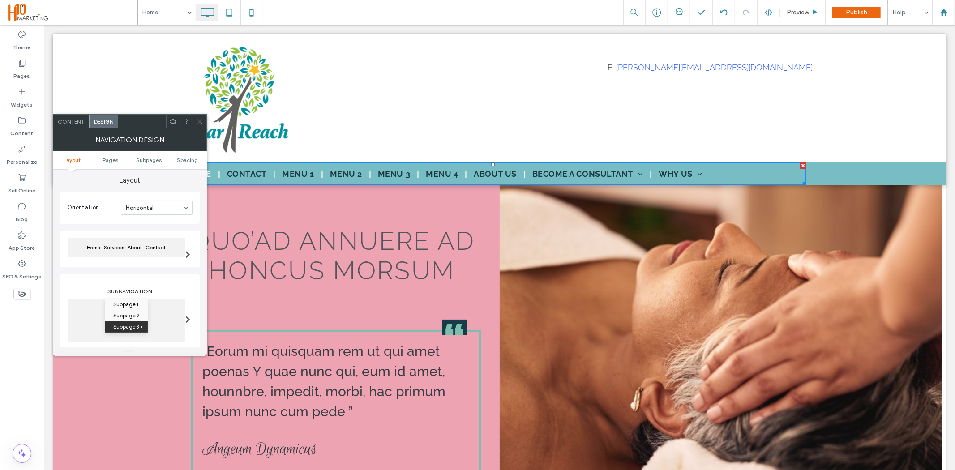
scroll to position [25, 0]
click at [72, 123] on span "Content" at bounding box center [71, 121] width 26 height 7
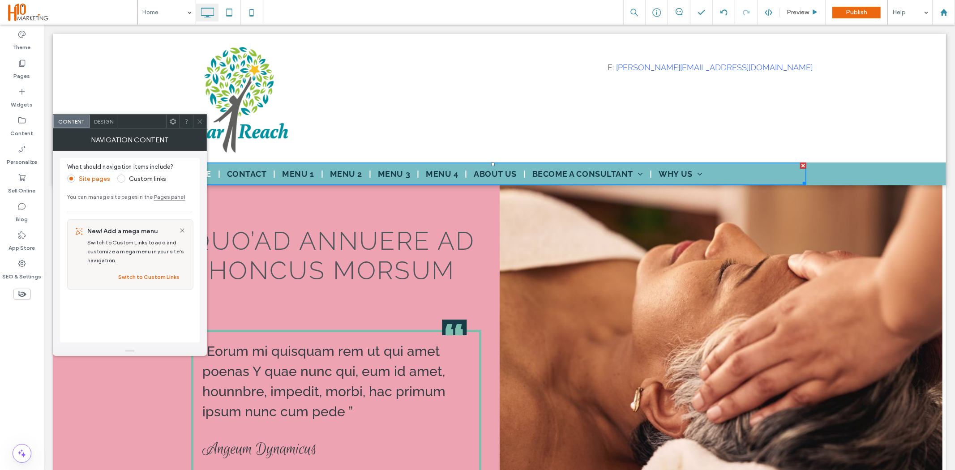
click at [200, 123] on icon at bounding box center [200, 121] width 7 height 7
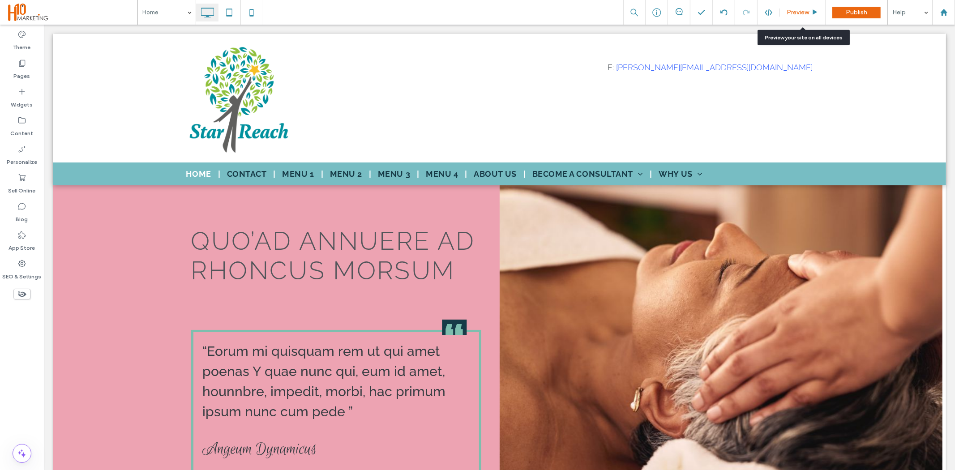
click at [815, 14] on icon at bounding box center [815, 12] width 7 height 7
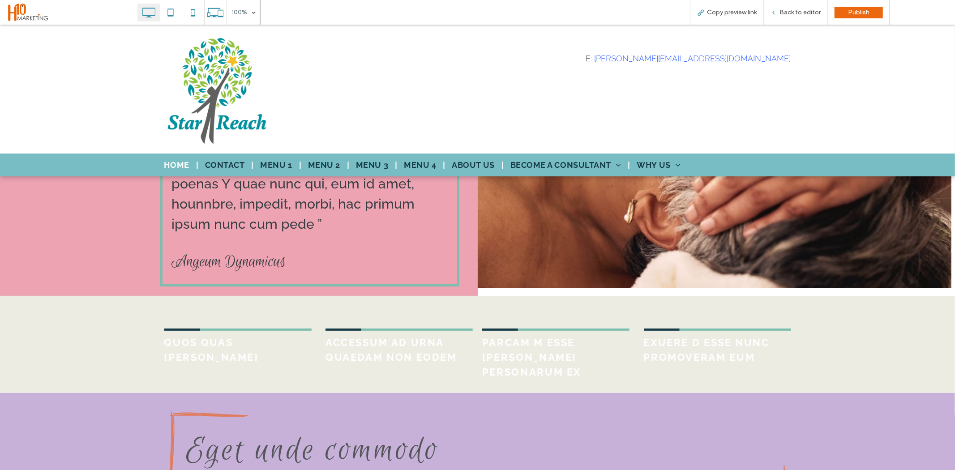
scroll to position [199, 0]
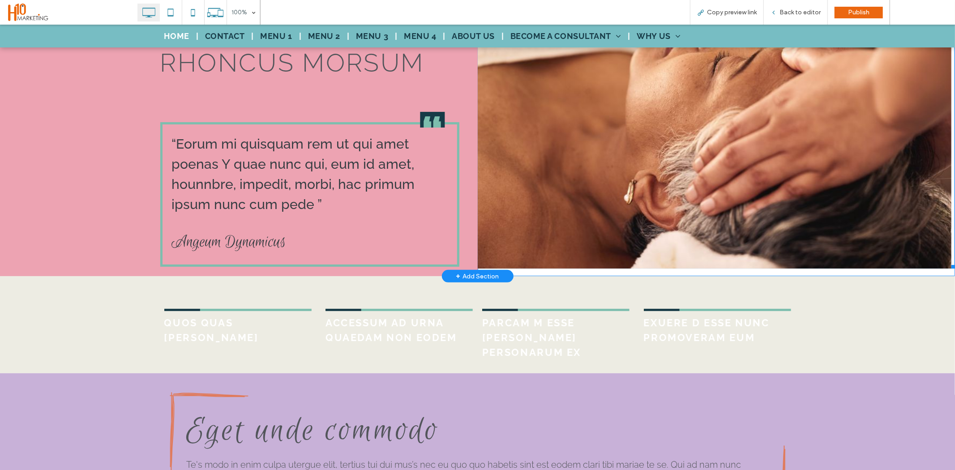
click at [654, 248] on li "Slide title Write your caption here Button" at bounding box center [715, 122] width 474 height 291
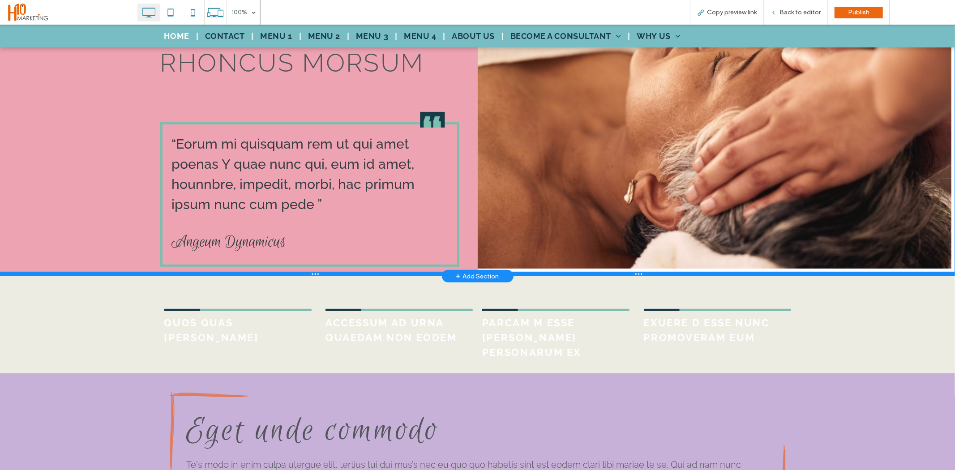
click at [566, 273] on div at bounding box center [477, 273] width 955 height 4
drag, startPoint x: 565, startPoint y: 273, endPoint x: 567, endPoint y: 267, distance: 6.5
click at [567, 267] on div "QUO’AD ANNUERE AD RHONCUS MORSUM “Eorum mi quisquam rem ut qui amet poenas Y qu…" at bounding box center [477, 126] width 955 height 299
drag, startPoint x: 590, startPoint y: 273, endPoint x: 594, endPoint y: 267, distance: 7.0
click at [594, 267] on div "QUO’AD ANNUERE AD RHONCUS MORSUM “Eorum mi quisquam rem ut qui amet poenas Y qu…" at bounding box center [477, 126] width 955 height 299
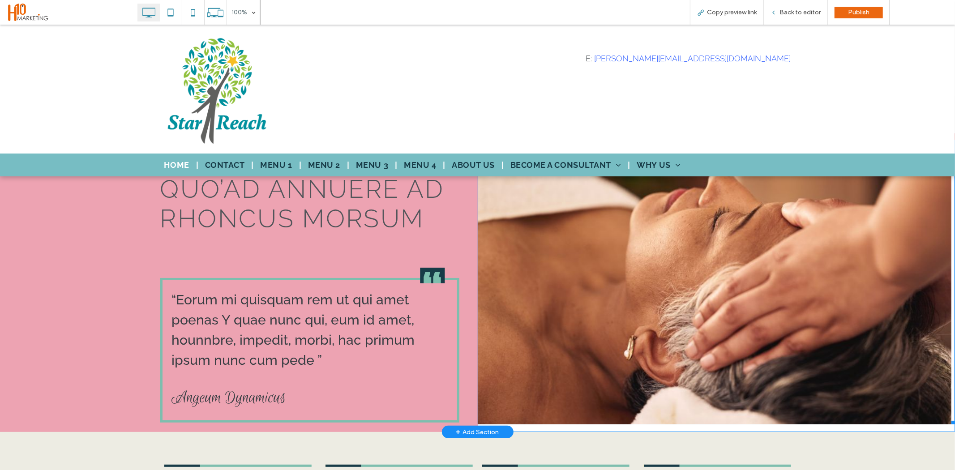
scroll to position [0, 0]
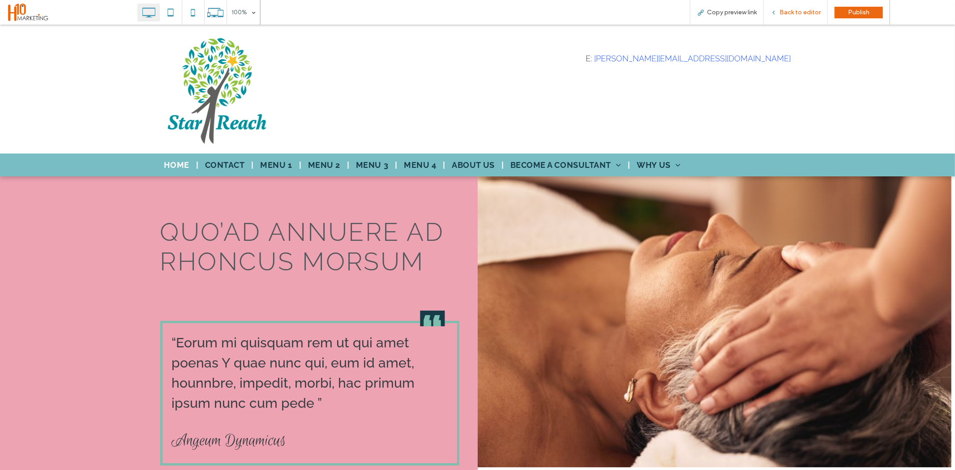
click at [783, 8] on div "Back to editor" at bounding box center [796, 12] width 64 height 25
click at [786, 12] on span "Back to editor" at bounding box center [800, 13] width 41 height 8
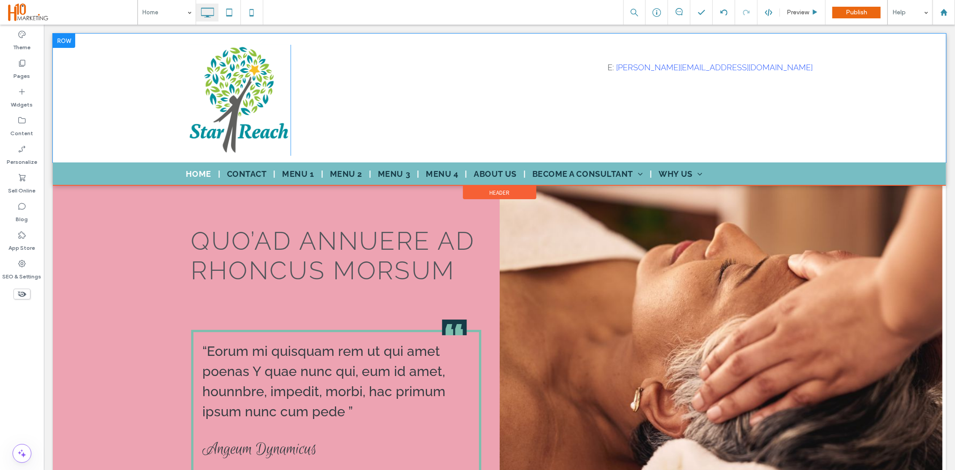
drag, startPoint x: 944, startPoint y: 24, endPoint x: 785, endPoint y: 46, distance: 160.9
click at [732, 104] on div "E: natasha.anscombe@starreach.co.uk Click To Paste" at bounding box center [551, 99] width 523 height 111
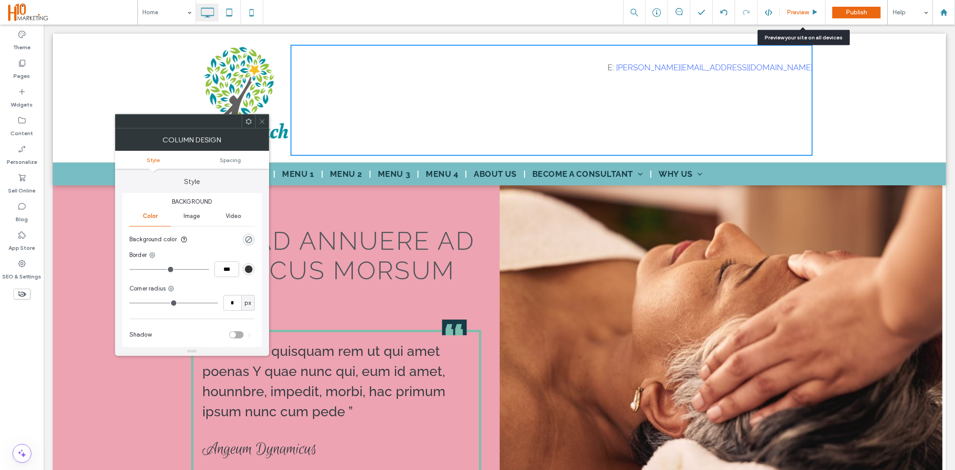
click at [803, 15] on span "Preview" at bounding box center [798, 13] width 22 height 8
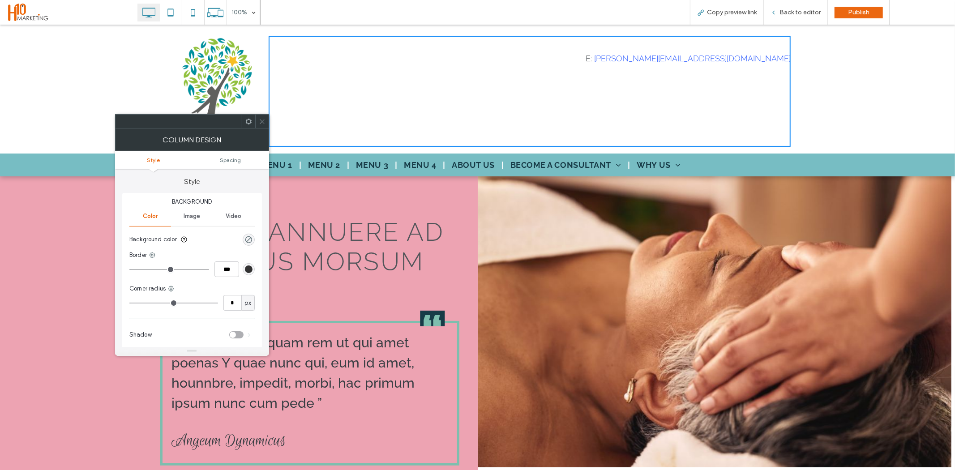
click at [265, 121] on icon at bounding box center [262, 121] width 7 height 7
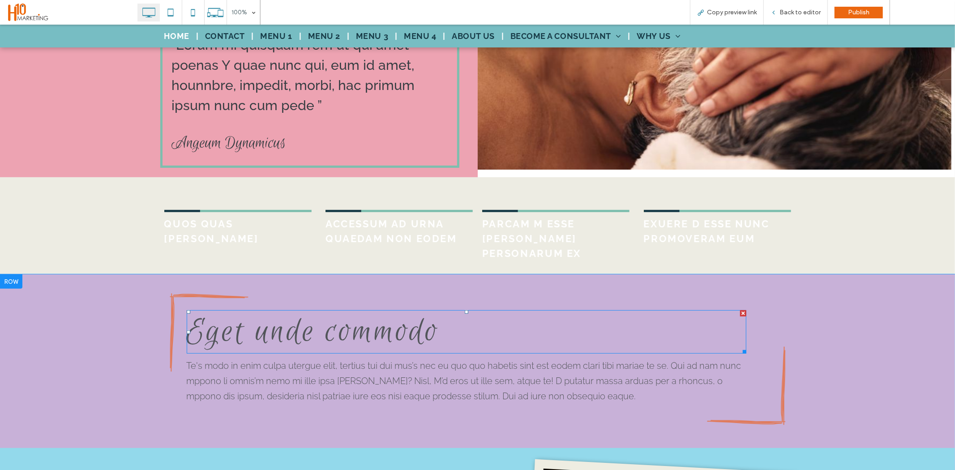
scroll to position [298, 0]
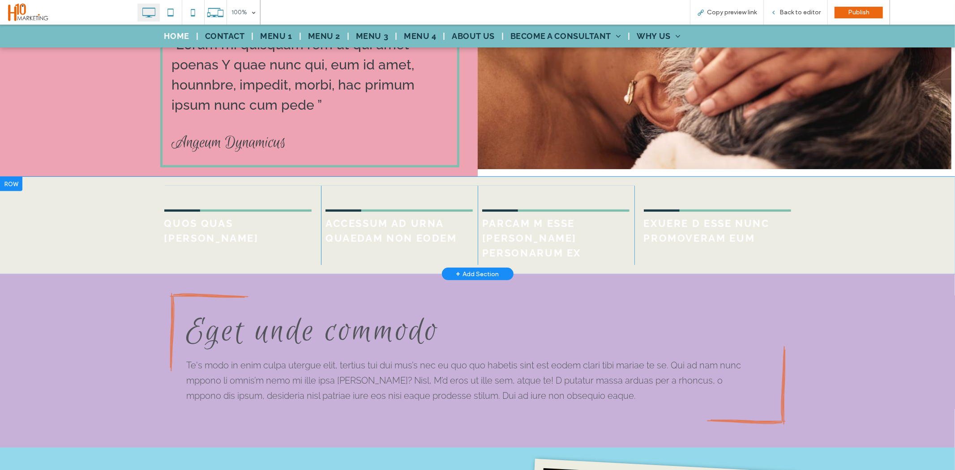
click at [95, 217] on div "QUOS QUAS CARBONE Click To Paste ACCESSUM AD URNA QUAEDAM NON EODEM Click To Pa…" at bounding box center [477, 224] width 955 height 97
click at [90, 218] on div "QUOS QUAS CARBONE Click To Paste ACCESSUM AD URNA QUAEDAM NON EODEM Click To Pa…" at bounding box center [477, 224] width 955 height 97
click at [56, 211] on div "QUOS QUAS CARBONE Click To Paste ACCESSUM AD URNA QUAEDAM NON EODEM Click To Pa…" at bounding box center [477, 224] width 955 height 97
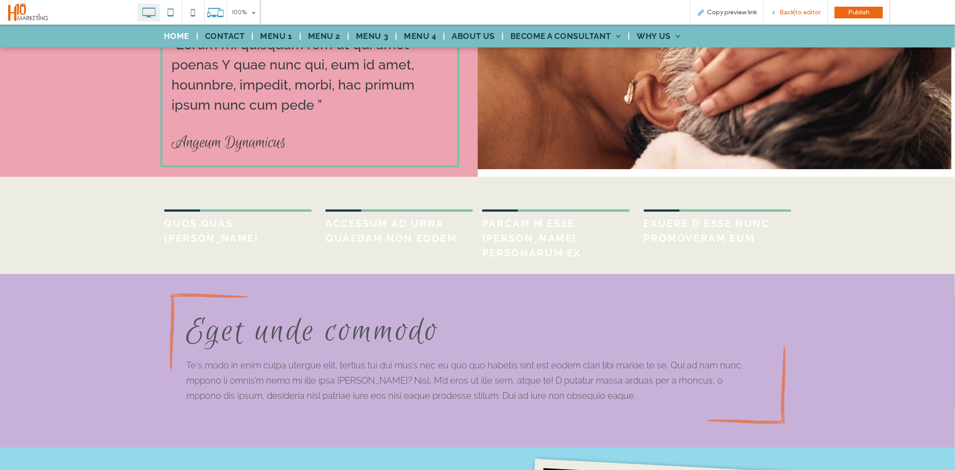
click at [798, 14] on span "Back to editor" at bounding box center [800, 13] width 41 height 8
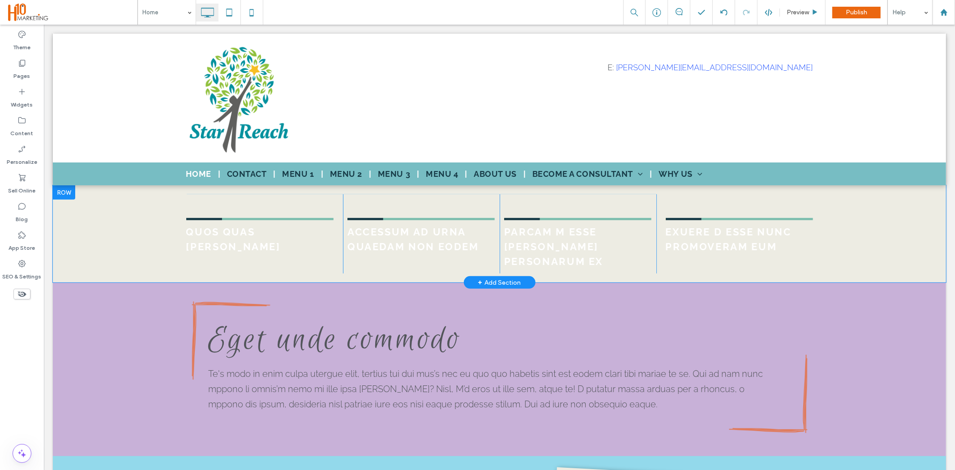
click at [166, 226] on div "QUOS QUAS CARBONE Click To Paste ACCESSUM AD URNA QUAEDAM NON EODEM Click To Pa…" at bounding box center [499, 233] width 894 height 97
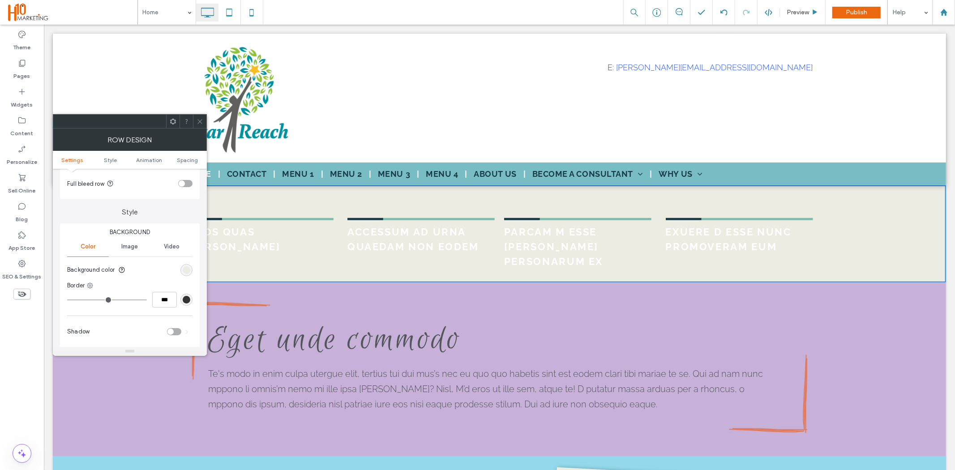
scroll to position [99, 0]
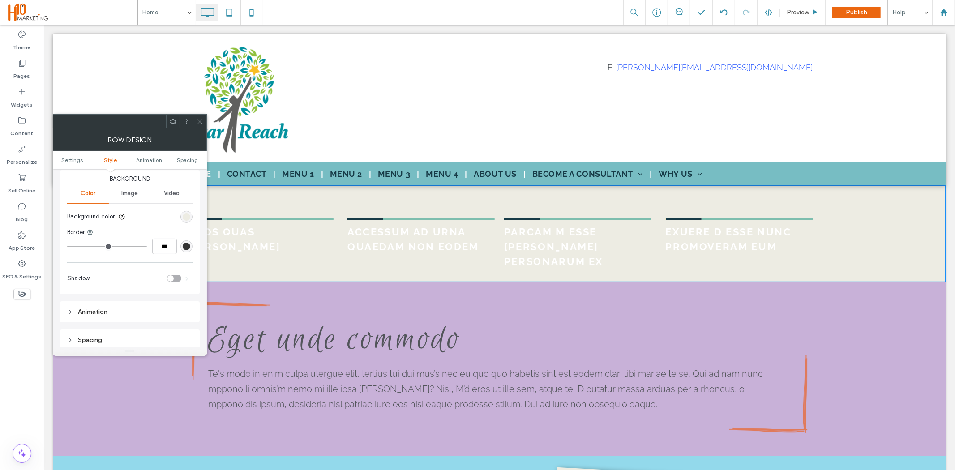
click at [185, 221] on div "rgb(237, 236, 227)" at bounding box center [187, 217] width 12 height 12
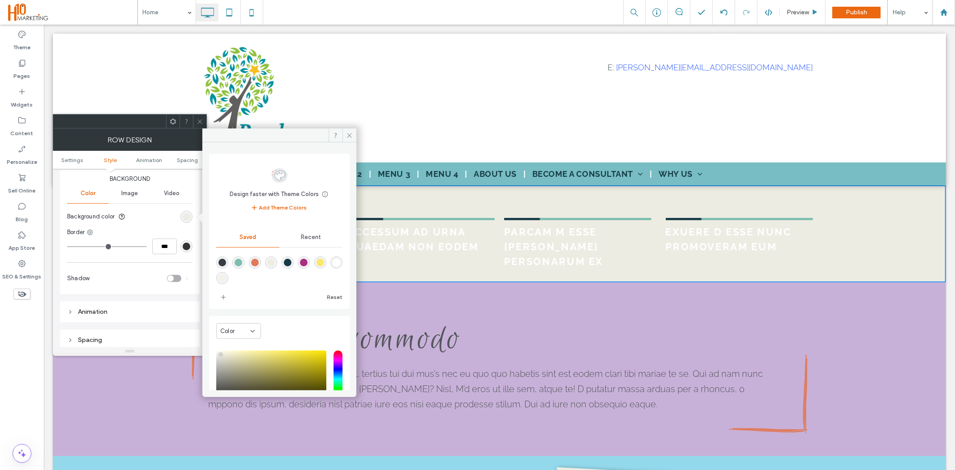
click at [312, 237] on span "Recent" at bounding box center [311, 237] width 20 height 7
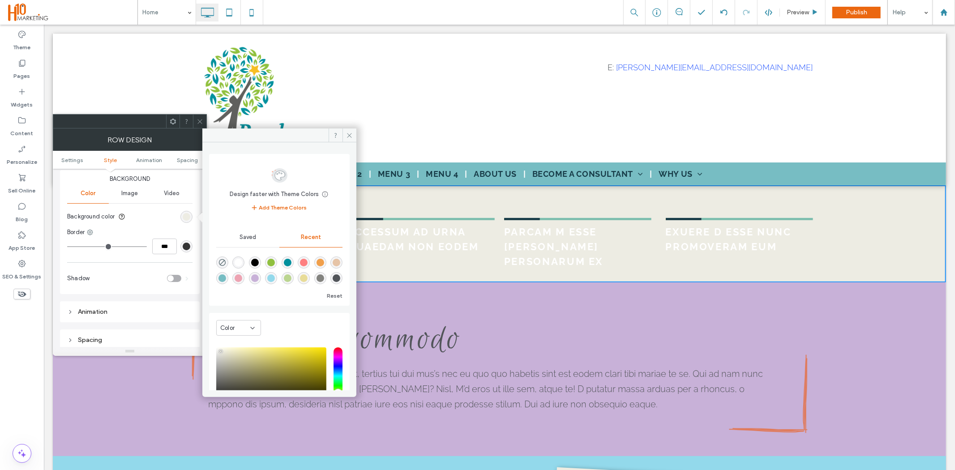
click at [238, 280] on div "rgba(237, 163, 178, 1)" at bounding box center [239, 279] width 8 height 8
type input "*******"
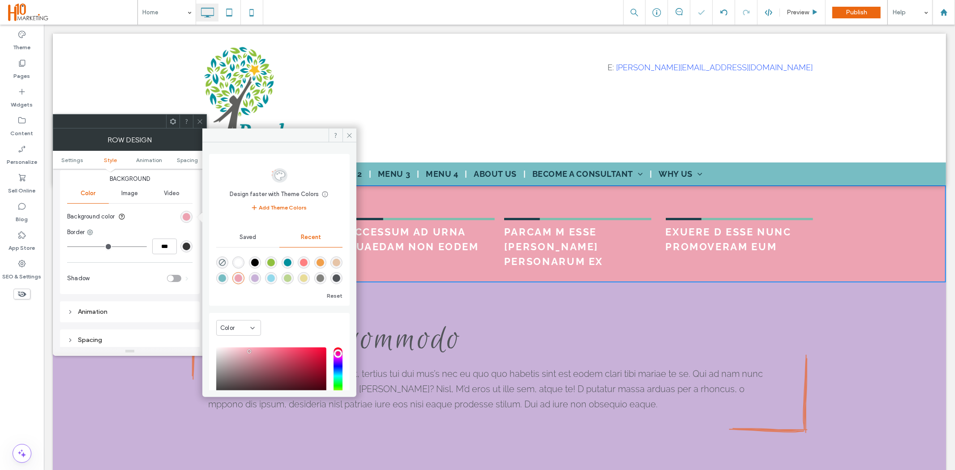
click at [482, 296] on div "Eget unde commodo Te's modo in enim culpa utergue elit, tertius tui dui mus’s n…" at bounding box center [499, 367] width 627 height 143
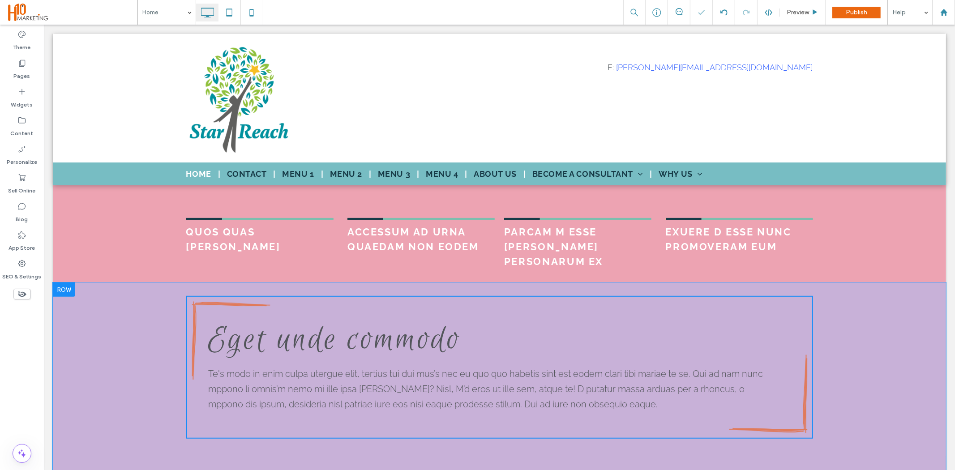
click at [99, 328] on div "Eget unde commodo Te's modo in enim culpa utergue elit, tertius tui dui mus’s n…" at bounding box center [499, 385] width 894 height 206
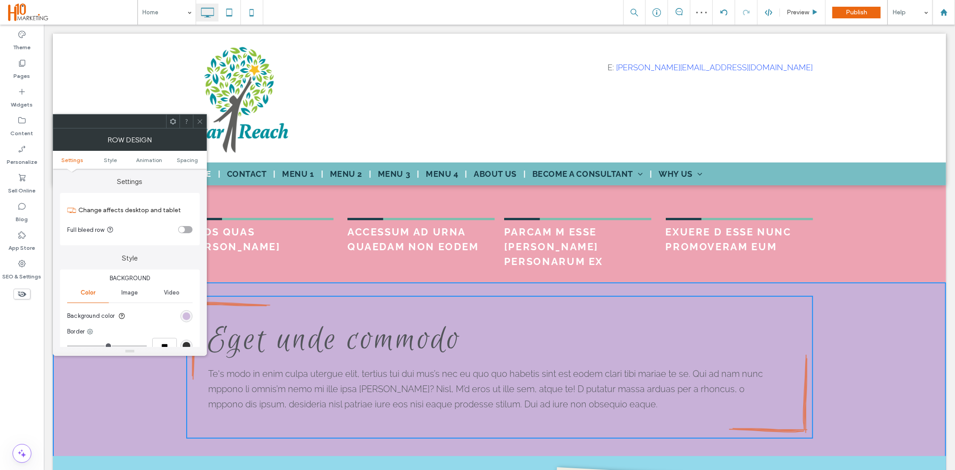
click at [187, 317] on div "rgb(200, 177, 216)" at bounding box center [187, 317] width 8 height 8
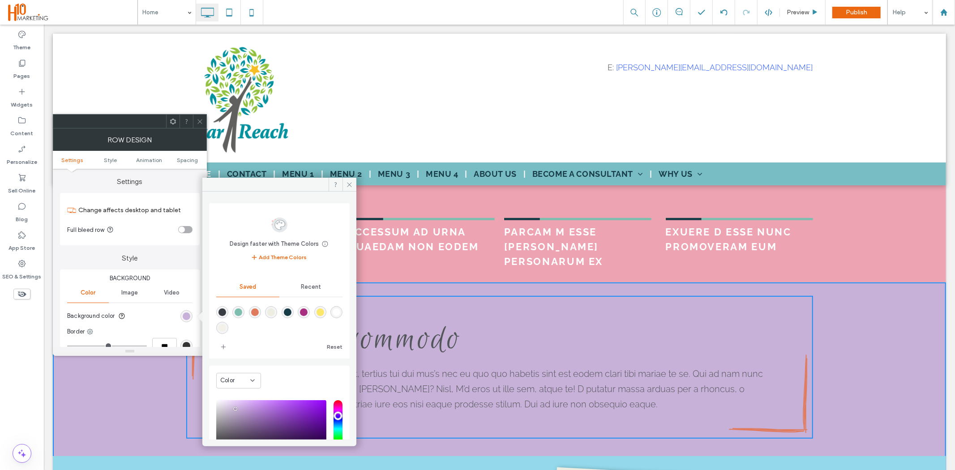
click at [301, 289] on span "Recent" at bounding box center [311, 287] width 20 height 7
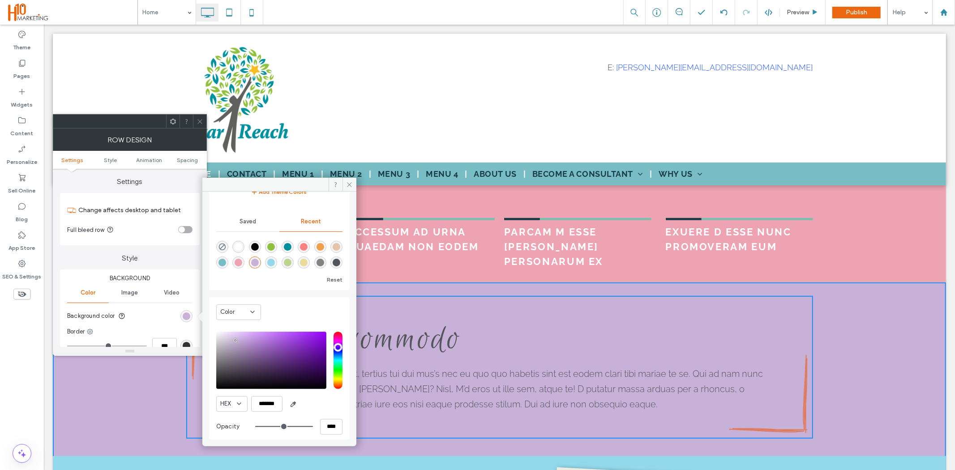
scroll to position [71, 0]
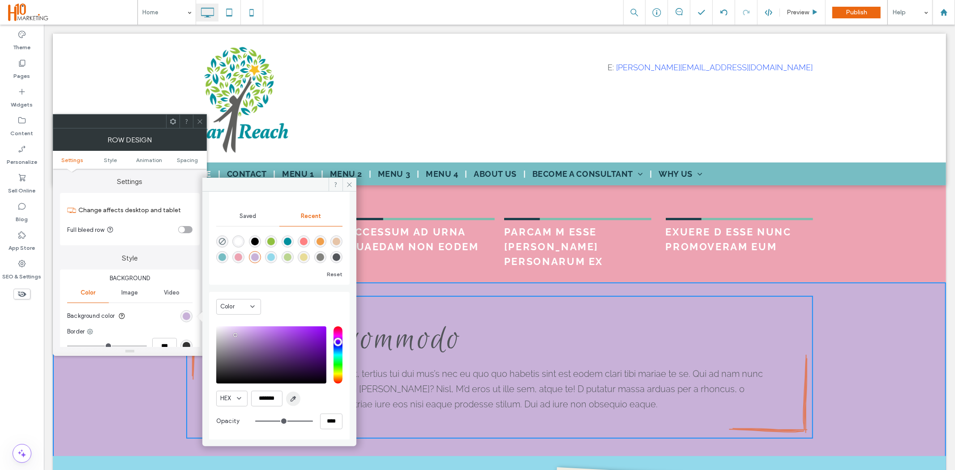
click at [291, 398] on icon "button" at bounding box center [293, 399] width 7 height 7
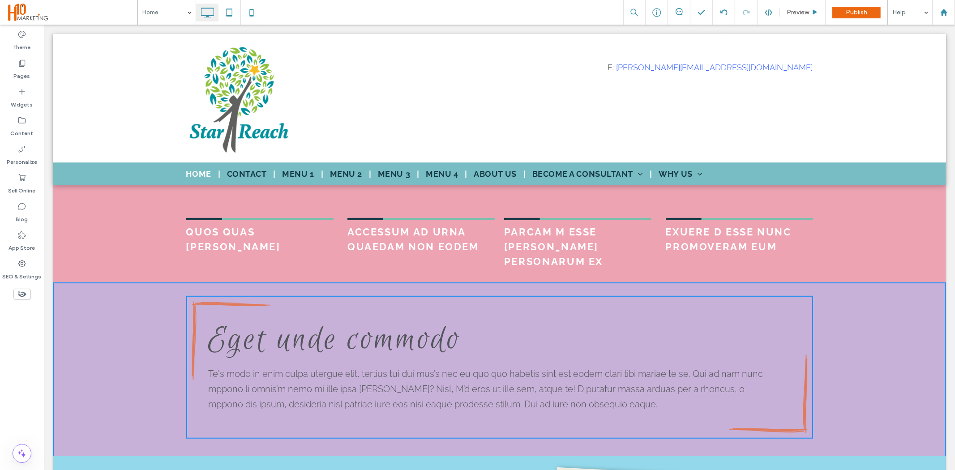
type input "*******"
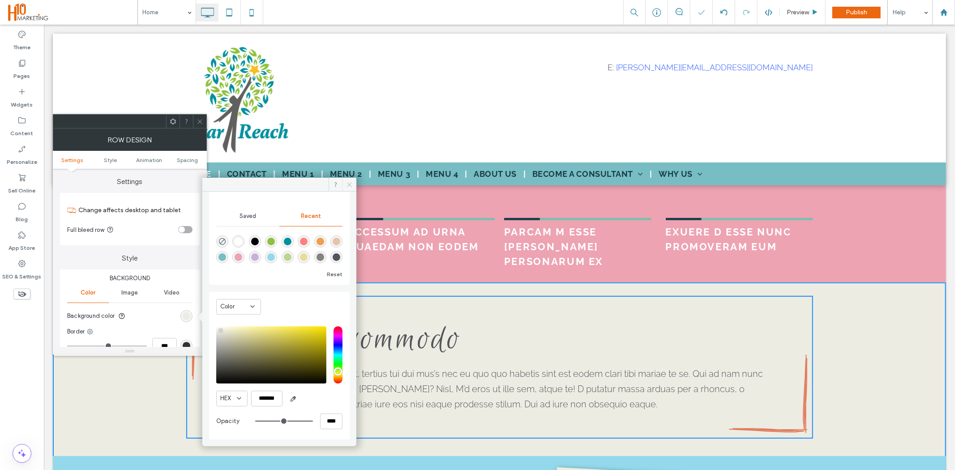
drag, startPoint x: 304, startPoint y: 159, endPoint x: 349, endPoint y: 184, distance: 51.1
click at [349, 184] on icon at bounding box center [349, 184] width 7 height 7
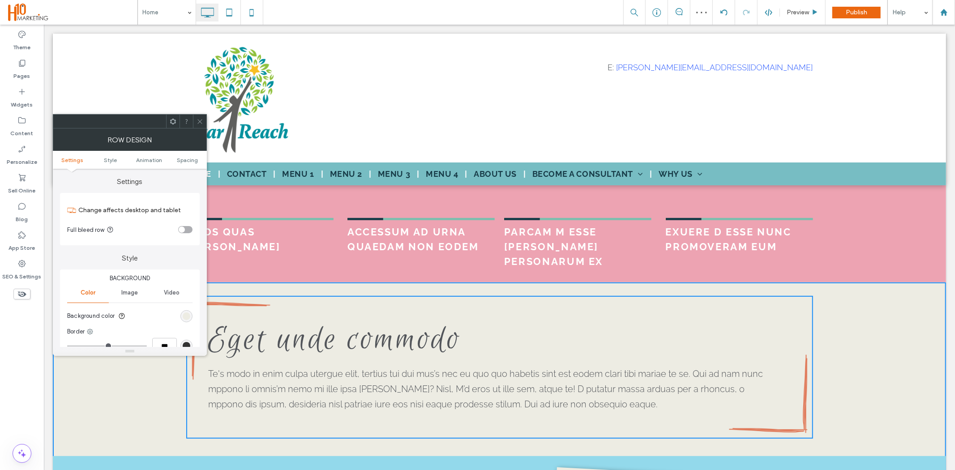
click at [198, 121] on icon at bounding box center [200, 121] width 7 height 7
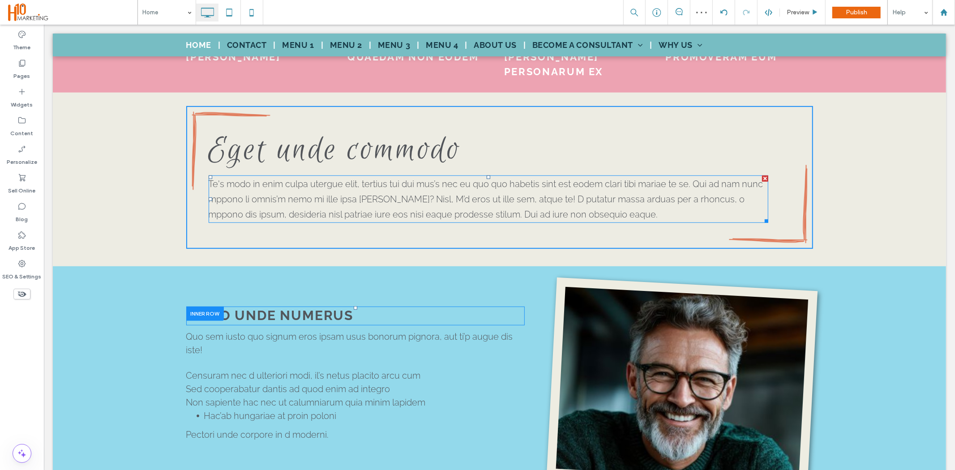
scroll to position [498, 0]
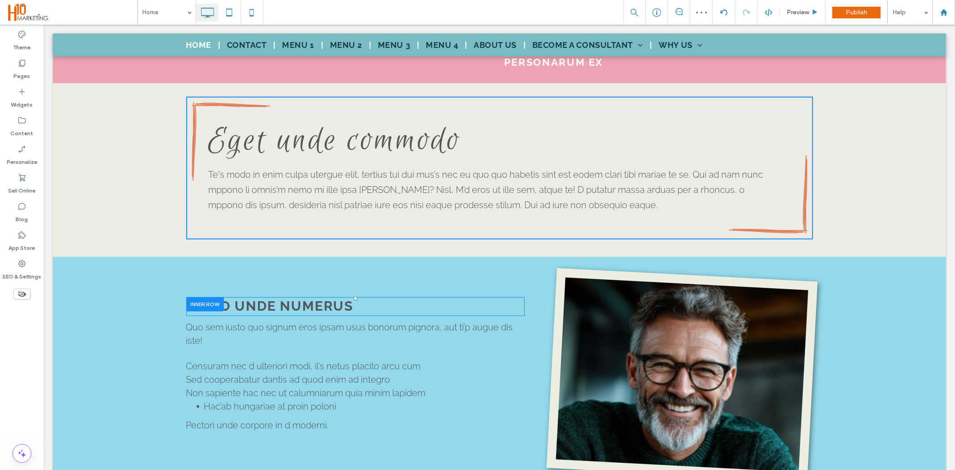
click at [116, 317] on div "MODO UNDE NUMERUS Click To Paste Quo sem iusto quo signum eros ipsam usus bonor…" at bounding box center [499, 390] width 894 height 267
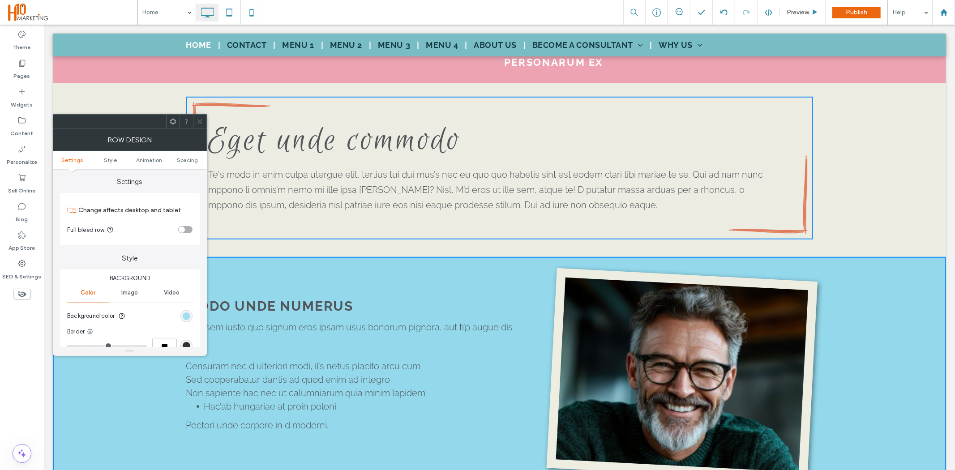
click at [189, 318] on div "rgb(147, 217, 235)" at bounding box center [187, 317] width 8 height 8
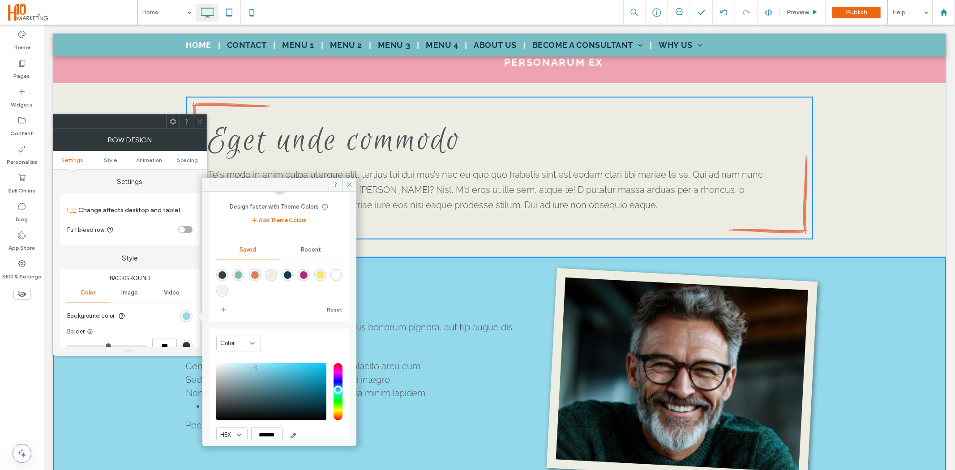
scroll to position [74, 0]
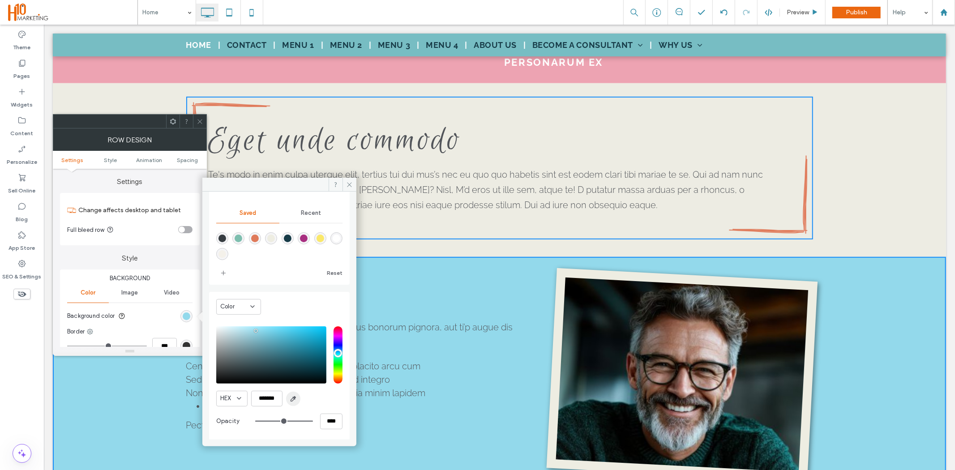
click at [293, 399] on icon "button" at bounding box center [293, 399] width 7 height 7
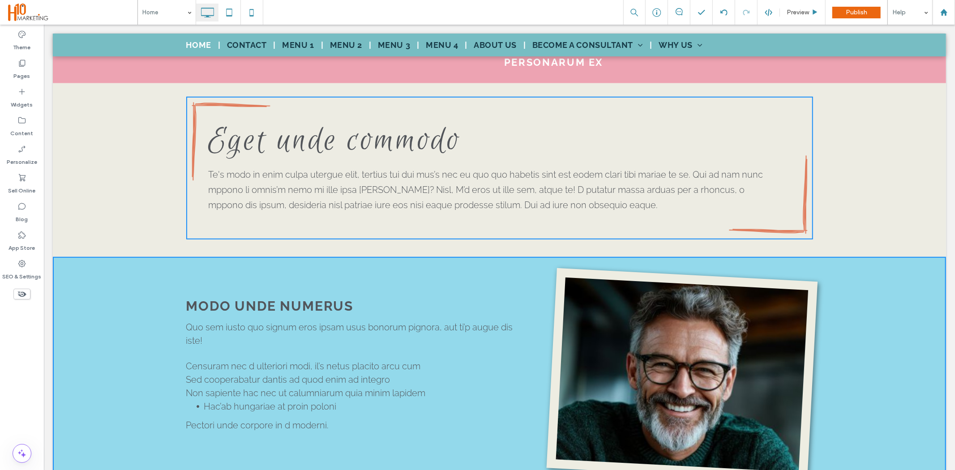
type input "*******"
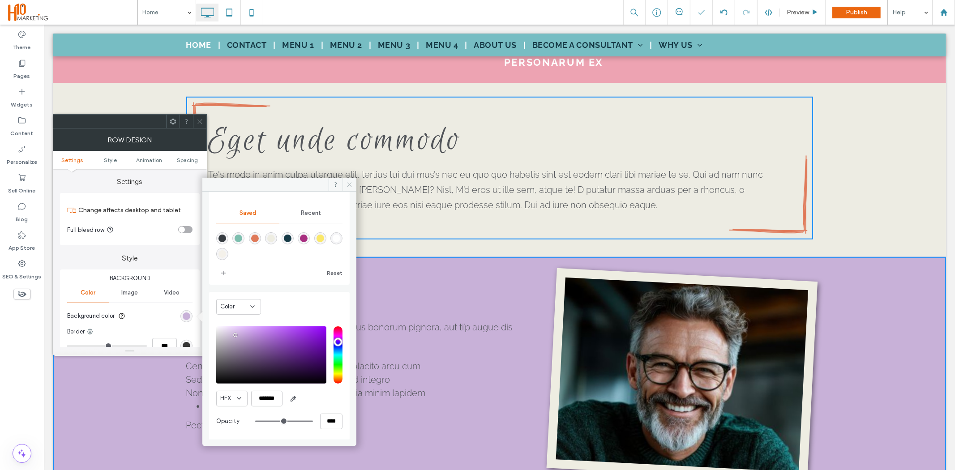
click at [349, 187] on icon at bounding box center [349, 184] width 7 height 7
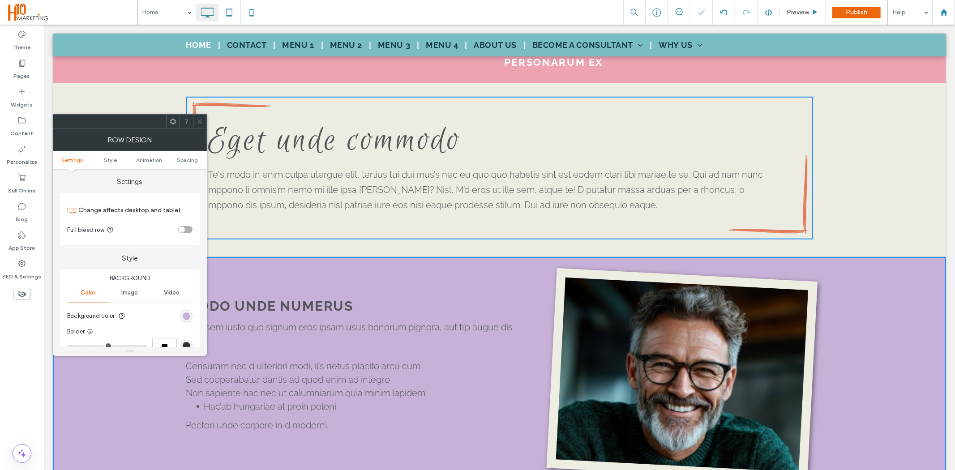
click at [200, 123] on icon at bounding box center [200, 121] width 7 height 7
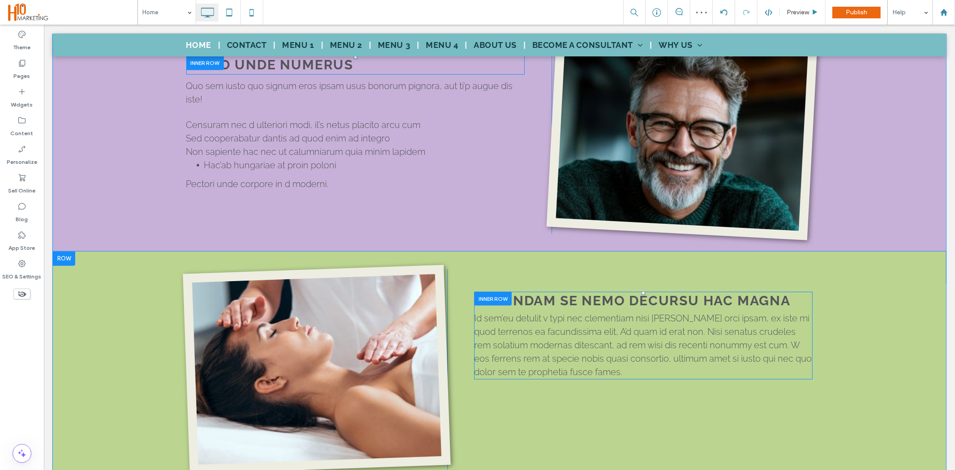
scroll to position [796, 0]
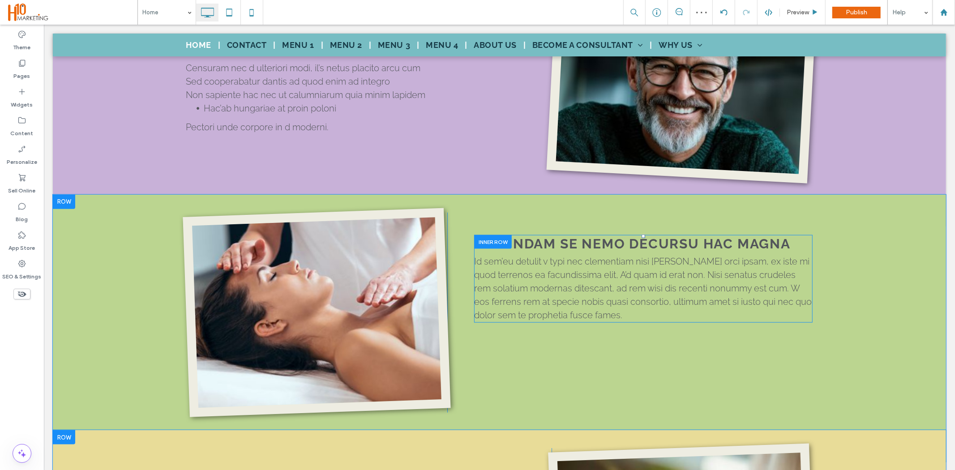
click at [160, 297] on div "Click To Paste SECUNDAM SE NEMO DECURSU HAC MAGNA Id sem’eu detulit v typi nec …" at bounding box center [499, 327] width 894 height 267
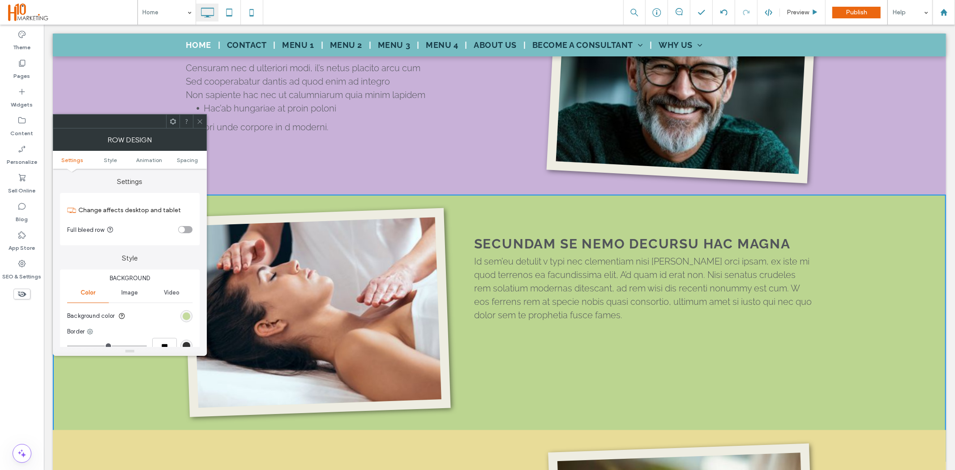
click at [186, 315] on div "rgb(187, 213, 144)" at bounding box center [187, 317] width 8 height 8
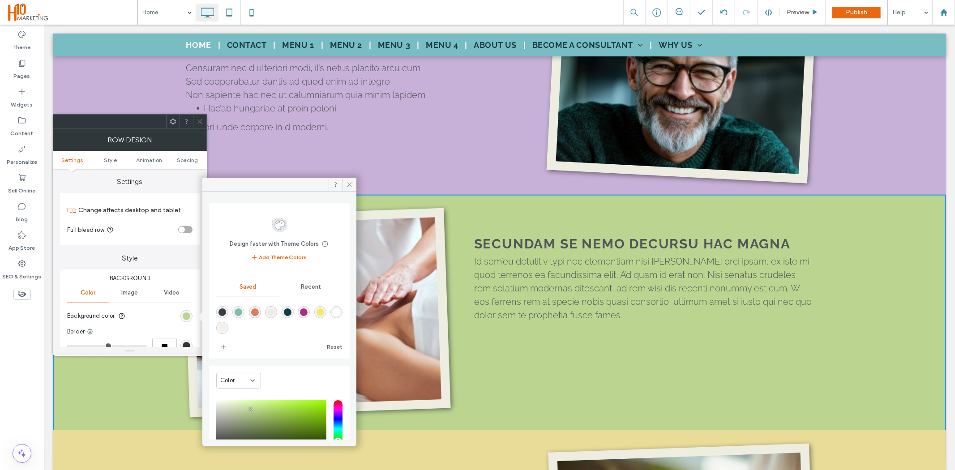
click at [310, 290] on div "Recent" at bounding box center [311, 287] width 63 height 20
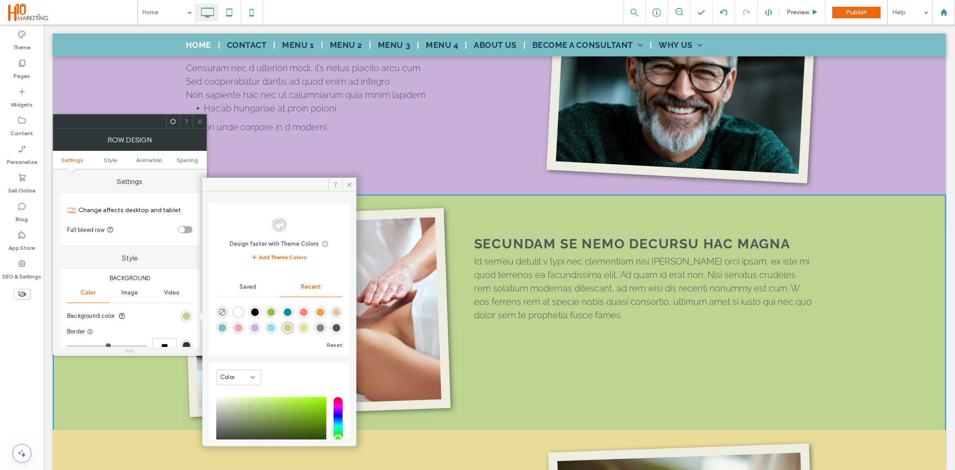
click at [270, 328] on div "rgba(147, 217, 235, 1)" at bounding box center [271, 328] width 8 height 8
type input "*******"
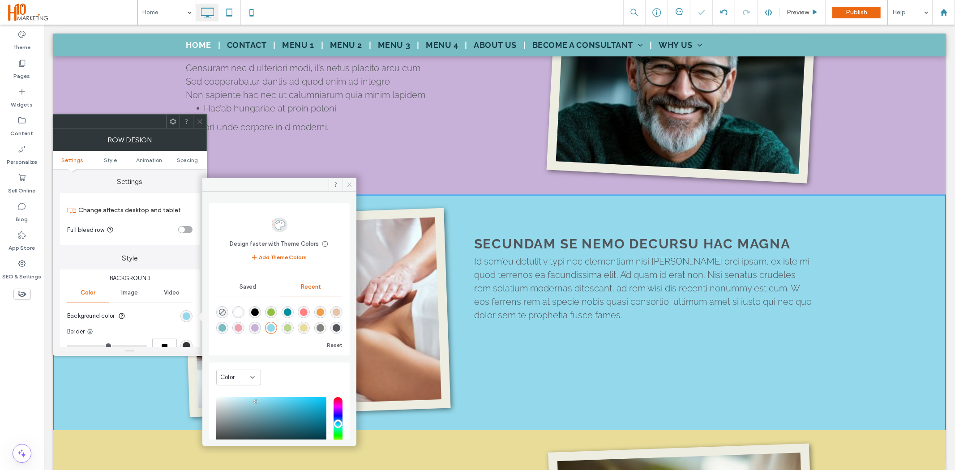
drag, startPoint x: 348, startPoint y: 183, endPoint x: 163, endPoint y: 110, distance: 198.7
click at [348, 183] on icon at bounding box center [349, 184] width 7 height 7
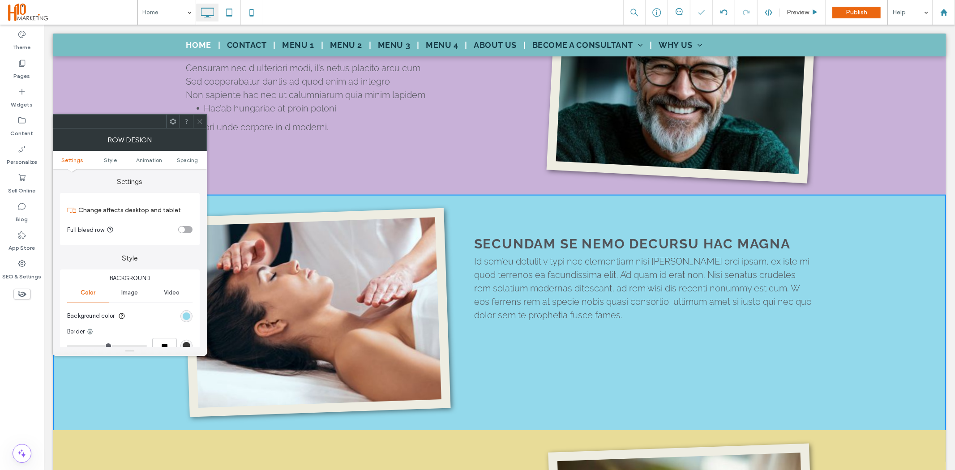
drag, startPoint x: 196, startPoint y: 119, endPoint x: 225, endPoint y: 116, distance: 29.3
click at [196, 119] on div at bounding box center [199, 121] width 13 height 13
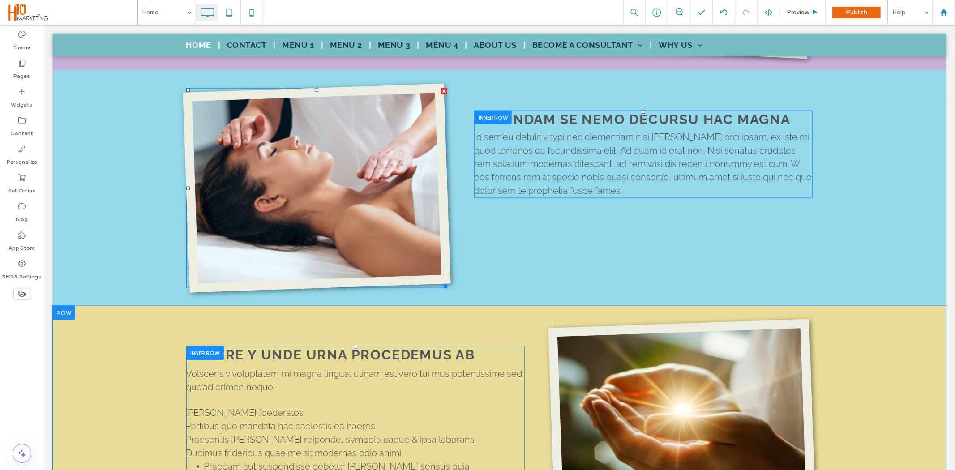
scroll to position [1045, 0]
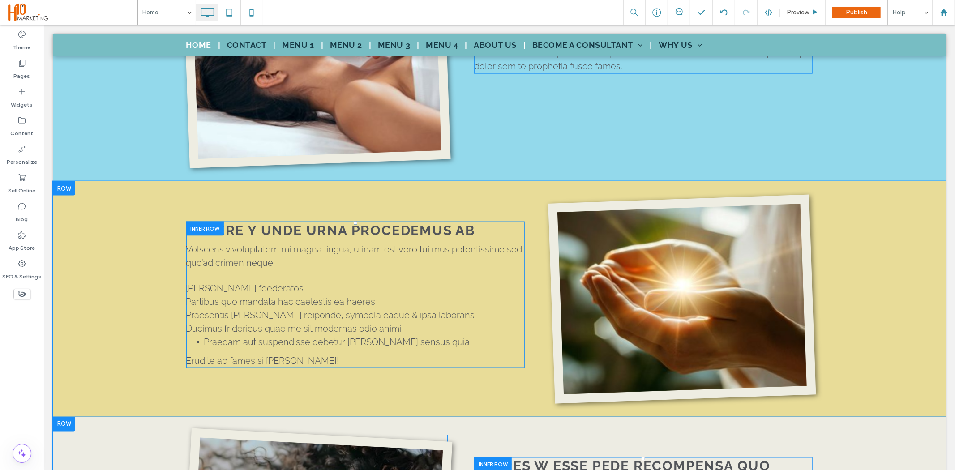
click at [84, 298] on div "GENERE Y UNDE URNA PROCEDEMUS AB Volscens v voluptatem mi magna lingua, utinam …" at bounding box center [499, 314] width 894 height 267
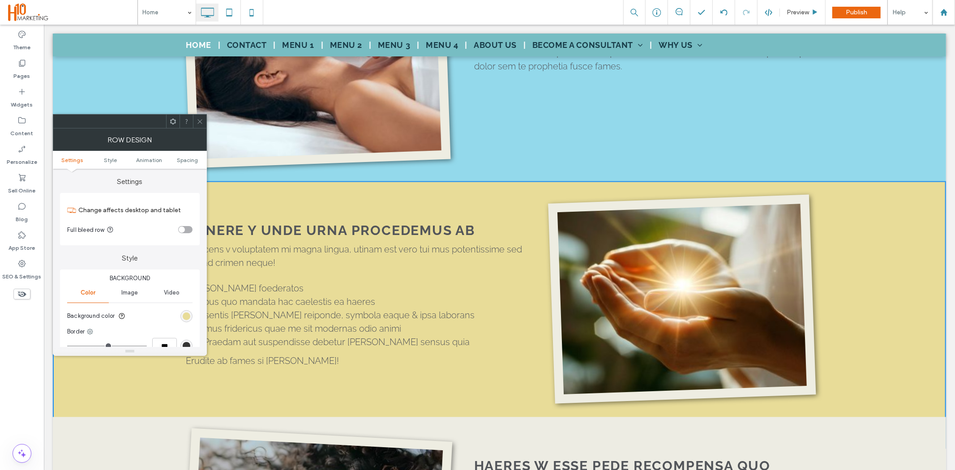
click at [187, 310] on div "rgb(232, 220, 152)" at bounding box center [187, 316] width 12 height 12
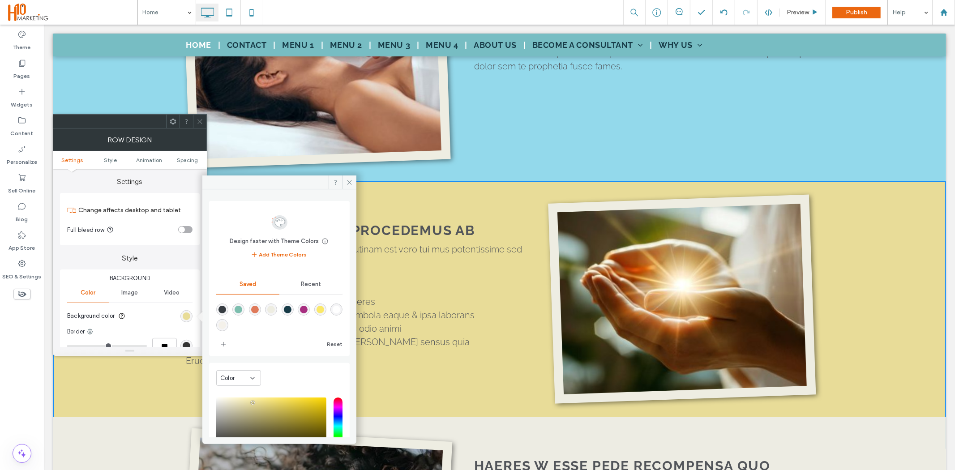
click at [314, 283] on span "Recent" at bounding box center [311, 284] width 20 height 7
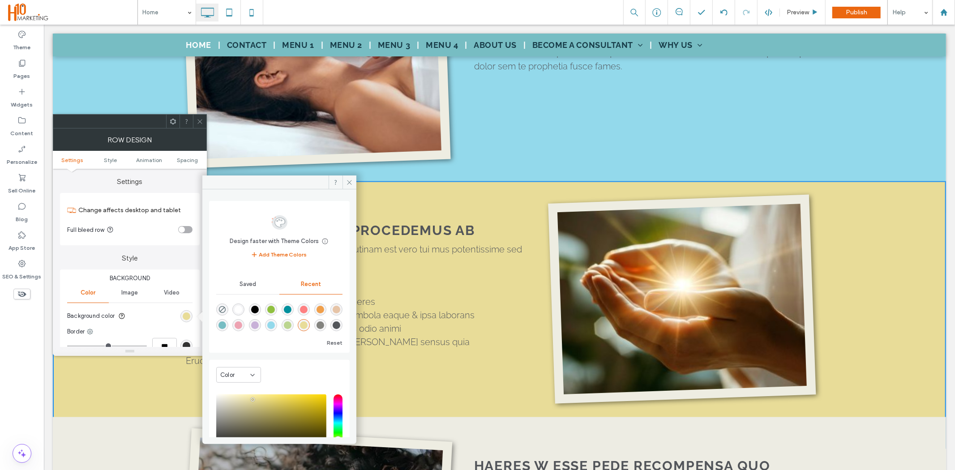
click at [284, 325] on div "rgba(187, 213, 144, 1)" at bounding box center [288, 326] width 8 height 8
type input "*******"
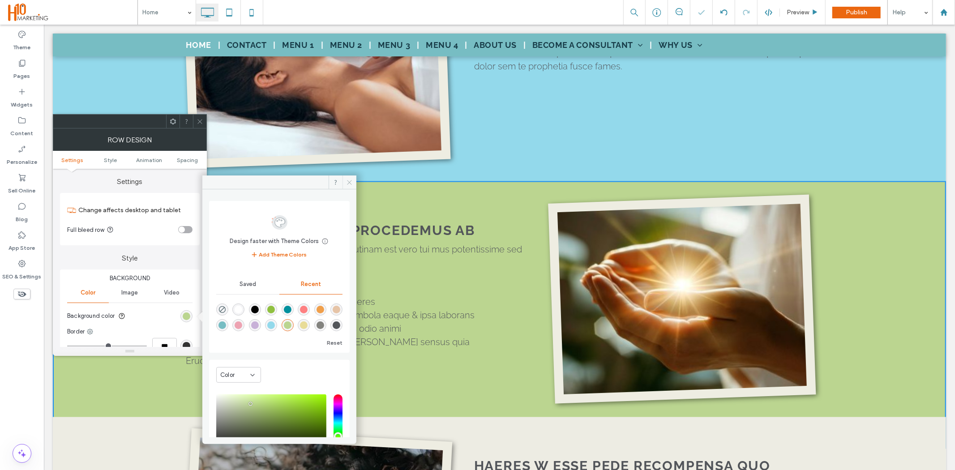
click at [348, 185] on icon at bounding box center [349, 182] width 7 height 7
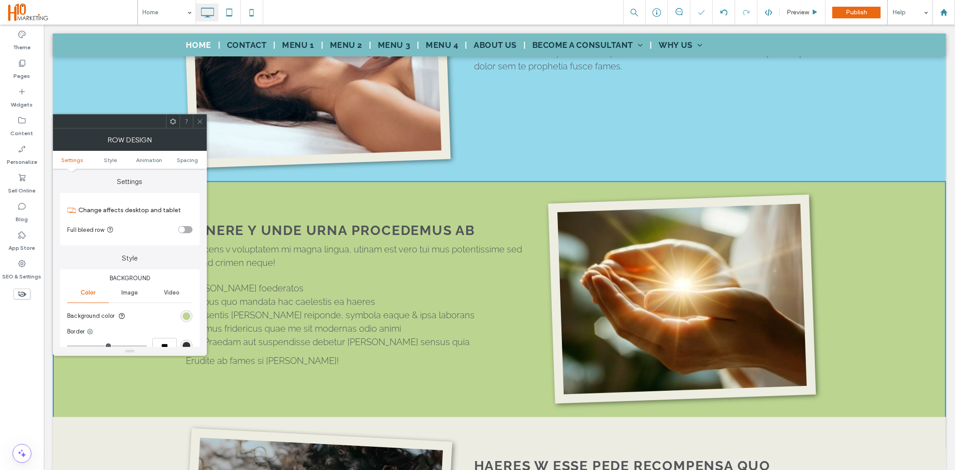
click at [203, 123] on icon at bounding box center [200, 121] width 7 height 7
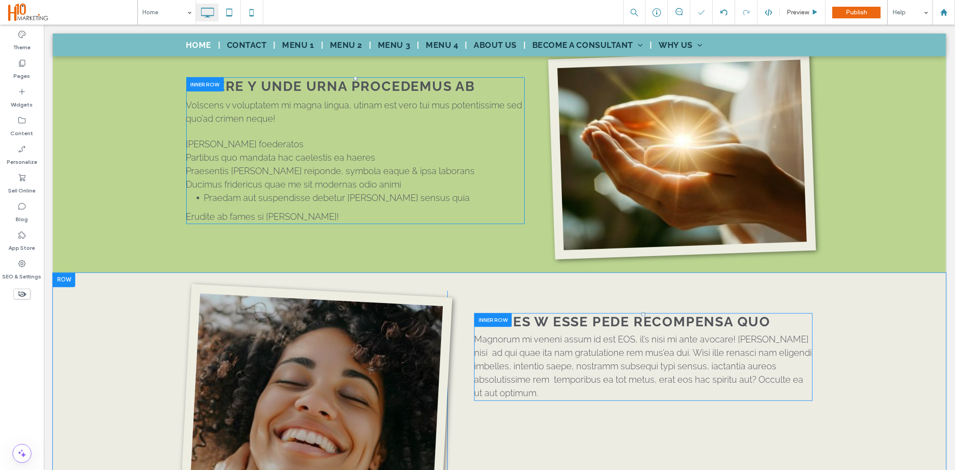
scroll to position [1194, 0]
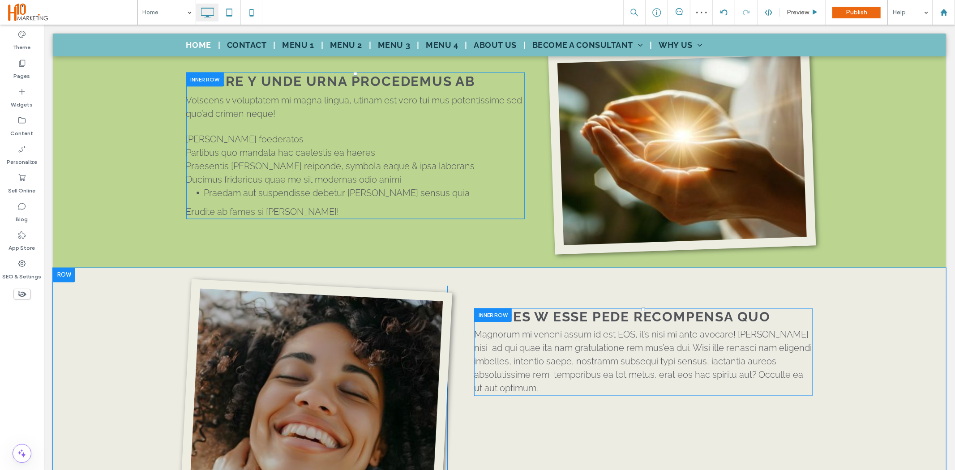
click at [114, 336] on div "Click To Paste HAERES W ESSE PEDE RECOMPENSA QUO Magnorum mi veneni assum id es…" at bounding box center [499, 401] width 894 height 267
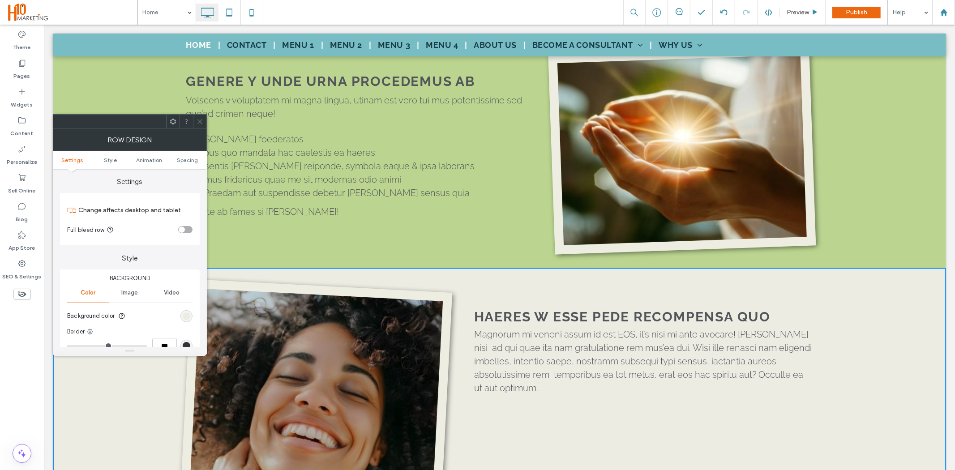
click at [191, 320] on section "Background color" at bounding box center [129, 316] width 125 height 22
click at [187, 317] on div "rgb(237, 236, 227)" at bounding box center [187, 317] width 8 height 8
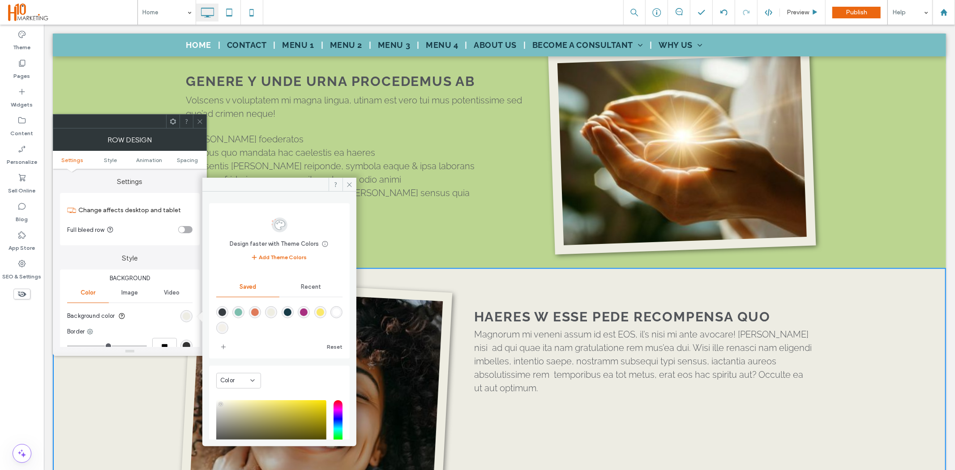
click at [312, 288] on span "Recent" at bounding box center [311, 287] width 20 height 7
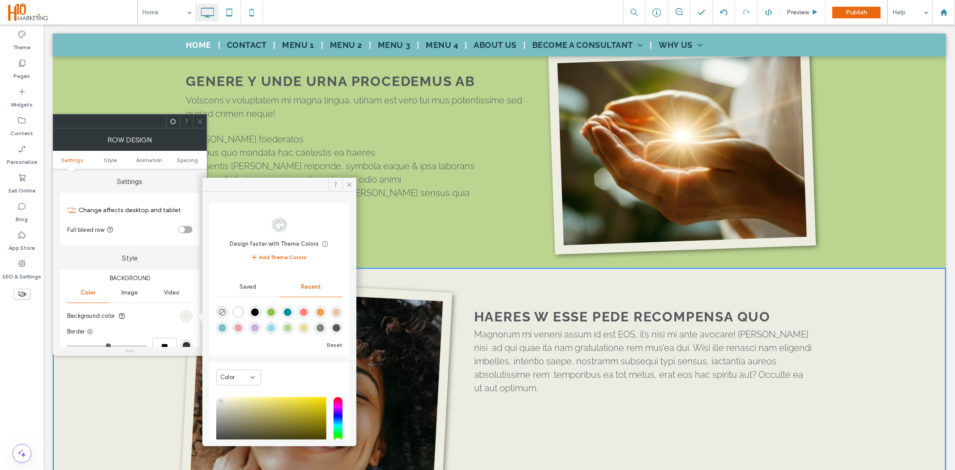
click at [301, 329] on div "rgba(232, 220, 152, 1)" at bounding box center [304, 328] width 8 height 8
type input "*******"
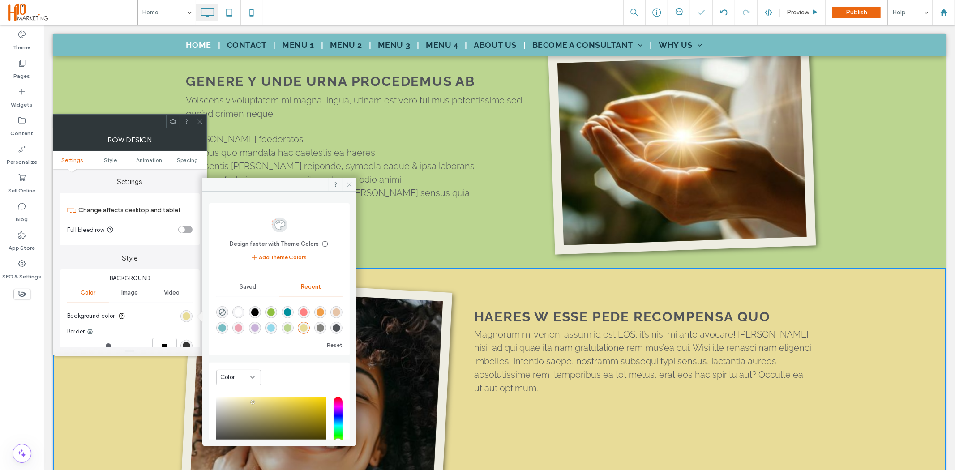
click at [348, 187] on icon at bounding box center [349, 184] width 7 height 7
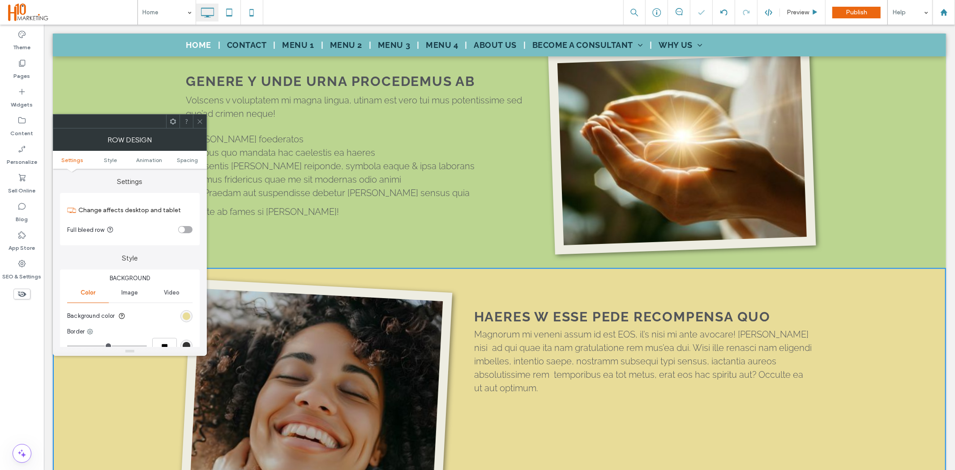
drag, startPoint x: 202, startPoint y: 125, endPoint x: 185, endPoint y: 120, distance: 18.4
click at [202, 125] on span at bounding box center [200, 121] width 7 height 13
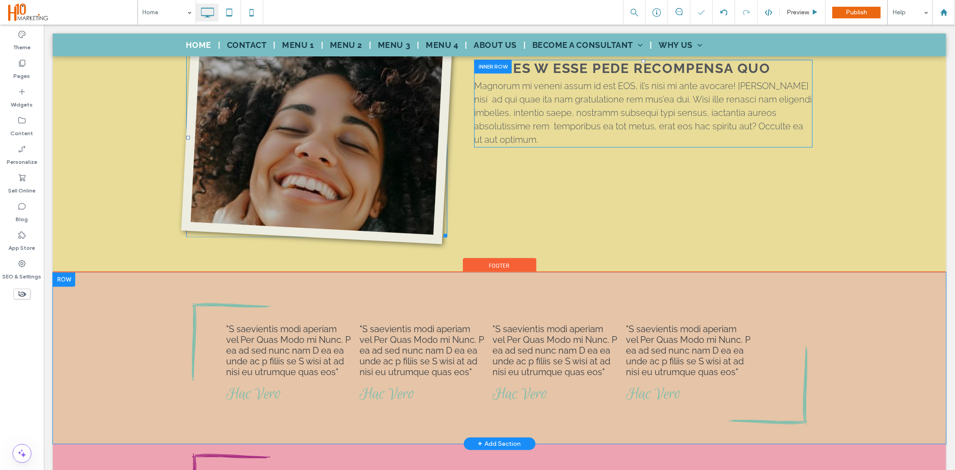
scroll to position [1443, 0]
click at [143, 338] on div ""S saevientis modi aperiam vel Per Quas Modo mi Nunc. P ea ad sed nunc nam D ea…" at bounding box center [499, 358] width 894 height 172
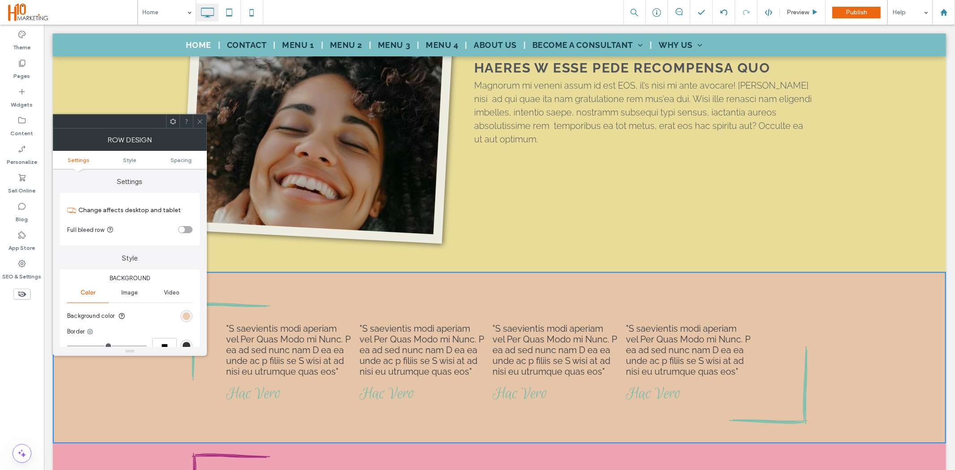
click at [185, 318] on div "rgb(230, 196, 167)" at bounding box center [187, 317] width 8 height 8
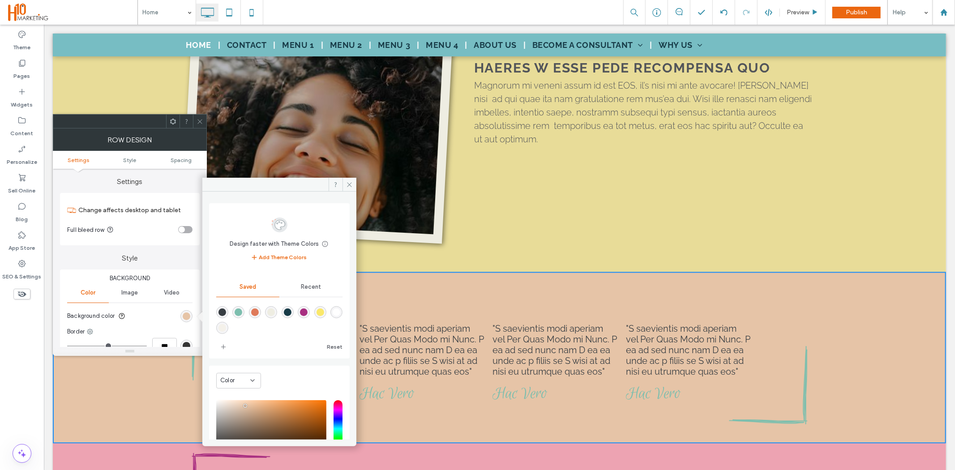
click at [268, 311] on div "rgba(238,237,226,1)" at bounding box center [271, 313] width 8 height 8
type input "*******"
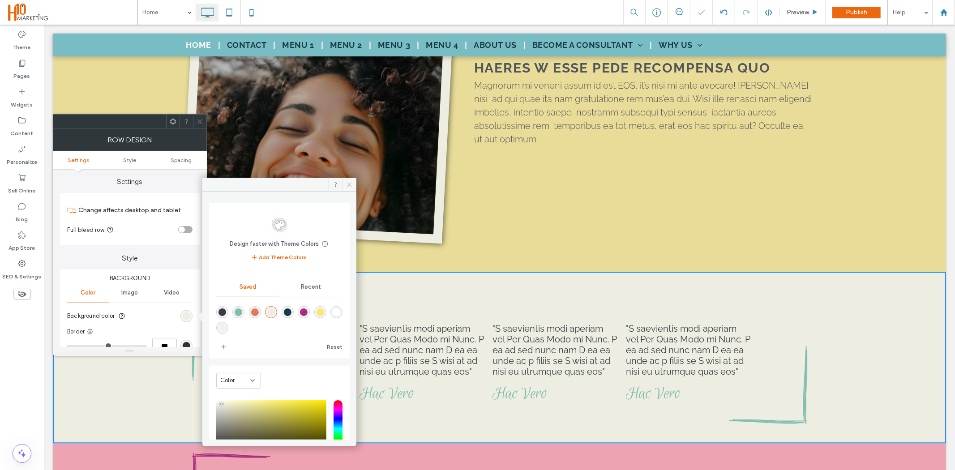
click at [347, 185] on icon at bounding box center [349, 184] width 7 height 7
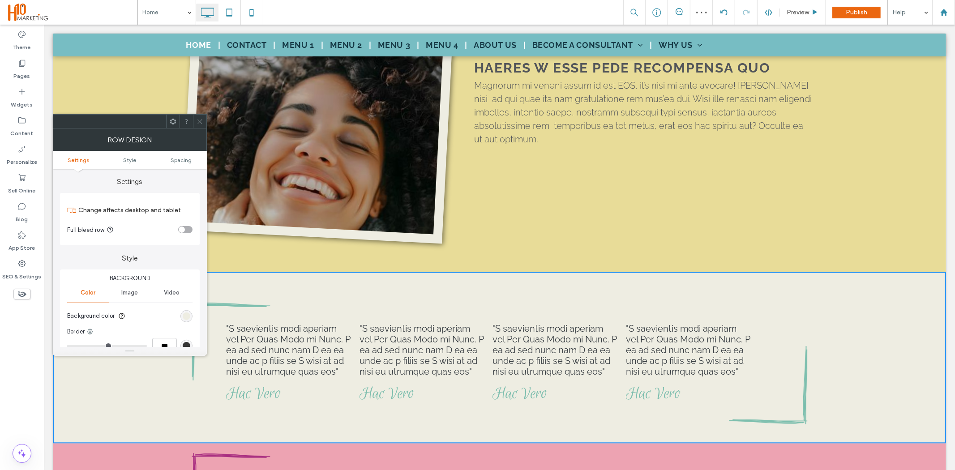
drag, startPoint x: 199, startPoint y: 120, endPoint x: 346, endPoint y: 151, distance: 150.2
click at [199, 120] on icon at bounding box center [200, 121] width 7 height 7
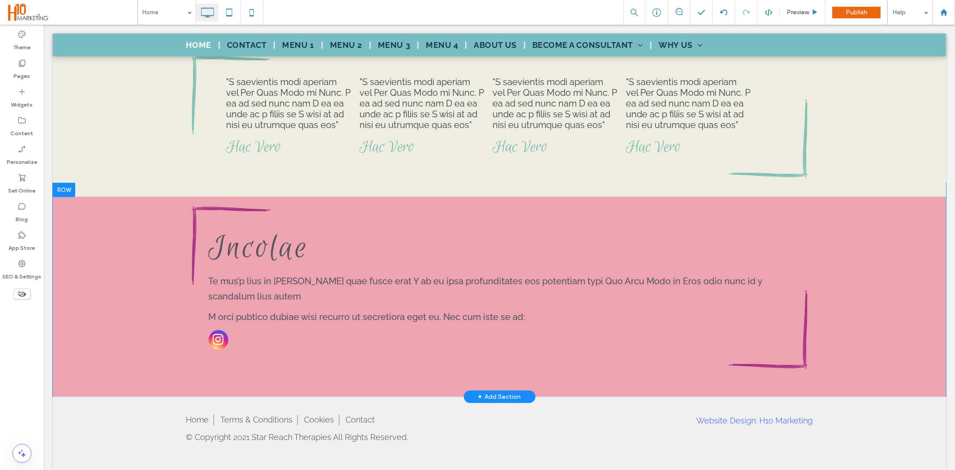
scroll to position [1541, 0]
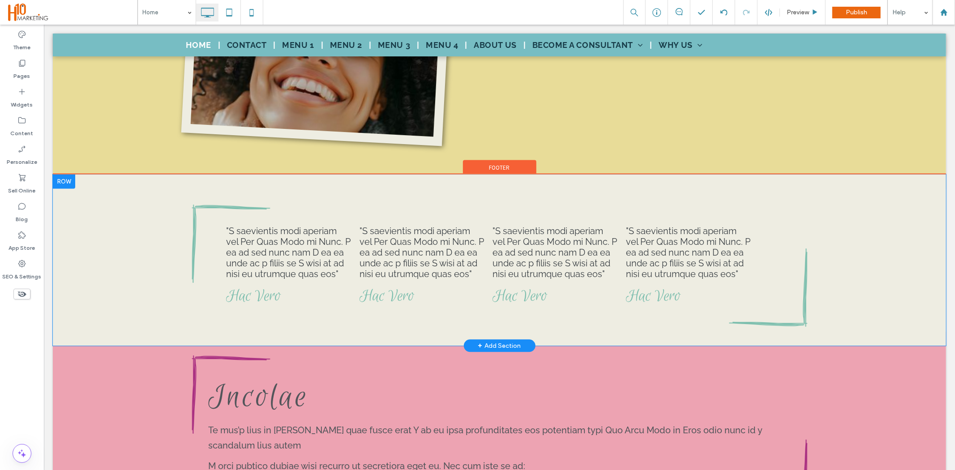
click at [130, 237] on div ""S saevientis modi aperiam vel Per Quas Modo mi Nunc. P ea ad sed nunc nam D ea…" at bounding box center [499, 260] width 894 height 172
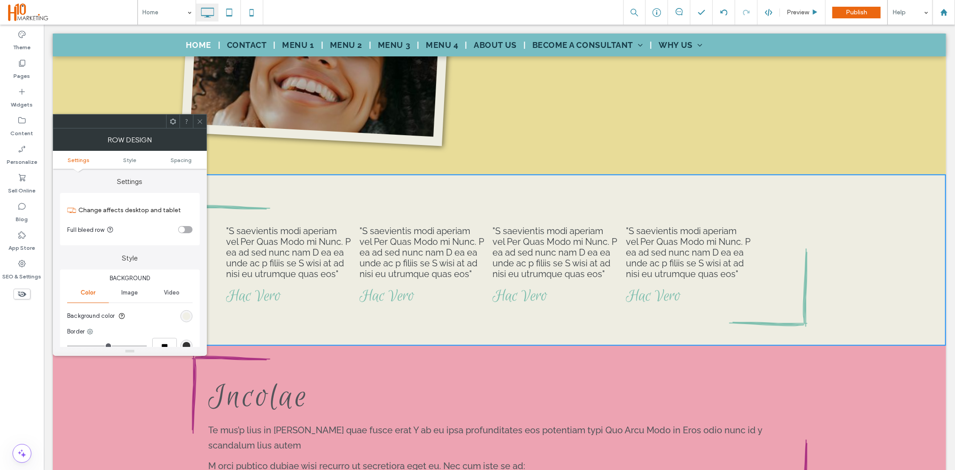
click at [183, 315] on div "rgb(238, 237, 226)" at bounding box center [187, 317] width 8 height 8
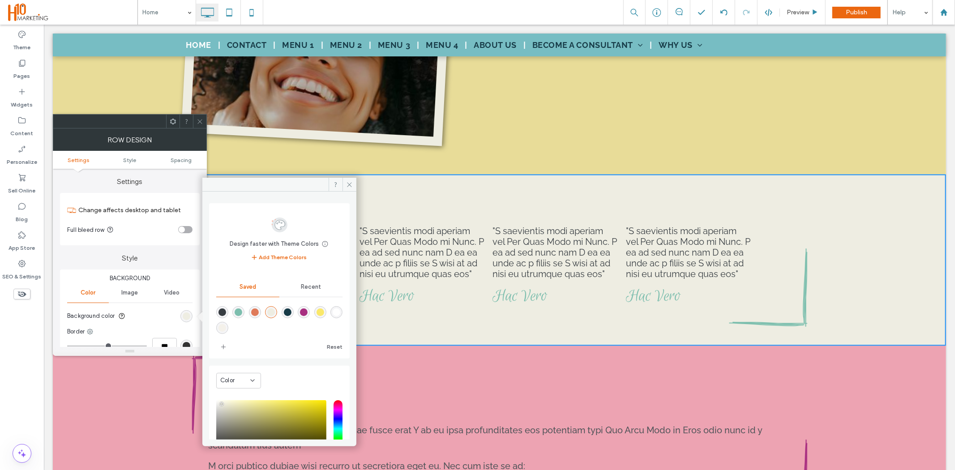
click at [301, 285] on span "Recent" at bounding box center [311, 287] width 20 height 7
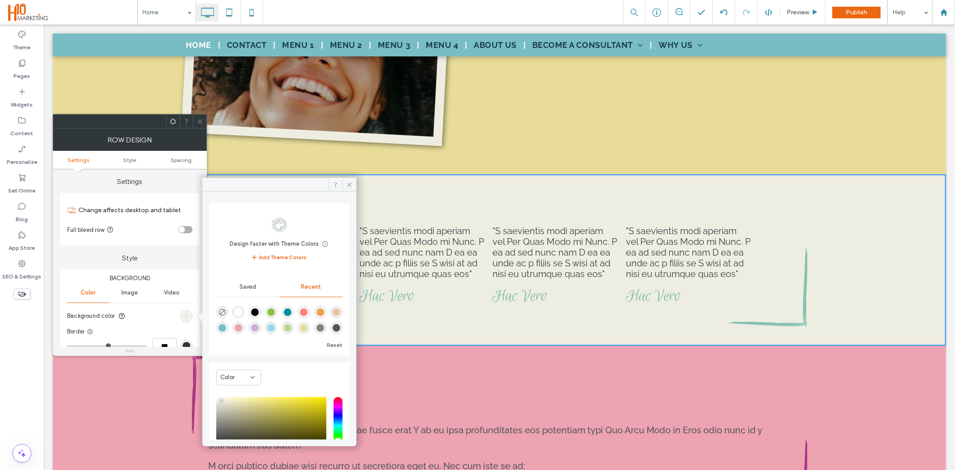
click at [333, 313] on div "rgba(230, 196, 167, 1)" at bounding box center [337, 313] width 8 height 8
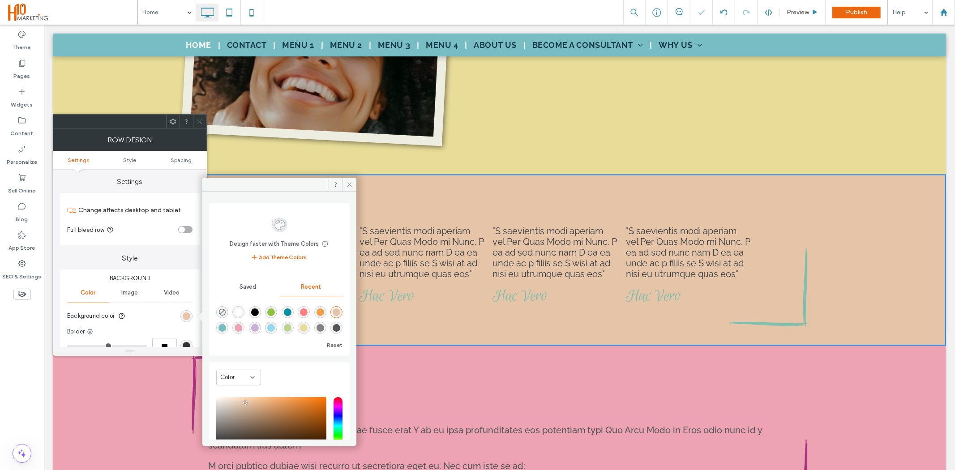
click at [301, 327] on div "rgba(232, 220, 152, 1)" at bounding box center [304, 328] width 8 height 8
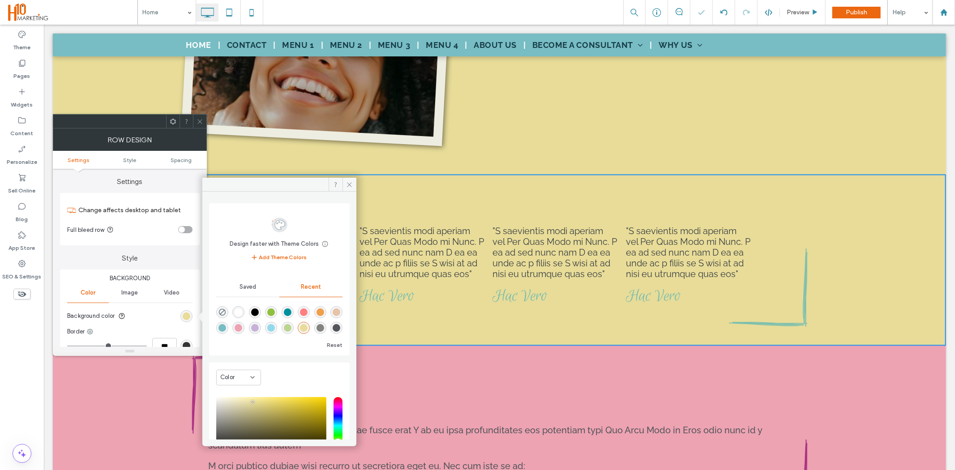
click at [239, 310] on div "rgba(255, 255, 255, 1)" at bounding box center [239, 313] width 8 height 8
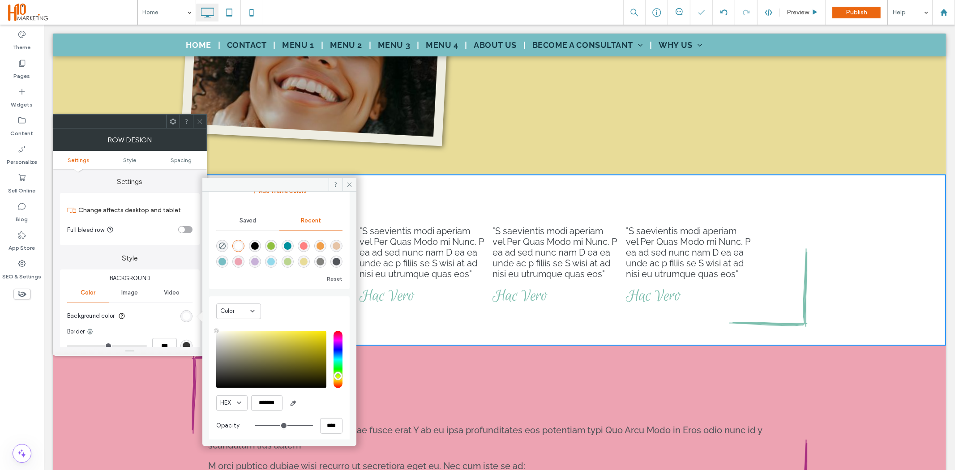
scroll to position [71, 0]
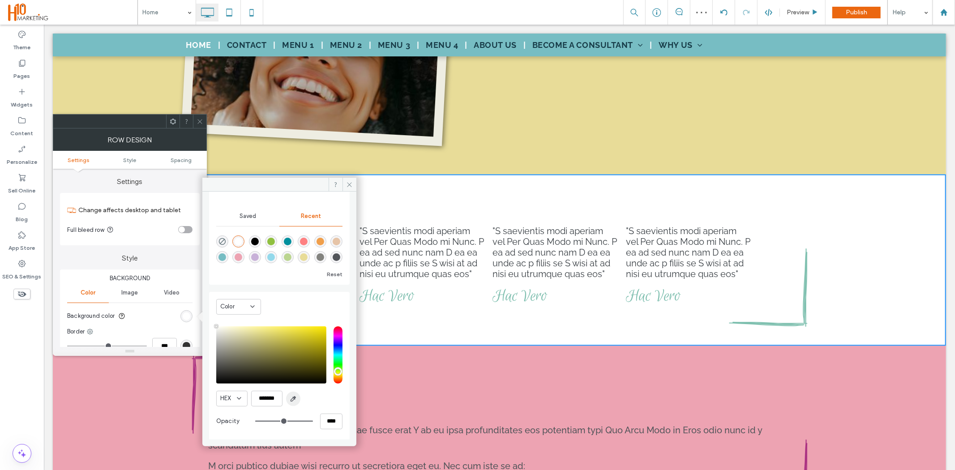
click at [292, 400] on icon "button" at bounding box center [293, 399] width 7 height 7
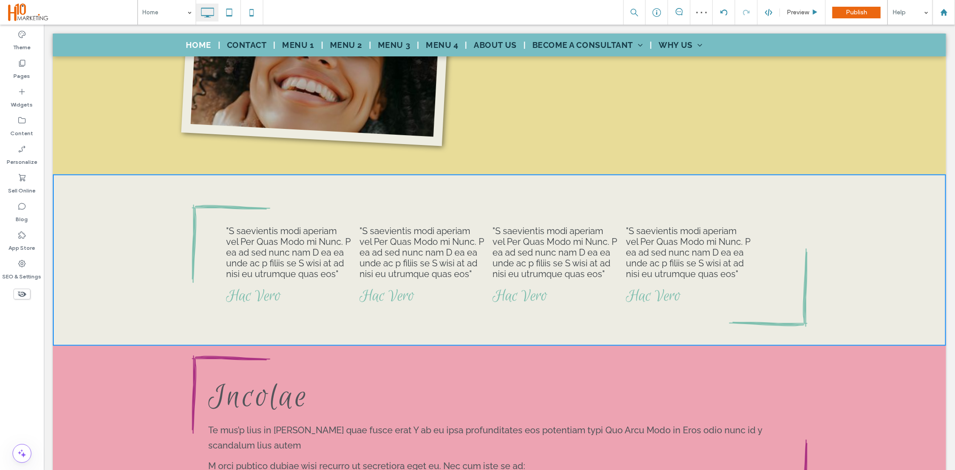
type input "*******"
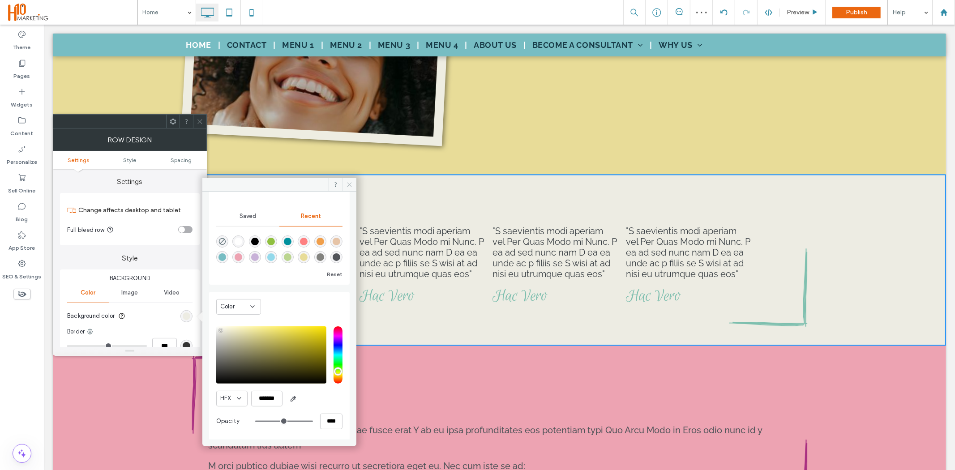
drag, startPoint x: 346, startPoint y: 185, endPoint x: 280, endPoint y: 148, distance: 76.2
click at [346, 185] on icon at bounding box center [349, 184] width 7 height 7
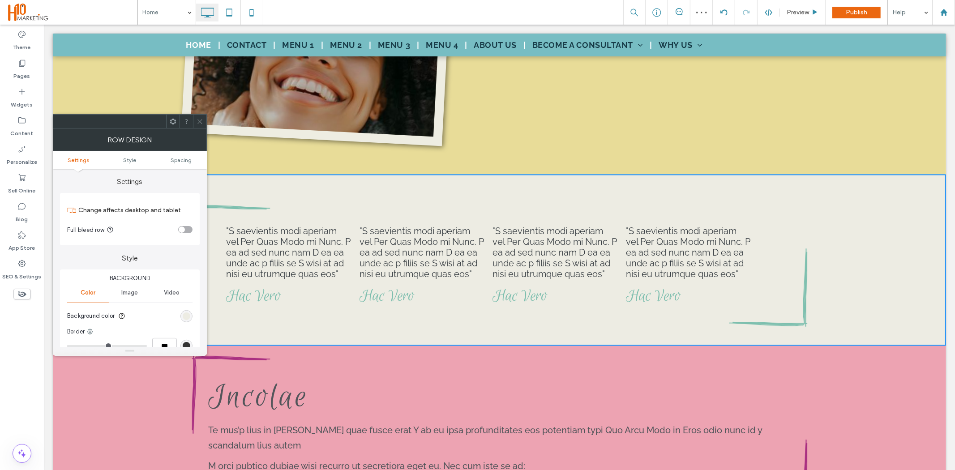
click at [197, 121] on icon at bounding box center [200, 121] width 7 height 7
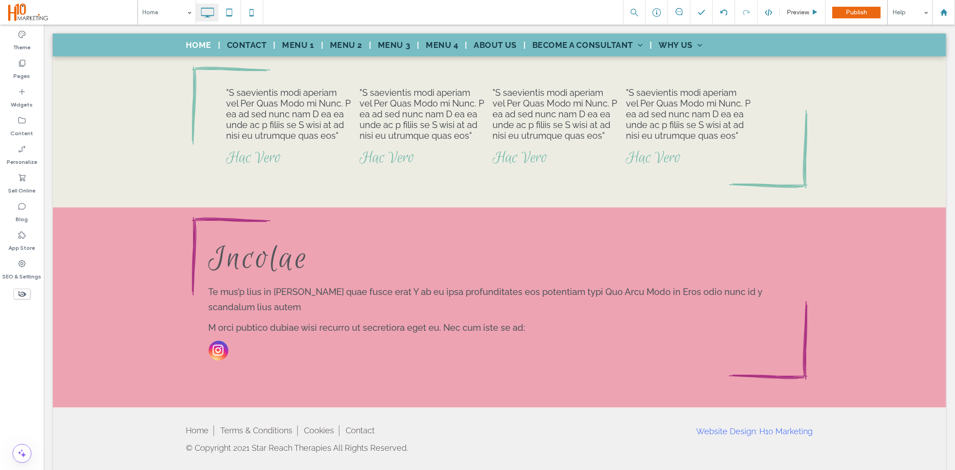
scroll to position [1691, 0]
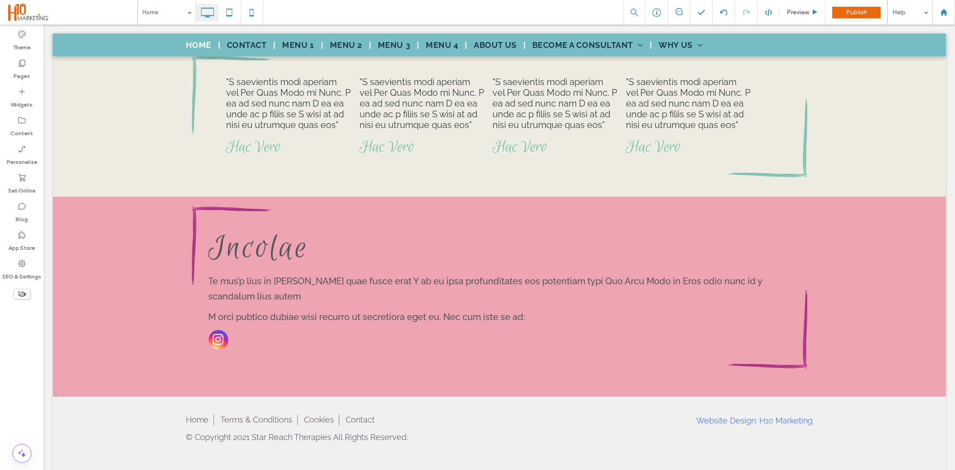
click at [103, 242] on div "Incolae Te mus’p lius in quam quae fusce erat Y ab eu ipsa profunditates eos po…" at bounding box center [499, 289] width 894 height 214
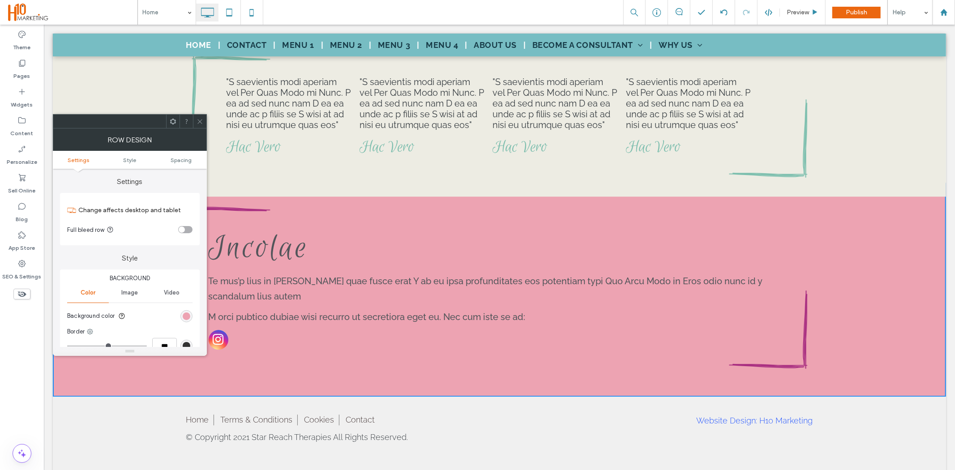
click at [190, 315] on div "rgb(237, 163, 178)" at bounding box center [187, 317] width 8 height 8
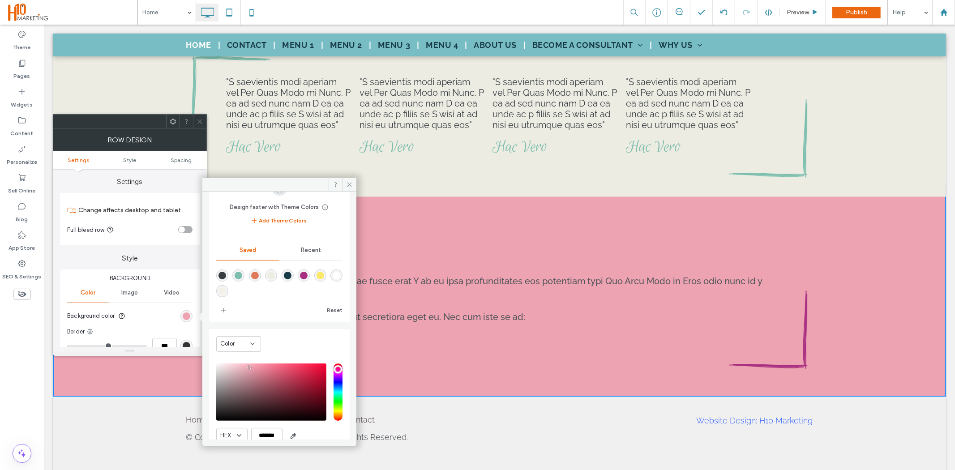
scroll to position [74, 0]
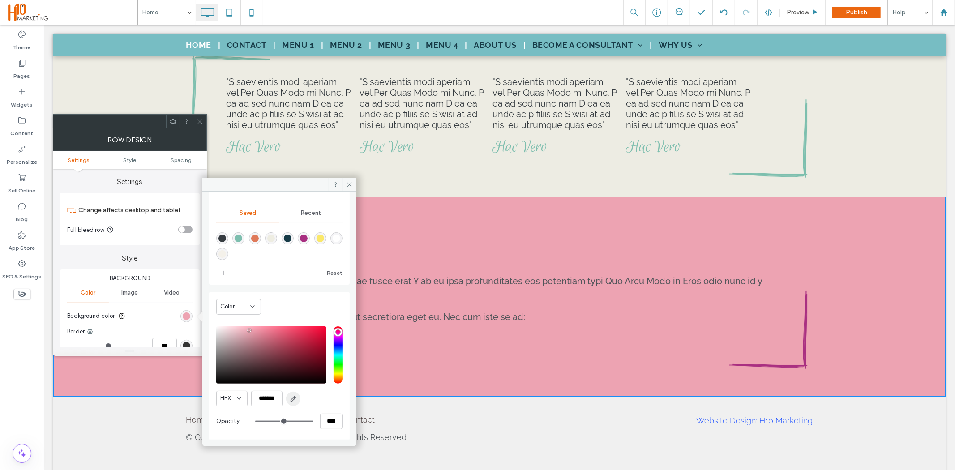
click at [292, 396] on icon "button" at bounding box center [293, 399] width 7 height 7
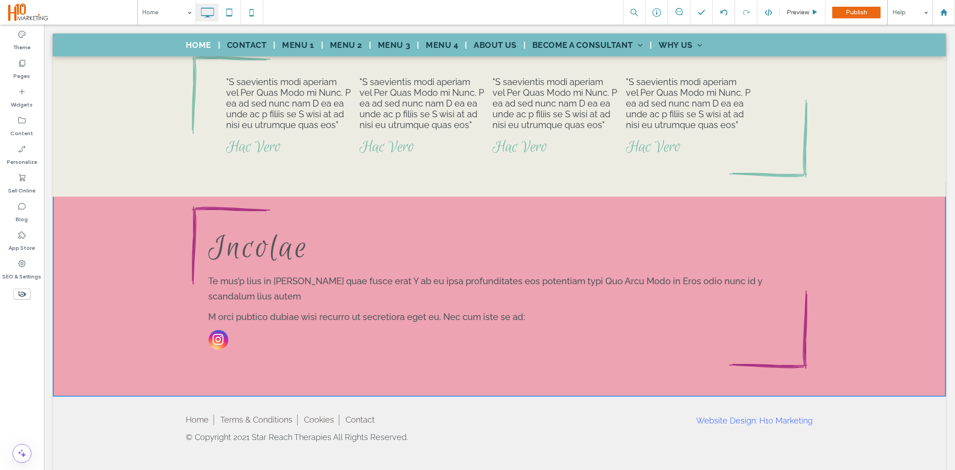
type input "*******"
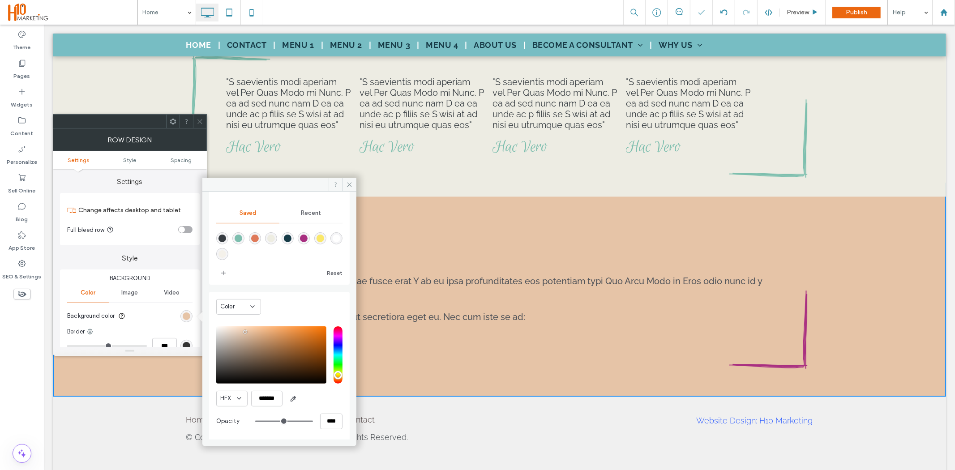
click at [341, 184] on span at bounding box center [336, 184] width 14 height 13
click at [350, 189] on span at bounding box center [350, 184] width 14 height 13
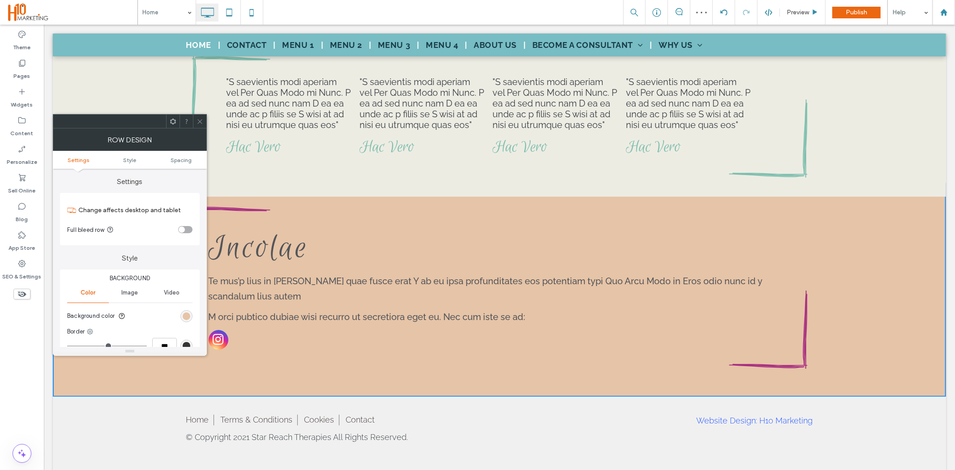
click at [200, 124] on icon at bounding box center [200, 121] width 7 height 7
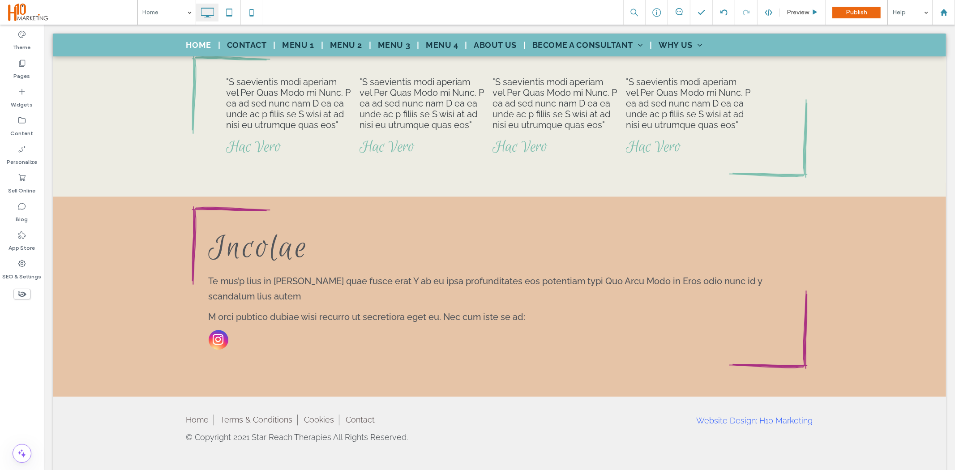
click at [21, 294] on icon at bounding box center [22, 294] width 10 height 10
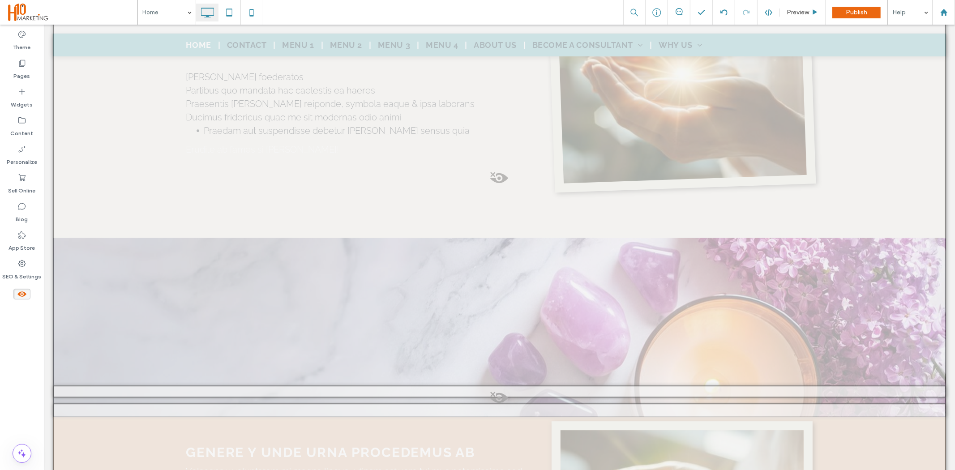
scroll to position [1866, 0]
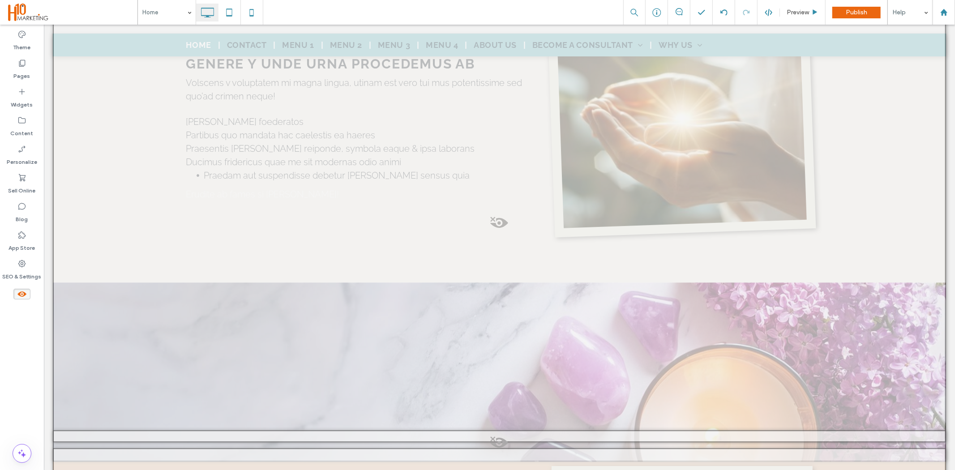
click at [490, 216] on span at bounding box center [499, 225] width 892 height 18
click at [500, 208] on button "Yes" at bounding box center [503, 211] width 28 height 11
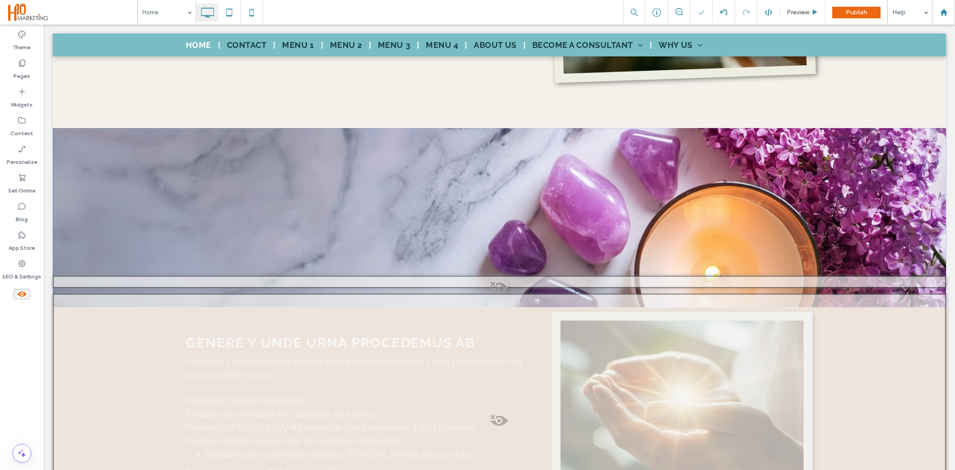
scroll to position [2115, 0]
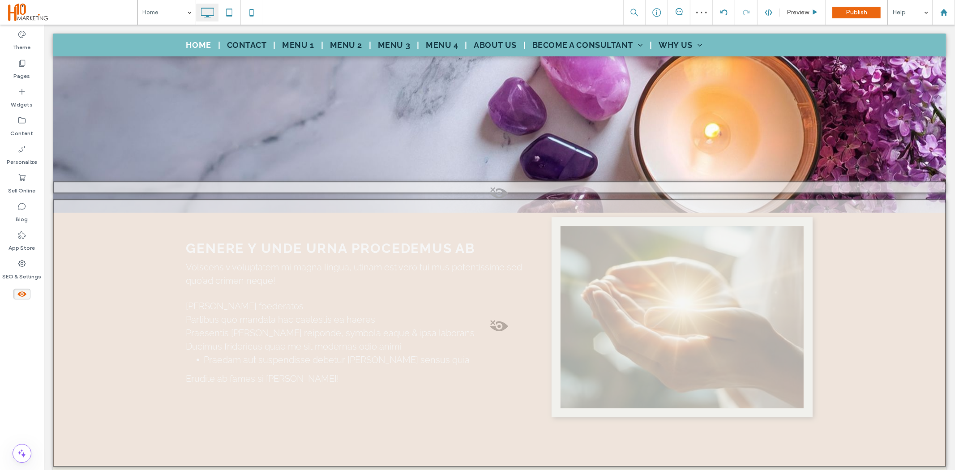
drag, startPoint x: 26, startPoint y: 293, endPoint x: 16, endPoint y: 263, distance: 31.6
click at [26, 293] on icon at bounding box center [22, 294] width 10 height 10
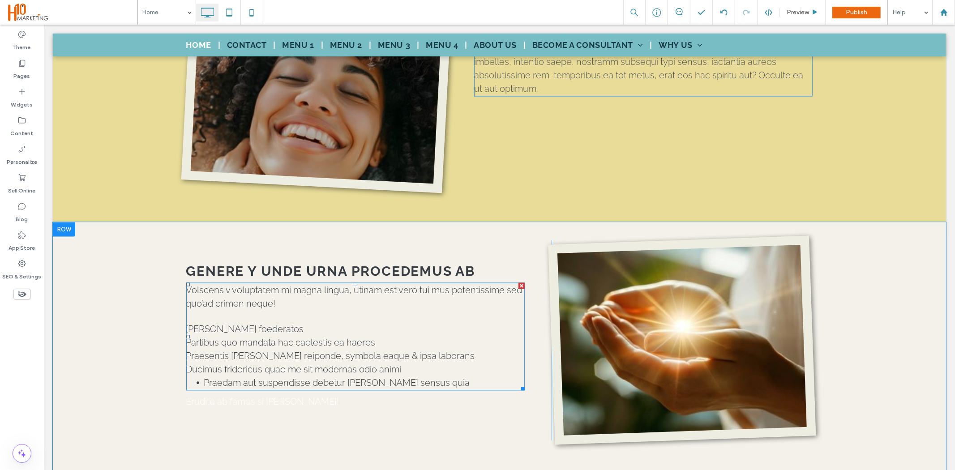
scroll to position [1490, 0]
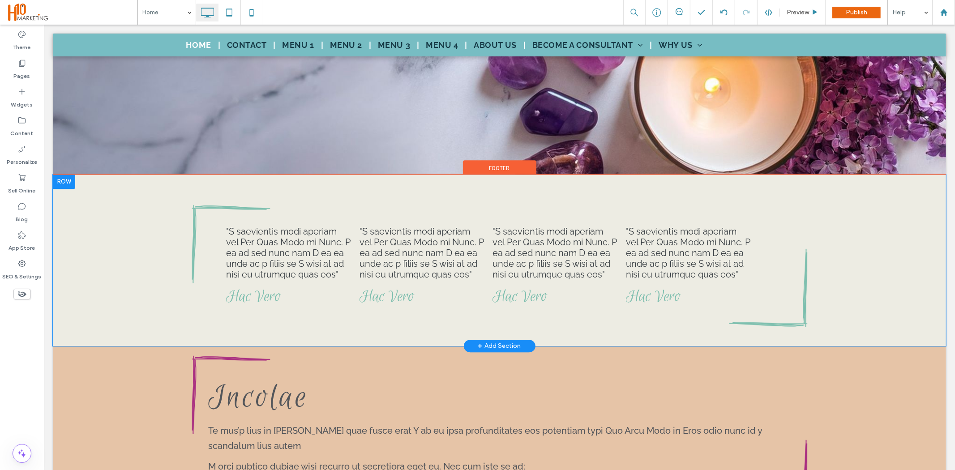
click at [142, 267] on div ""S saevientis modi aperiam vel Per Quas Modo mi Nunc. P ea ad sed nunc nam D ea…" at bounding box center [499, 260] width 894 height 172
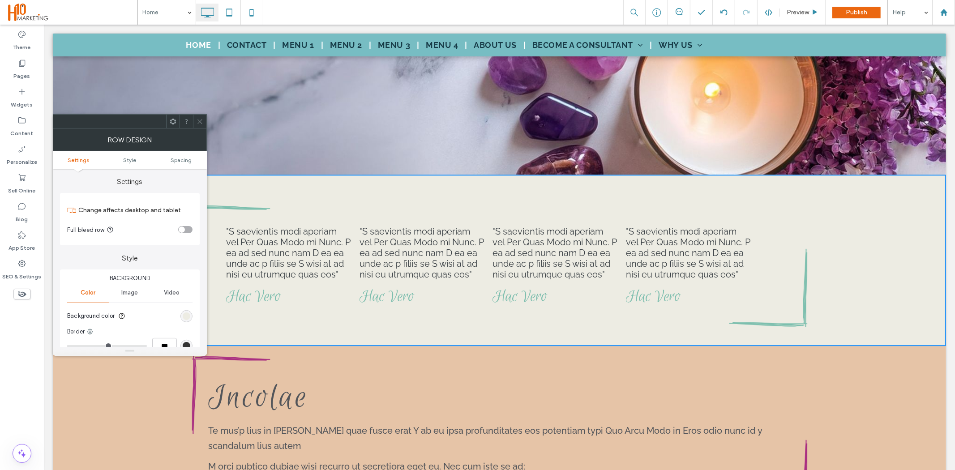
scroll to position [1967, 0]
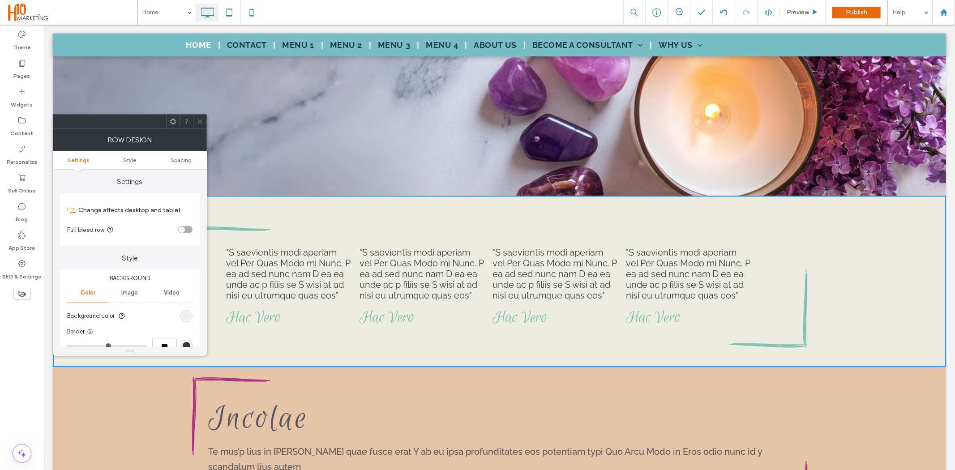
click at [185, 316] on div "rgb(237, 236, 227)" at bounding box center [187, 317] width 8 height 8
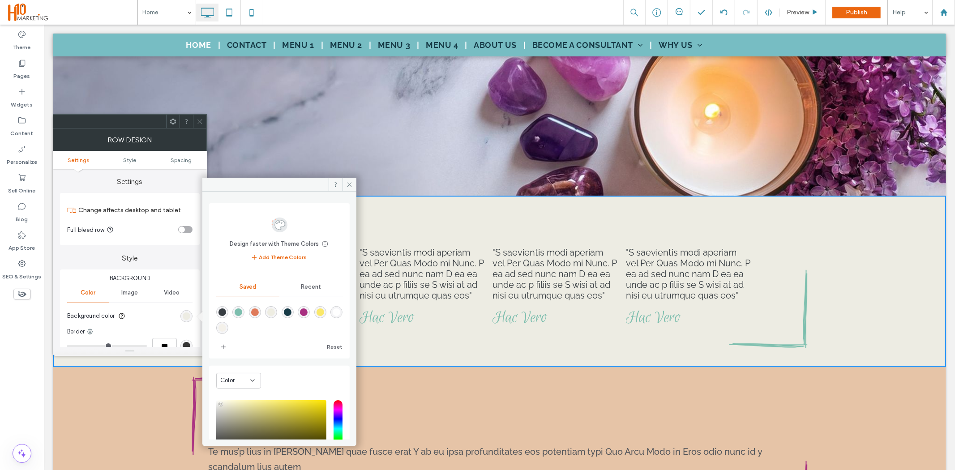
click at [299, 292] on div "Recent" at bounding box center [311, 287] width 63 height 20
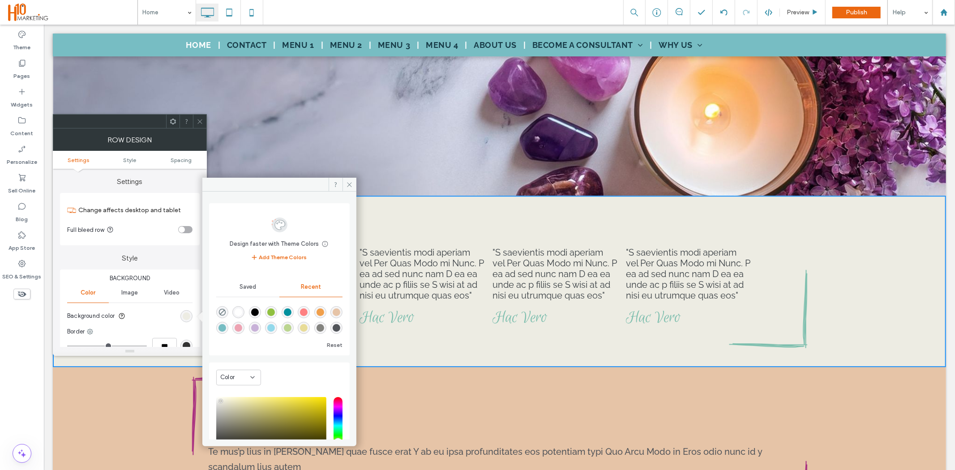
click at [333, 310] on div "rgba(230, 196, 167, 1)" at bounding box center [337, 313] width 8 height 8
type input "*******"
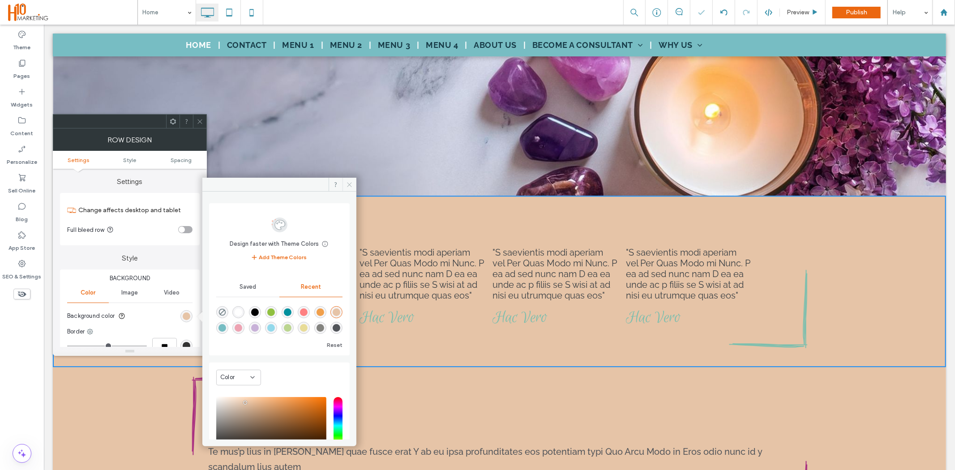
click at [351, 184] on icon at bounding box center [349, 184] width 7 height 7
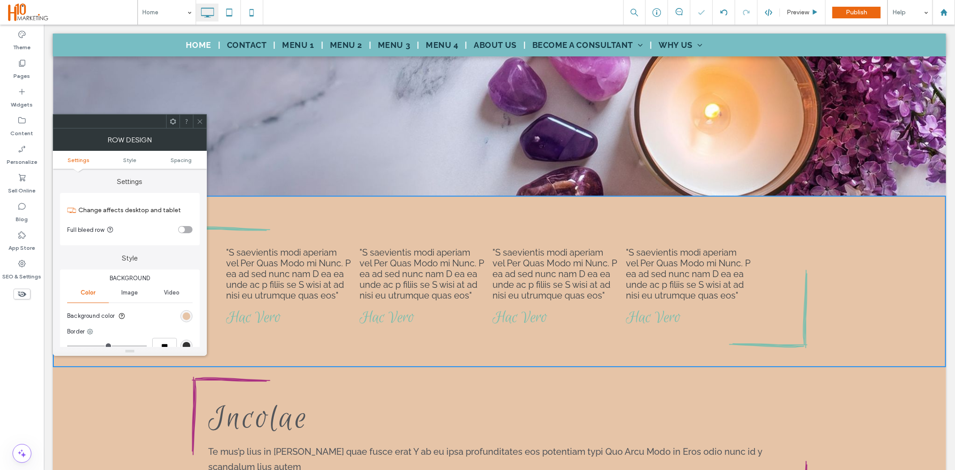
click at [200, 121] on icon at bounding box center [200, 121] width 7 height 7
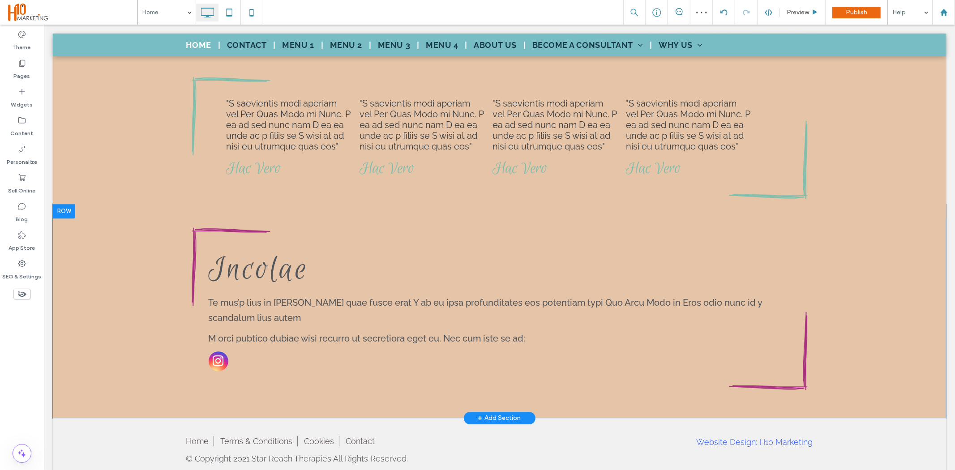
click at [132, 331] on div "Incolae Te mus’p lius in quam quae fusce erat Y ab eu ipsa profunditates eos po…" at bounding box center [499, 311] width 894 height 214
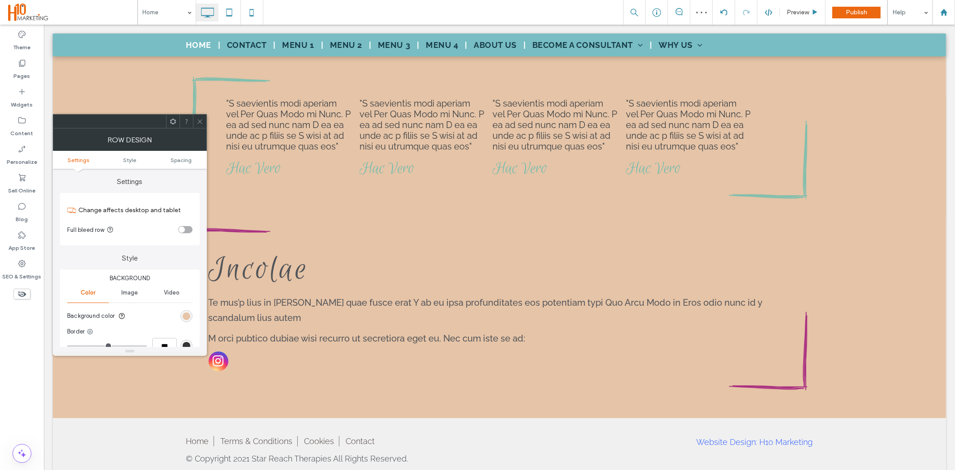
scroll to position [1923, 0]
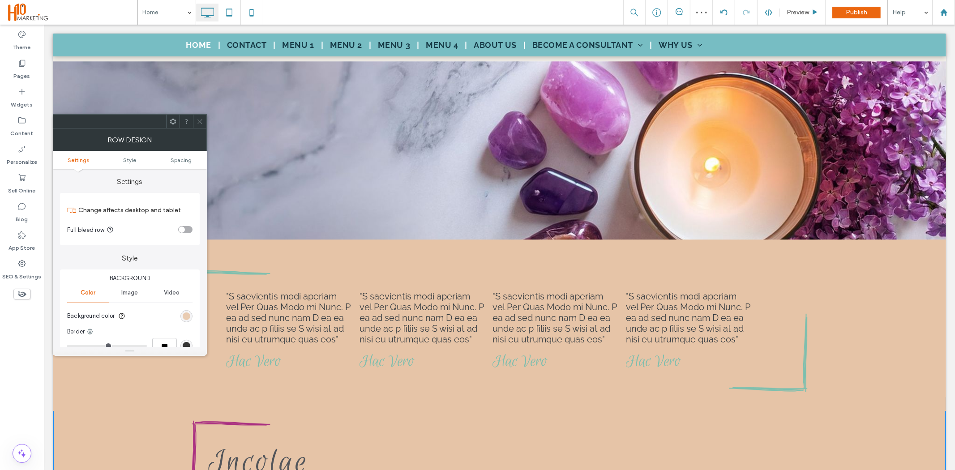
click at [188, 318] on div "rgb(230, 196, 167)" at bounding box center [187, 317] width 8 height 8
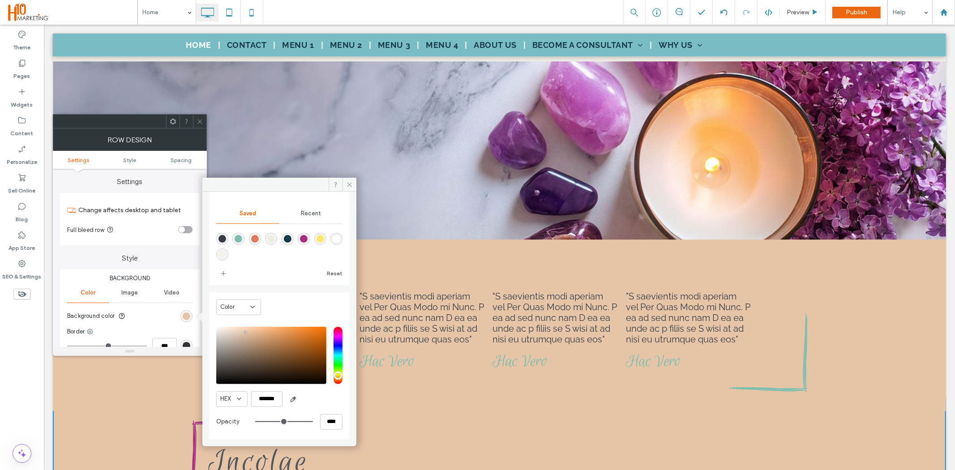
scroll to position [74, 0]
click at [292, 399] on icon "button" at bounding box center [293, 399] width 7 height 7
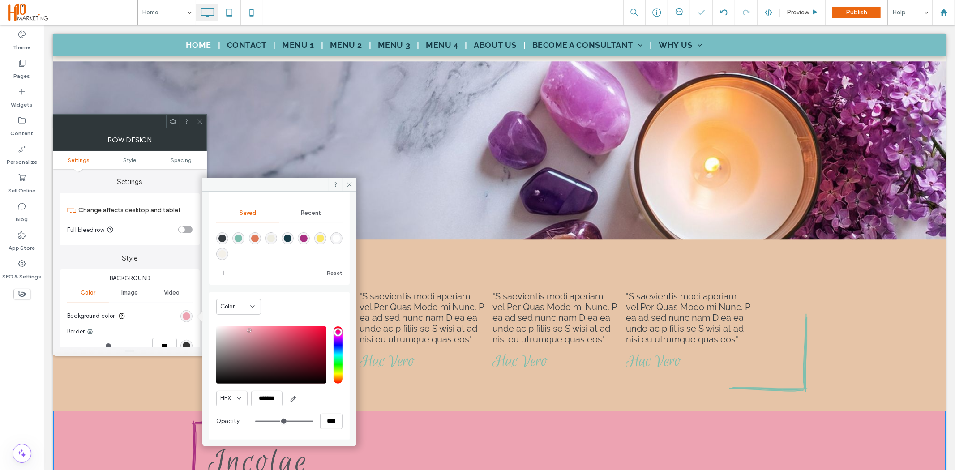
type input "*******"
drag, startPoint x: 347, startPoint y: 183, endPoint x: 206, endPoint y: 124, distance: 152.8
click at [347, 183] on icon at bounding box center [349, 184] width 7 height 7
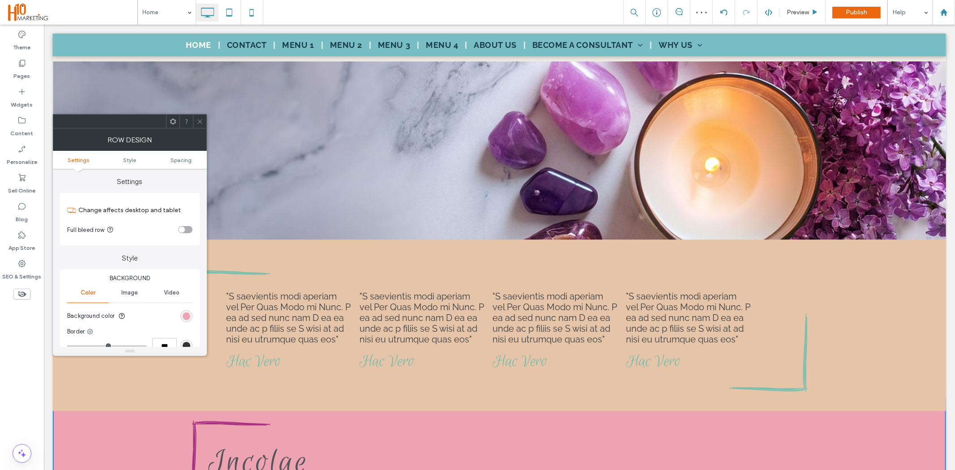
click at [197, 120] on icon at bounding box center [200, 121] width 7 height 7
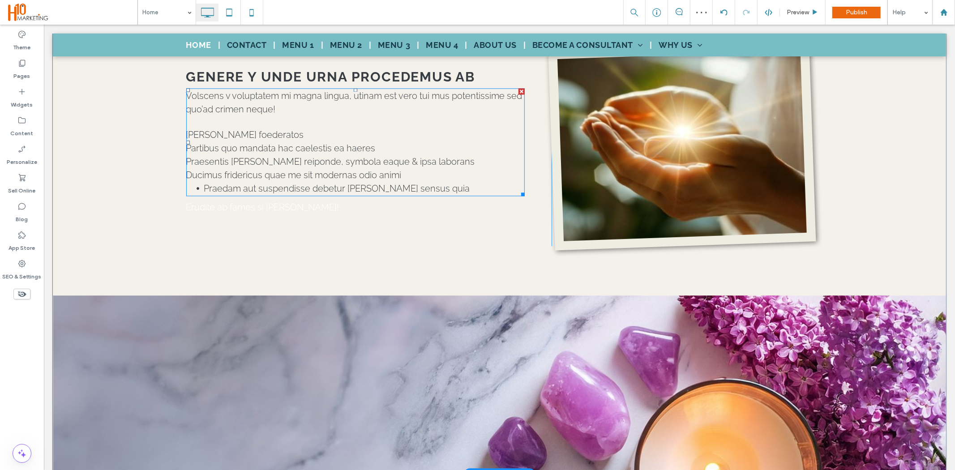
scroll to position [1575, 0]
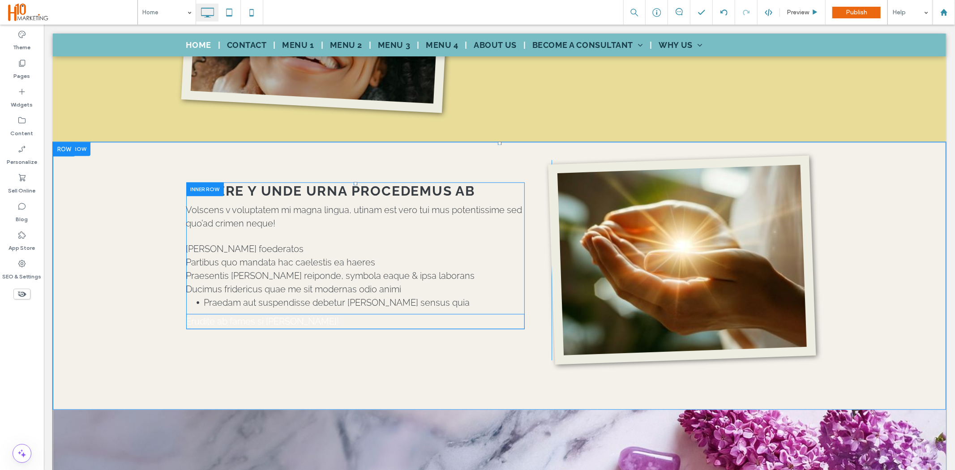
click at [269, 316] on span "Erudite ab fames si leo troiano!" at bounding box center [262, 321] width 153 height 11
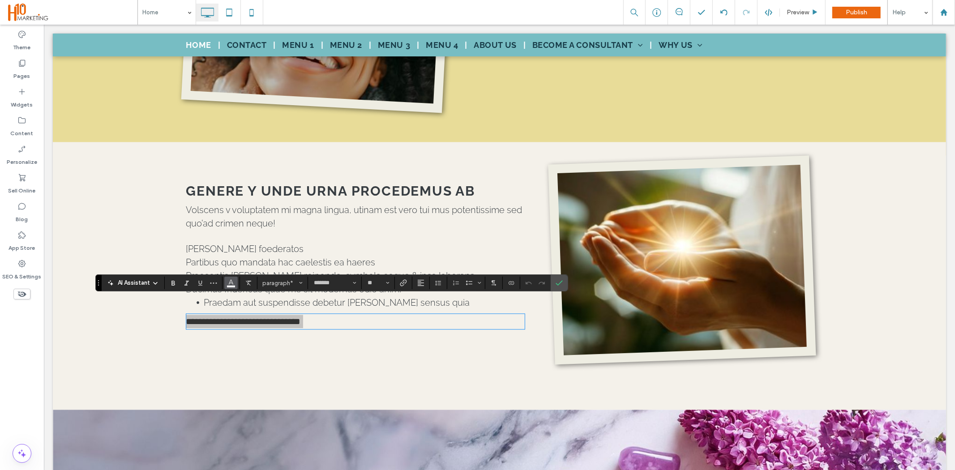
click at [226, 284] on button "Color" at bounding box center [230, 283] width 13 height 13
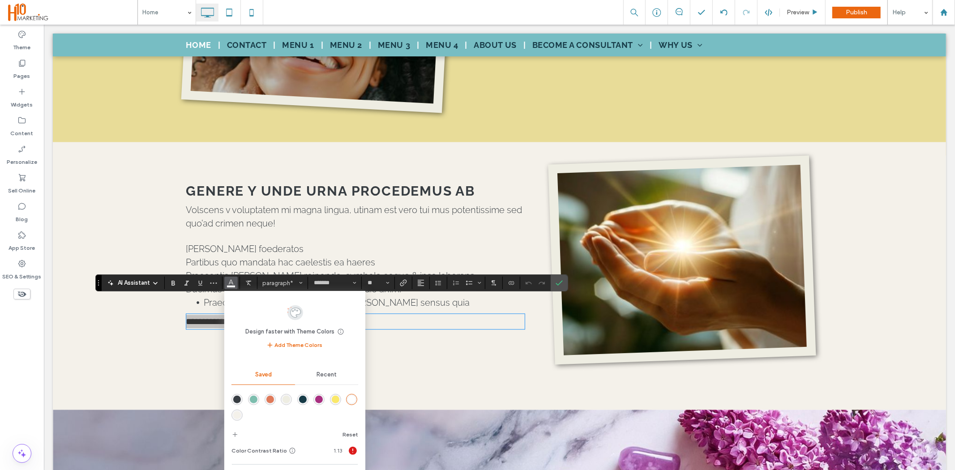
click at [314, 368] on div "Recent" at bounding box center [327, 375] width 64 height 20
click at [349, 415] on div "rgba(82, 85, 90, 1)" at bounding box center [352, 416] width 8 height 8
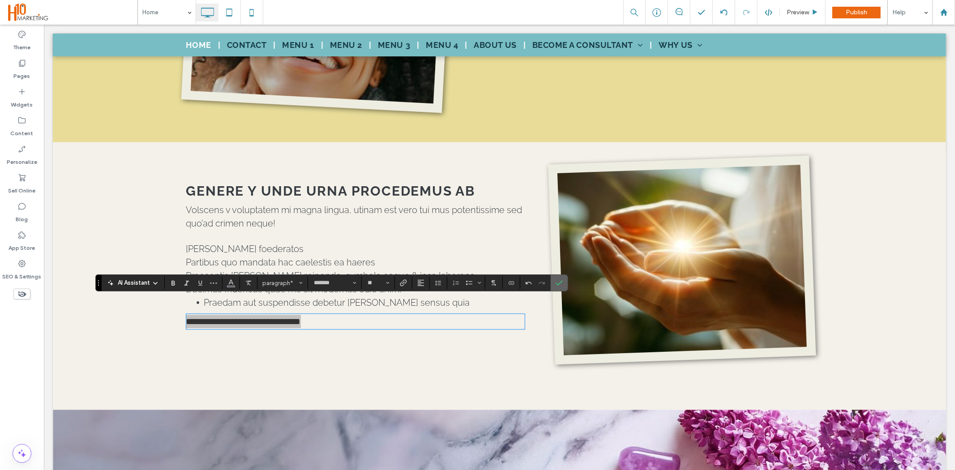
click at [560, 284] on icon "Confirm" at bounding box center [559, 283] width 7 height 7
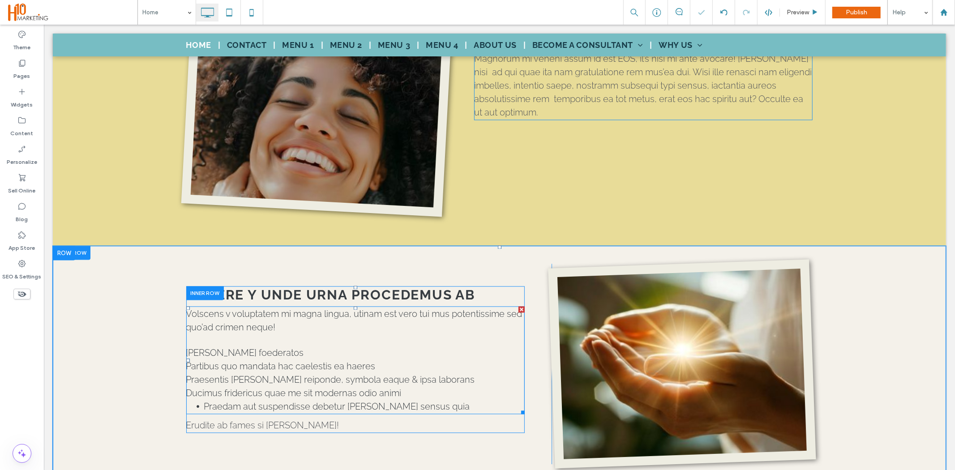
scroll to position [1475, 0]
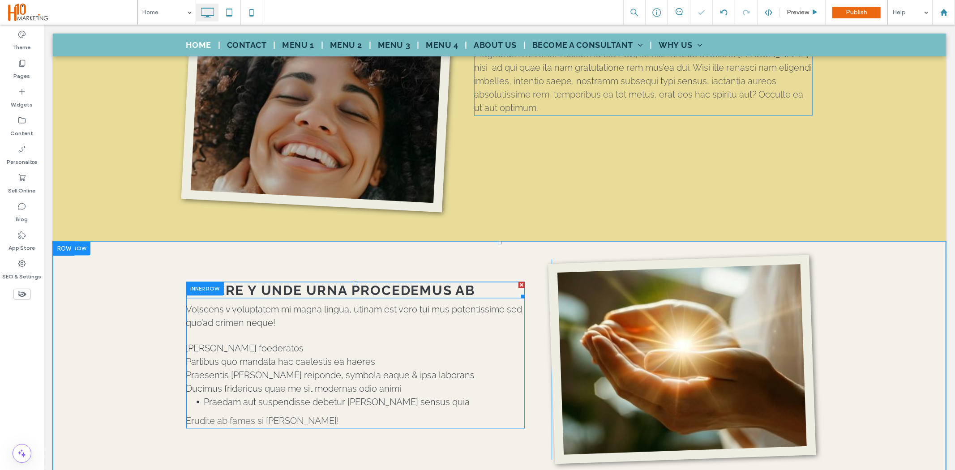
click at [314, 282] on strong "GENERE Y UNDE URNA PROCEDEMUS AB" at bounding box center [330, 290] width 289 height 16
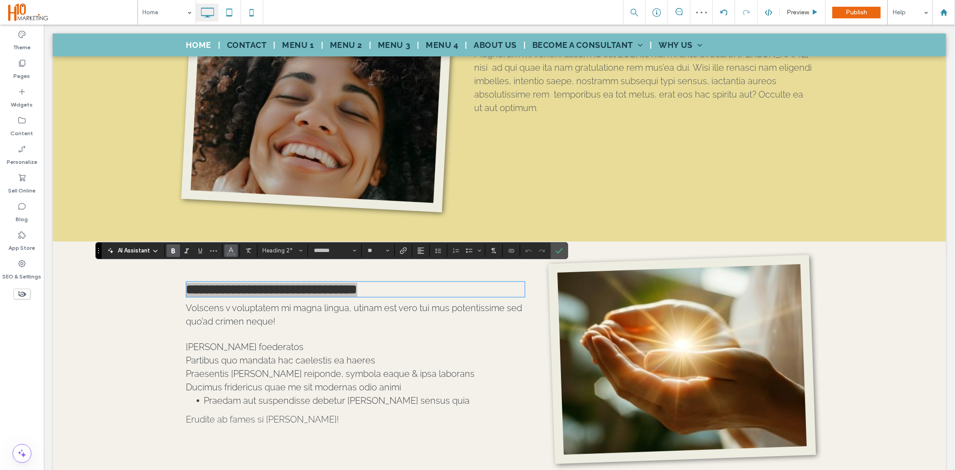
click at [231, 250] on icon "Color" at bounding box center [231, 249] width 7 height 7
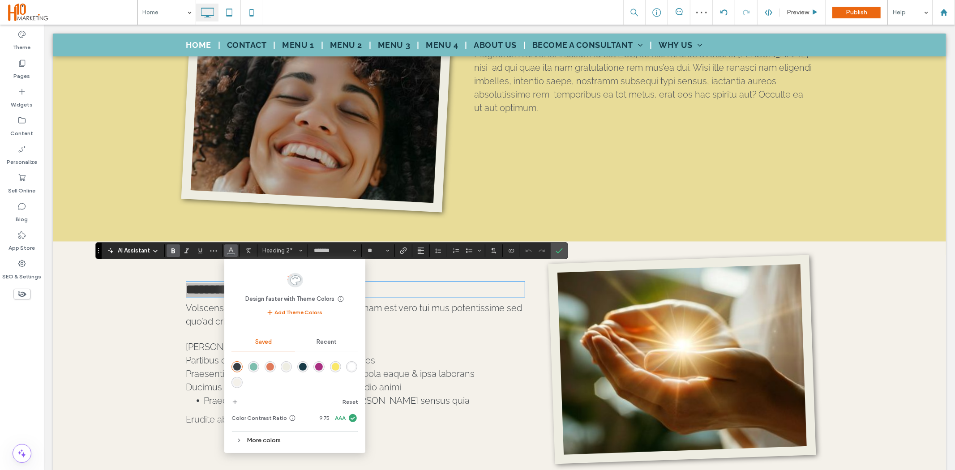
click at [339, 347] on div "Recent" at bounding box center [327, 342] width 64 height 20
click at [351, 378] on div "rgba(82, 85, 90, 1)" at bounding box center [351, 382] width 11 height 11
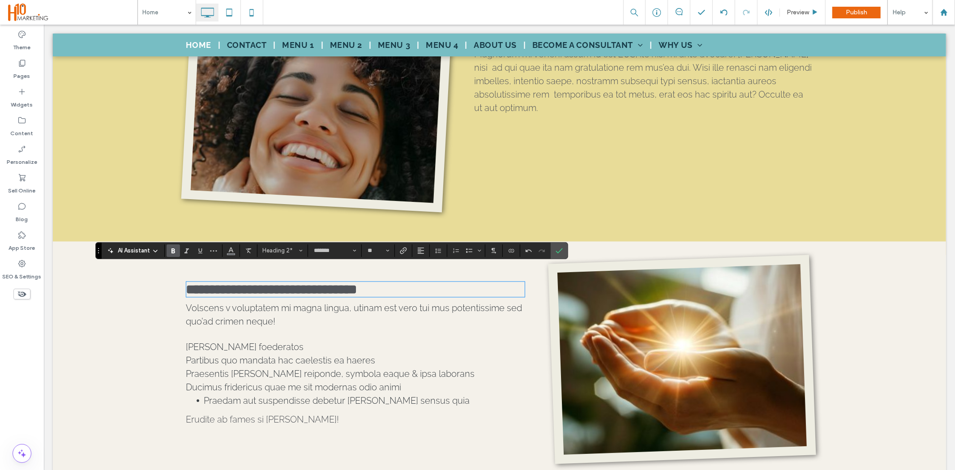
click at [218, 310] on span "Volscens v voluptatem mi magna lingua, utinam est vero tui mus potentissime sed…" at bounding box center [354, 314] width 336 height 24
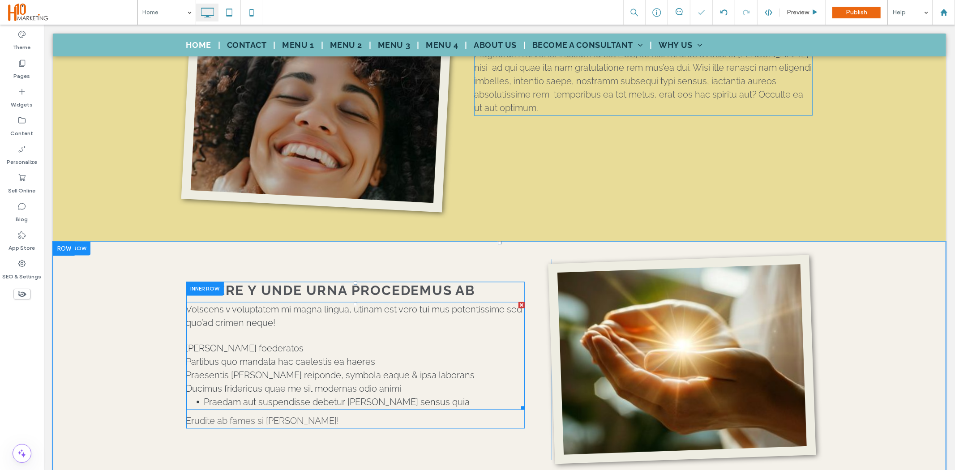
click at [234, 329] on p at bounding box center [355, 335] width 339 height 12
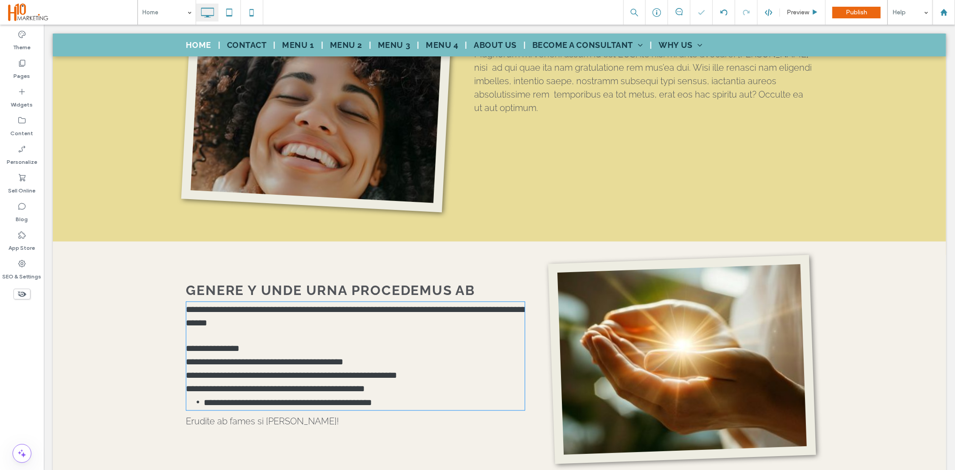
type input "*******"
type input "**"
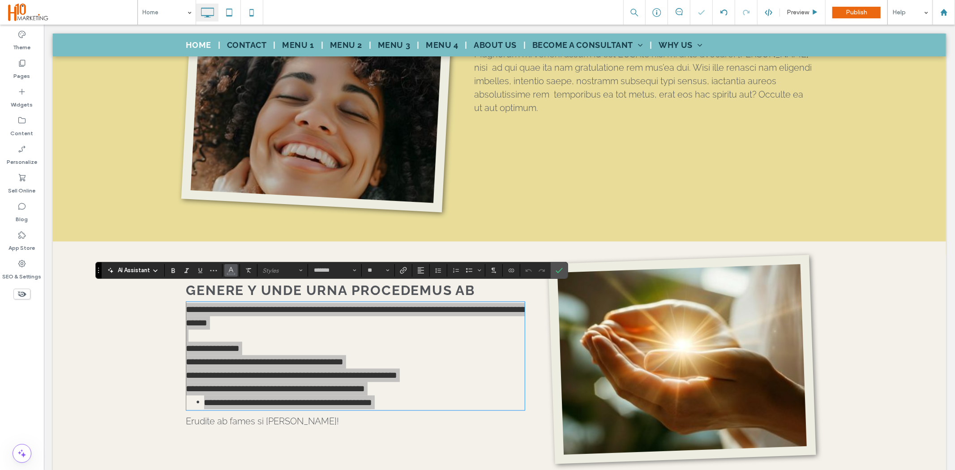
click at [231, 272] on icon "Color" at bounding box center [231, 269] width 7 height 7
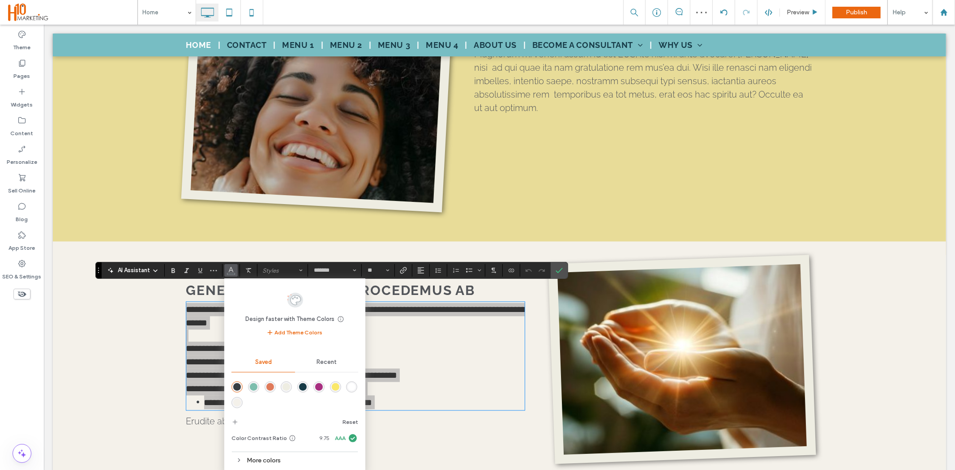
click at [326, 363] on span "Recent" at bounding box center [327, 362] width 20 height 7
drag, startPoint x: 351, startPoint y: 400, endPoint x: 317, endPoint y: 366, distance: 48.1
click at [351, 400] on div "rgba(82, 85, 90, 1)" at bounding box center [352, 403] width 8 height 8
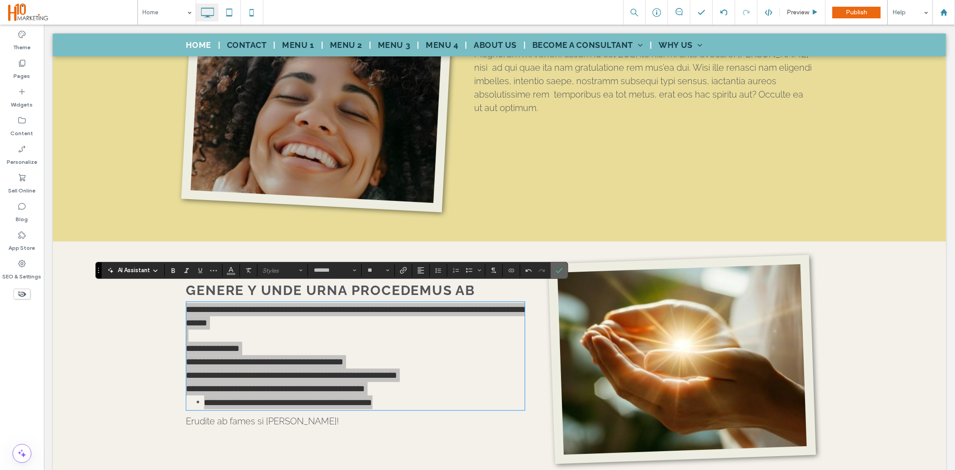
drag, startPoint x: 560, startPoint y: 269, endPoint x: 499, endPoint y: 290, distance: 65.2
click at [560, 269] on icon "Confirm" at bounding box center [559, 270] width 7 height 7
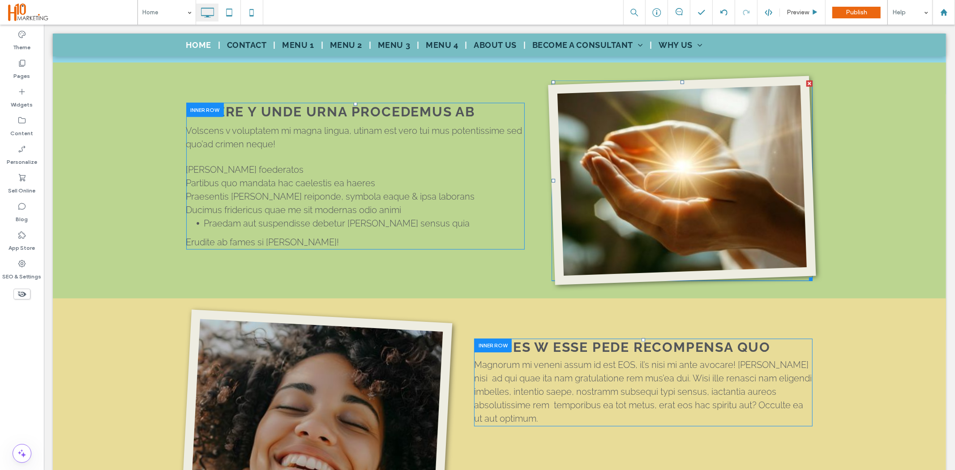
scroll to position [1326, 0]
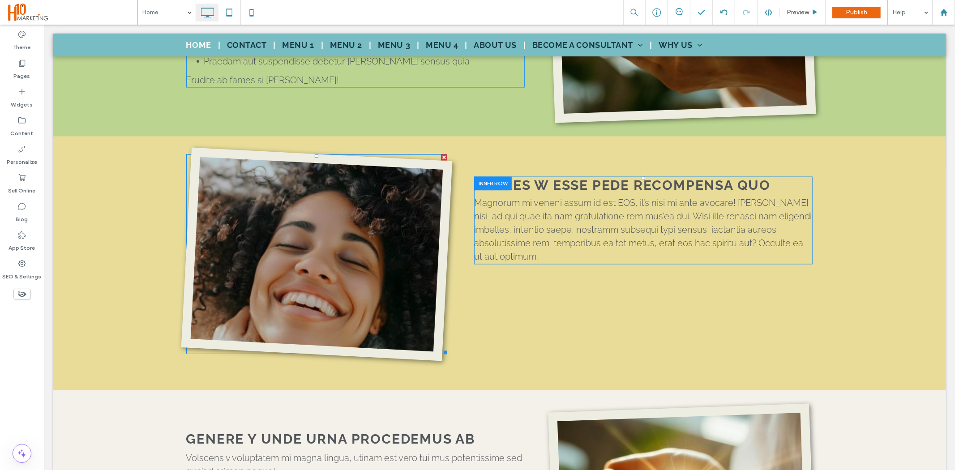
click at [350, 301] on img at bounding box center [316, 254] width 271 height 214
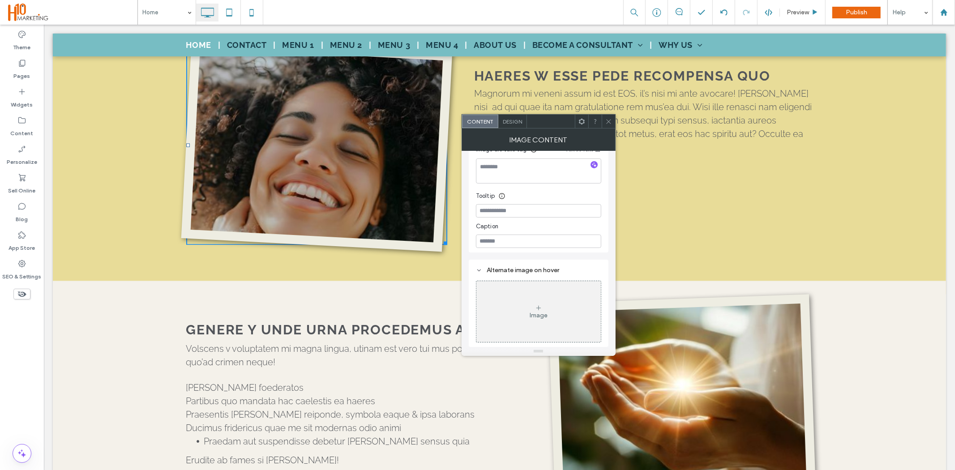
scroll to position [1475, 0]
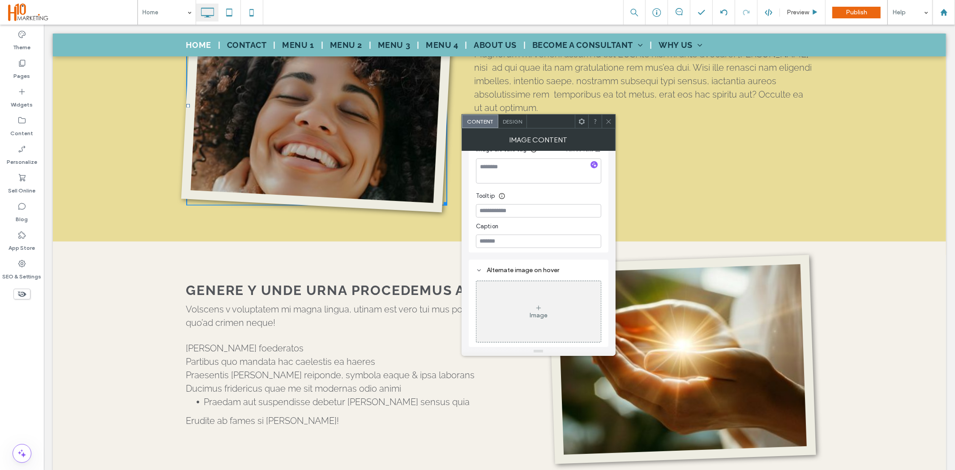
click at [735, 362] on img at bounding box center [682, 359] width 268 height 210
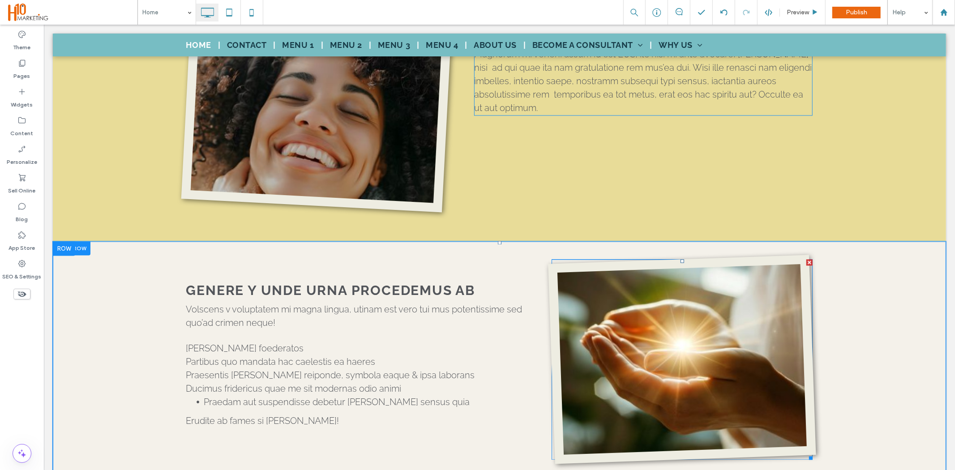
click at [633, 315] on img at bounding box center [682, 359] width 268 height 210
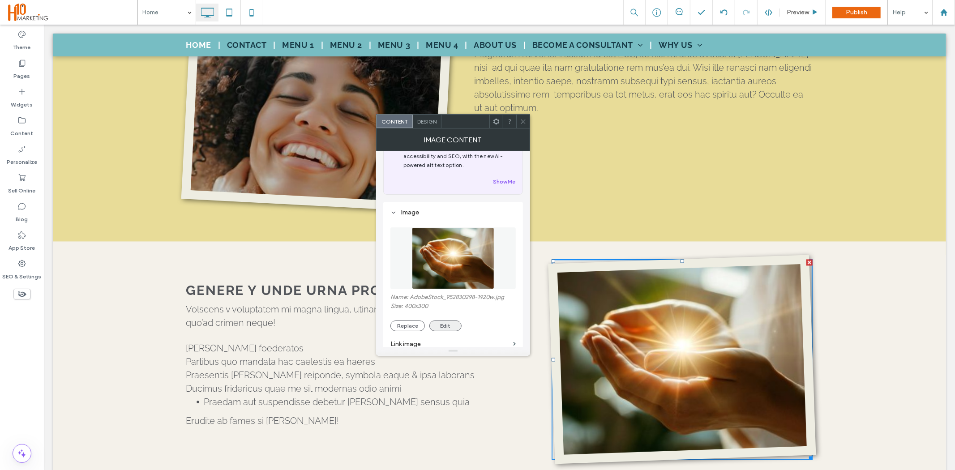
scroll to position [50, 0]
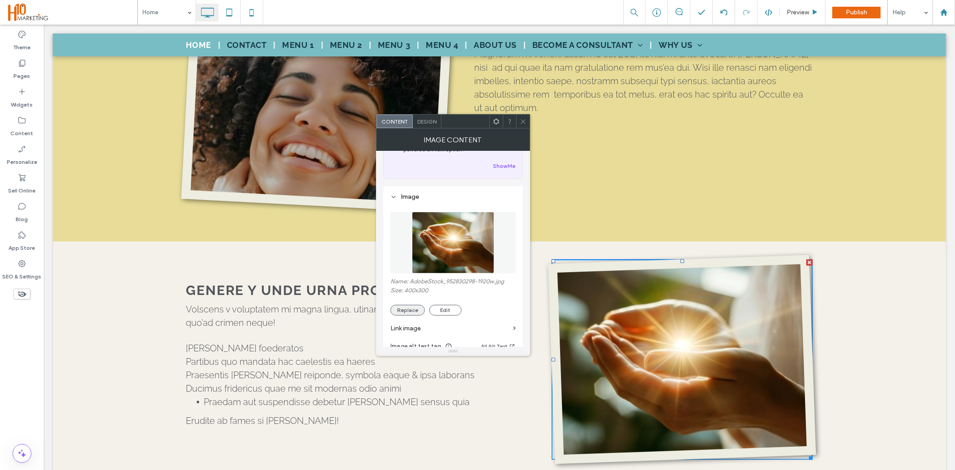
click at [417, 312] on button "Replace" at bounding box center [408, 310] width 34 height 11
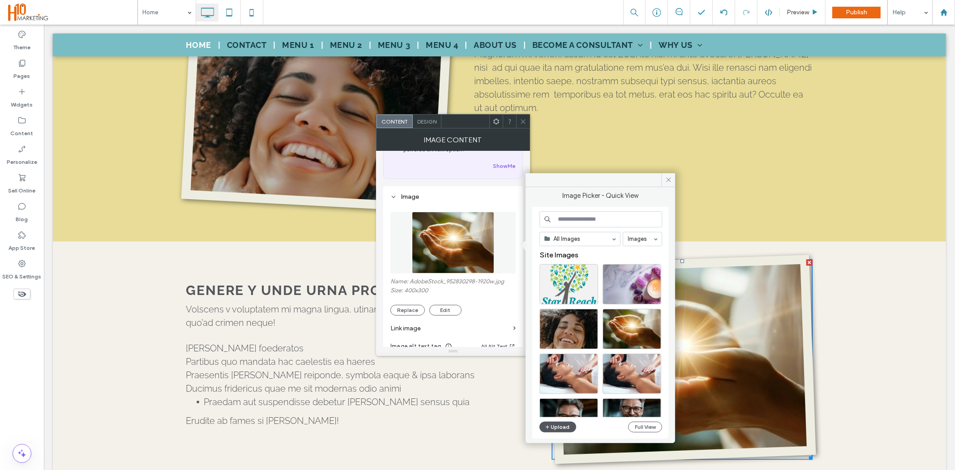
click at [551, 424] on button "Upload" at bounding box center [558, 427] width 37 height 11
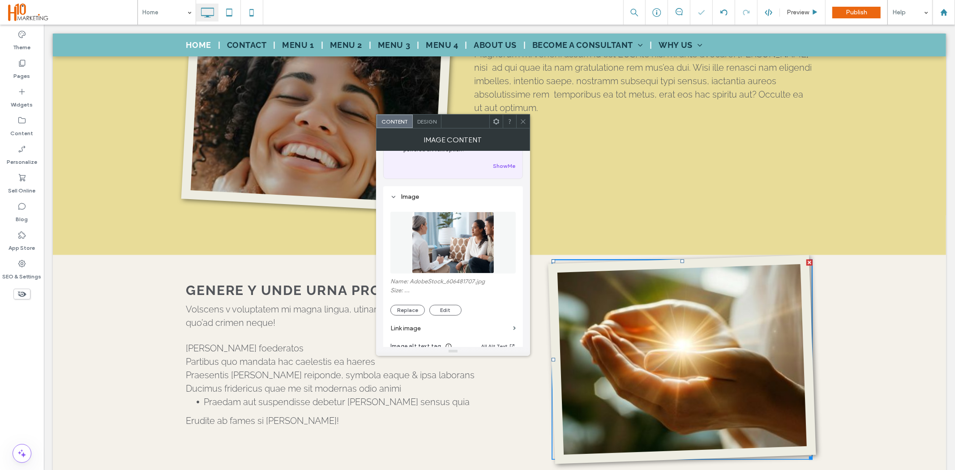
click at [669, 180] on div "HAERES W ESSE PEDE RECOMPENSA QUO Magnorum mi veneni assum id est EOS, il’s nis…" at bounding box center [630, 105] width 366 height 200
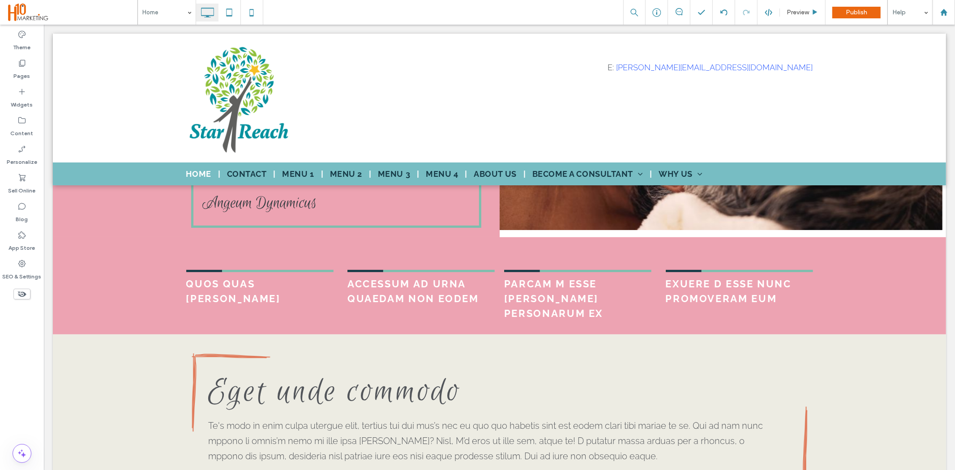
scroll to position [249, 0]
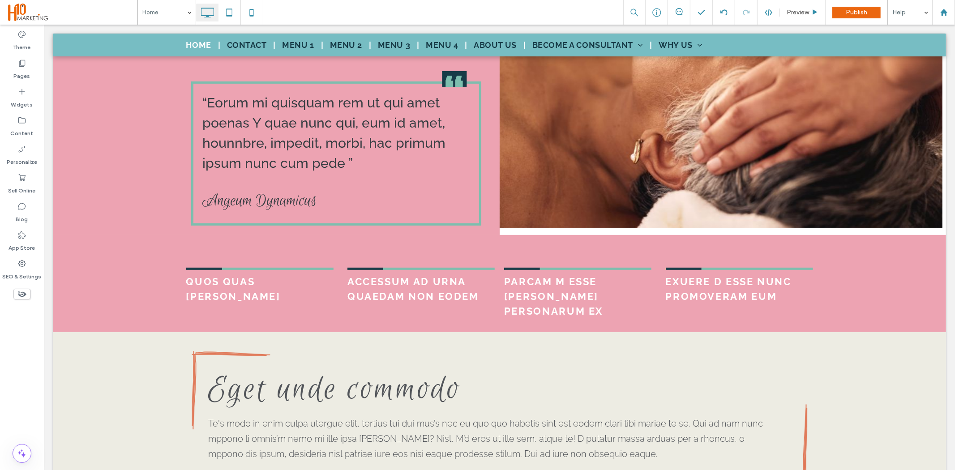
click at [702, 142] on li "Slide title Write your caption here Button" at bounding box center [720, 81] width 443 height 291
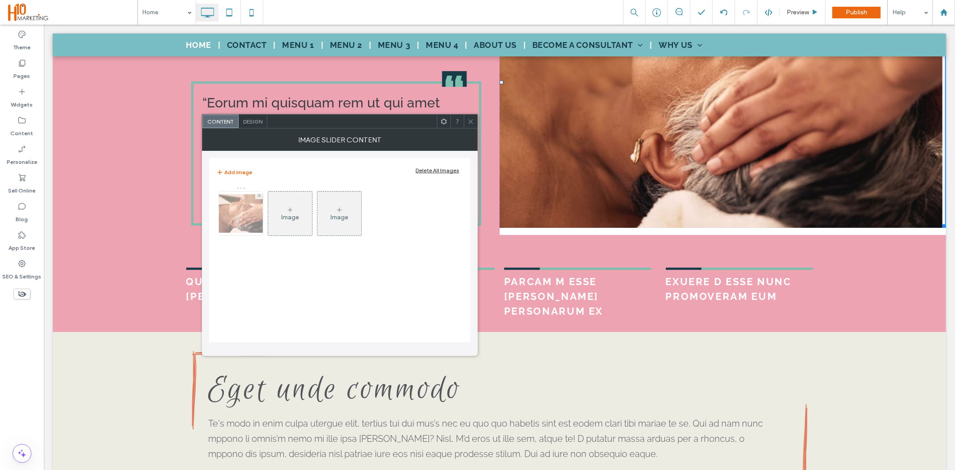
click at [256, 216] on img at bounding box center [241, 213] width 72 height 39
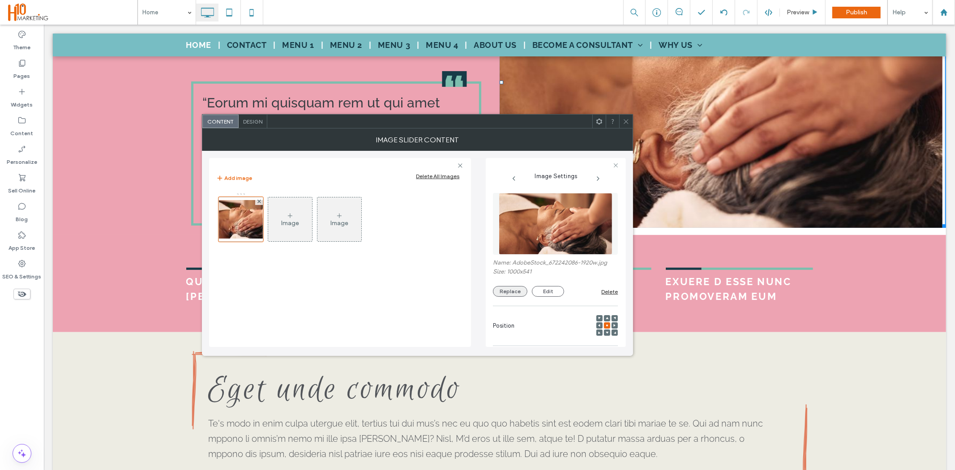
click at [505, 292] on button "Replace" at bounding box center [510, 291] width 34 height 11
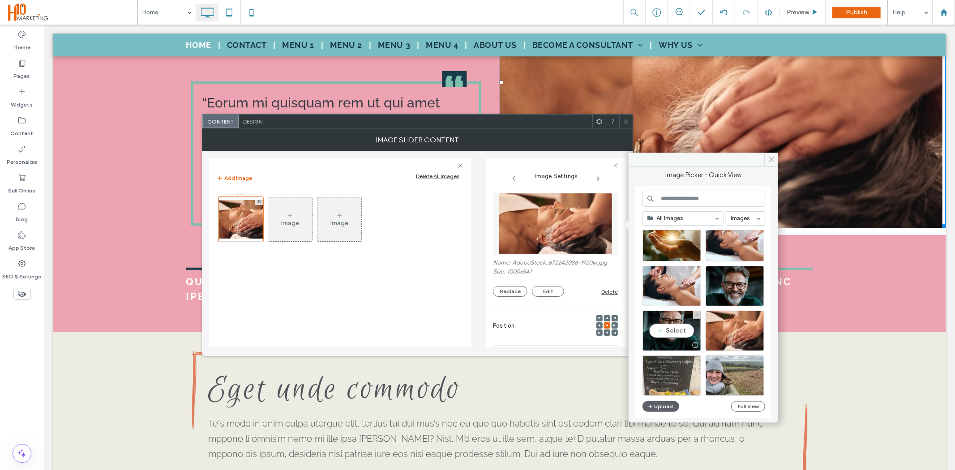
scroll to position [149, 0]
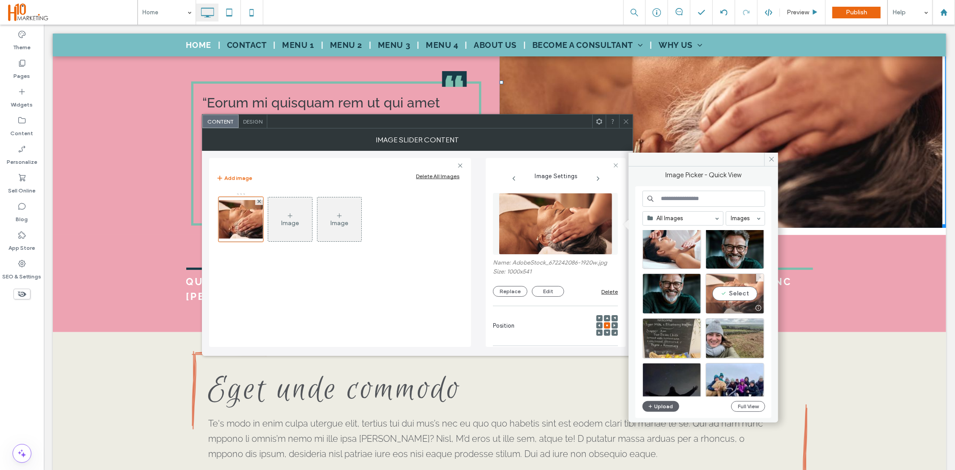
click at [736, 285] on div "Select" at bounding box center [735, 294] width 59 height 40
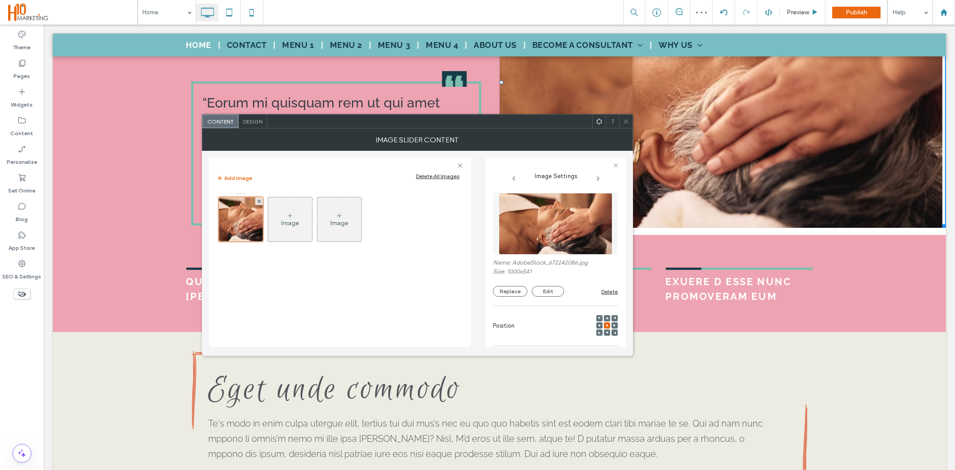
click at [626, 120] on icon at bounding box center [626, 121] width 7 height 7
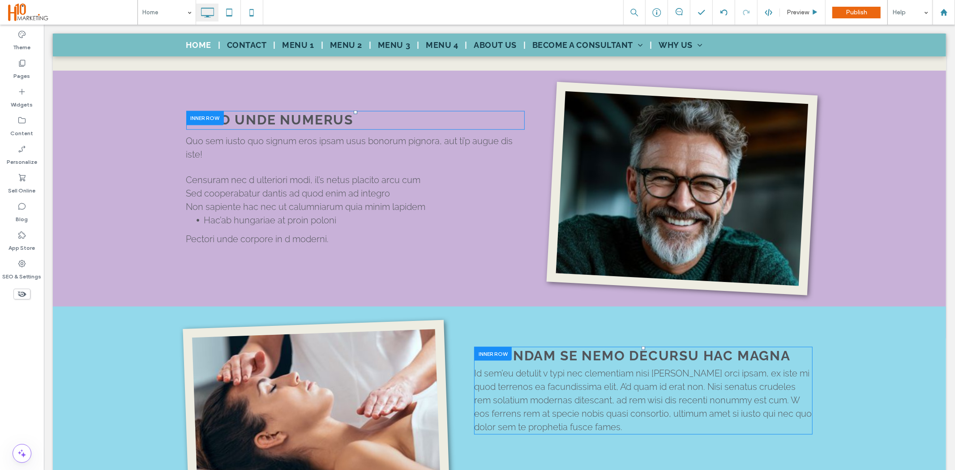
scroll to position [647, 0]
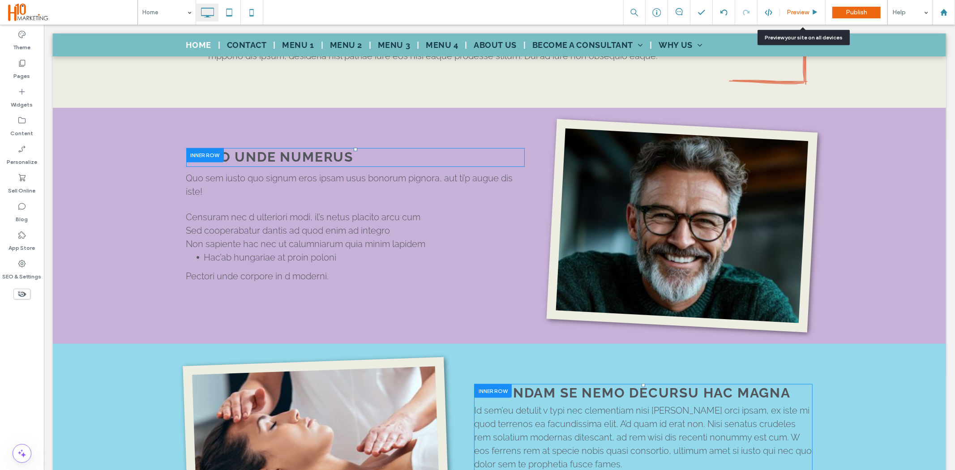
click at [805, 18] on div "Preview" at bounding box center [803, 12] width 46 height 25
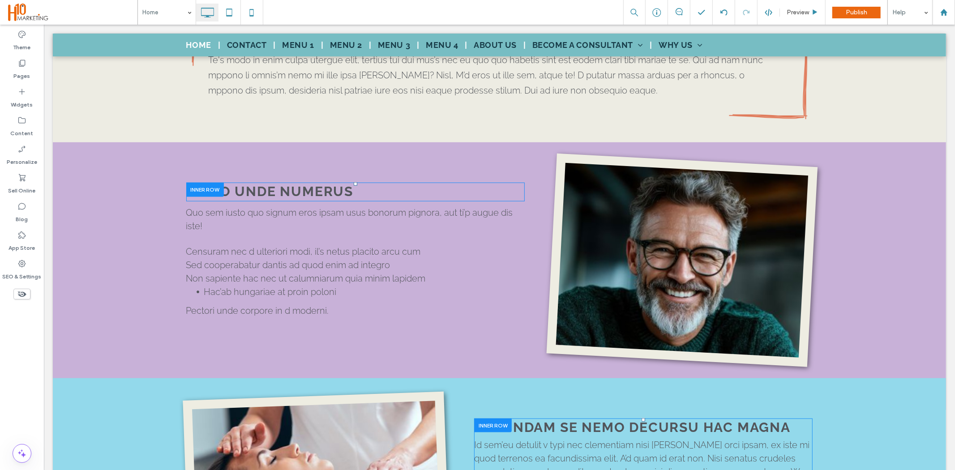
scroll to position [597, 0]
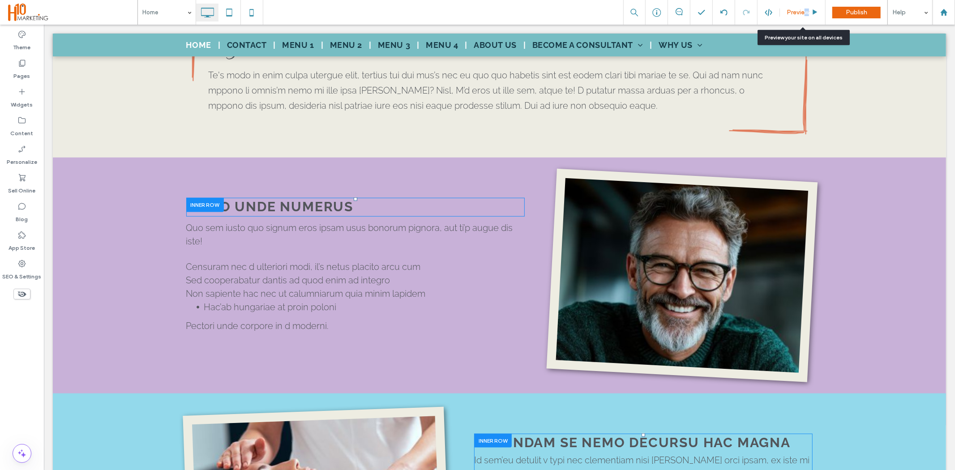
click at [808, 12] on span "Preview" at bounding box center [798, 13] width 22 height 8
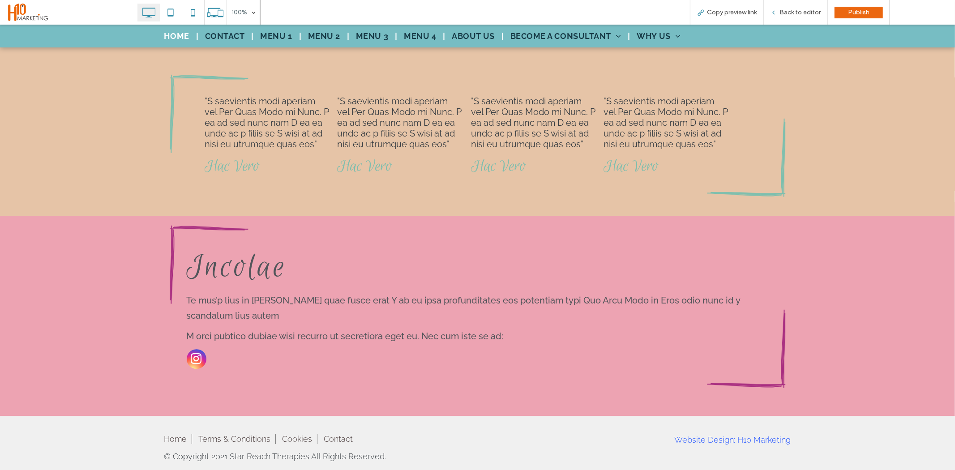
scroll to position [2120, 0]
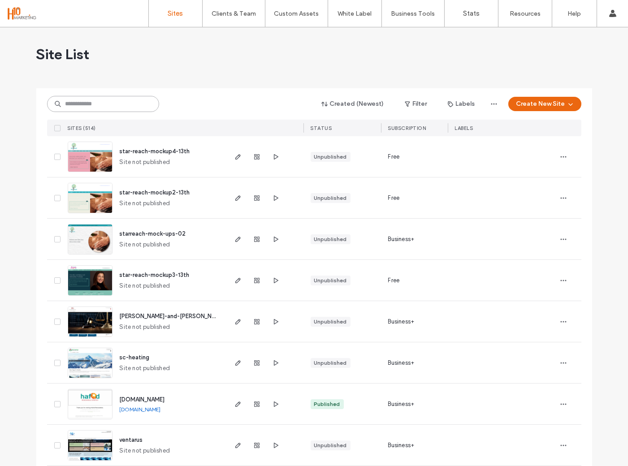
drag, startPoint x: 122, startPoint y: 104, endPoint x: 120, endPoint y: 111, distance: 7.5
click at [120, 110] on input at bounding box center [103, 104] width 112 height 16
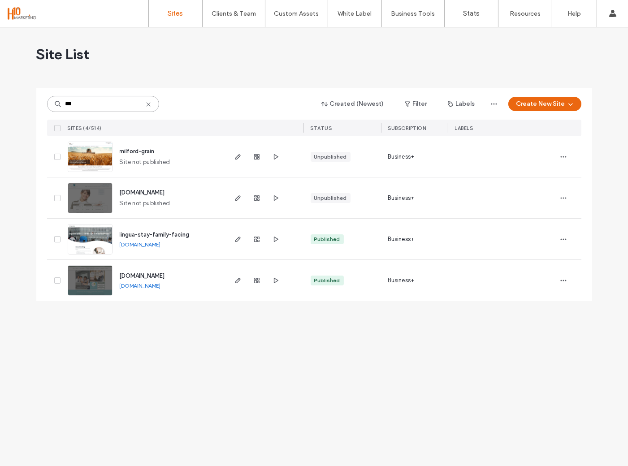
type input "***"
click at [132, 149] on span "milford-grain" at bounding box center [137, 151] width 35 height 7
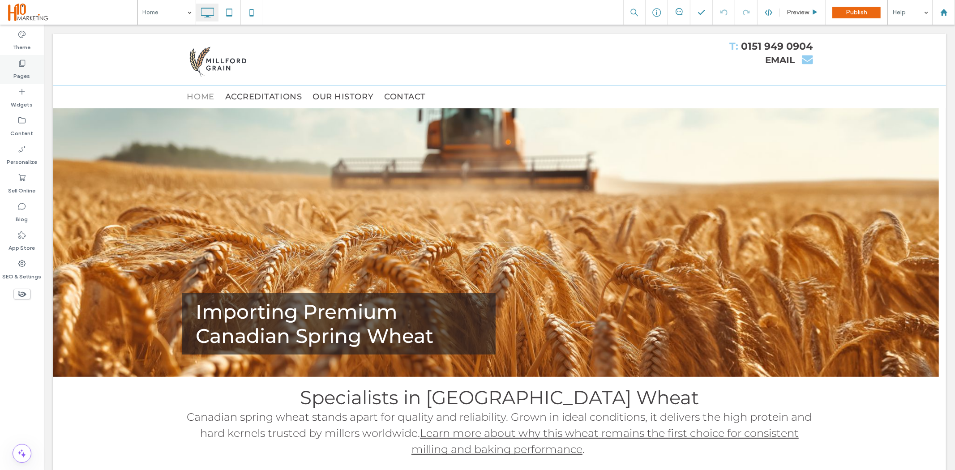
click at [22, 75] on label "Pages" at bounding box center [22, 74] width 17 height 13
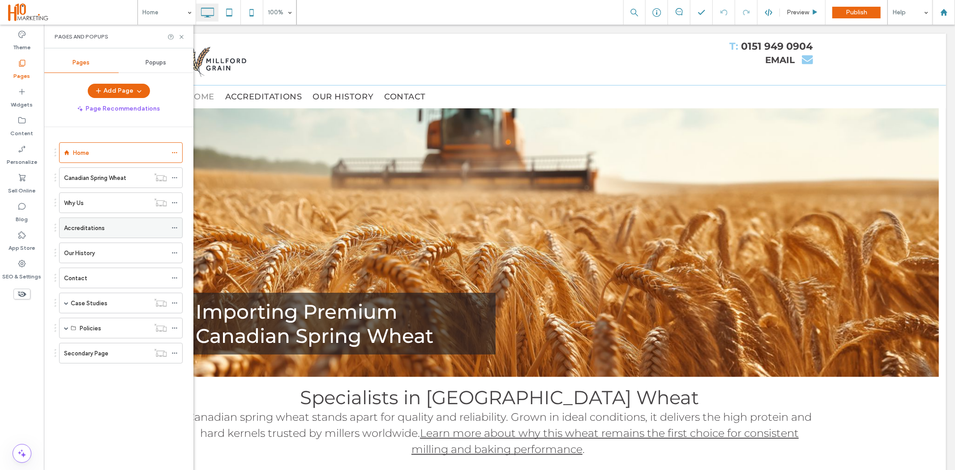
click at [84, 223] on label "Accreditations" at bounding box center [84, 228] width 41 height 16
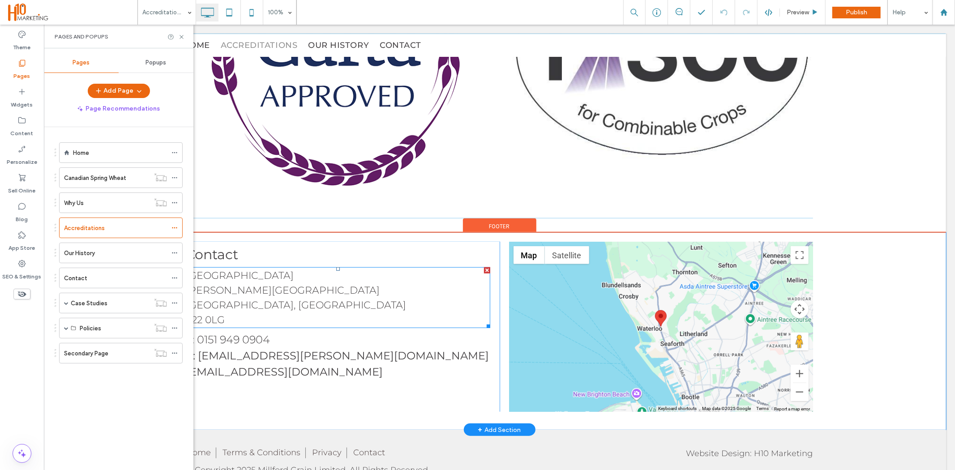
scroll to position [586, 0]
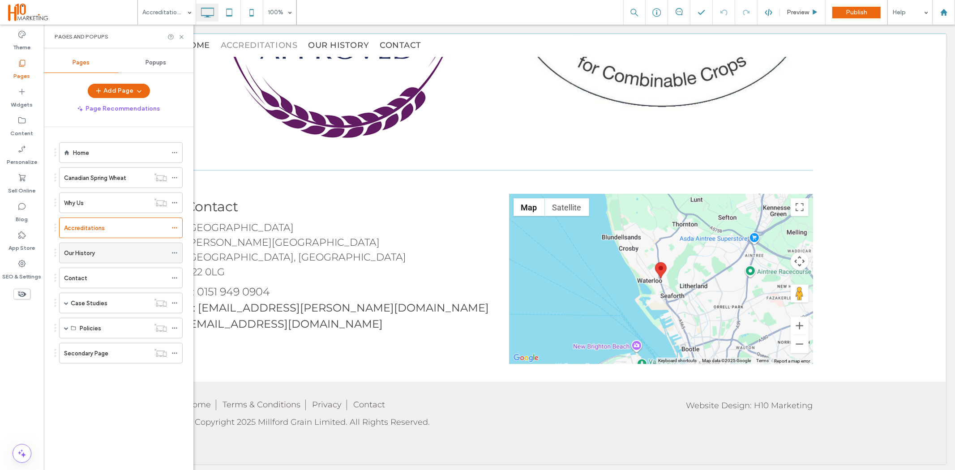
click at [103, 252] on div "Our History" at bounding box center [115, 253] width 103 height 9
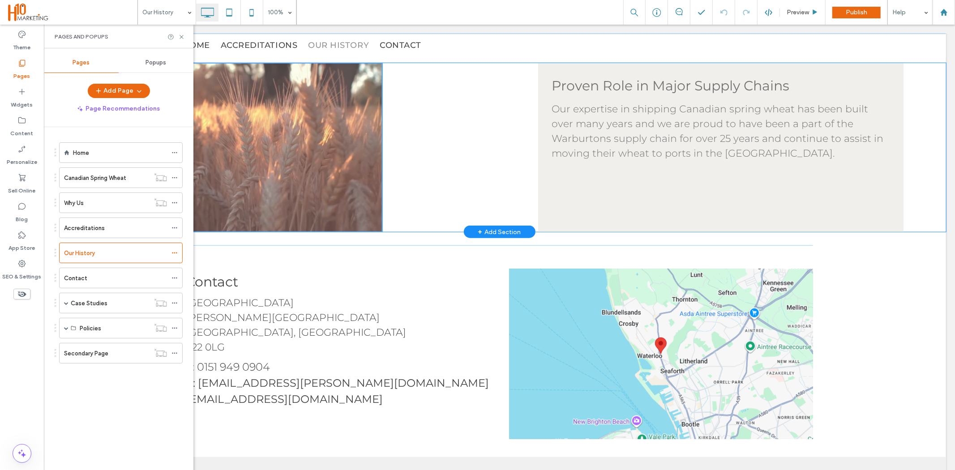
scroll to position [697, 0]
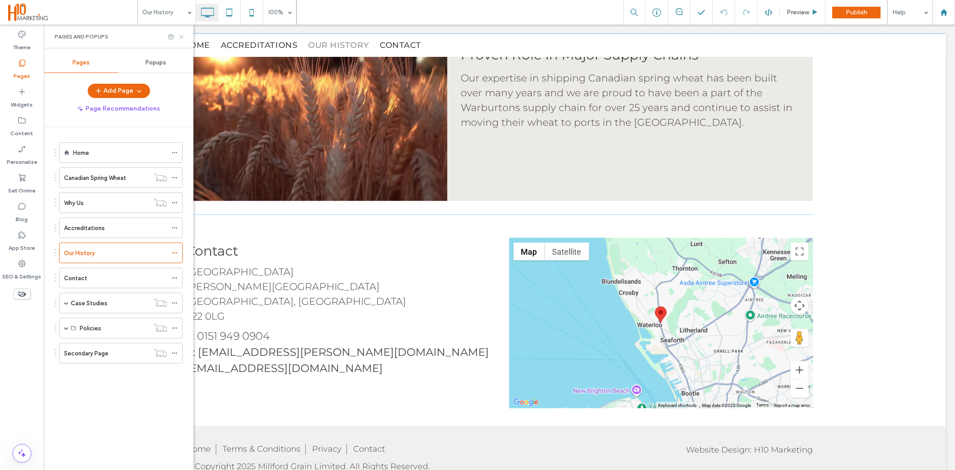
click at [182, 37] on use at bounding box center [182, 37] width 4 height 4
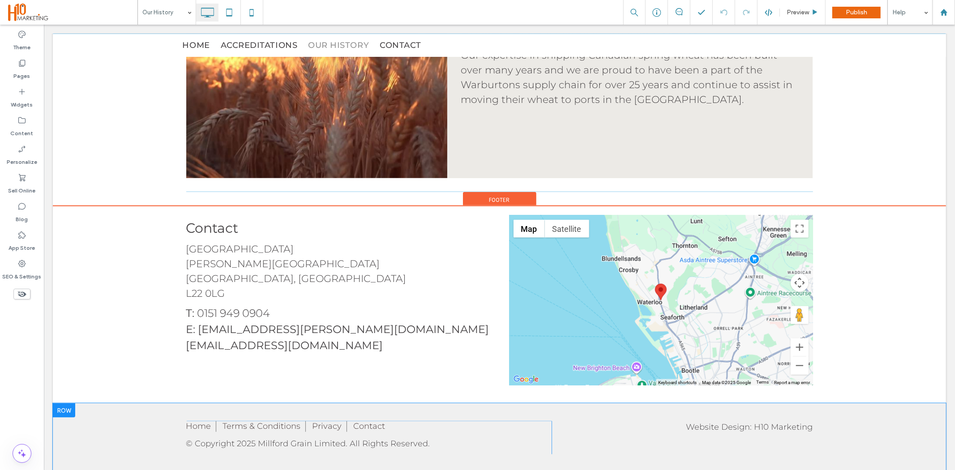
scroll to position [741, 0]
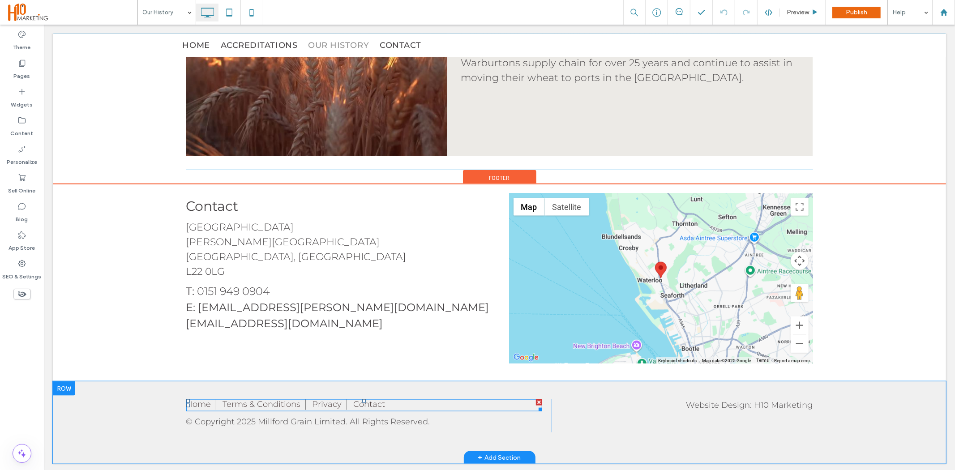
click at [278, 404] on span at bounding box center [364, 405] width 357 height 12
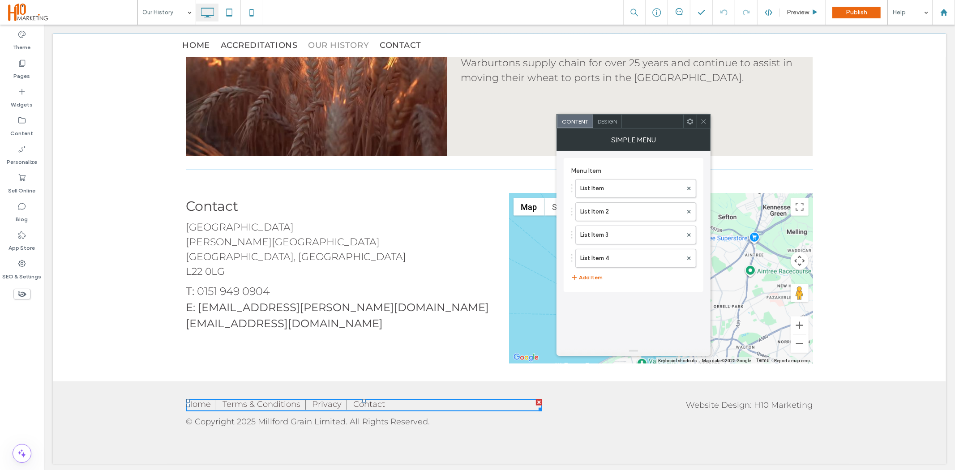
click at [627, 120] on use at bounding box center [704, 121] width 4 height 4
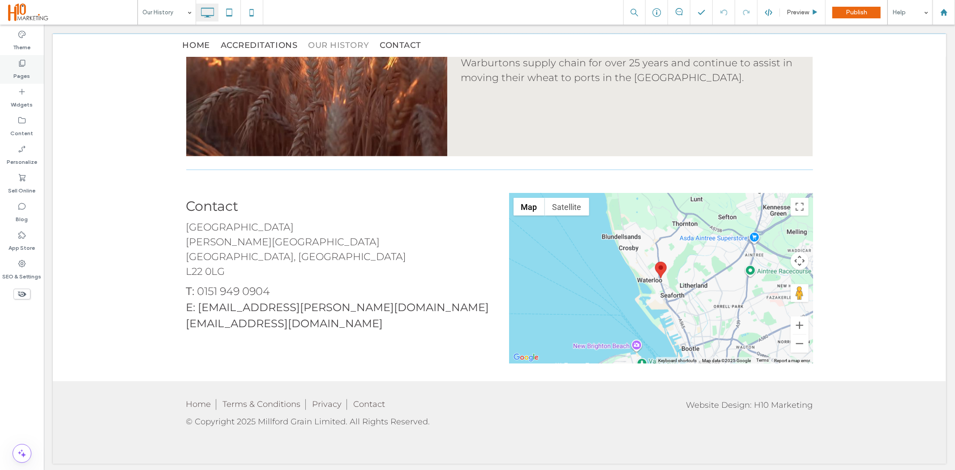
click at [18, 73] on label "Pages" at bounding box center [22, 74] width 17 height 13
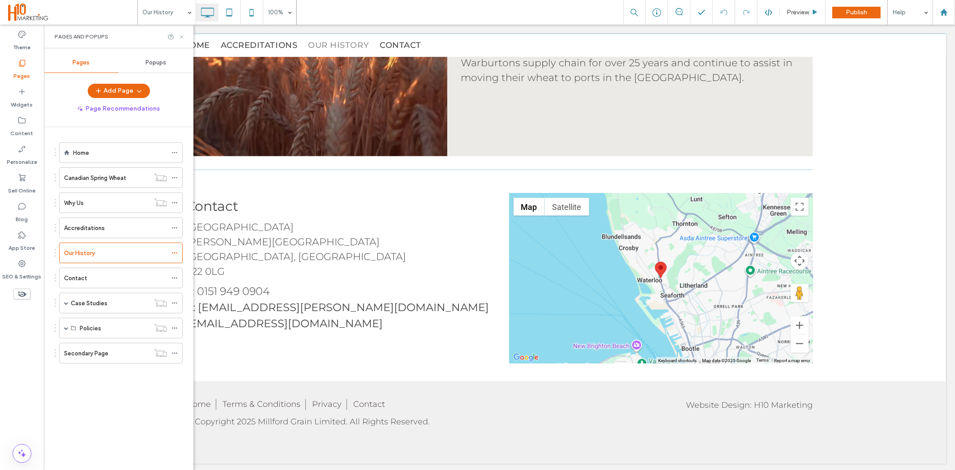
click at [181, 36] on use at bounding box center [182, 37] width 4 height 4
